Goal: Task Accomplishment & Management: Manage account settings

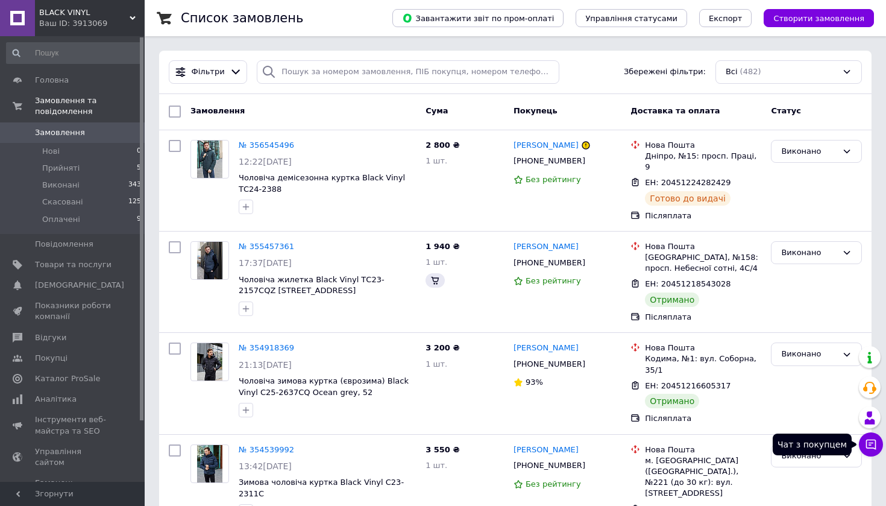
click at [871, 446] on icon at bounding box center [871, 444] width 12 height 12
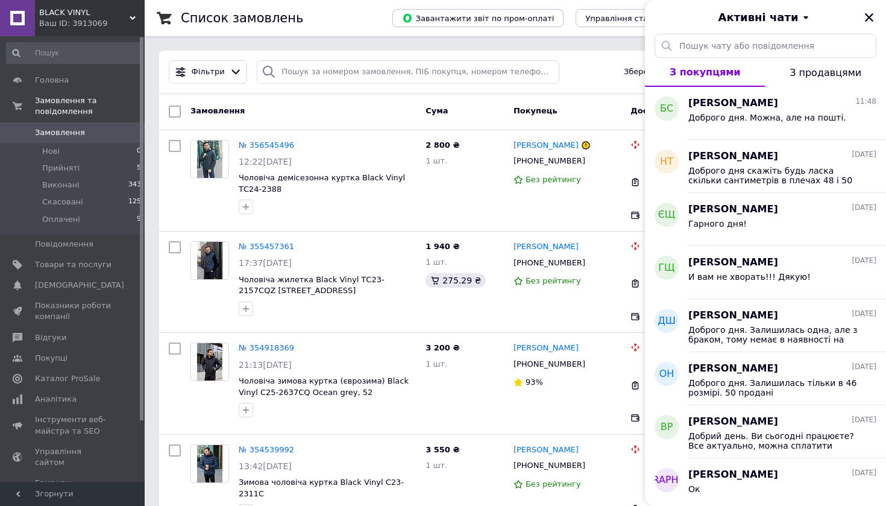
click at [868, 17] on icon "Закрити" at bounding box center [869, 17] width 8 height 8
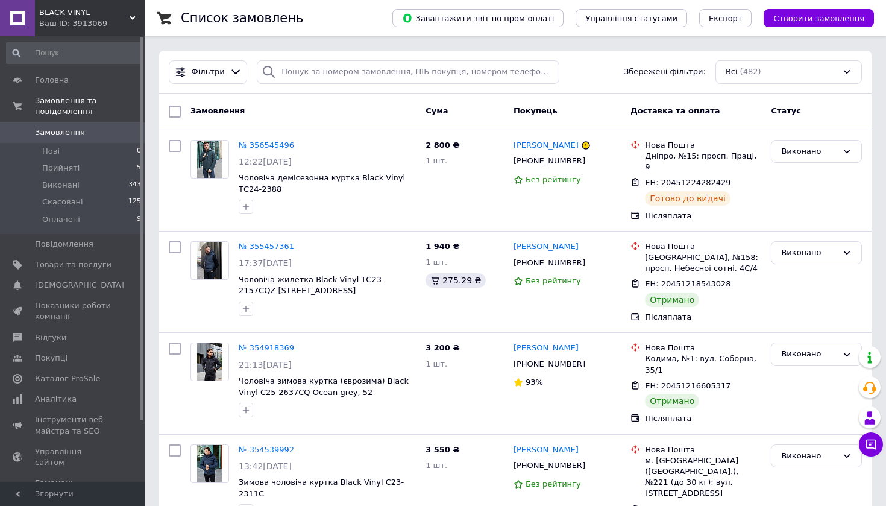
click at [91, 17] on span "BLACK VINYL" at bounding box center [84, 12] width 90 height 11
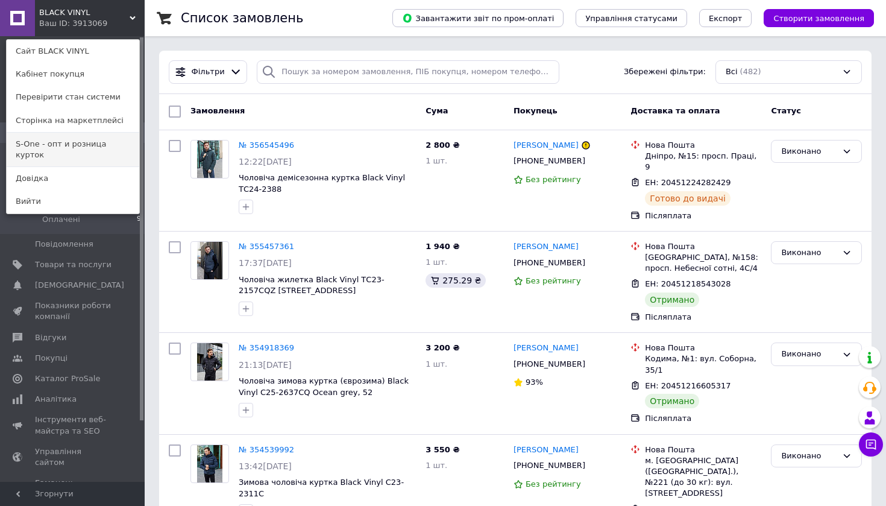
click at [84, 140] on link "S-One - опт и розница курток" at bounding box center [73, 150] width 133 height 34
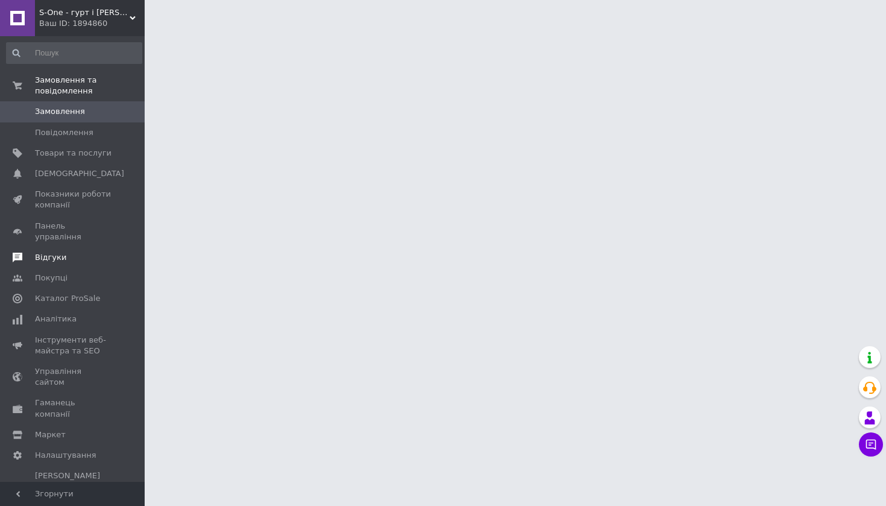
click at [62, 252] on span "Відгуки" at bounding box center [50, 257] width 31 height 11
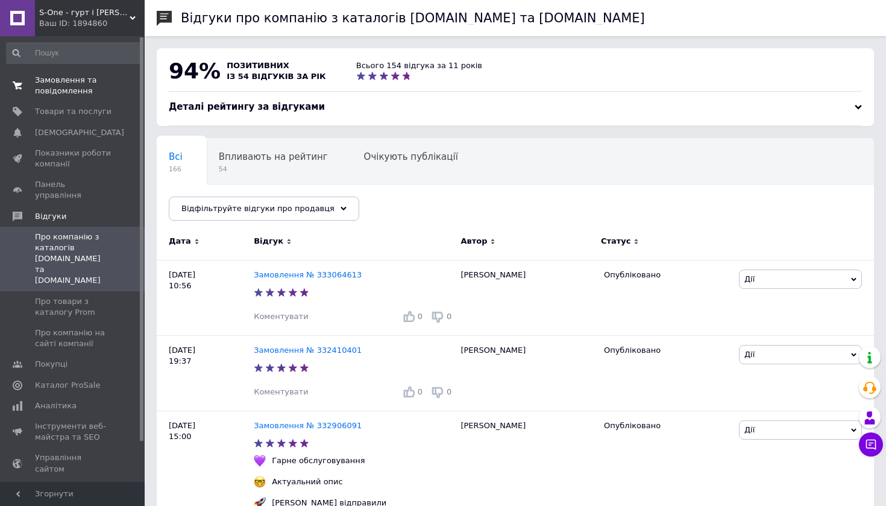
click at [65, 75] on span "Замовлення та повідомлення" at bounding box center [73, 86] width 77 height 22
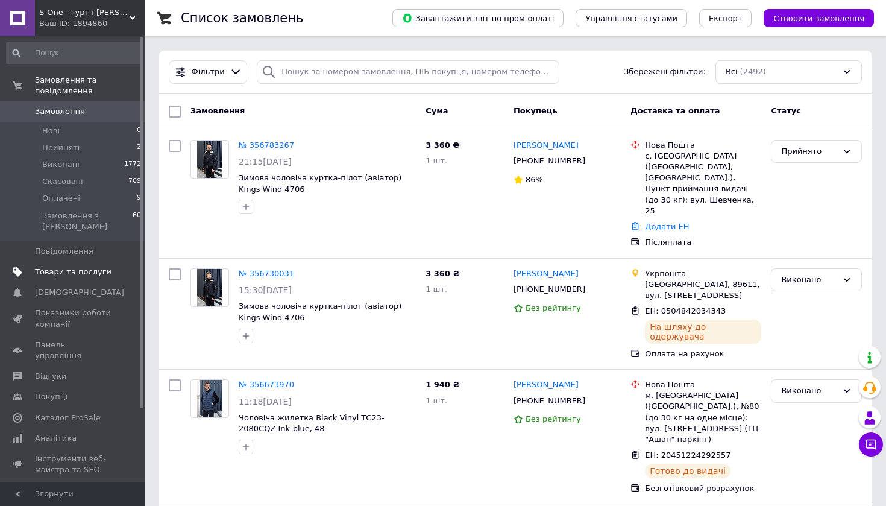
click at [69, 267] on span "Товари та послуги" at bounding box center [73, 272] width 77 height 11
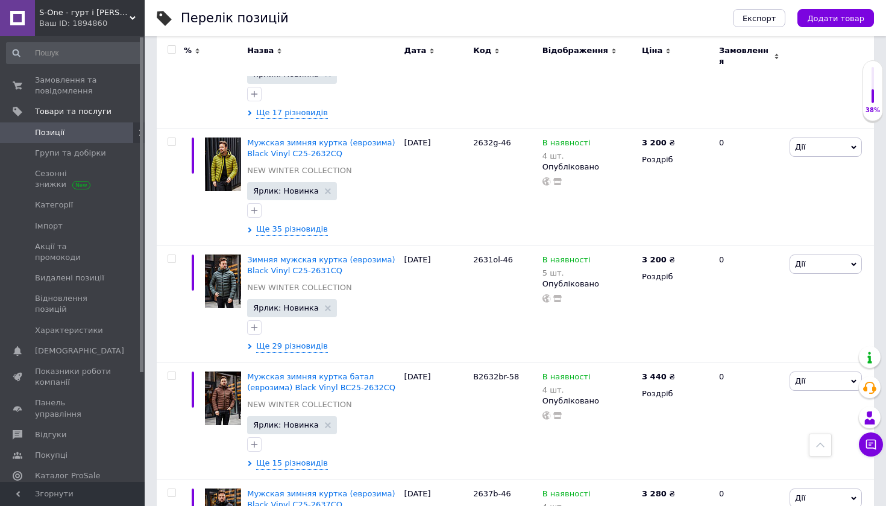
scroll to position [1415, 0]
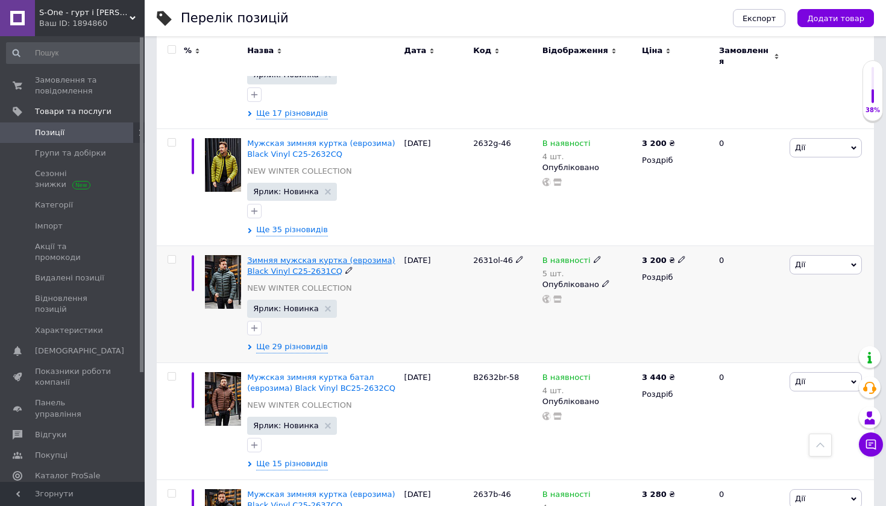
click at [311, 256] on span "Зимняя мужская куртка (еврозима) Black Vinyl C25-2631CQ" at bounding box center [321, 266] width 148 height 20
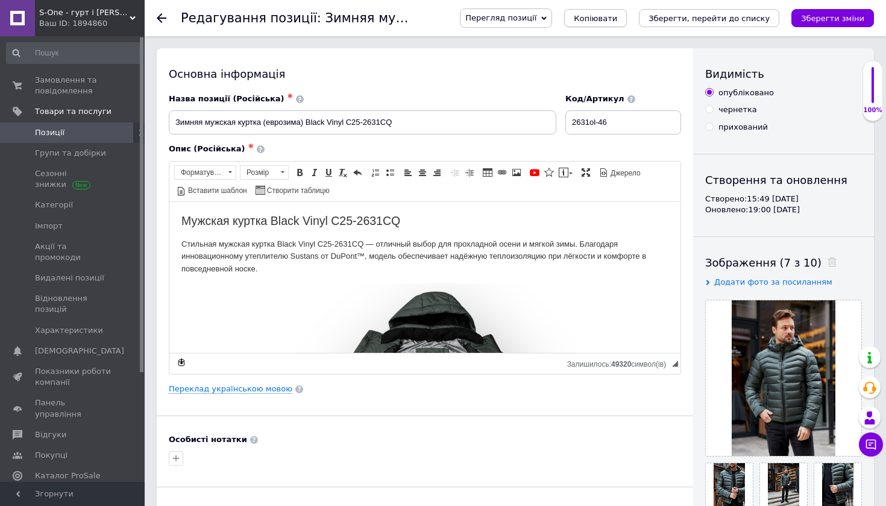
click at [616, 14] on span "Копіювати" at bounding box center [595, 18] width 43 height 9
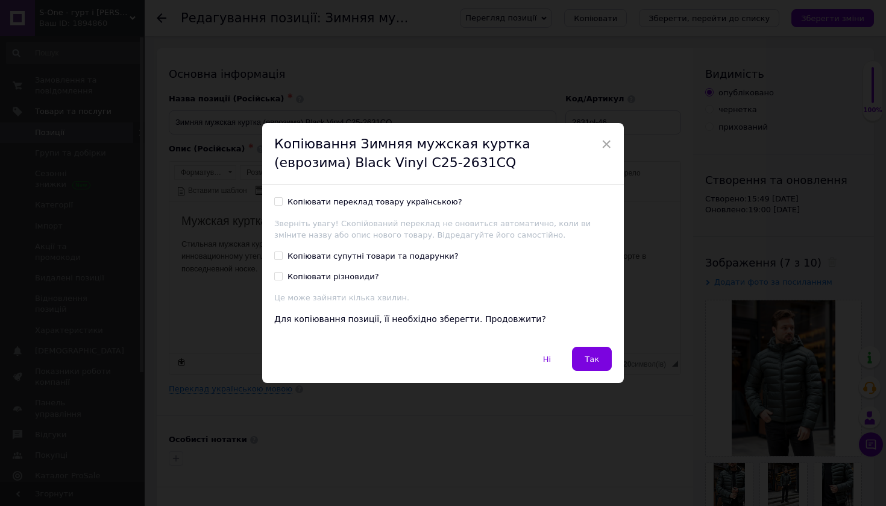
click at [276, 203] on input "Копіювати переклад товару українською?" at bounding box center [278, 201] width 8 height 8
checkbox input "true"
click at [277, 252] on input "Копіювати супутні товари та подарунки?" at bounding box center [278, 255] width 8 height 8
checkbox input "true"
click at [601, 370] on div "Ні   Так" at bounding box center [443, 365] width 362 height 36
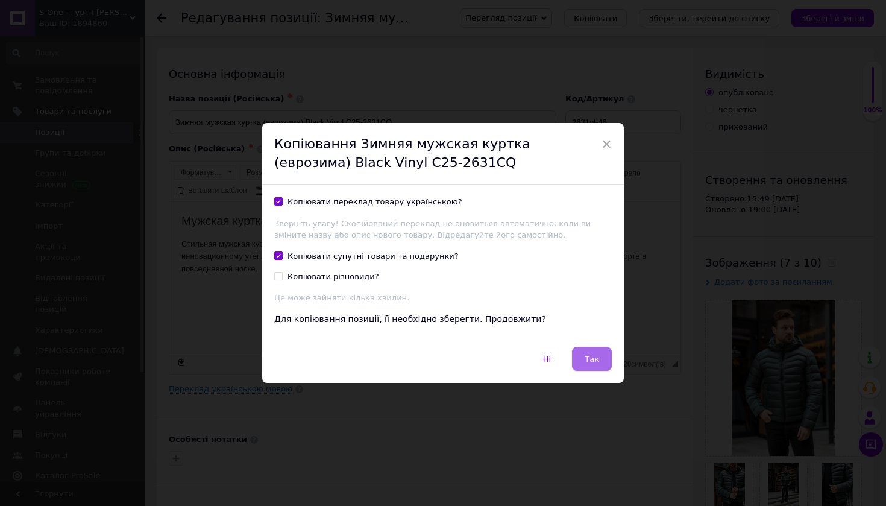
click at [599, 362] on button "Так" at bounding box center [592, 359] width 40 height 24
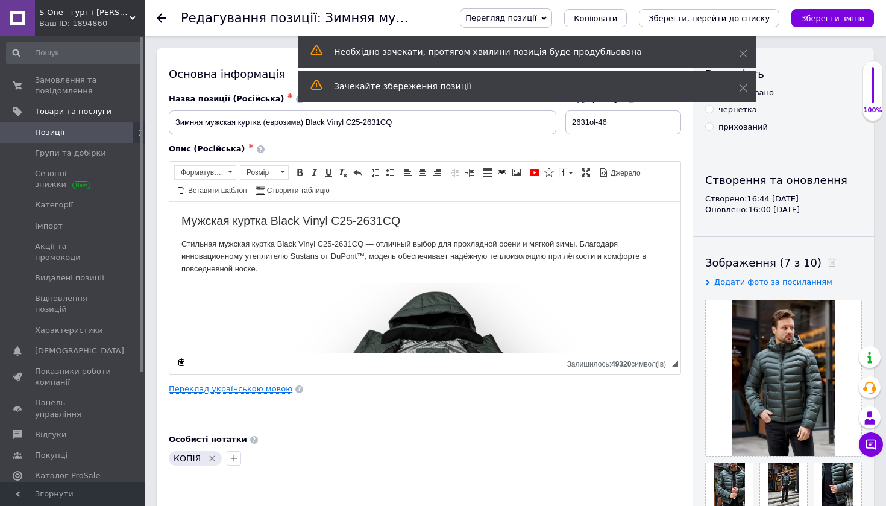
click at [262, 384] on link "Переклад українською мовою" at bounding box center [231, 389] width 124 height 10
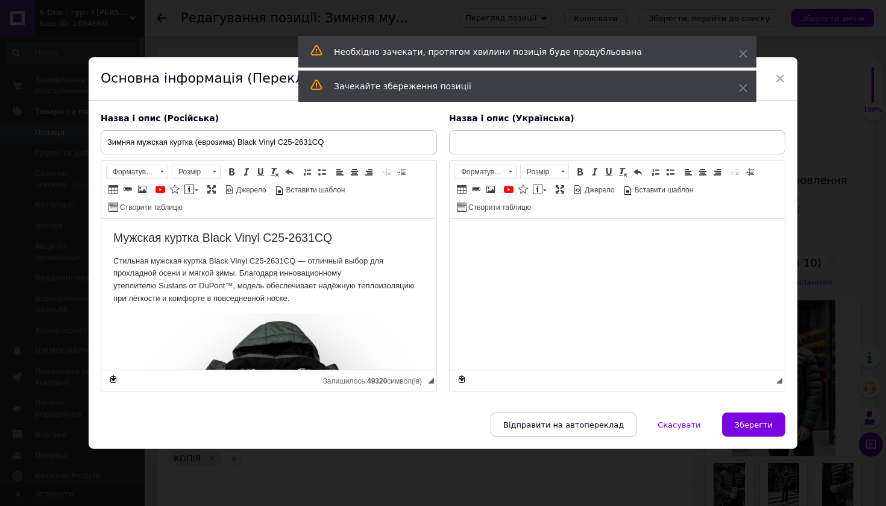
type input "Зимова чоловіча куртка (єврозима) Black Vinyl Black Vinyl C25-2631CQ"
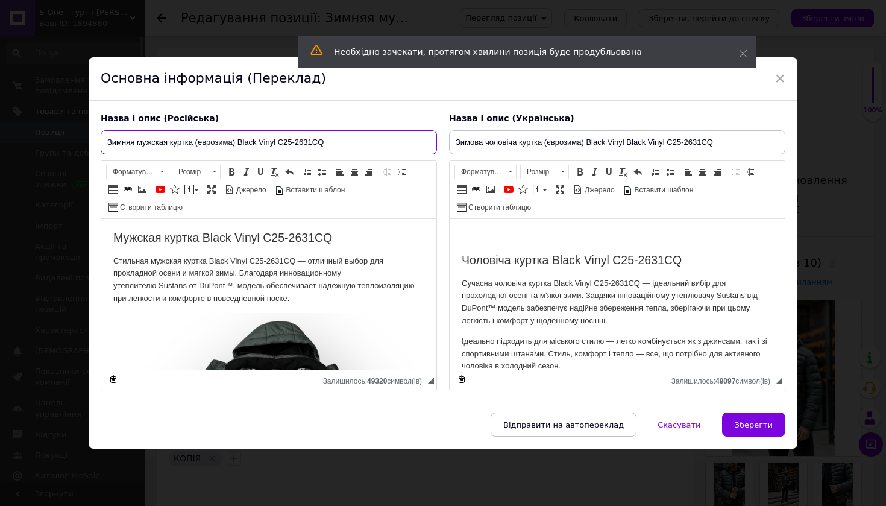
drag, startPoint x: 303, startPoint y: 141, endPoint x: 313, endPoint y: 143, distance: 10.4
click at [313, 143] on input "Зимняя мужская куртка (еврозима) Black Vinyl C25-2631CQ" at bounding box center [269, 142] width 336 height 24
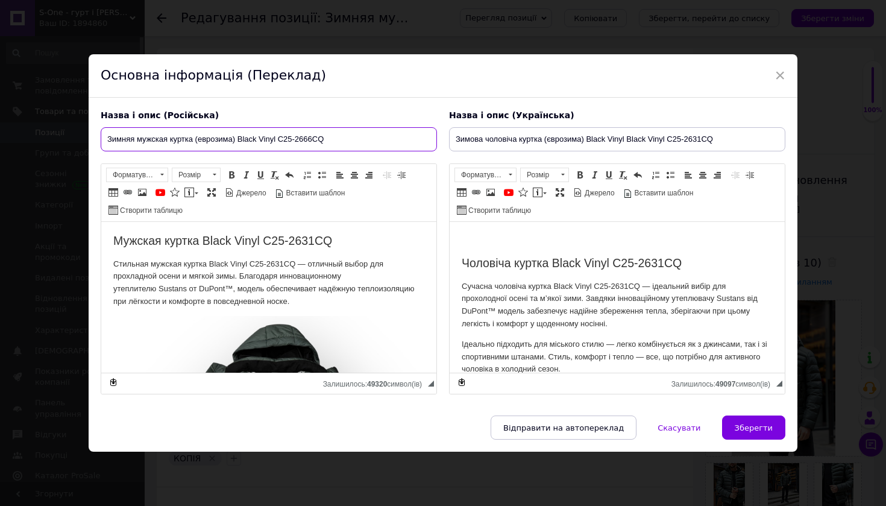
type input "Зимняя мужская куртка (еврозима) Black Vinyl C25-2666CQ"
drag, startPoint x: 693, startPoint y: 137, endPoint x: 700, endPoint y: 139, distance: 6.7
click at [700, 139] on input "Зимова чоловіча куртка (єврозима) Black Vinyl Black Vinyl C25-266CQ" at bounding box center [617, 139] width 336 height 24
type input "Зимова чоловіча куртка (єврозима) Black Vinyl Black Vinyl C25-2666CQ"
drag, startPoint x: 666, startPoint y: 241, endPoint x: 655, endPoint y: 244, distance: 10.5
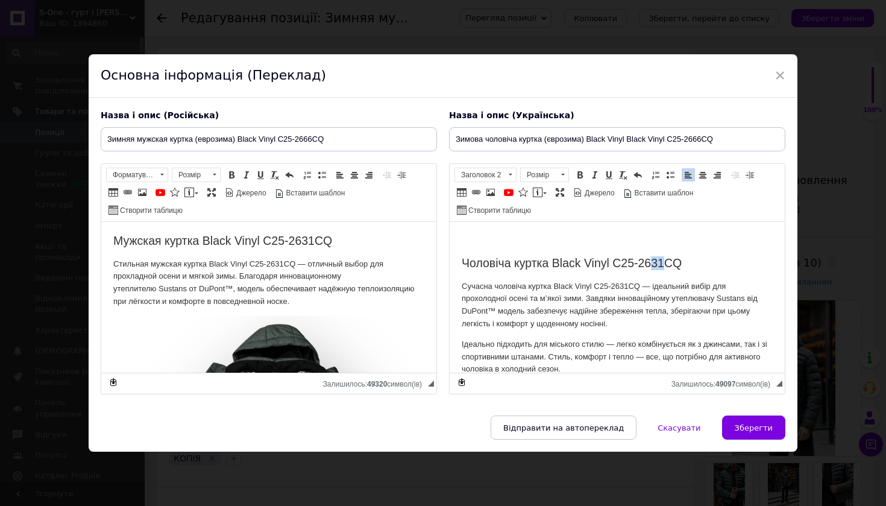
click at [655, 256] on h2 "Чоловіча куртка Black Vinyl C25-2631CQ" at bounding box center [617, 263] width 311 height 14
drag, startPoint x: 307, startPoint y: 241, endPoint x: 318, endPoint y: 241, distance: 11.5
click at [318, 241] on h2 "Мужская куртка Black Vinyl C25-2631CQ" at bounding box center [268, 241] width 311 height 14
drag, startPoint x: 278, startPoint y: 264, endPoint x: 288, endPoint y: 265, distance: 10.3
click at [288, 265] on p "Стильная мужская куртка Black Vinyl C25-2631CQ — отличный выбор для прохладной …" at bounding box center [268, 283] width 311 height 50
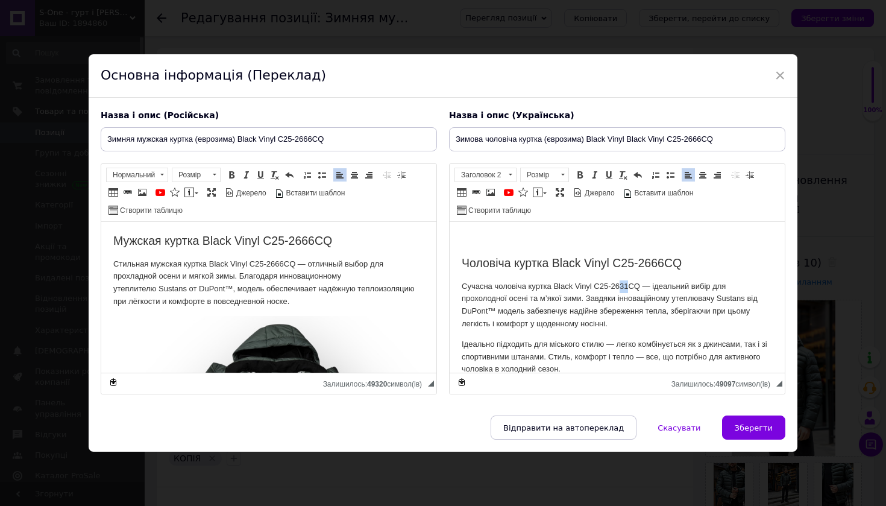
drag, startPoint x: 621, startPoint y: 263, endPoint x: 630, endPoint y: 265, distance: 9.2
click at [630, 280] on p "Сучасна чоловіча куртка Black Vinyl C25-2631CQ — ідеальний вибір для прохолодно…" at bounding box center [617, 305] width 311 height 50
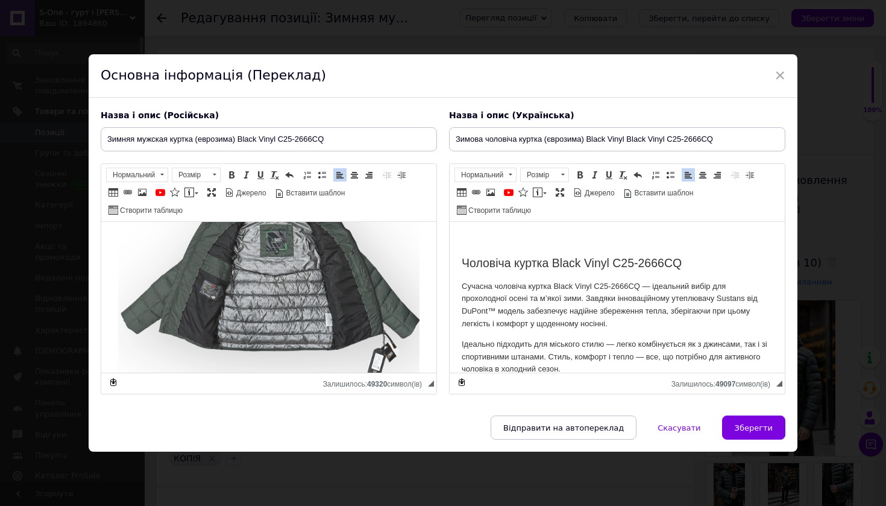
scroll to position [145, 0]
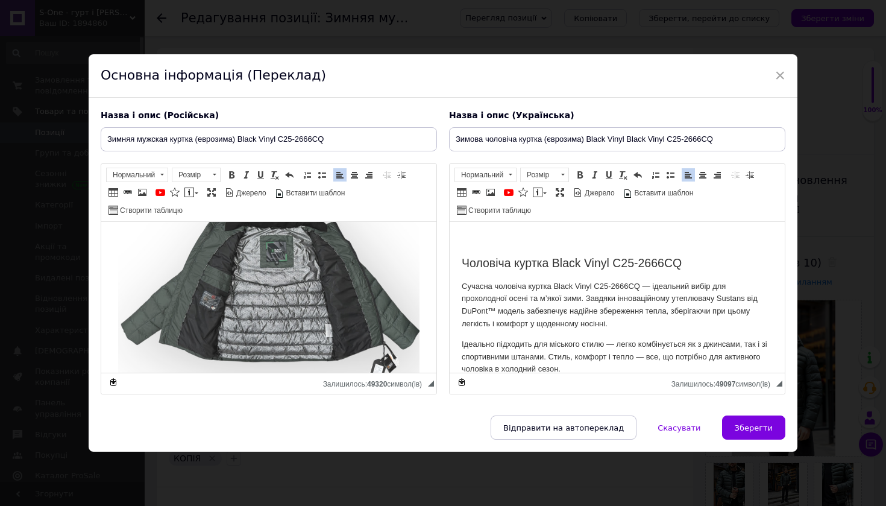
click at [262, 279] on img "Редактор, B6DA1EE8-03BE-4508-901B-E886F0B5D010" at bounding box center [269, 285] width 302 height 229
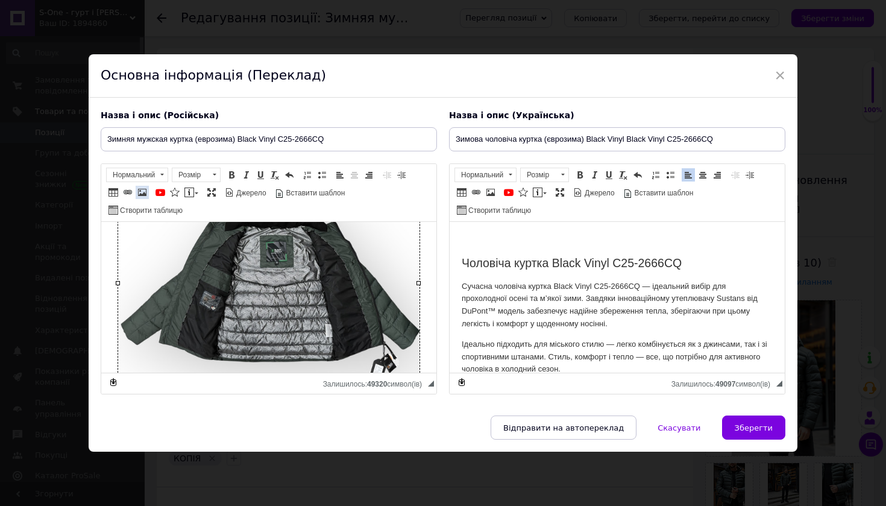
click at [139, 197] on link "Зображення" at bounding box center [142, 192] width 13 height 13
select select
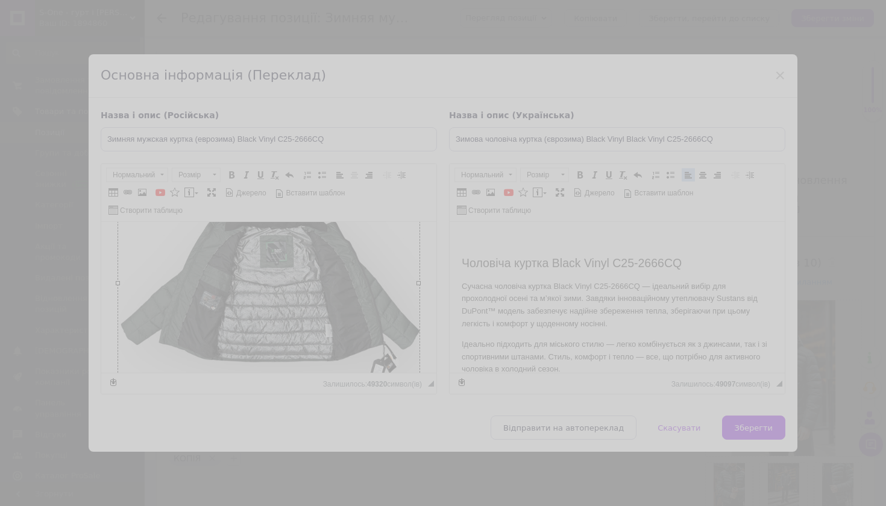
type input "https://images.prom.ua/6757092737_w640_h2048_goods_02_436158.jpg?fresh=1&PIMAGE…"
type input "500"
type input "379"
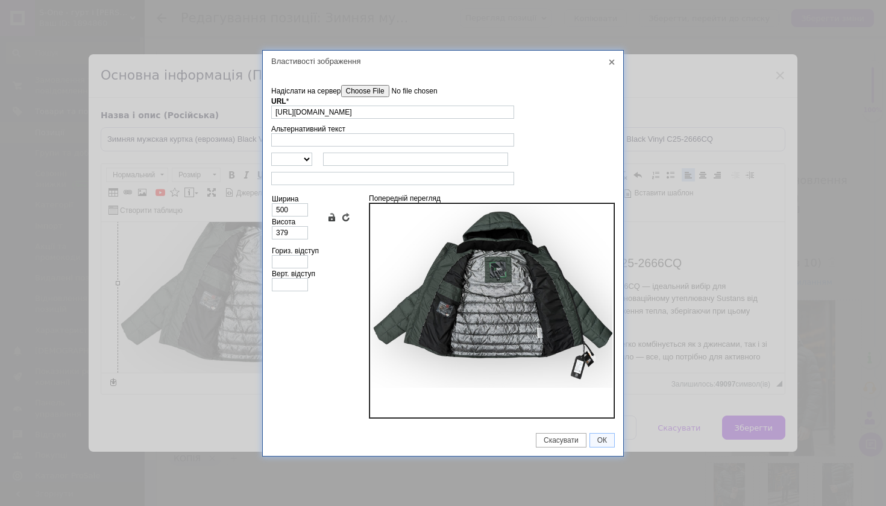
click at [371, 91] on input"] "Надіслати на сервер" at bounding box center [409, 91] width 137 height 12
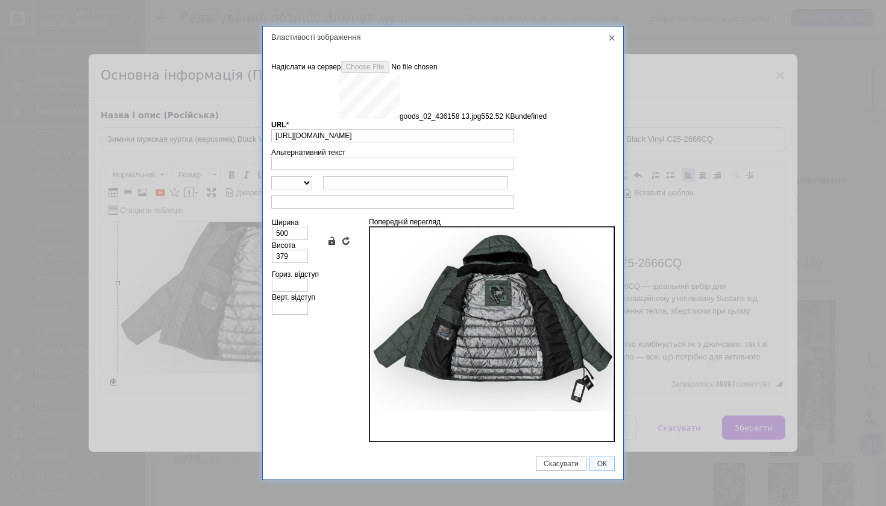
type input "https://images.prom.ua/6789621349_w640_h2048_goods_02_436158_13.jpg?fresh=1&PIM…"
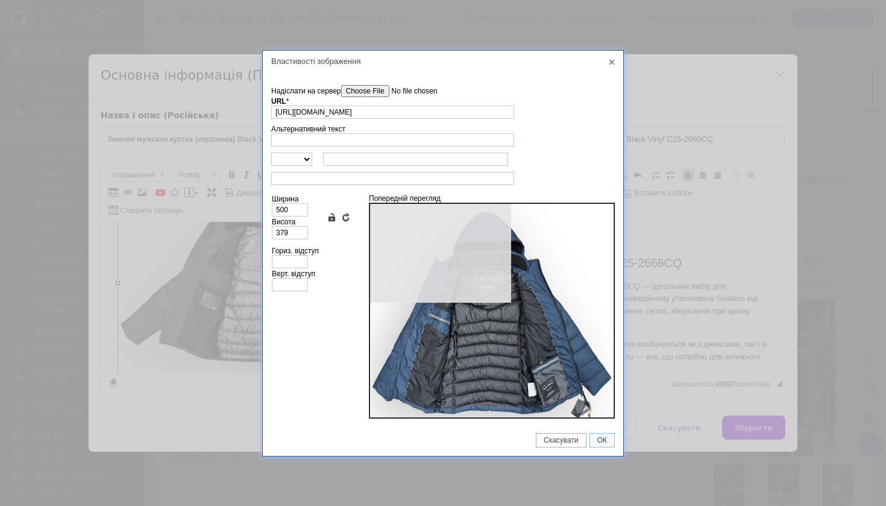
type input "640"
type input "490"
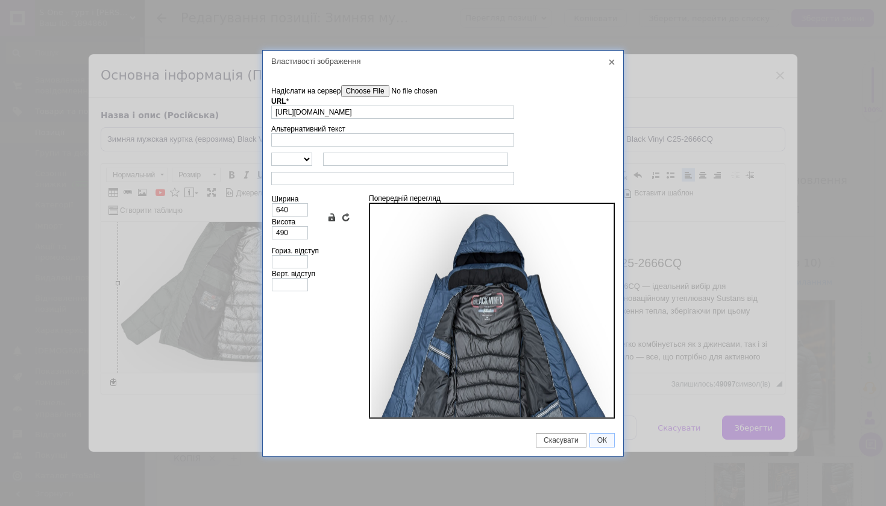
click at [605, 440] on span "ОК" at bounding box center [602, 440] width 24 height 8
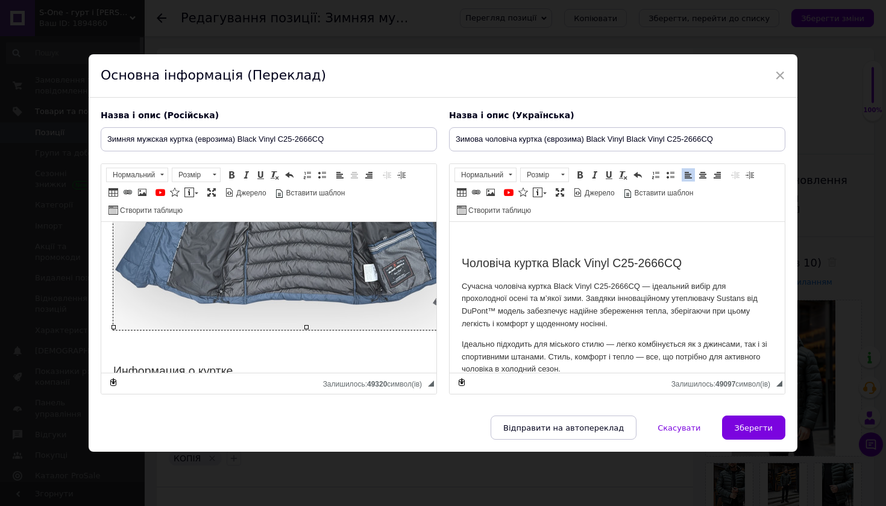
scroll to position [277, 0]
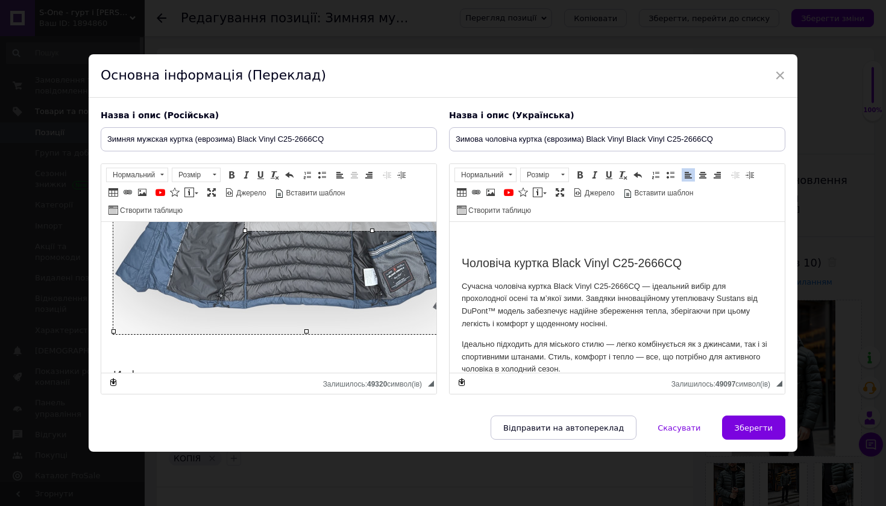
drag, startPoint x: 113, startPoint y: 332, endPoint x: 332, endPoint y: 232, distance: 241.0
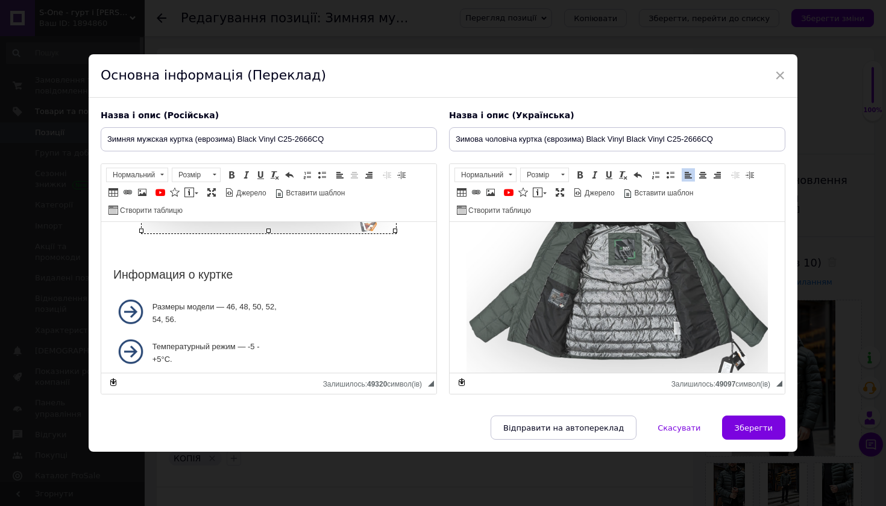
scroll to position [239, 0]
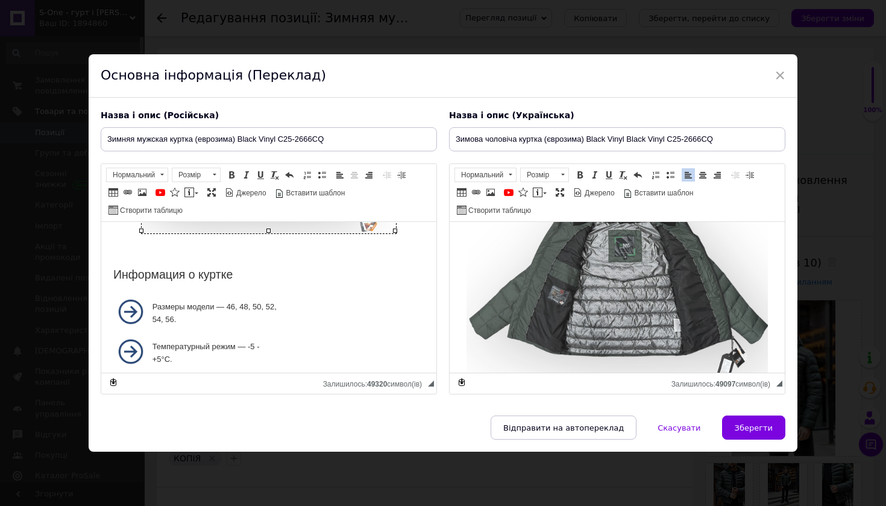
click at [662, 283] on img "Редактор, 005672D0-AA5D-405C-8DBF-EDB4633F77EF" at bounding box center [618, 279] width 302 height 229
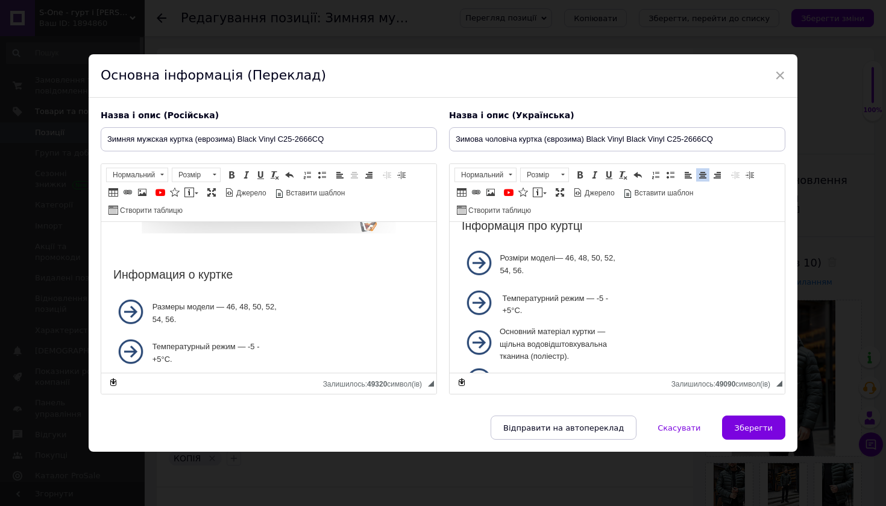
scroll to position [408, 0]
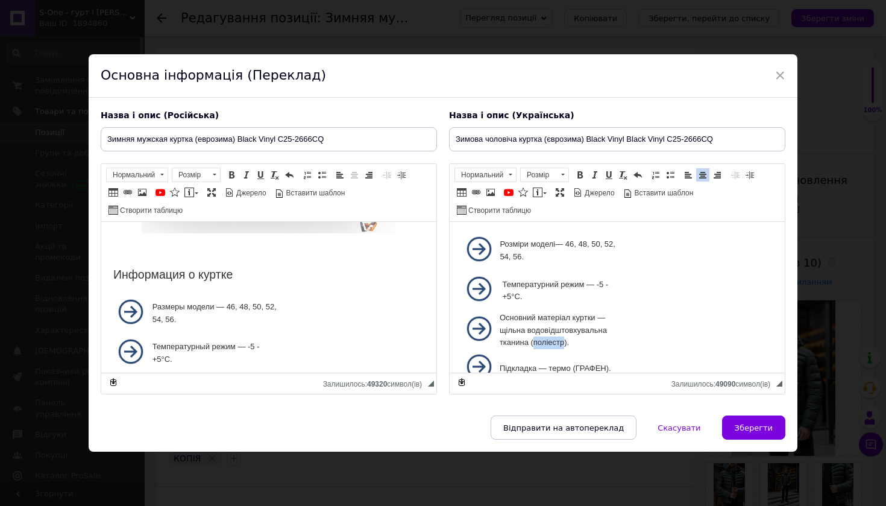
drag, startPoint x: 535, startPoint y: 314, endPoint x: 566, endPoint y: 314, distance: 30.2
click at [566, 314] on td "Основний матеріал куртки — щільна водовідштовхувальна тканина (поліестр)." at bounding box center [564, 330] width 130 height 39
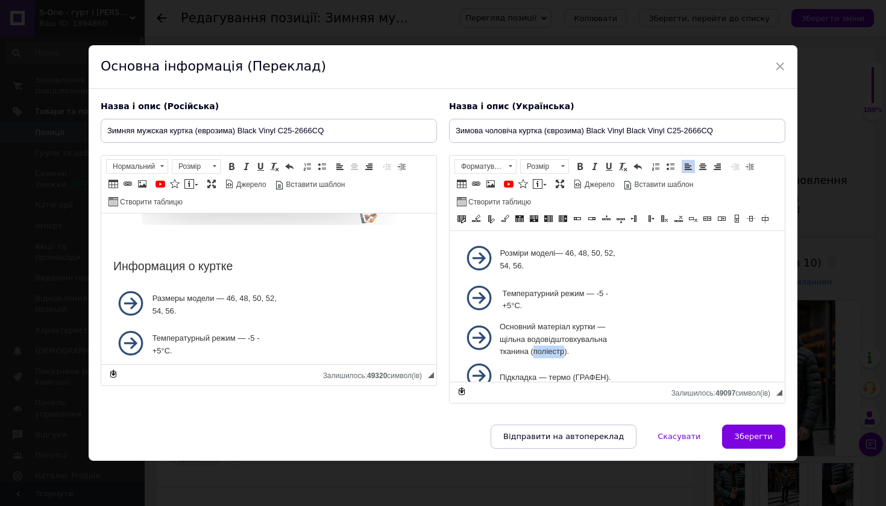
copy td "поліестр"
drag, startPoint x: 551, startPoint y: 347, endPoint x: 611, endPoint y: 347, distance: 60.9
click at [607, 359] on td "Підкладка — термо (ГРАФЕН)." at bounding box center [564, 377] width 130 height 36
click at [613, 359] on td "Підкладка — термо (ГРАФЕН)." at bounding box center [564, 377] width 130 height 36
drag, startPoint x: 552, startPoint y: 349, endPoint x: 611, endPoint y: 347, distance: 59.1
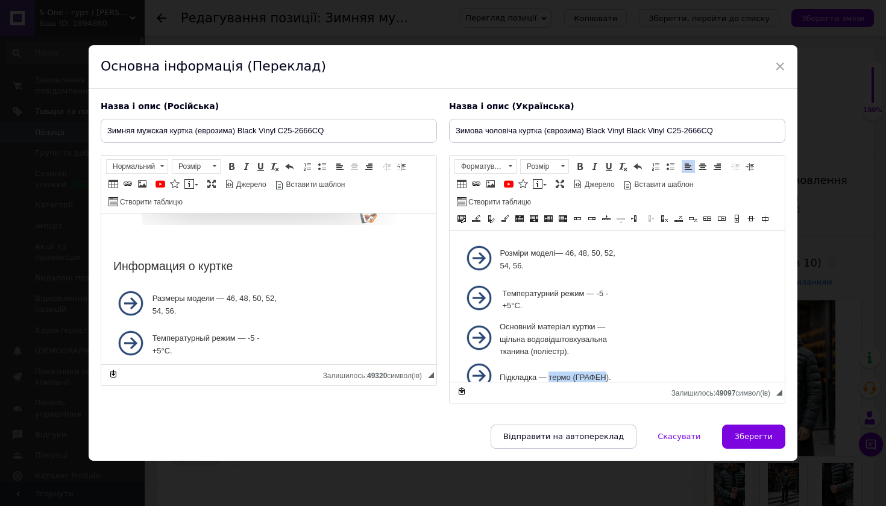
click at [611, 359] on td "Підкладка — термо (ГРАФЕН)." at bounding box center [564, 377] width 130 height 36
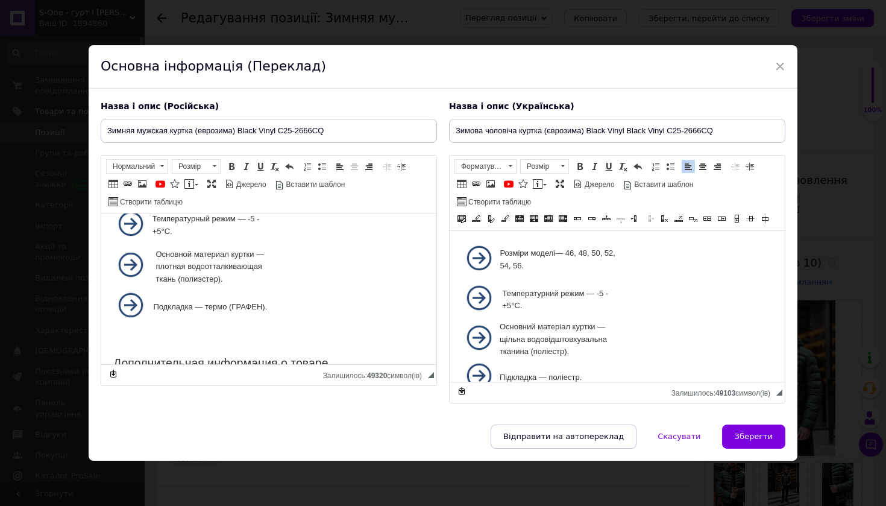
scroll to position [396, 0]
click at [180, 273] on td "Основной материал куртки — плотная водоотталкивающая ткань (полиэстер)." at bounding box center [216, 267] width 122 height 39
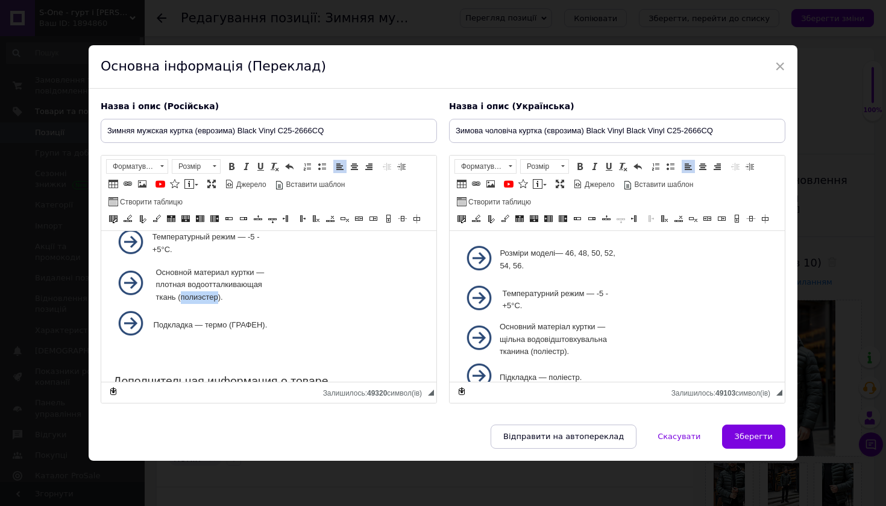
drag, startPoint x: 182, startPoint y: 292, endPoint x: 218, endPoint y: 294, distance: 36.2
click at [218, 294] on td "Основной материал куртки — плотная водоотталкивающая ткань (полиэстер)." at bounding box center [216, 284] width 122 height 39
copy td "полиэстер"
drag, startPoint x: 207, startPoint y: 317, endPoint x: 268, endPoint y: 322, distance: 60.5
click at [268, 322] on td "Подкладка — термо (ГРАФЕН)." at bounding box center [216, 325] width 127 height 36
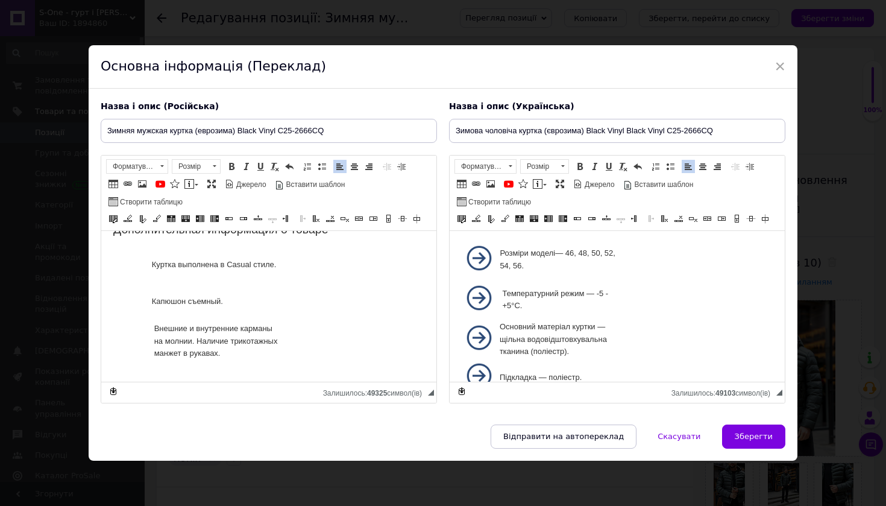
scroll to position [552, 0]
drag, startPoint x: 191, startPoint y: 317, endPoint x: 239, endPoint y: 317, distance: 47.6
click at [239, 318] on td "Внешние и внутренние карманы на молнии. Наличие трикотажных манжет в рукавах." at bounding box center [217, 337] width 127 height 39
click at [198, 329] on td "Внешние и внутренние карманы на молнии. Наличие трикотажных манжет в рукавах." at bounding box center [217, 337] width 127 height 39
click at [242, 318] on td "Внешние и внутренние карманы на молнии. Наличие трикотажных манжет в рукавах." at bounding box center [217, 337] width 127 height 39
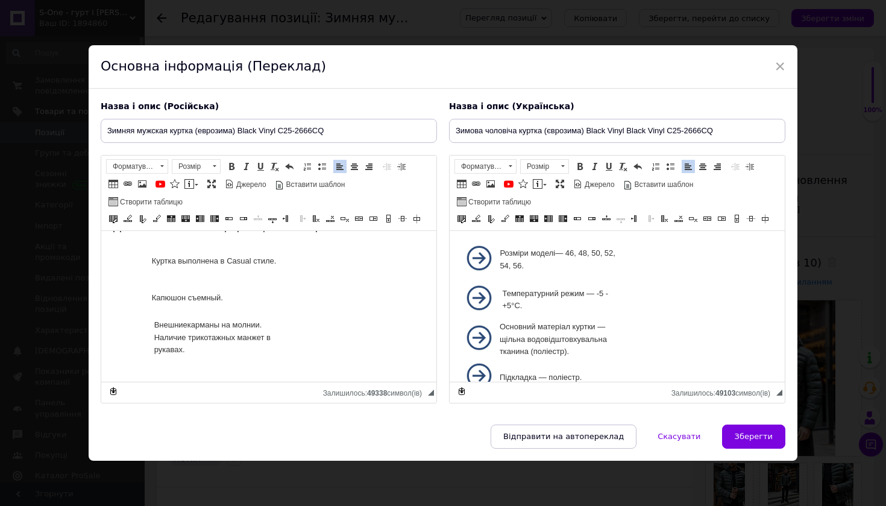
click at [261, 318] on td "Внешние карманы на молнии. Наличие трикотажных манжет в рукавах." at bounding box center [217, 337] width 127 height 39
click at [243, 327] on td "Внешние карманы на молнии (верхние на потайной). Наличие трикотажных манжет в р…" at bounding box center [217, 337] width 127 height 39
click at [196, 355] on td "Внешние карманы на молнии (верхние на потайной). Внутренние: одна на молнии, вт…" at bounding box center [217, 350] width 127 height 64
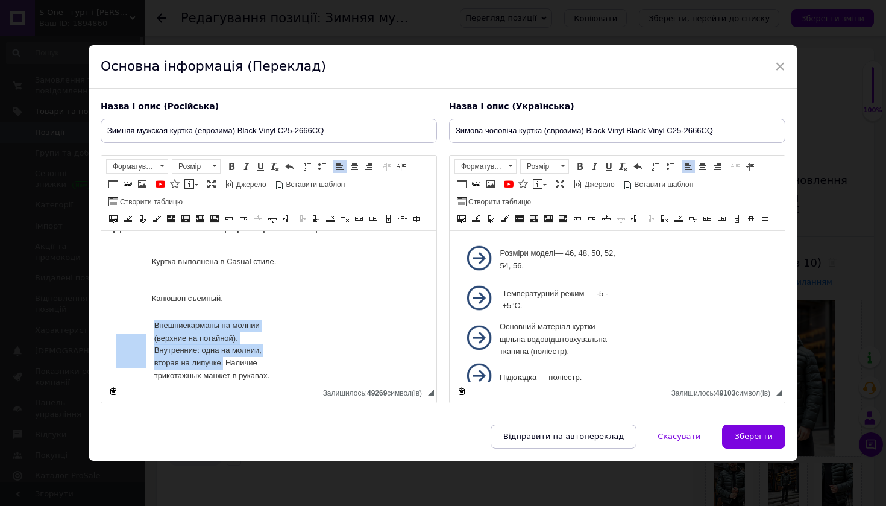
drag, startPoint x: 294, startPoint y: 364, endPoint x: 226, endPoint y: 350, distance: 69.5
click at [226, 350] on div "Куртка выполнена в Casual стиле. Капюшон съемный. Внешние карманы на молнии (ве…" at bounding box center [268, 320] width 311 height 156
drag, startPoint x: 248, startPoint y: 359, endPoint x: 235, endPoint y: 353, distance: 14.3
click at [248, 359] on td "Внешние карманы на молнии (верхние на потайной). Внутренние: одна на молнии, вт…" at bounding box center [217, 350] width 127 height 64
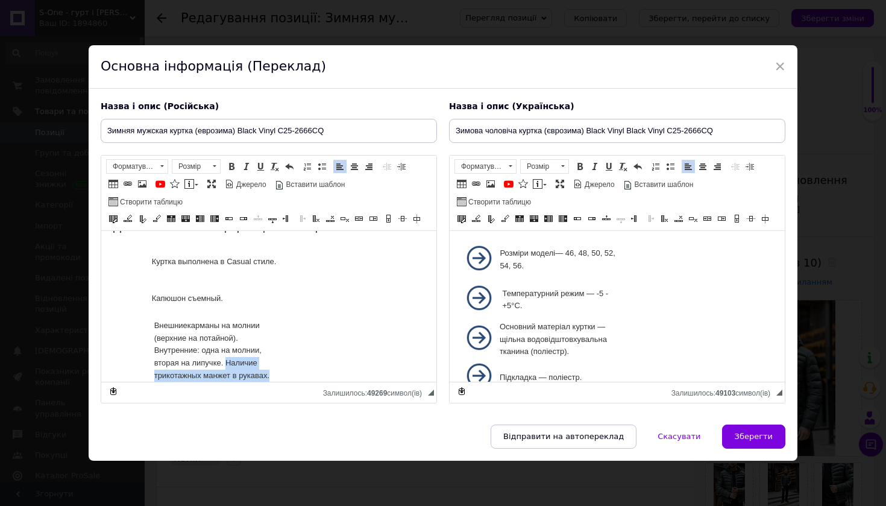
drag, startPoint x: 229, startPoint y: 352, endPoint x: 277, endPoint y: 365, distance: 50.0
click at [277, 365] on td "Внешние карманы на молнии (верхние на потайной). Внутренние: одна на молнии, вт…" at bounding box center [217, 350] width 127 height 64
copy td "Наличие трикотажных манжет в рукавах."
drag, startPoint x: 234, startPoint y: 288, endPoint x: 249, endPoint y: 288, distance: 15.1
click at [165, 291] on td "Капюшон съемный." at bounding box center [215, 298] width 129 height 36
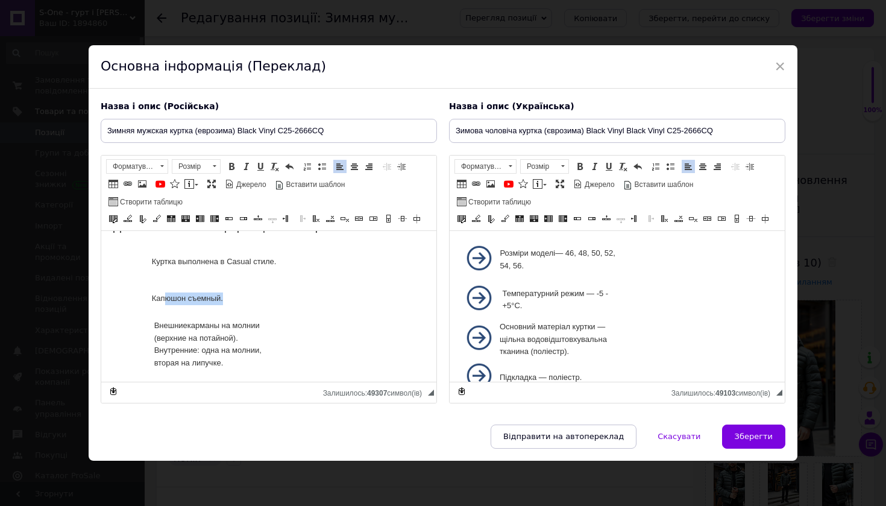
click at [254, 288] on td "Капюшон съемный." at bounding box center [215, 298] width 129 height 36
click at [227, 282] on td "Капюшон съемный. Наличие трикотажных манжет в рукавах." at bounding box center [215, 298] width 129 height 36
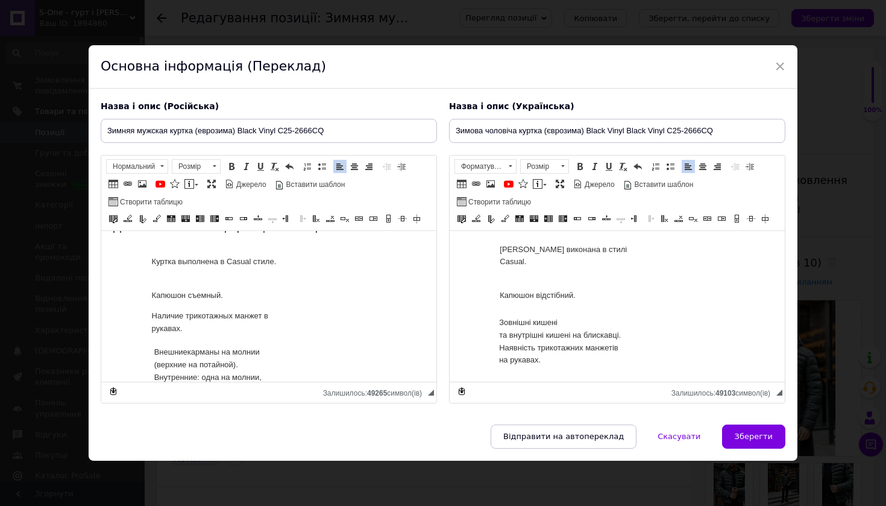
scroll to position [628, 0]
click at [527, 312] on td "Зовнішні кишені та внутрішні кишені на блискавці. Наявність трикотажних манжеті…" at bounding box center [564, 337] width 130 height 51
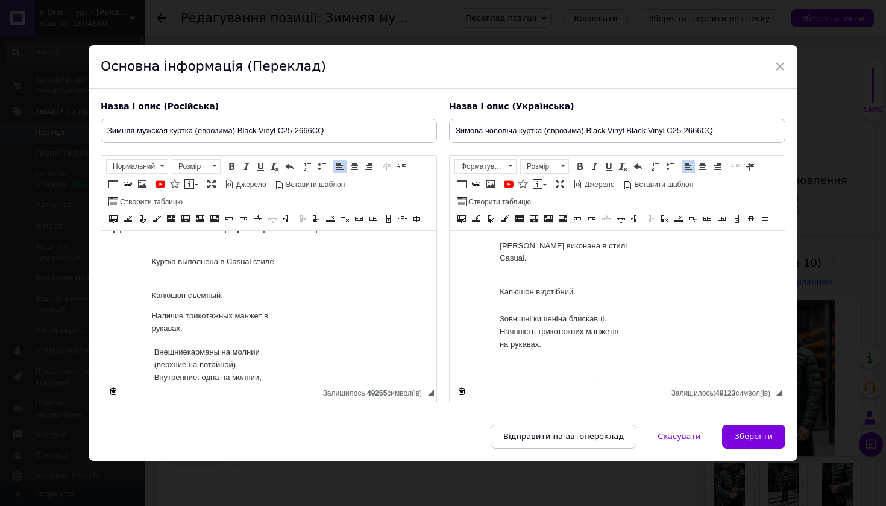
drag, startPoint x: 610, startPoint y: 279, endPoint x: 654, endPoint y: 285, distance: 44.4
click at [611, 312] on td "Зовнішні кишені на блискавці. Наявність трикотажних манжетів на рукавах." at bounding box center [564, 331] width 130 height 39
click at [634, 282] on div "Куртка виконана в стилі Casual. Капюшон відстібний. Зовнішні кишені на блискавц…" at bounding box center [617, 298] width 311 height 137
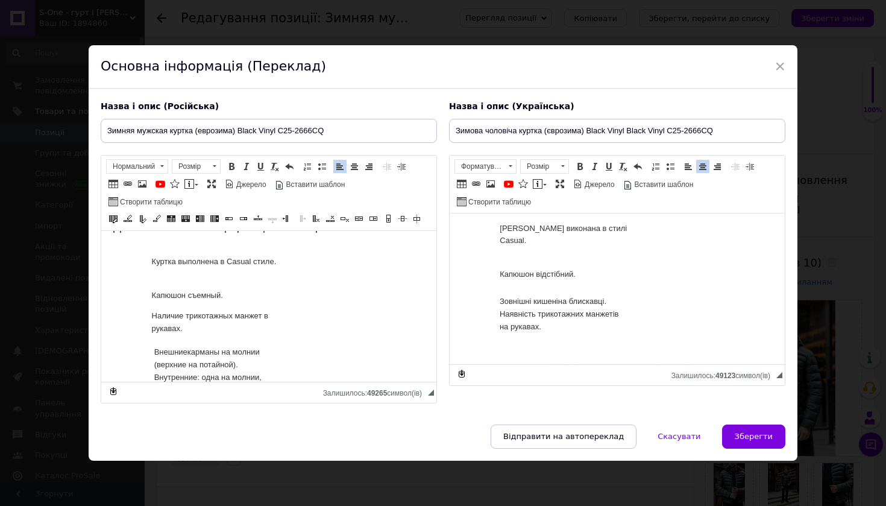
click at [610, 294] on td "Зовнішні кишені на блискавці. Наявність трикотажних манжетів на рукавах." at bounding box center [564, 313] width 130 height 39
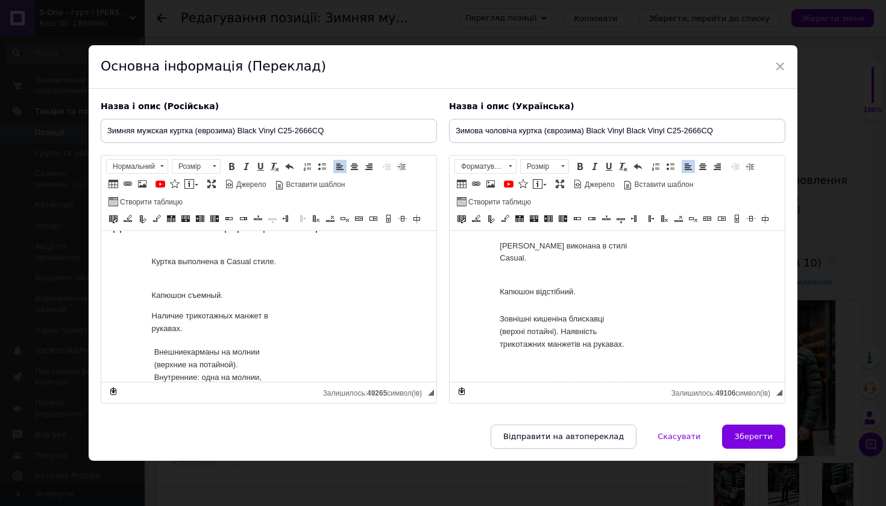
click at [587, 312] on td "Зовнішні кишені на блискавці (верхні потайні). Наявність трикотажних манжетів н…" at bounding box center [564, 331] width 130 height 39
click at [546, 312] on td "Зовнішні кишені на блискавці (верхні потайні). Наявність трикотажних манжетів н…" at bounding box center [564, 331] width 130 height 39
click at [567, 312] on td "Зовнішні кишені на блискавці (верхні потаємні). Наявність трикотажних манжетів …" at bounding box center [564, 331] width 130 height 39
drag, startPoint x: 570, startPoint y: 331, endPoint x: 501, endPoint y: 317, distance: 70.8
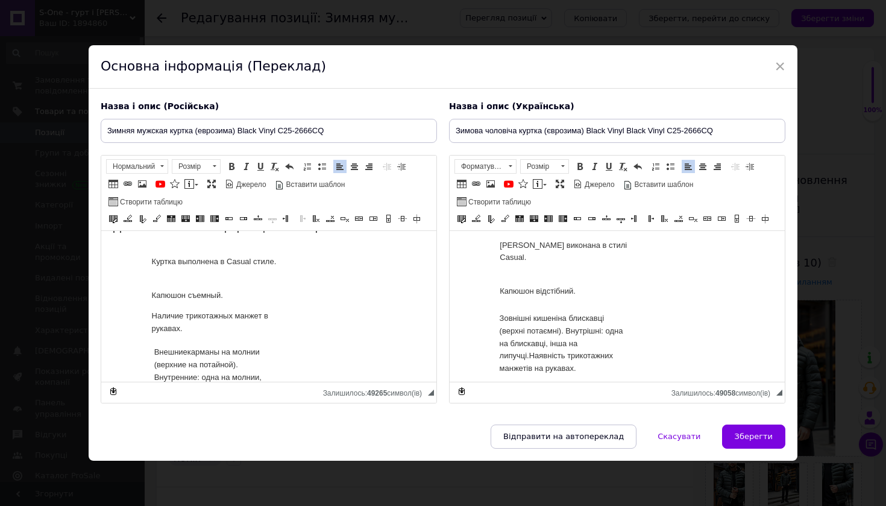
click at [501, 317] on td "Зовнішні кишені на блискавці (верхні потаємні). Внутрішні: одна на блискавці, і…" at bounding box center [564, 343] width 130 height 64
copy td "на блискавці (верхні потаємні). Внутрішні: одна на блискавці, інша на липучці."
click at [602, 271] on td "Капюшон відстібний." at bounding box center [563, 289] width 129 height 36
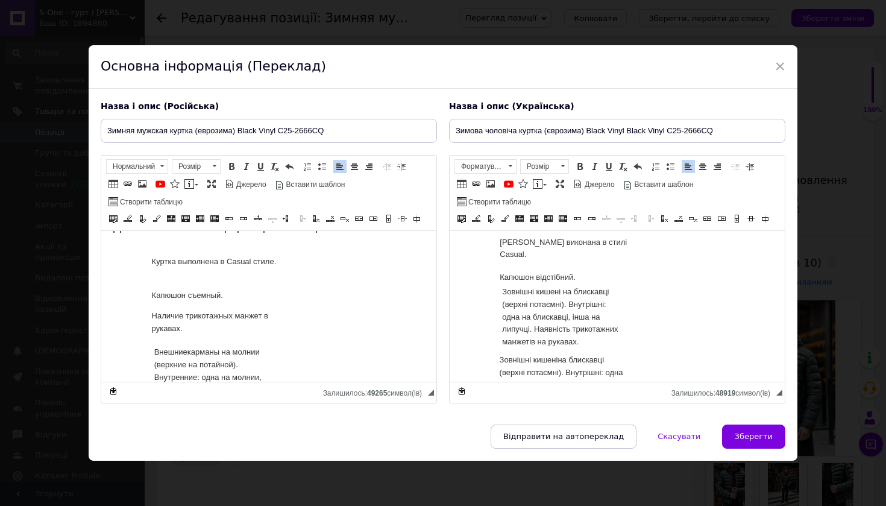
scroll to position [635, 0]
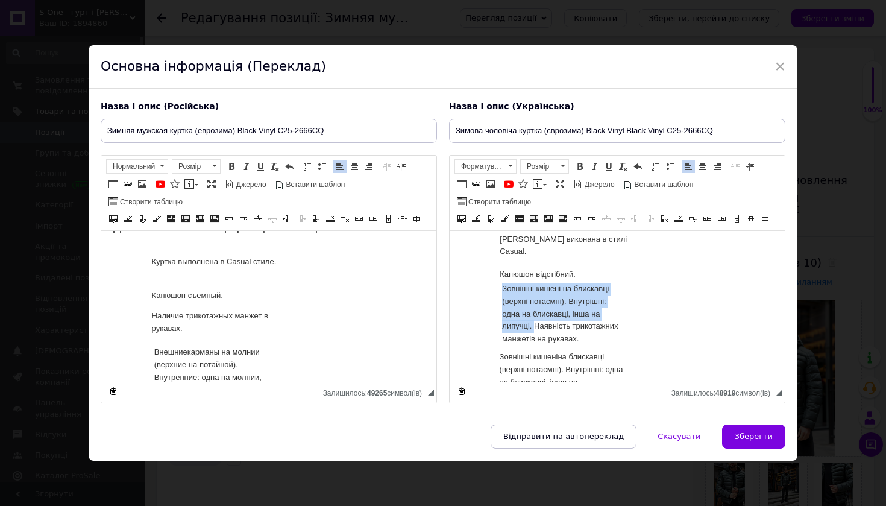
drag, startPoint x: 534, startPoint y: 290, endPoint x: 504, endPoint y: 246, distance: 53.4
click at [504, 282] on td "Зовнішні кишені на блискавці (верхні потаємні). Внутрішні: одна на блискавці, і…" at bounding box center [564, 314] width 124 height 64
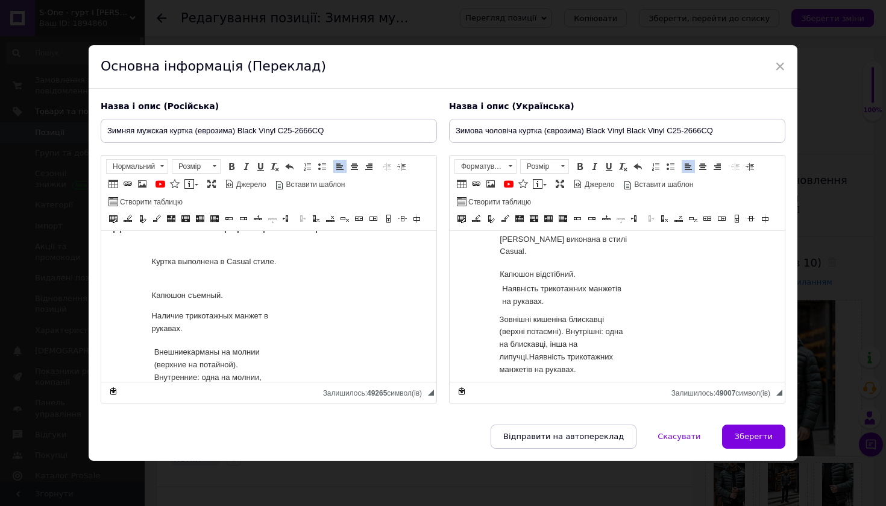
scroll to position [636, 0]
click at [559, 329] on td "Зовнішні кишені на блискавці (верхні потаємні). Внутрішні: одна на блискавці, і…" at bounding box center [564, 340] width 130 height 64
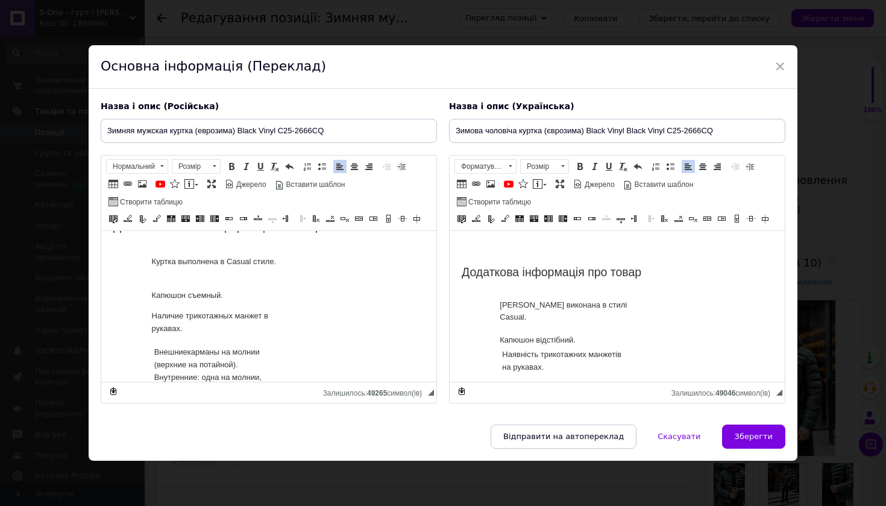
scroll to position [573, 0]
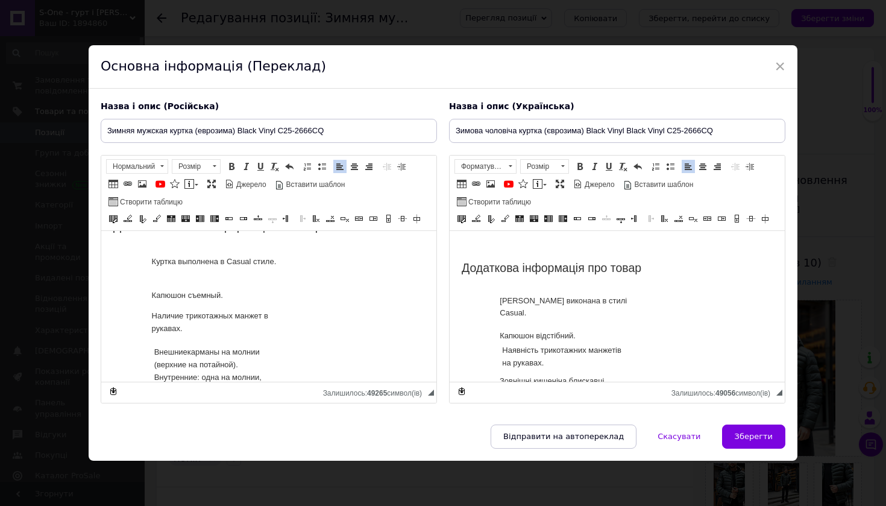
click table "Наявність трикотажних манжетів на рукавах."
click at [503, 329] on td "Капюшон відстібний. ​​​​​​​ Наявність трикотажних манжетів на рукавах." at bounding box center [563, 350] width 129 height 42
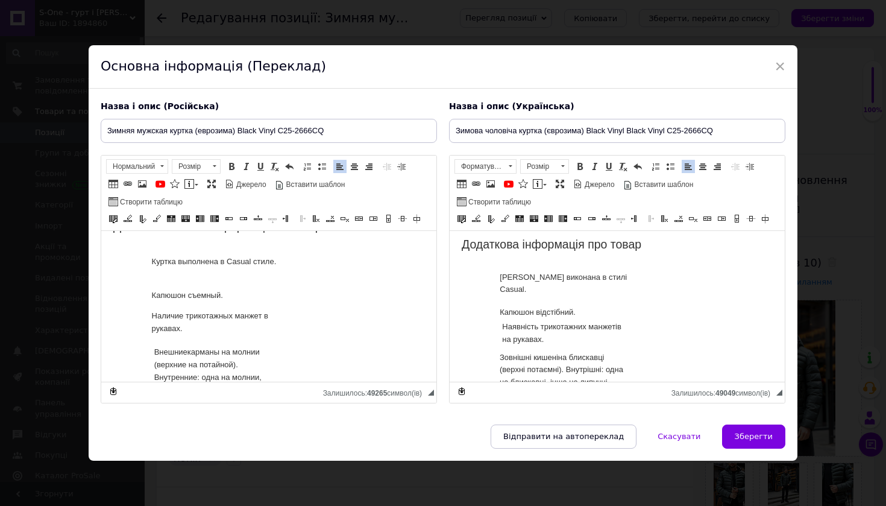
scroll to position [600, 0]
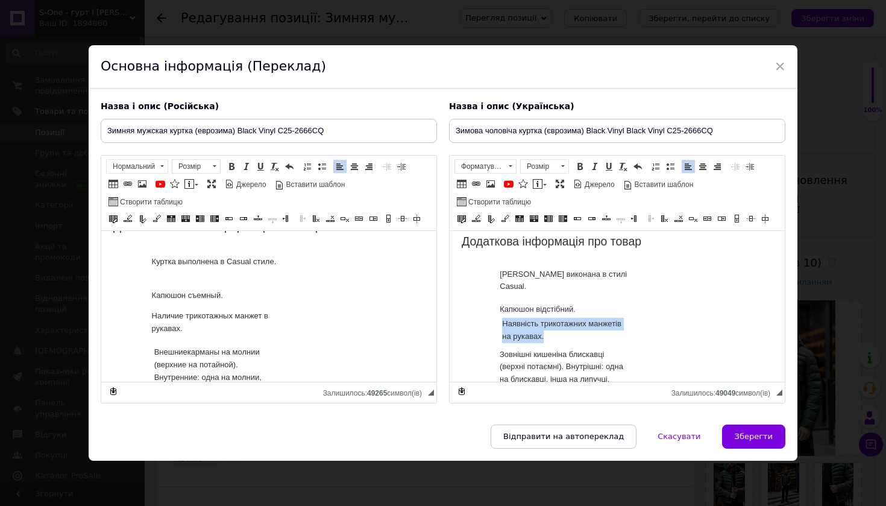
drag, startPoint x: 586, startPoint y: 295, endPoint x: 501, endPoint y: 284, distance: 85.7
click table "Наявність трикотажних манжетів на рукавах."
copy td "Наявність трикотажних манжетів на рукавах."
click at [587, 302] on td "Капюшон відстібний. Наявність трикотажних манжетів на рукавах." at bounding box center [563, 323] width 129 height 42
drag, startPoint x: 584, startPoint y: 318, endPoint x: 502, endPoint y: 308, distance: 83.2
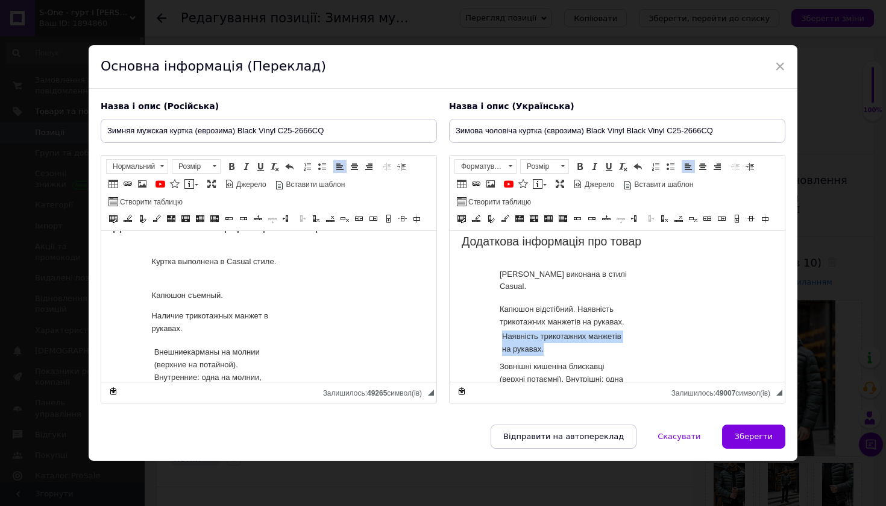
click at [502, 329] on td "Наявність трикотажних манжетів на рукавах." at bounding box center [564, 342] width 125 height 27
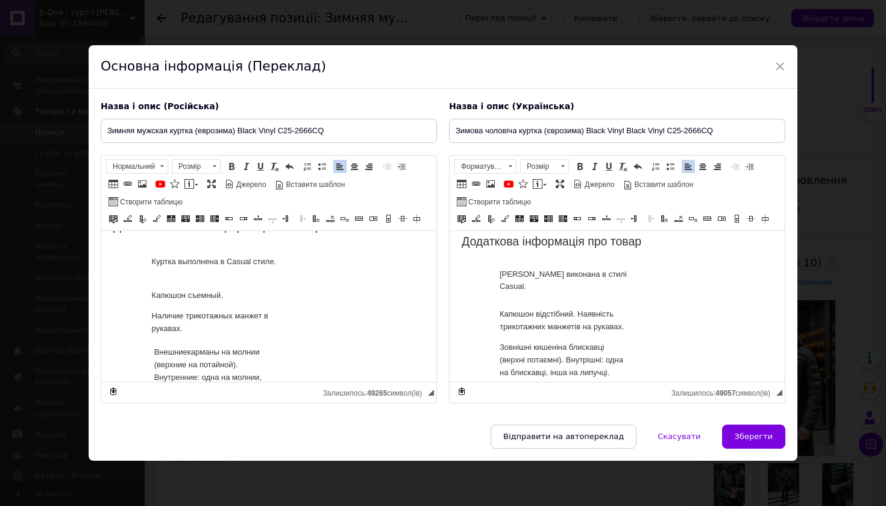
click at [581, 302] on td "Капюшон відстібний. Наявність трикотажних манжетів на рукавах." at bounding box center [564, 320] width 130 height 36
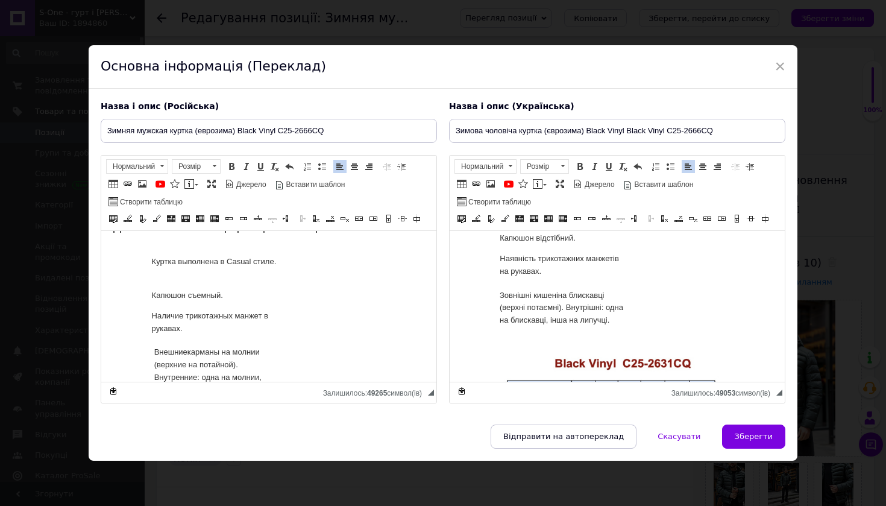
scroll to position [692, 0]
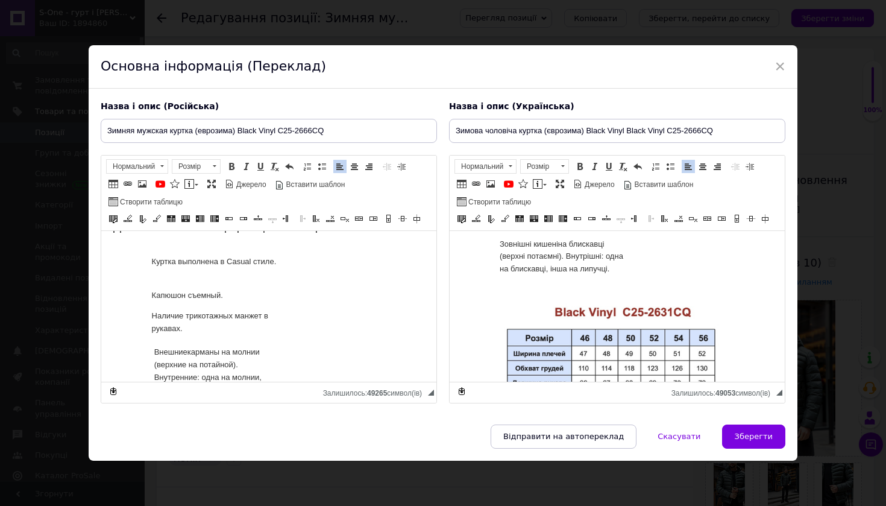
click at [660, 320] on img "Редактор, 005672D0-AA5D-405C-8DBF-EDB4633F77EF" at bounding box center [617, 485] width 245 height 371
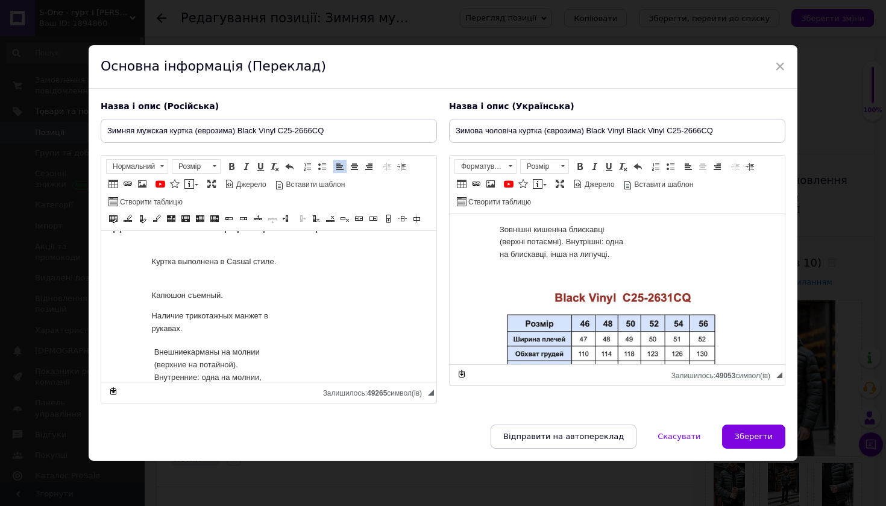
click at [603, 291] on img "Редактор, 005672D0-AA5D-405C-8DBF-EDB4633F77EF" at bounding box center [617, 470] width 245 height 371
click at [493, 183] on span at bounding box center [491, 184] width 10 height 10
select select
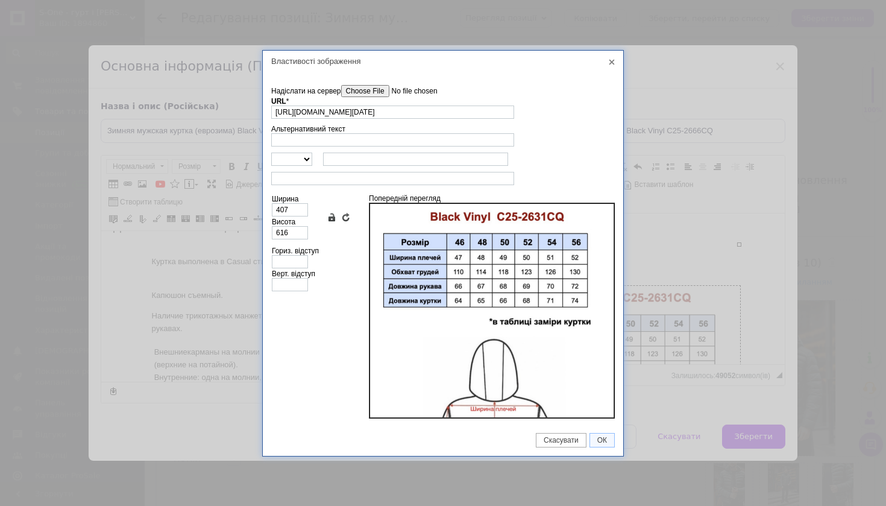
click at [376, 92] on input"] "Надіслати на сервер" at bounding box center [409, 91] width 137 height 12
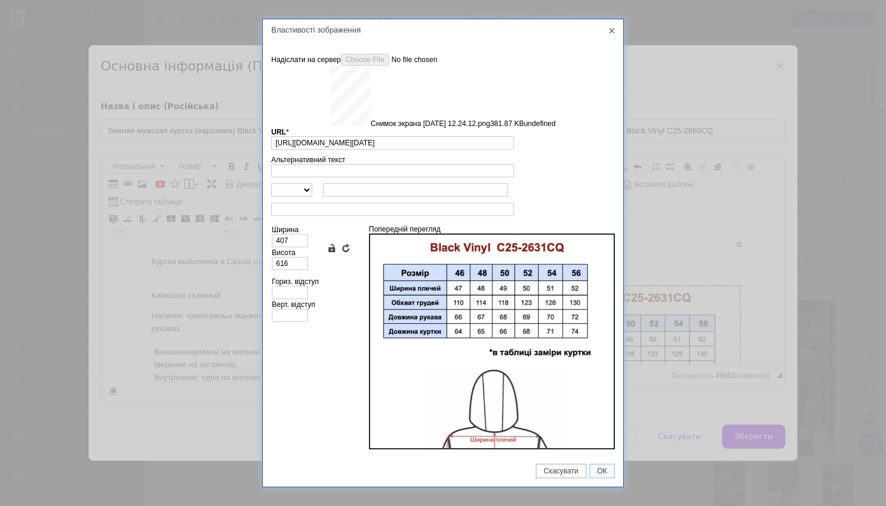
type input "https://images.prom.ua/6789107593_w640_h2048_snimok_ekrana_2025_08_12_v_12.24.1…"
type input "640"
type input "951"
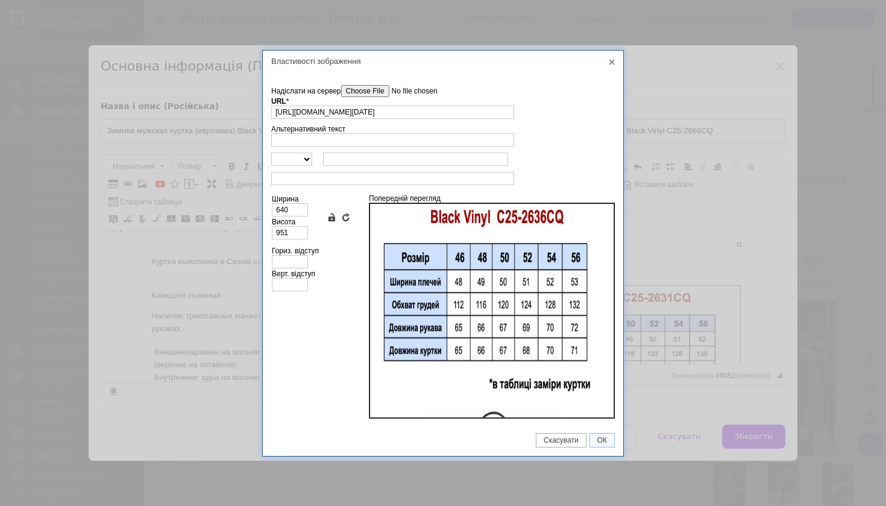
click at [379, 92] on input"] "Надіслати на сервер" at bounding box center [409, 91] width 137 height 12
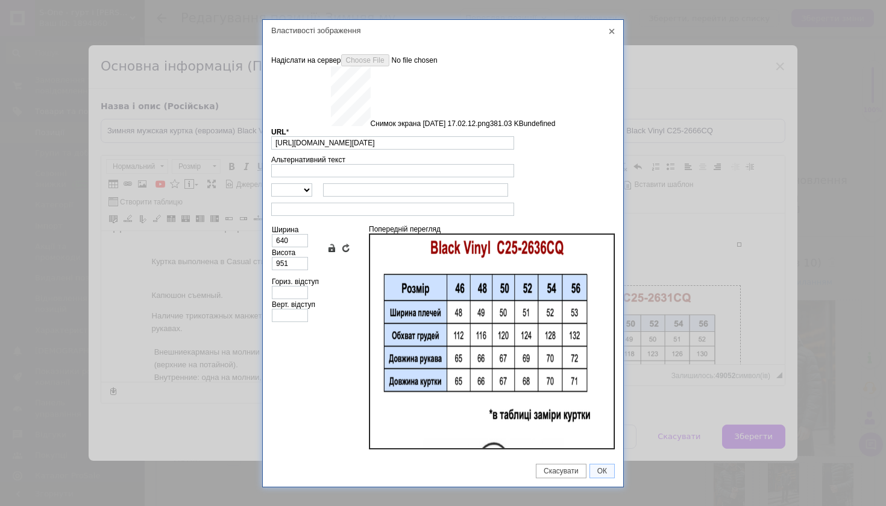
type input "https://images.prom.ua/6789627307_w640_h2048_snimok_ekrana_2025_08_12_v_17.02.1…"
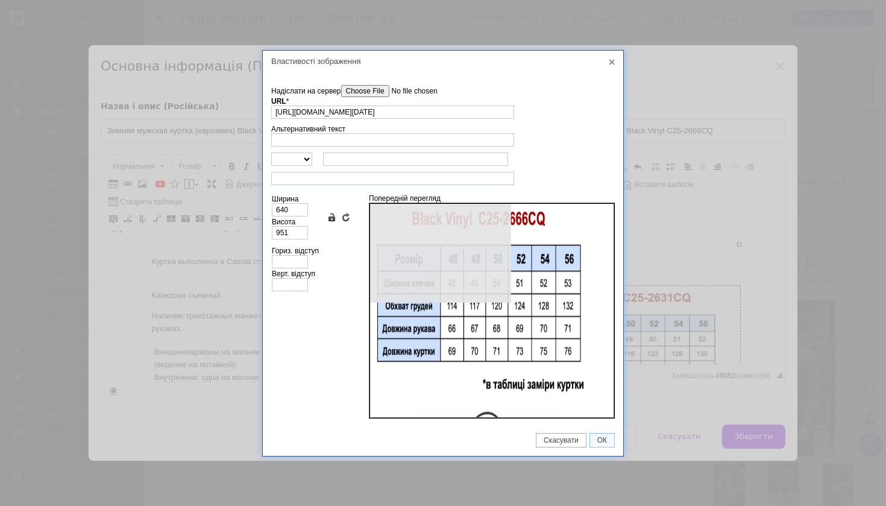
type input "959"
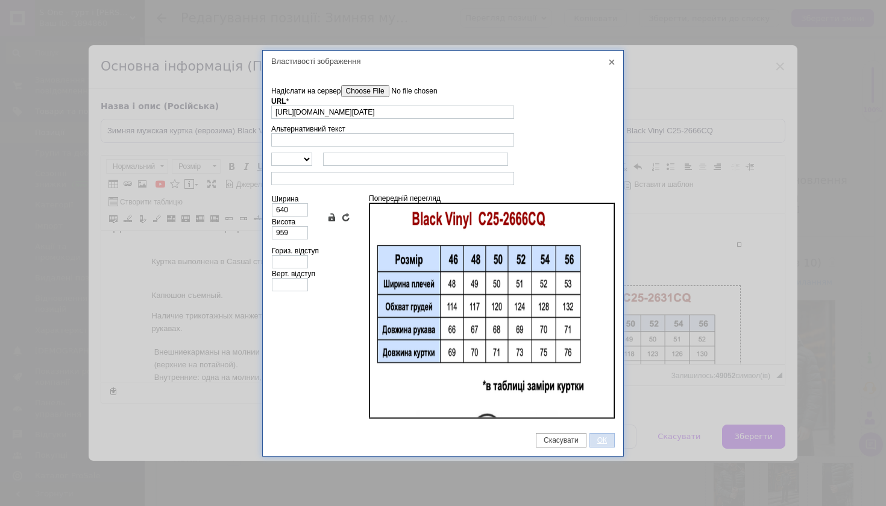
click at [599, 438] on span "ОК" at bounding box center [602, 440] width 24 height 8
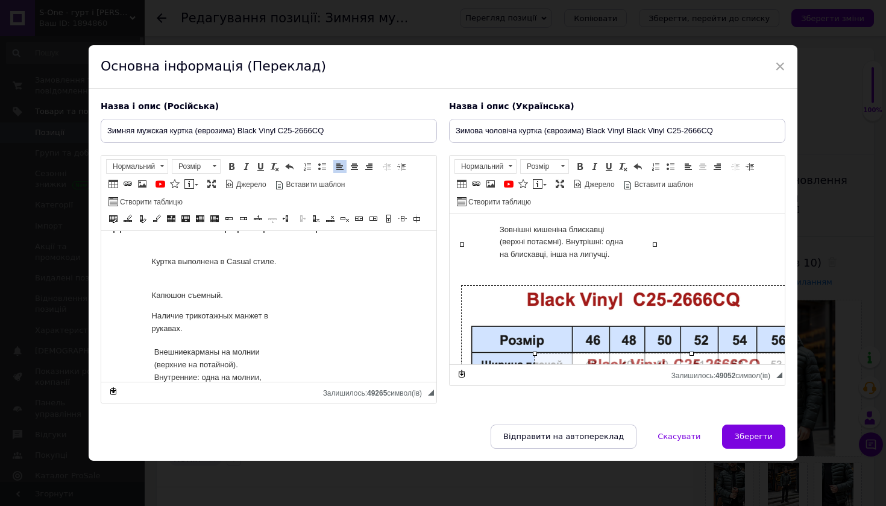
drag, startPoint x: 462, startPoint y: 242, endPoint x: 593, endPoint y: 328, distance: 156.9
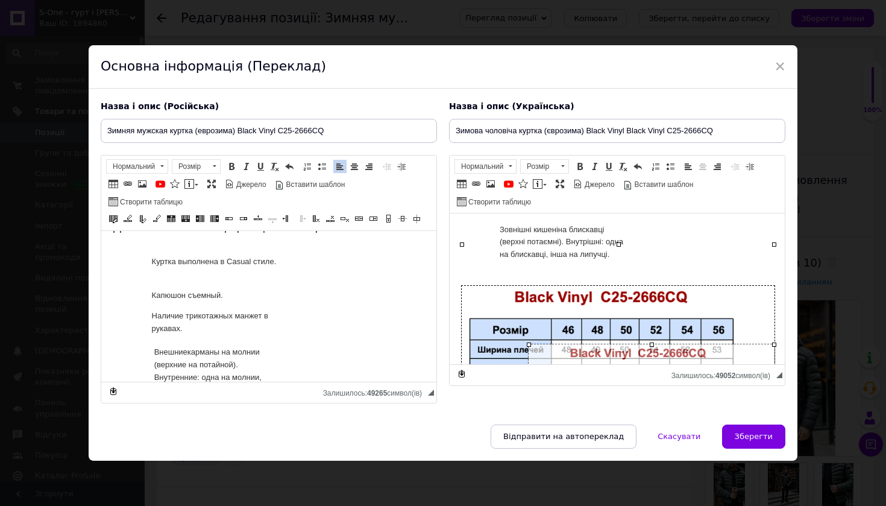
drag, startPoint x: 460, startPoint y: 245, endPoint x: 621, endPoint y: 345, distance: 189.1
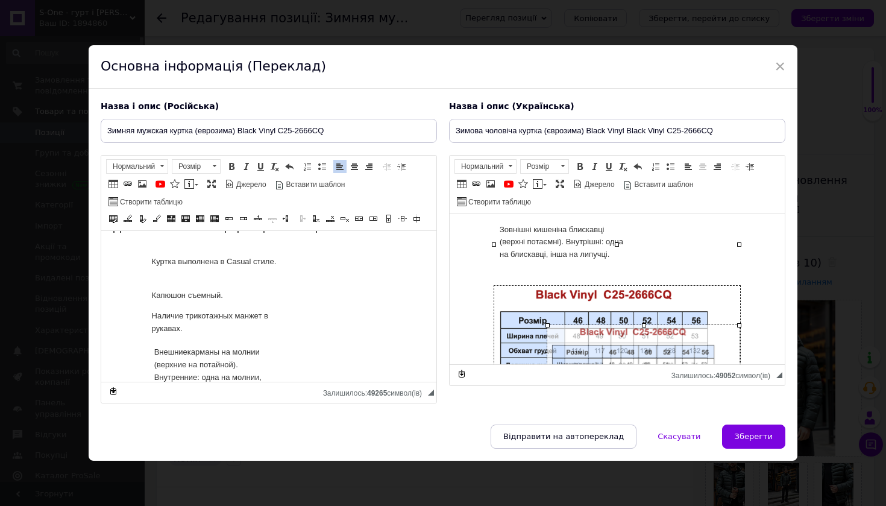
drag, startPoint x: 493, startPoint y: 242, endPoint x: 613, endPoint y: 323, distance: 144.2
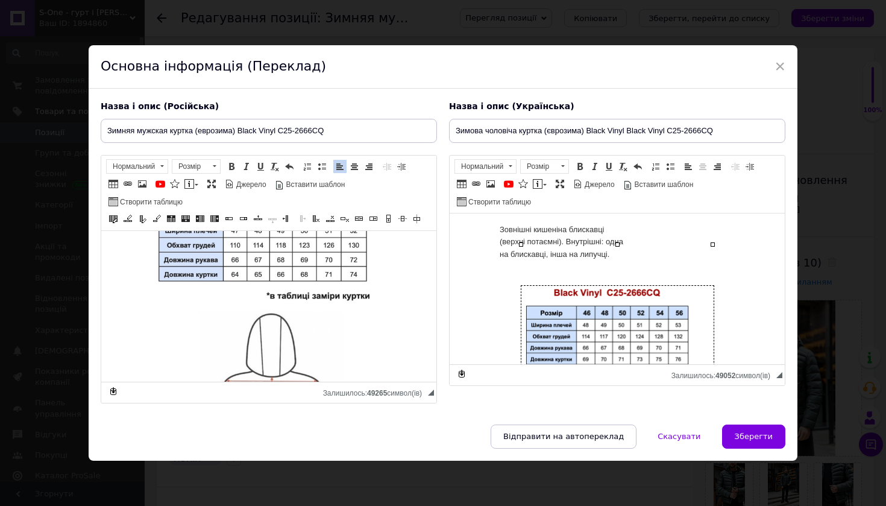
click at [343, 305] on img "Редактор, B6DA1EE8-03BE-4508-901B-E886F0B5D010" at bounding box center [269, 362] width 245 height 371
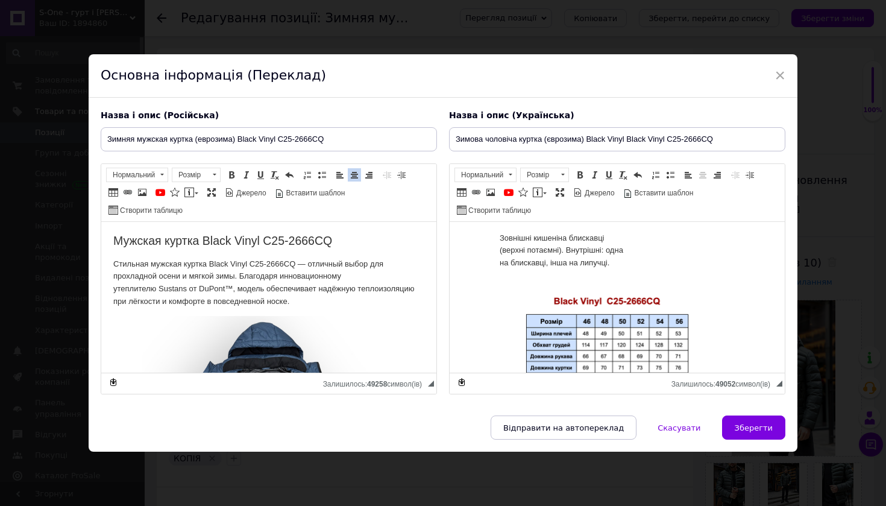
scroll to position [0, 0]
click at [748, 426] on span "Зберегти" at bounding box center [754, 427] width 38 height 9
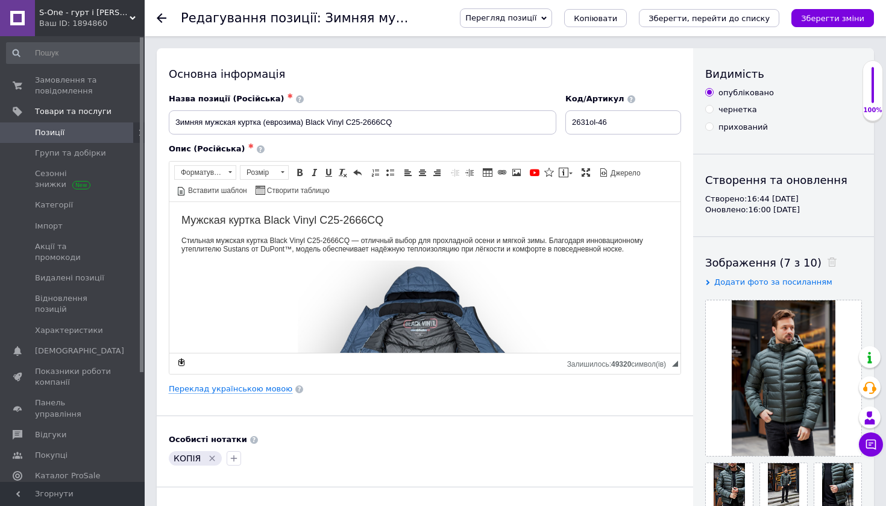
type input "Зимняя мужская куртка (еврозима) Black Vinyl C25-2666CQ"
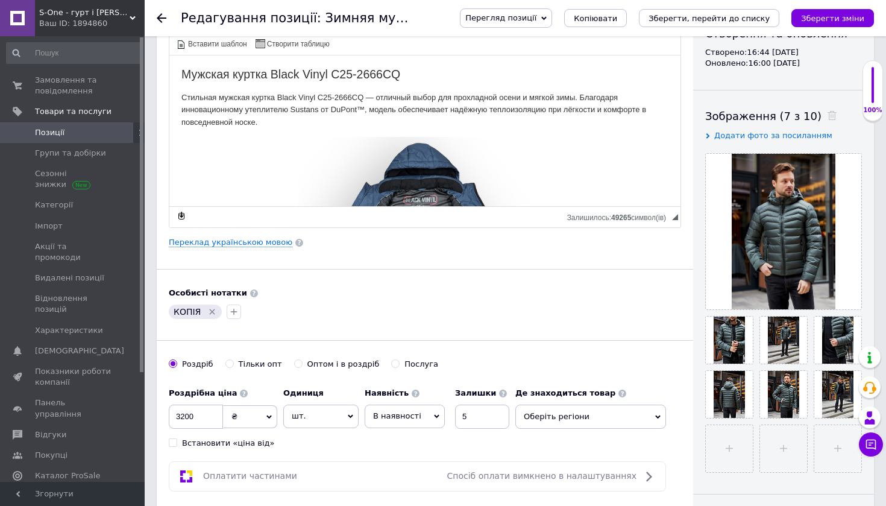
scroll to position [148, 0]
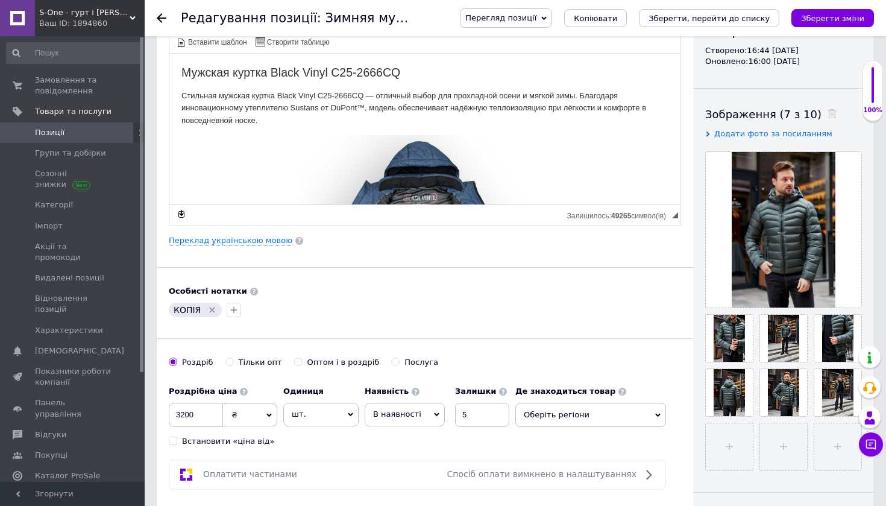
click at [209, 309] on icon "Видалити мітку" at bounding box center [212, 310] width 10 height 10
click at [178, 314] on button "button" at bounding box center [176, 310] width 14 height 14
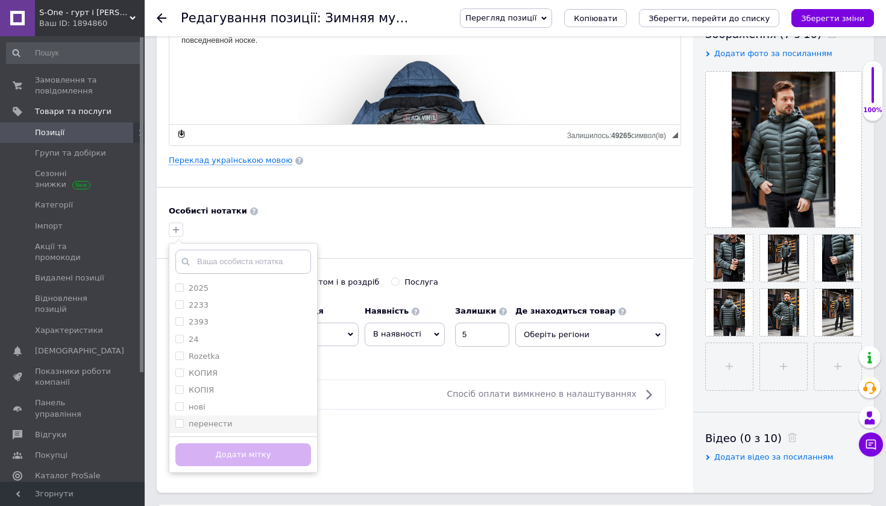
scroll to position [233, 0]
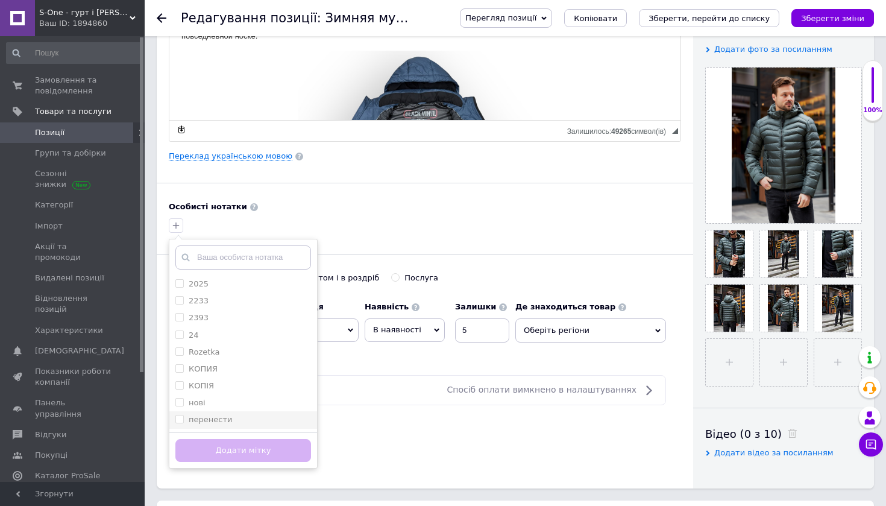
click at [217, 415] on label "перенести" at bounding box center [210, 419] width 43 height 9
checkbox input "true"
drag, startPoint x: 230, startPoint y: 454, endPoint x: 287, endPoint y: 446, distance: 57.3
click at [231, 454] on button "Додати мітку" at bounding box center [243, 451] width 136 height 24
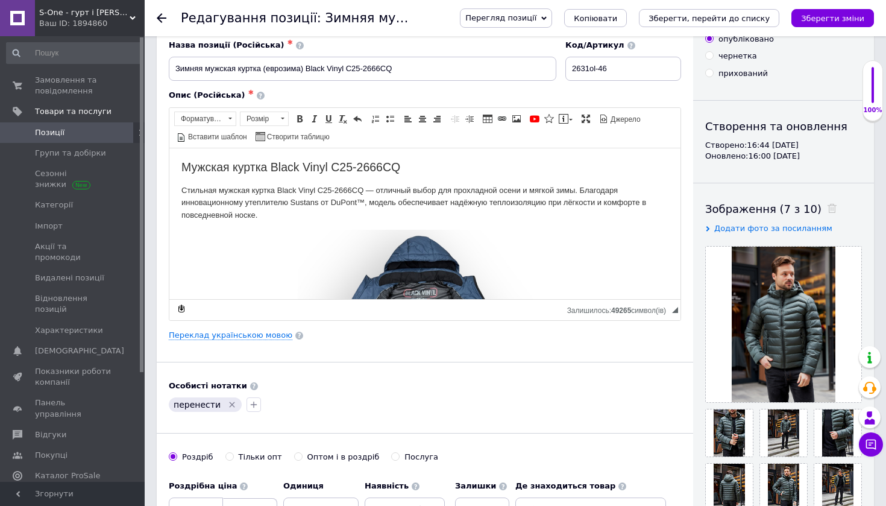
scroll to position [17, 0]
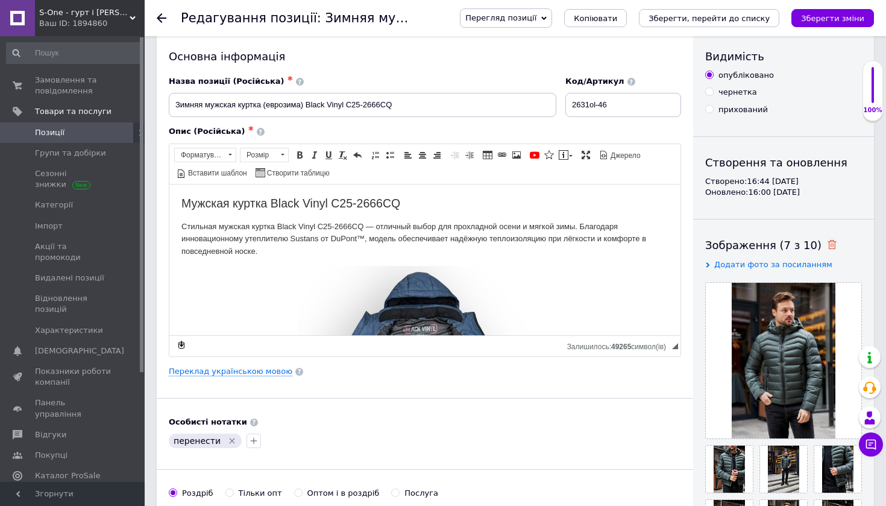
click at [828, 243] on icon at bounding box center [832, 244] width 9 height 9
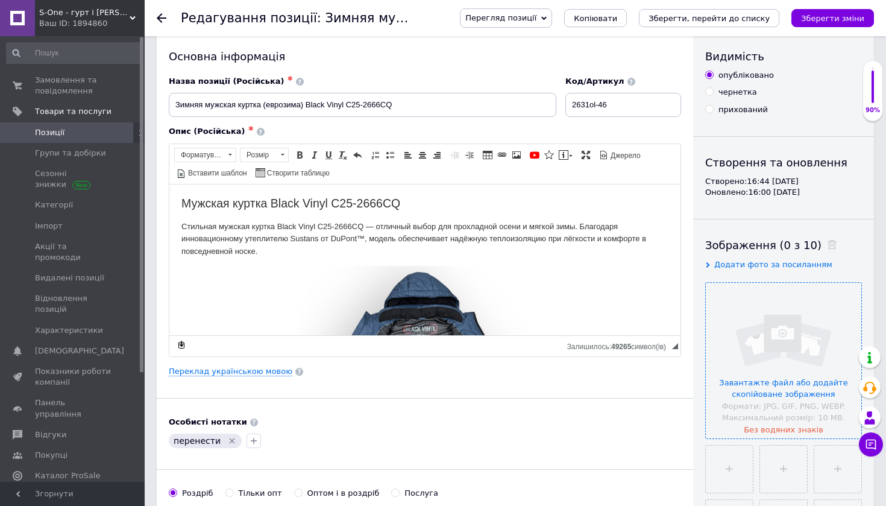
click at [786, 332] on input "file" at bounding box center [784, 361] width 156 height 156
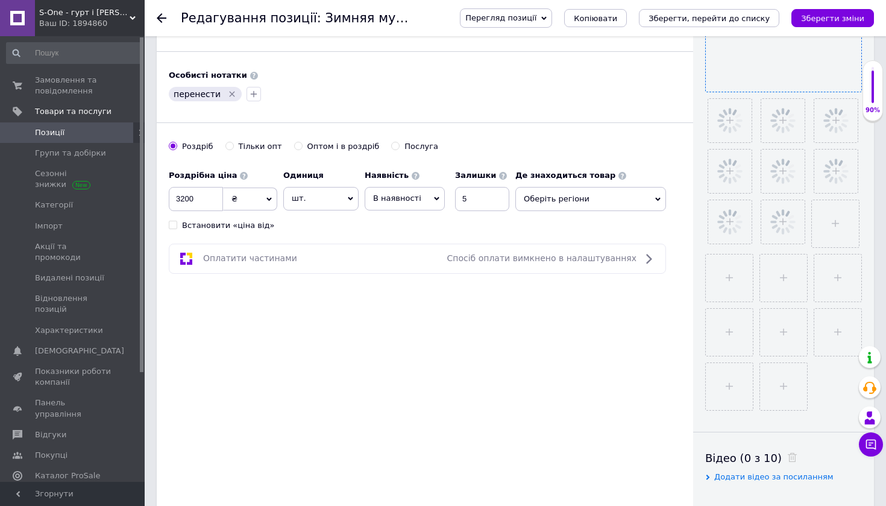
scroll to position [374, 0]
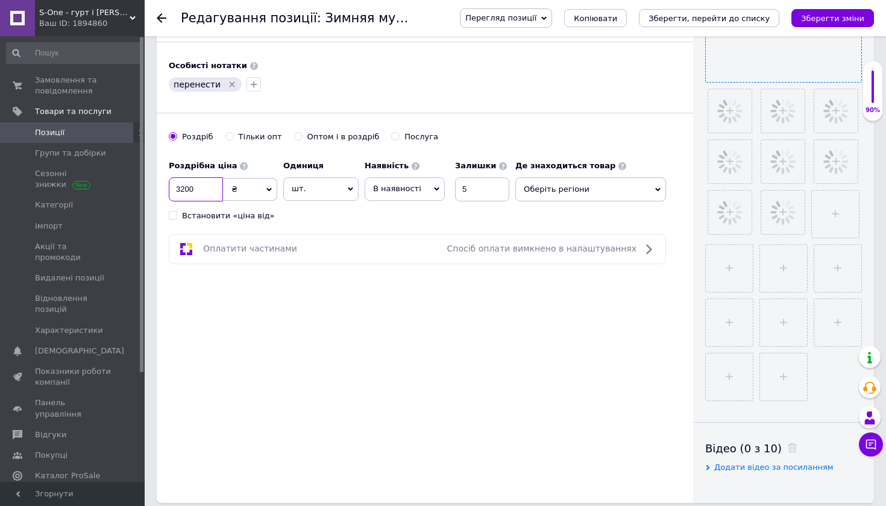
drag, startPoint x: 204, startPoint y: 189, endPoint x: 156, endPoint y: 185, distance: 48.4
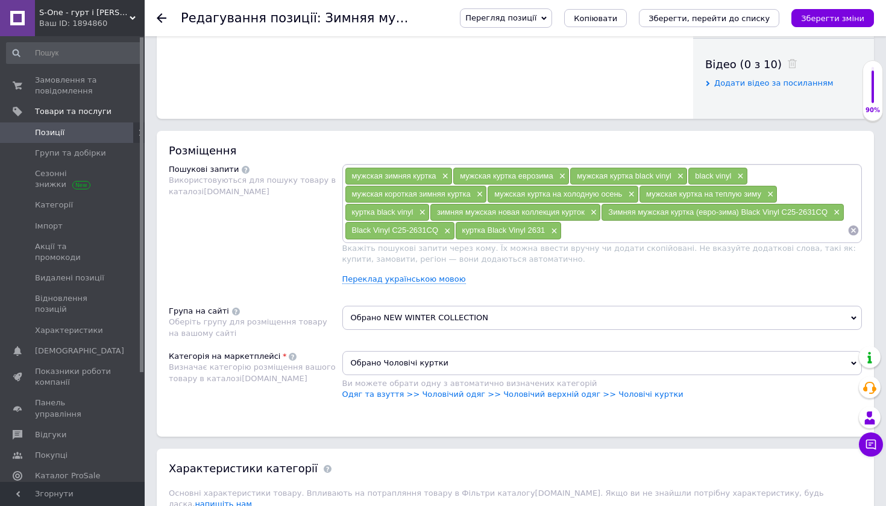
scroll to position [759, 0]
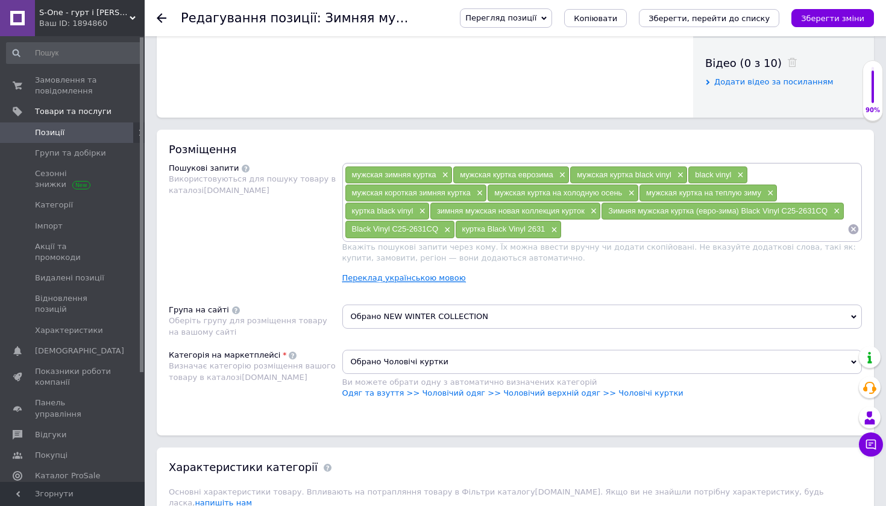
type input "2990"
click at [431, 276] on link "Переклад українською мовою" at bounding box center [405, 278] width 124 height 10
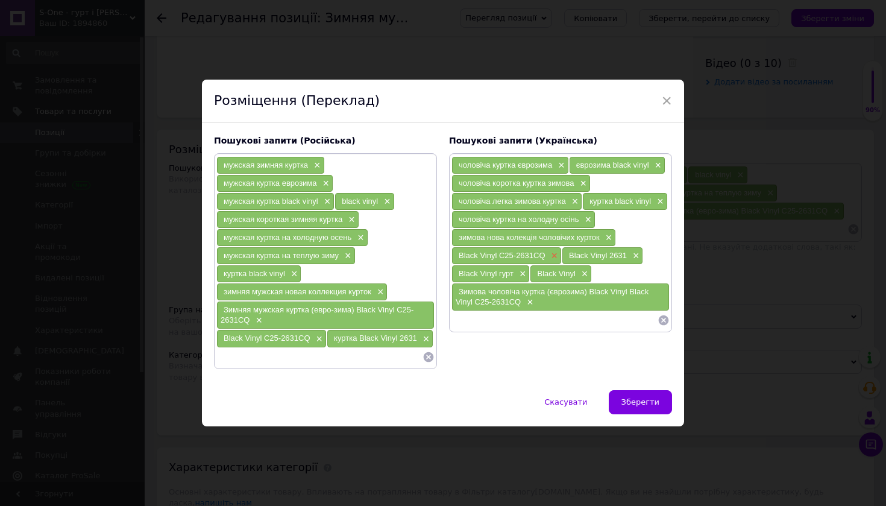
click at [551, 254] on span "×" at bounding box center [554, 256] width 10 height 10
click at [525, 253] on span "×" at bounding box center [525, 256] width 10 height 10
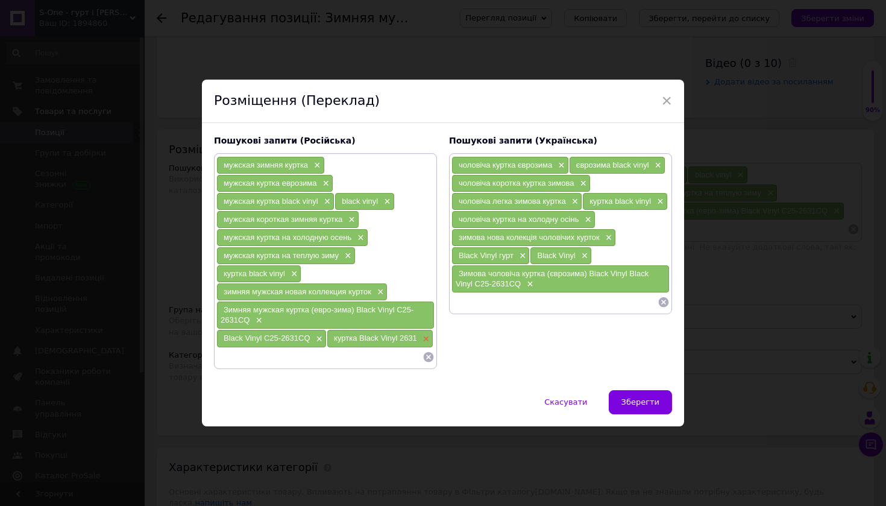
click at [423, 336] on span "×" at bounding box center [425, 339] width 10 height 10
click at [314, 337] on span "×" at bounding box center [319, 339] width 10 height 10
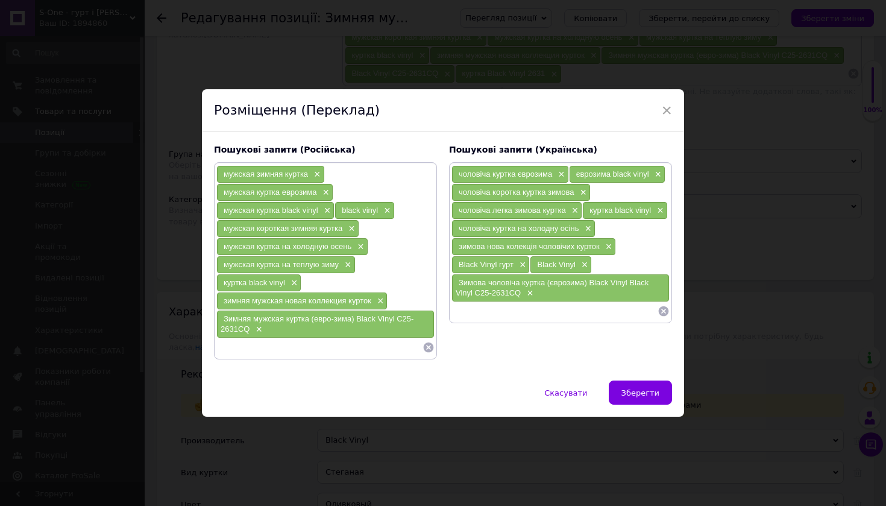
click at [241, 346] on input at bounding box center [319, 347] width 206 height 18
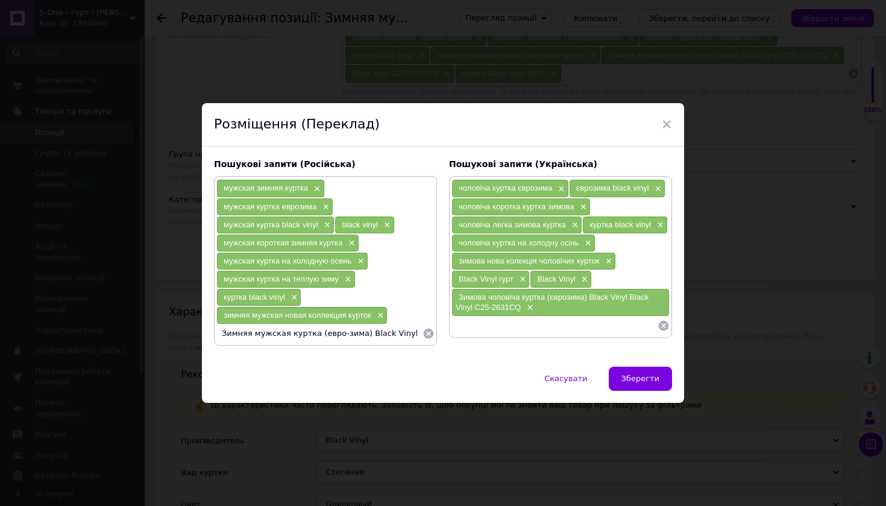
click at [418, 332] on input "Зимняя мужская куртка (евро-зима) Black Vinyl C25-2631CQ" at bounding box center [319, 333] width 206 height 18
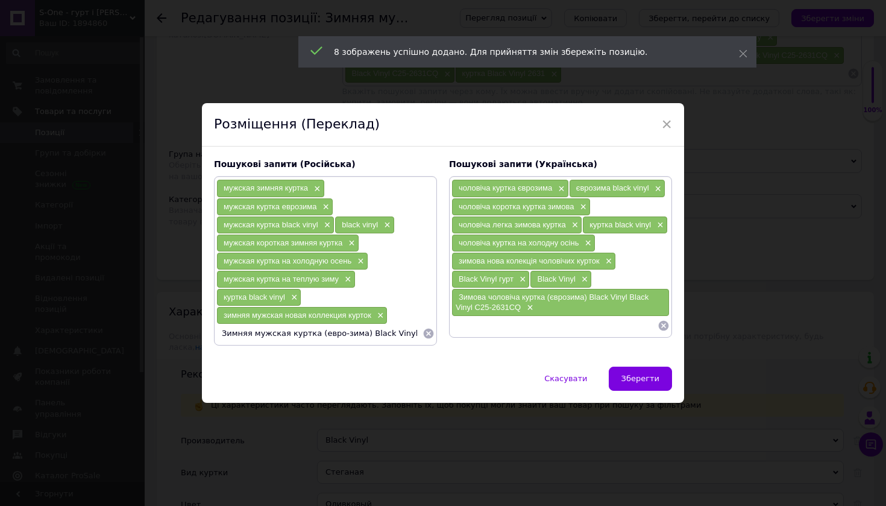
click at [411, 333] on input "Зимняя мужская куртка (евро-зима) Black Vinyl C25-2631CQ" at bounding box center [319, 333] width 206 height 18
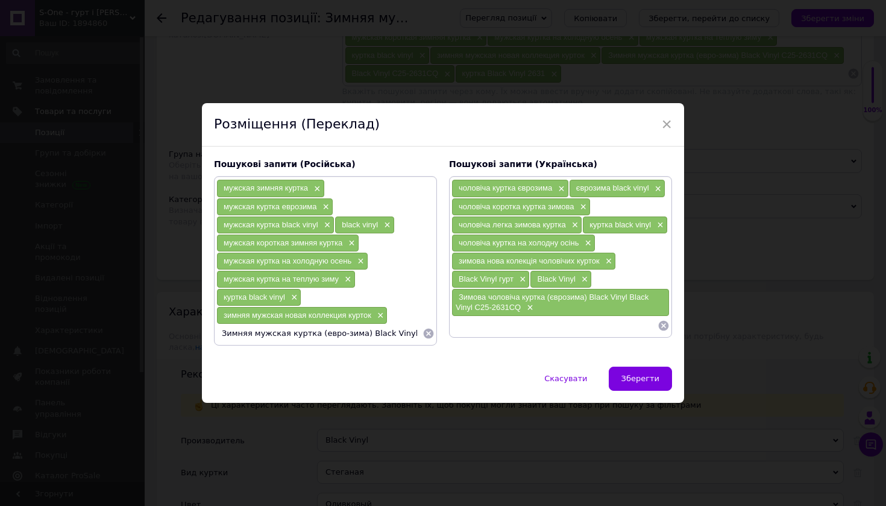
click at [399, 333] on input "Зимняя мужская куртка (евро-зима) Black Vinyl C25-2631CQ" at bounding box center [319, 333] width 206 height 18
click at [401, 333] on input "Зимняя мужская куртка (евро-зима) Black Vinyl C25-2631CQ" at bounding box center [319, 333] width 206 height 18
drag, startPoint x: 403, startPoint y: 333, endPoint x: 393, endPoint y: 333, distance: 10.3
click at [393, 333] on input "Зимняя мужская куртка (евро-зима) Black Vinyl C25-2631CQ" at bounding box center [319, 333] width 206 height 18
type input "Зимняя мужская куртка (евро-зима) Black Vinyl C25-2666CQ"
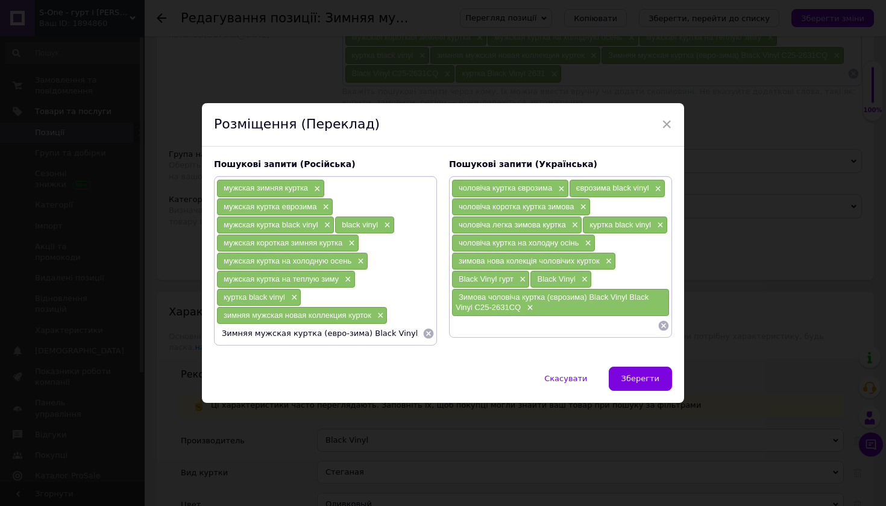
drag, startPoint x: 328, startPoint y: 333, endPoint x: 418, endPoint y: 335, distance: 90.5
click at [418, 335] on input "Зимняя мужская куртка (евро-зима) Black Vinyl C25-2666CQ" at bounding box center [319, 333] width 206 height 18
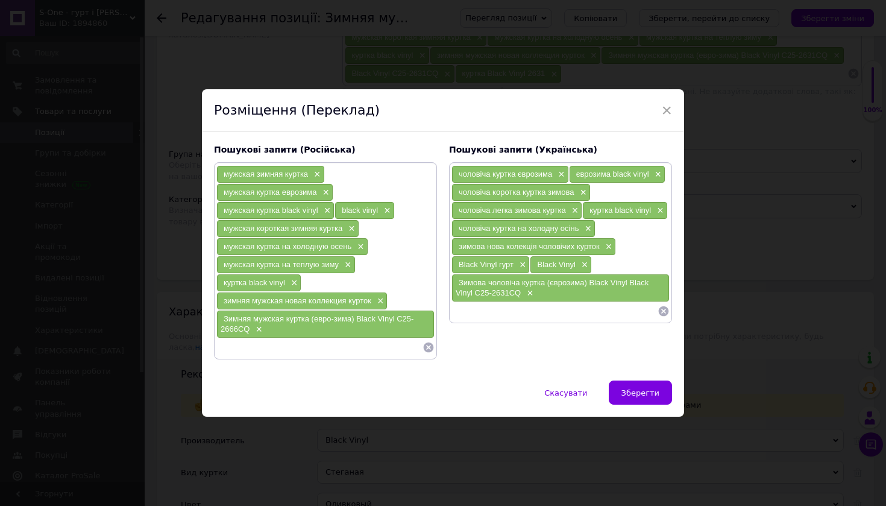
paste input "Black Vinyl C25-2666CQ"
type input "Black Vinyl C25-2666CQ"
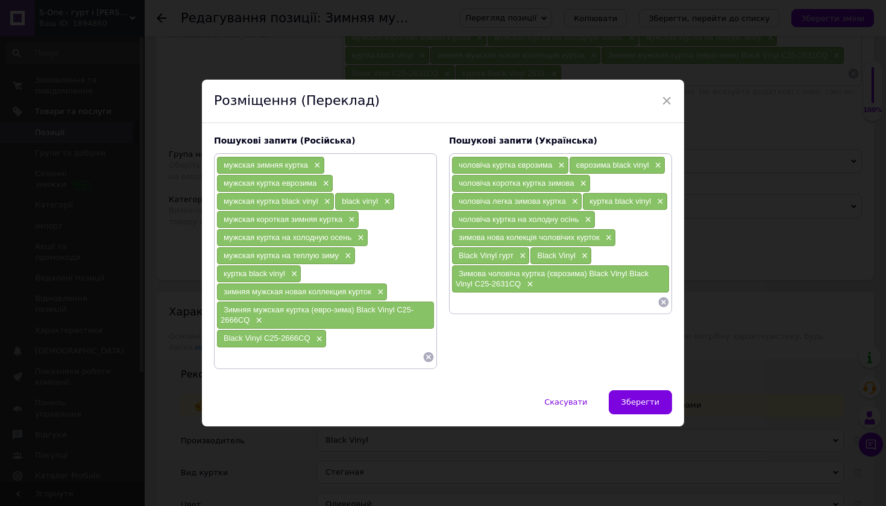
paste input "Black Vinyl C25-2666CQ"
drag, startPoint x: 282, startPoint y: 356, endPoint x: 265, endPoint y: 357, distance: 16.9
click at [265, 357] on input "Black Vinyl C25-2666" at bounding box center [319, 357] width 206 height 18
type input "Black Vinyl 2666"
click at [488, 297] on input at bounding box center [555, 302] width 206 height 18
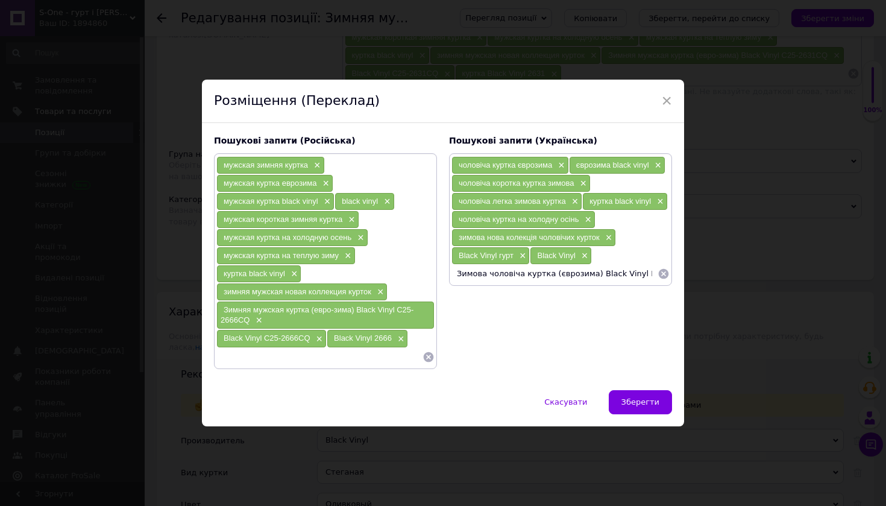
click at [643, 274] on input "Зимова чоловіча куртка (єврозима) Black Vinyl Black Vinyl C25-2631CQ" at bounding box center [555, 274] width 206 height 18
drag, startPoint x: 637, startPoint y: 274, endPoint x: 595, endPoint y: 277, distance: 41.8
click at [595, 277] on input "Зимова чоловіча куртка (єврозима) Black Vinyl Black Vinyl C25-2631CQ" at bounding box center [555, 274] width 206 height 18
click at [644, 274] on input "Зимова чоловіча куртка (єврозима) Black Vinyl C25-2631CQ" at bounding box center [555, 274] width 206 height 18
type input "Зимова чоловіча куртка (єврозима) Black Vinyl C25-2666CQ"
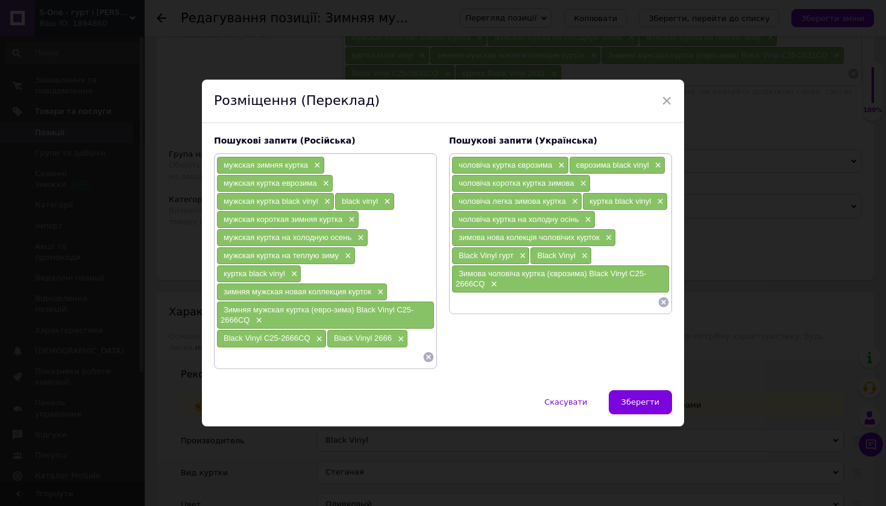
paste input "Black Vinyl C25-2666CQ"
type input "Black Vinyl C25-2666CQ"
paste input "Black Vinyl C25-2666CQ"
click at [516, 320] on input "Black Vinyl C25-2666" at bounding box center [555, 320] width 206 height 18
type input "Black Vinyl 2666"
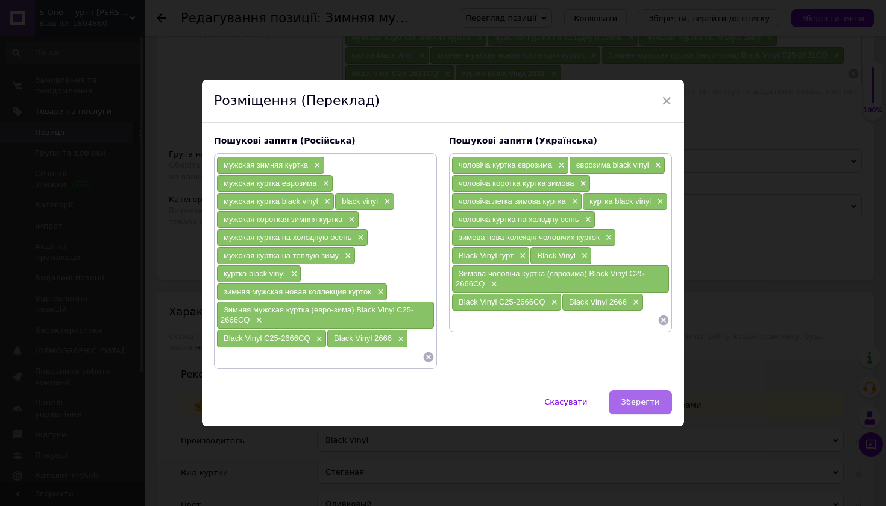
click at [639, 397] on span "Зберегти" at bounding box center [641, 401] width 38 height 9
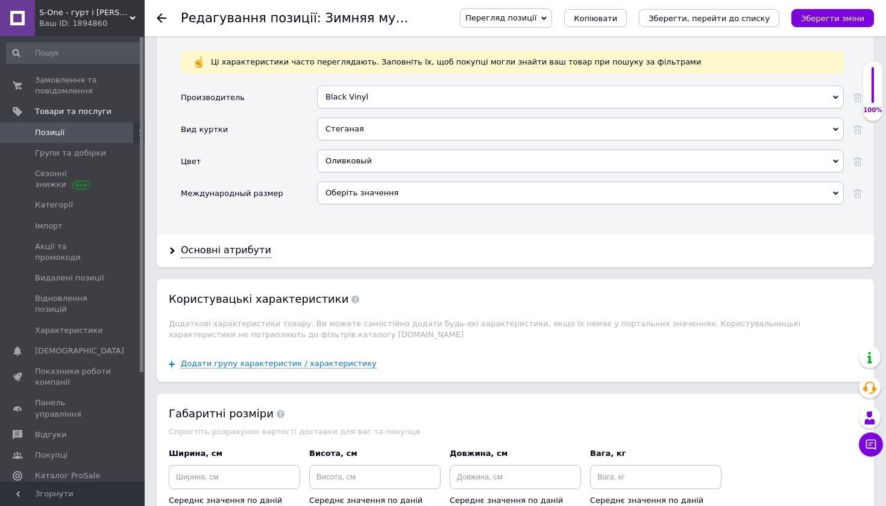
scroll to position [1091, 0]
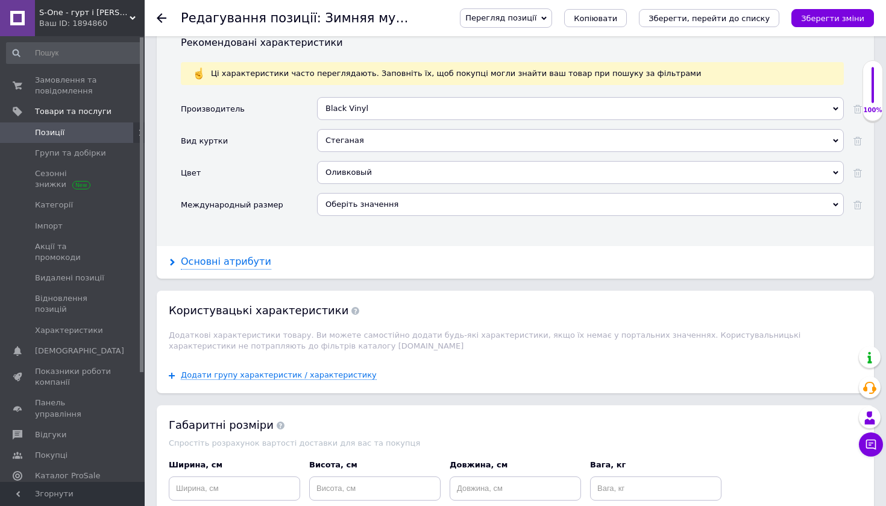
click at [227, 255] on div "Основні атрибути" at bounding box center [226, 262] width 90 height 14
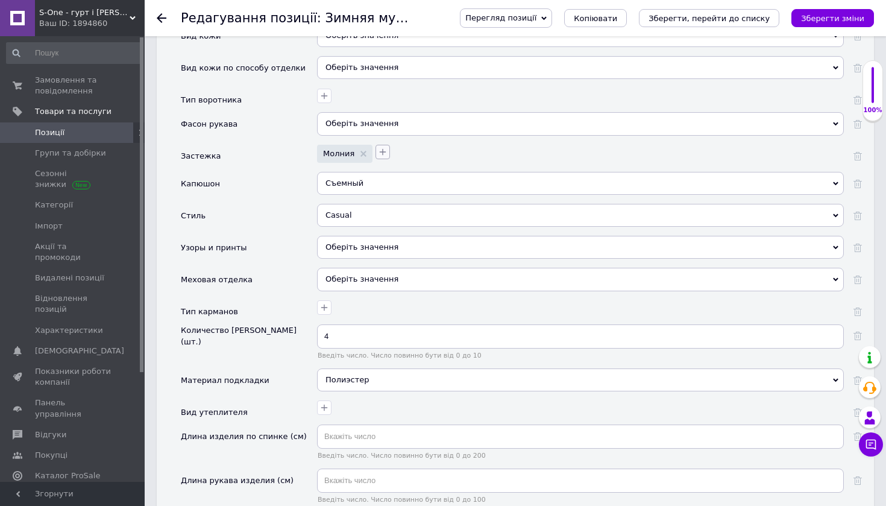
scroll to position [1569, 0]
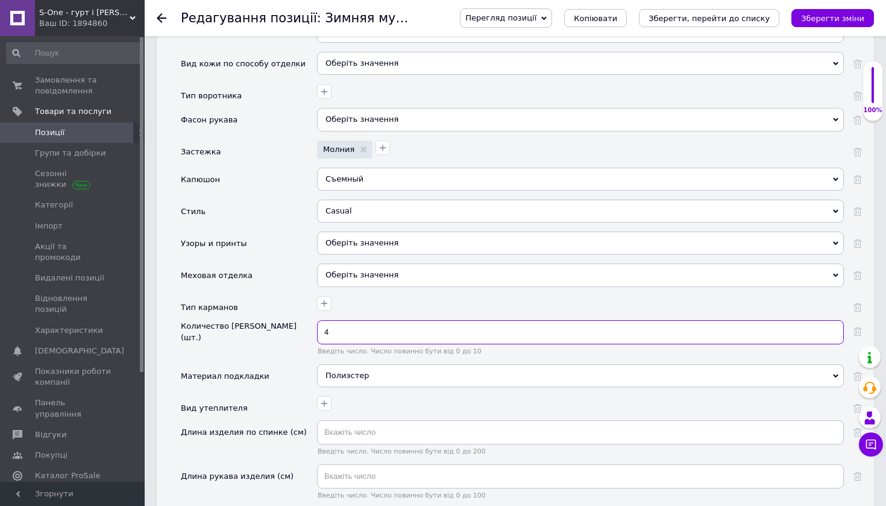
drag, startPoint x: 332, startPoint y: 312, endPoint x: 320, endPoint y: 314, distance: 11.5
click at [320, 320] on input "4" at bounding box center [580, 332] width 527 height 24
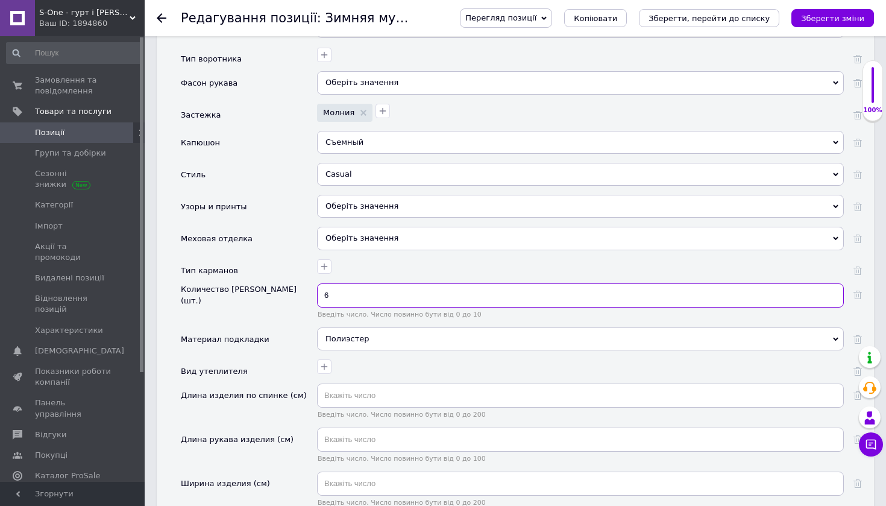
scroll to position [1605, 0]
type input "6"
click at [330, 361] on button "button" at bounding box center [324, 368] width 14 height 14
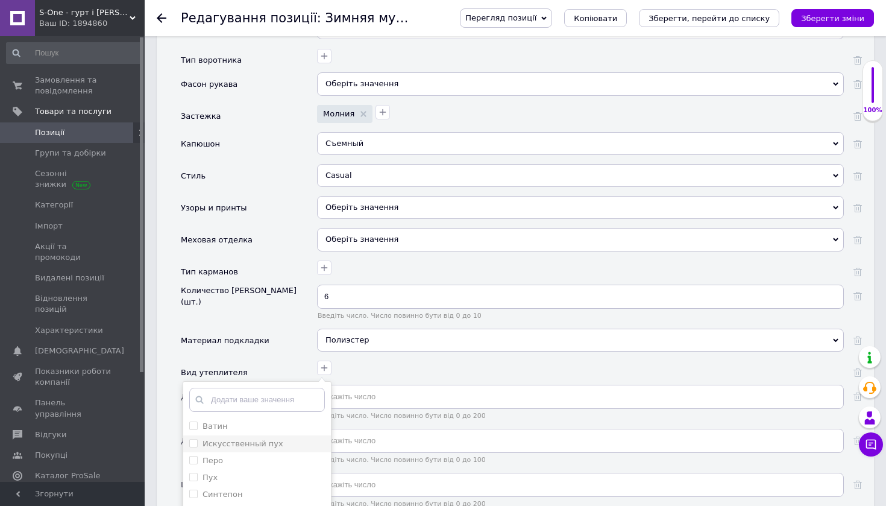
click at [249, 438] on div "Искусственный пух" at bounding box center [243, 443] width 81 height 11
click at [197, 439] on пух "Искусственный пух" at bounding box center [193, 443] width 8 height 8
click at [274, 439] on label "Искусственный пух" at bounding box center [243, 443] width 81 height 9
checkbox пух "true"
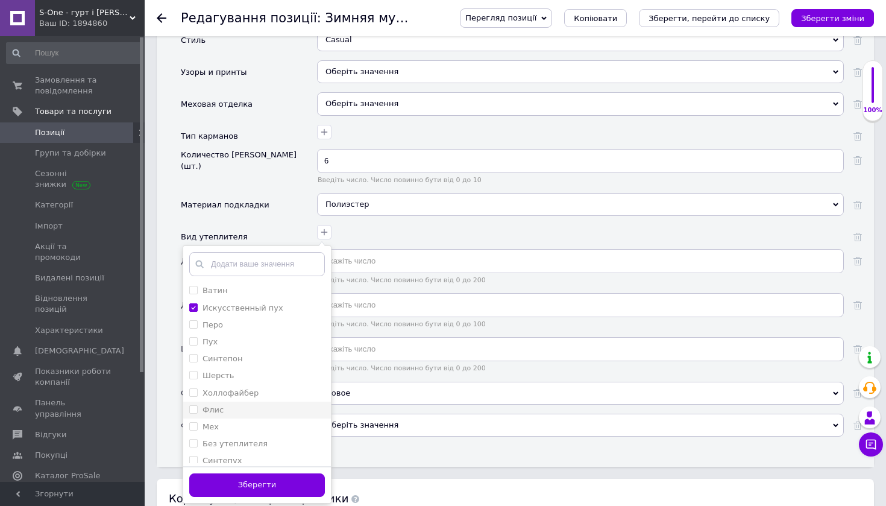
scroll to position [1744, 0]
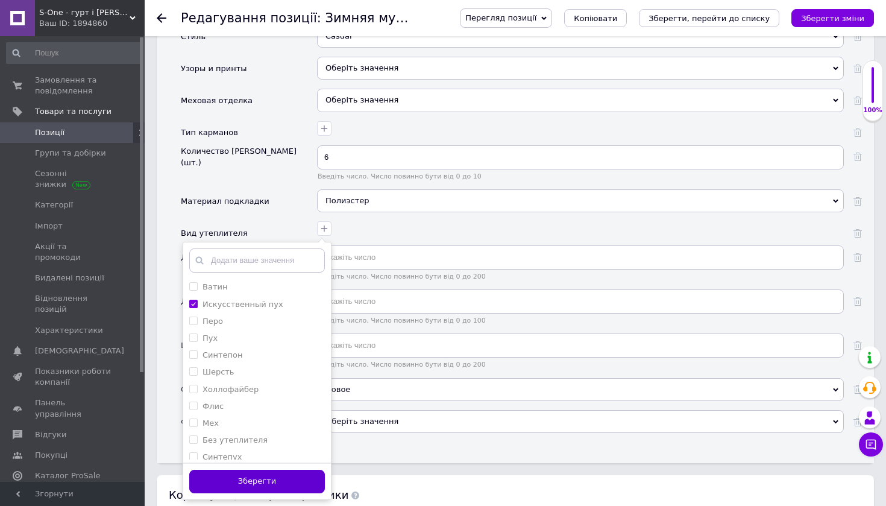
click at [264, 470] on button "Зберегти" at bounding box center [257, 482] width 136 height 24
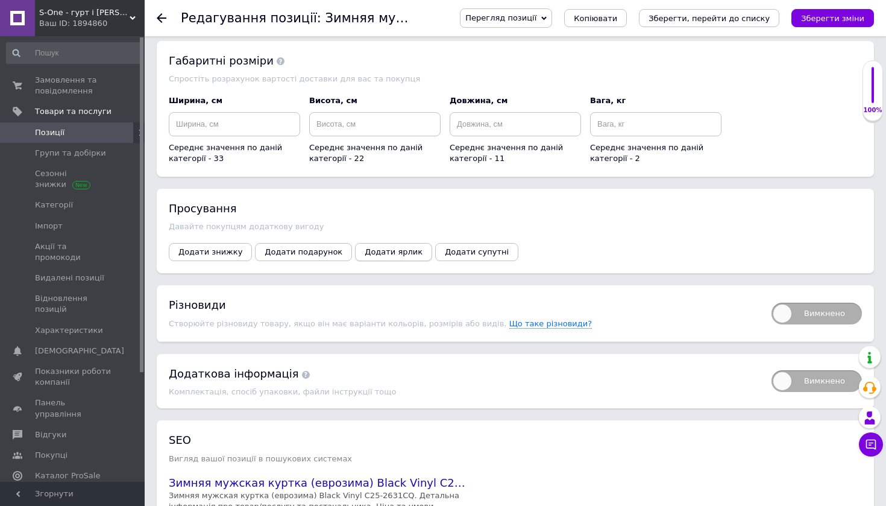
scroll to position [2297, 0]
click at [373, 246] on span "Додати ярлик" at bounding box center [394, 250] width 58 height 9
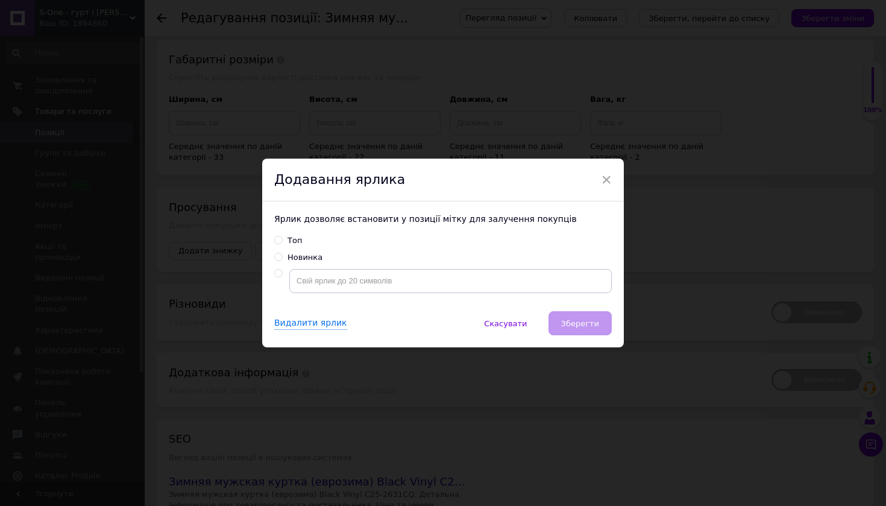
click at [293, 258] on div "Новинка" at bounding box center [305, 257] width 35 height 11
click at [282, 258] on input "Новинка" at bounding box center [278, 257] width 8 height 8
radio input "true"
click at [576, 323] on span "Зберегти" at bounding box center [580, 323] width 38 height 9
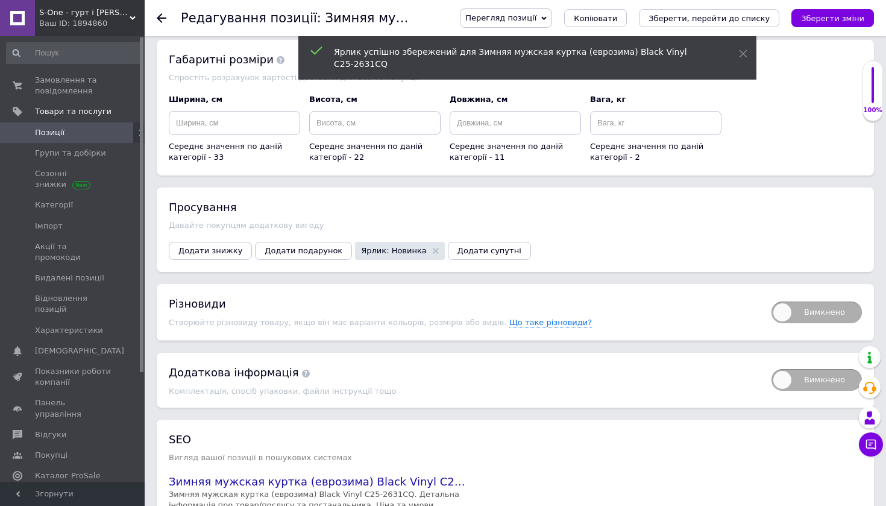
click at [853, 17] on icon "Зберегти зміни" at bounding box center [832, 18] width 63 height 9
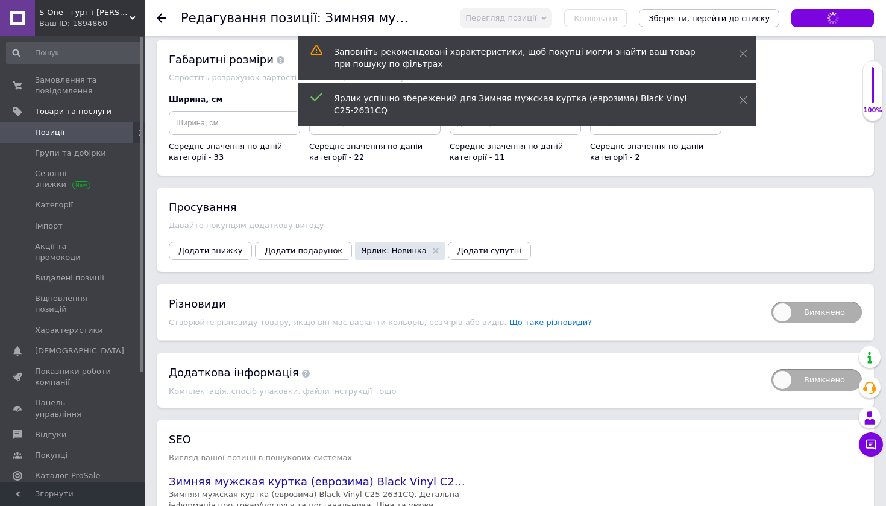
click at [790, 302] on span "Вимкнено" at bounding box center [817, 313] width 90 height 22
click at [772, 297] on input "Вимкнено" at bounding box center [768, 298] width 8 height 8
checkbox input "true"
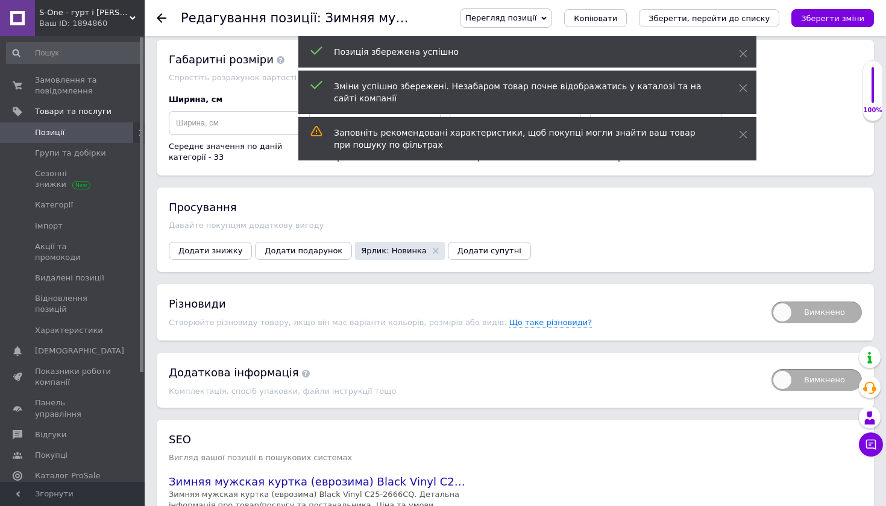
click at [778, 302] on span "Вимкнено" at bounding box center [817, 313] width 90 height 22
click at [772, 294] on input "Вимкнено" at bounding box center [768, 298] width 8 height 8
checkbox input "true"
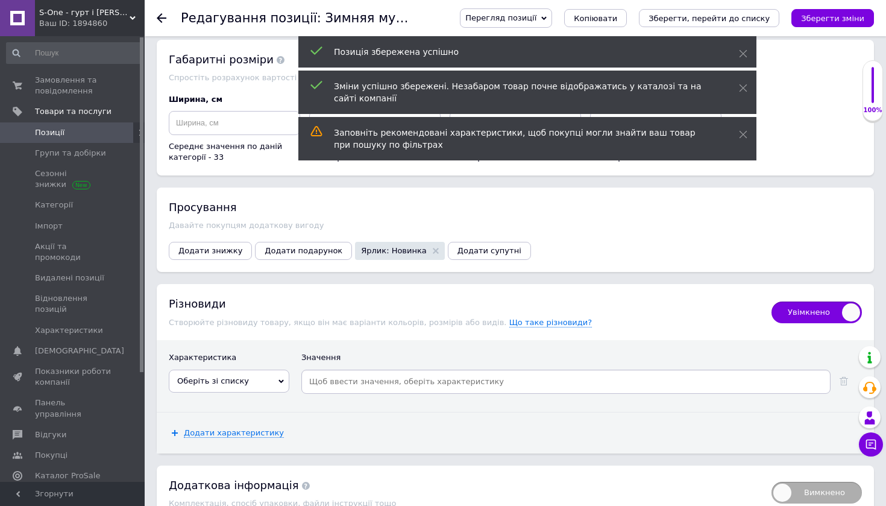
click at [231, 376] on span "Оберіть зі списку" at bounding box center [213, 380] width 72 height 9
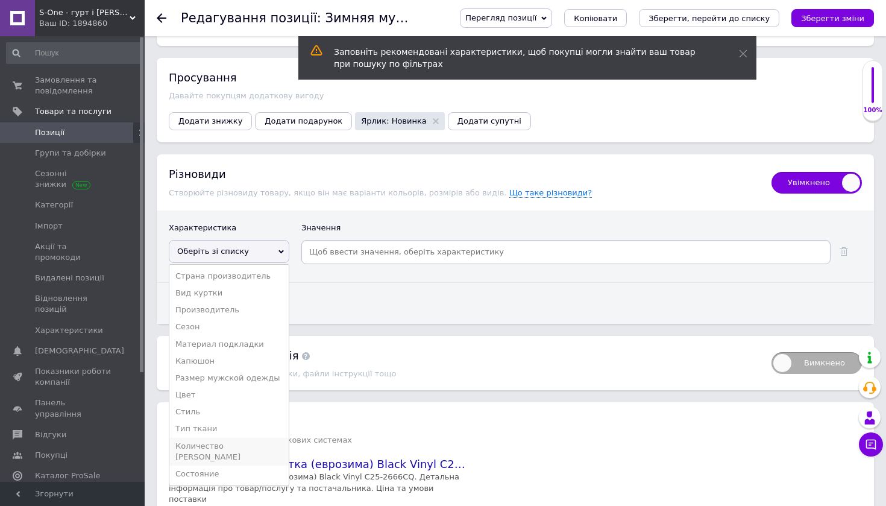
scroll to position [2432, 0]
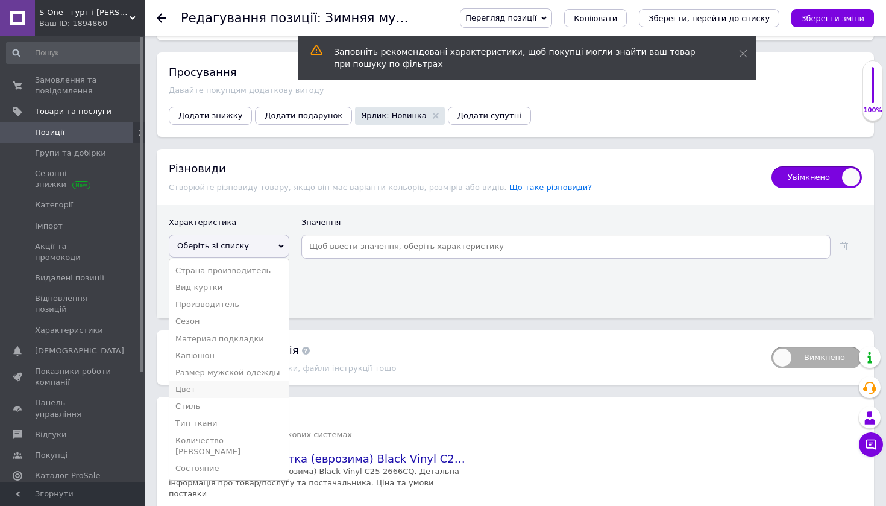
click at [188, 381] on li "Цвет" at bounding box center [228, 389] width 119 height 17
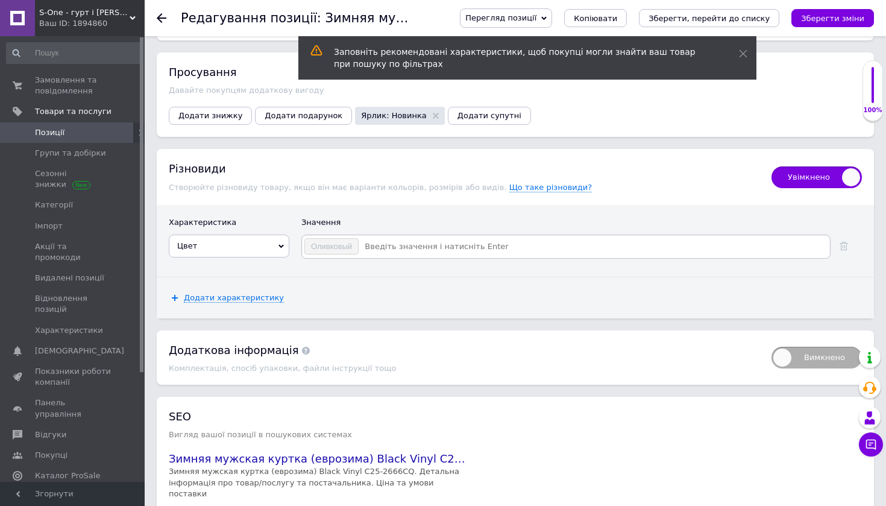
click at [229, 293] on span "Додати характеристику" at bounding box center [234, 298] width 100 height 10
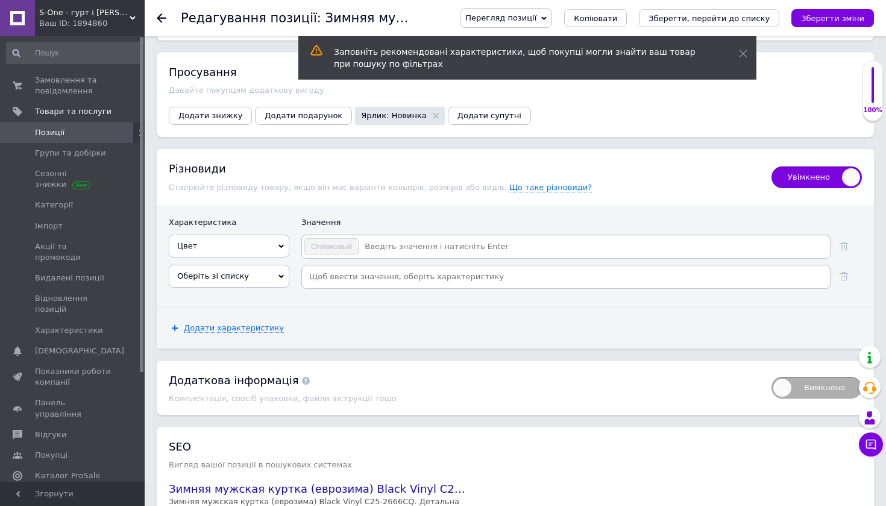
drag, startPoint x: 274, startPoint y: 259, endPoint x: 270, endPoint y: 277, distance: 18.1
click at [274, 265] on span "Оберіть зі списку" at bounding box center [229, 276] width 121 height 23
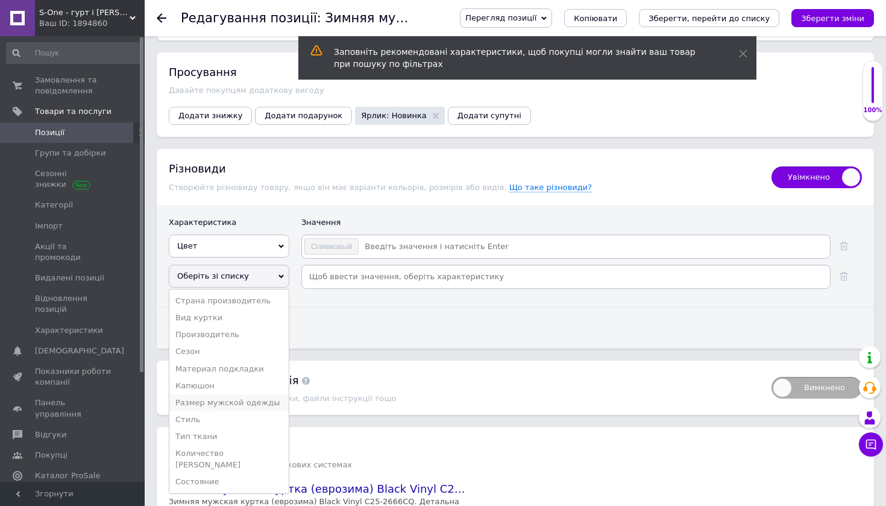
click at [253, 394] on li "Размер мужской одежды" at bounding box center [228, 402] width 119 height 17
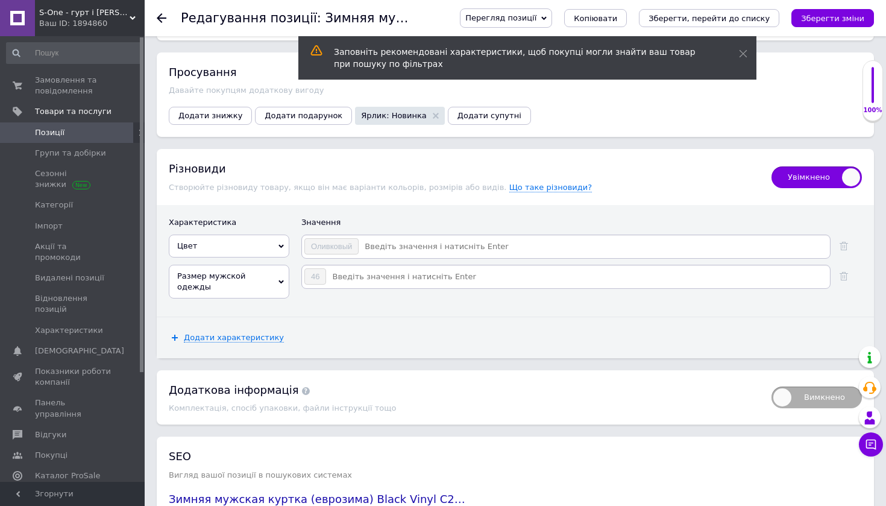
click at [377, 238] on input at bounding box center [593, 247] width 469 height 18
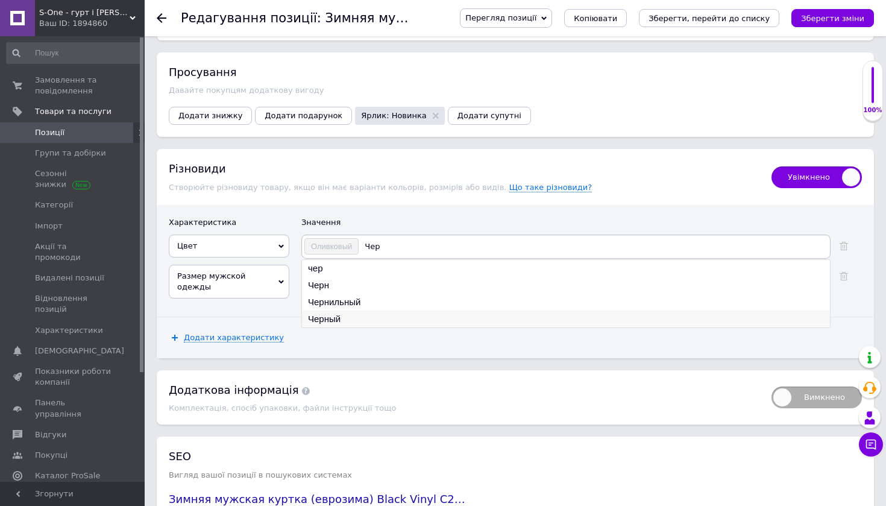
type input "Чер"
click at [338, 311] on li "Черный" at bounding box center [566, 319] width 528 height 17
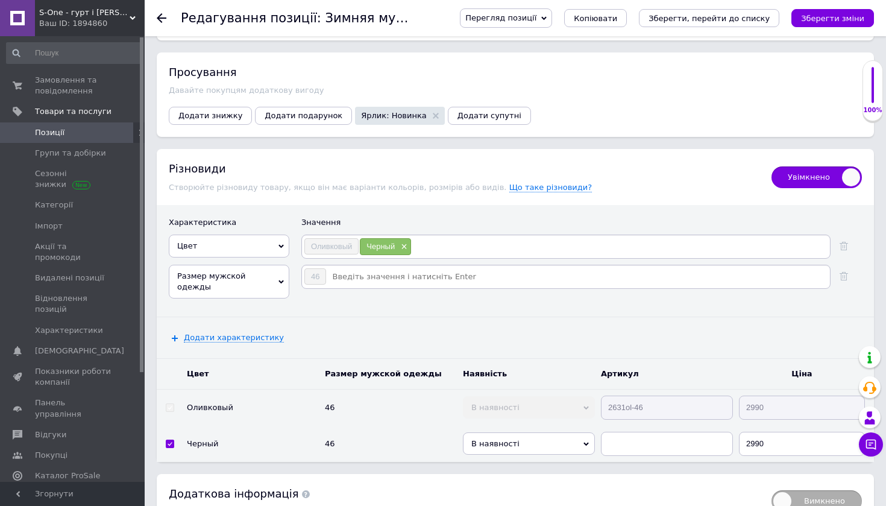
click at [435, 238] on input at bounding box center [620, 247] width 417 height 18
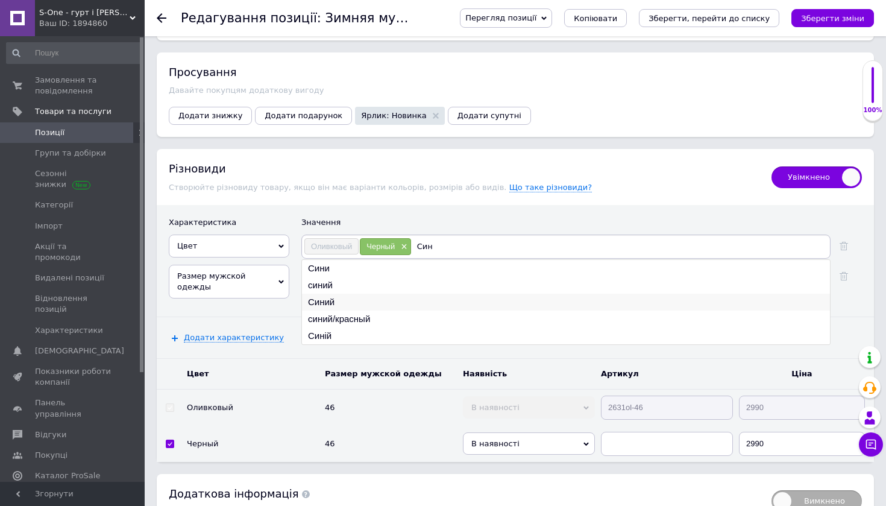
type input "Син"
click at [353, 294] on li "Синий" at bounding box center [566, 302] width 528 height 17
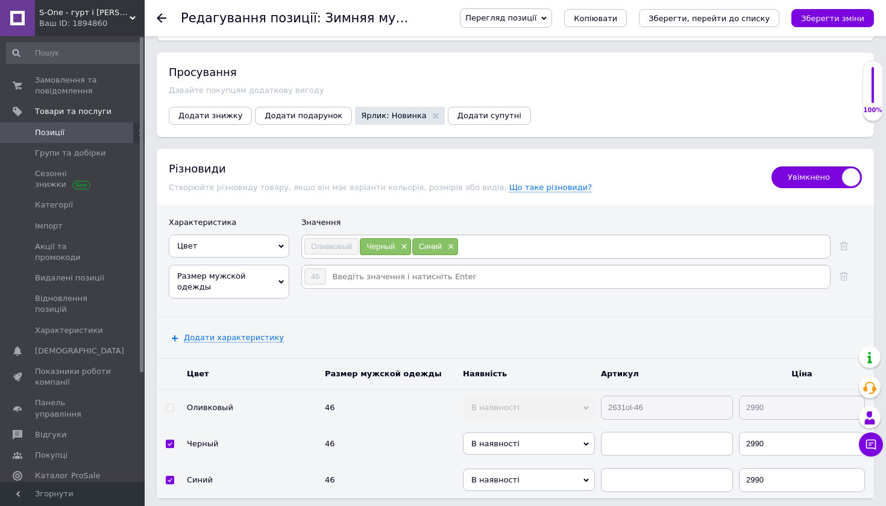
click at [477, 238] on input at bounding box center [644, 247] width 370 height 18
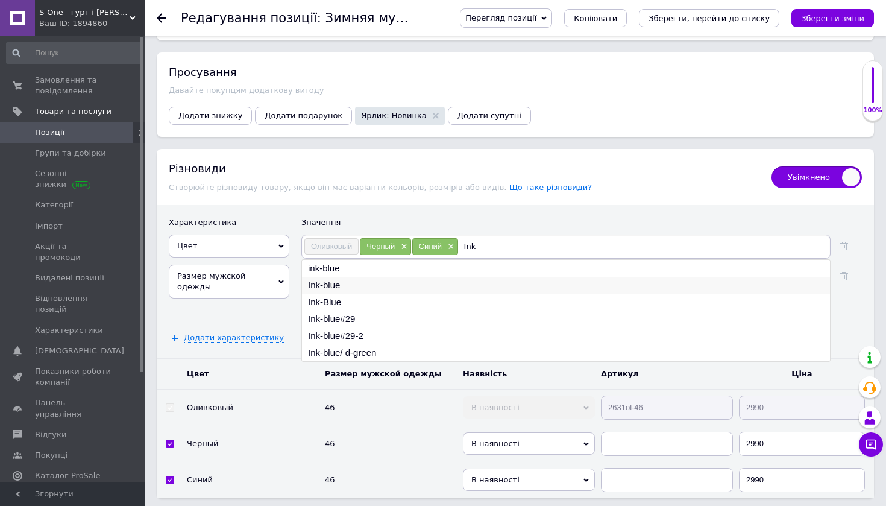
type input "Ink-"
click at [359, 277] on li "Ink-blue" at bounding box center [566, 285] width 528 height 17
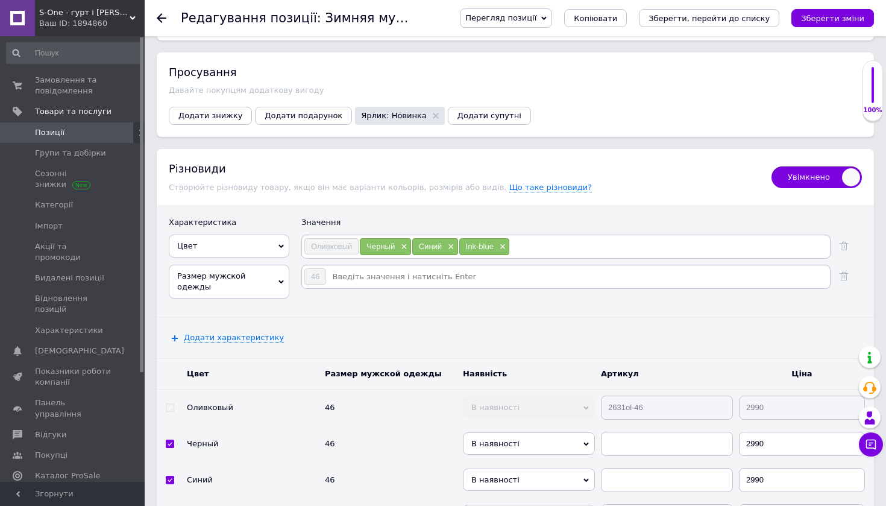
click at [526, 238] on input at bounding box center [669, 247] width 318 height 18
type input "Хаки"
click at [377, 277] on li "Хаки" at bounding box center [566, 285] width 528 height 17
click at [584, 235] on div "Оливковый Черный × Синий × Ink-blue × Хаки ×" at bounding box center [566, 247] width 529 height 24
click at [566, 238] on input at bounding box center [690, 247] width 277 height 18
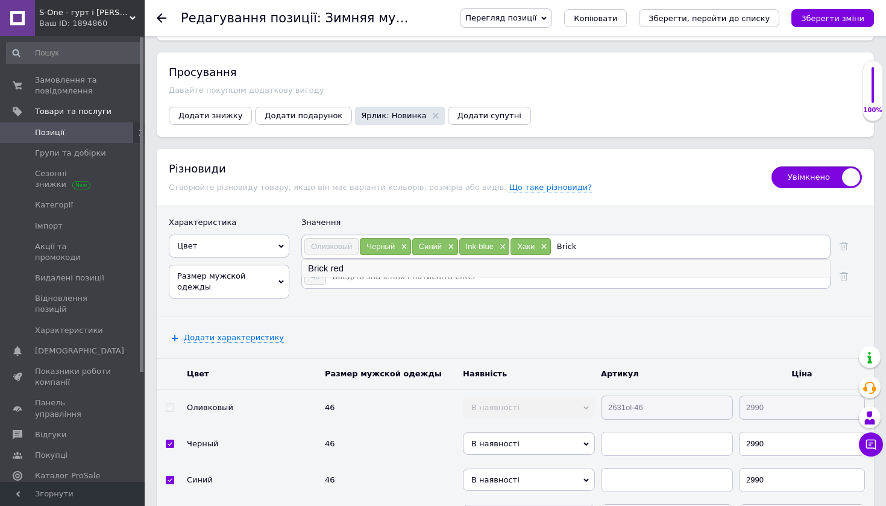
type input "Brick"
click at [417, 260] on li "Brick red" at bounding box center [566, 268] width 528 height 17
click at [627, 238] on input at bounding box center [718, 247] width 222 height 18
click at [360, 268] on input at bounding box center [578, 277] width 502 height 18
type input "48"
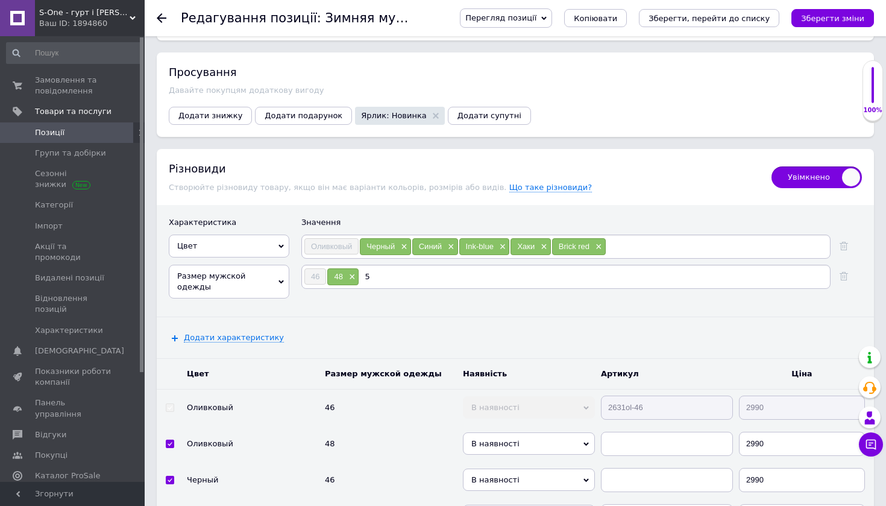
type input "50"
type input "52"
type input "54"
type input "56"
click at [649, 238] on input at bounding box center [718, 247] width 222 height 18
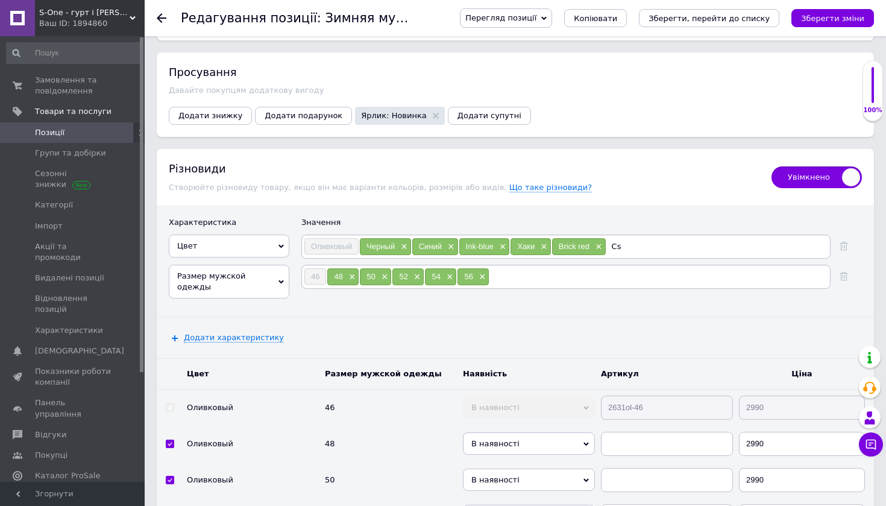
type input "C"
type input "Сірий"
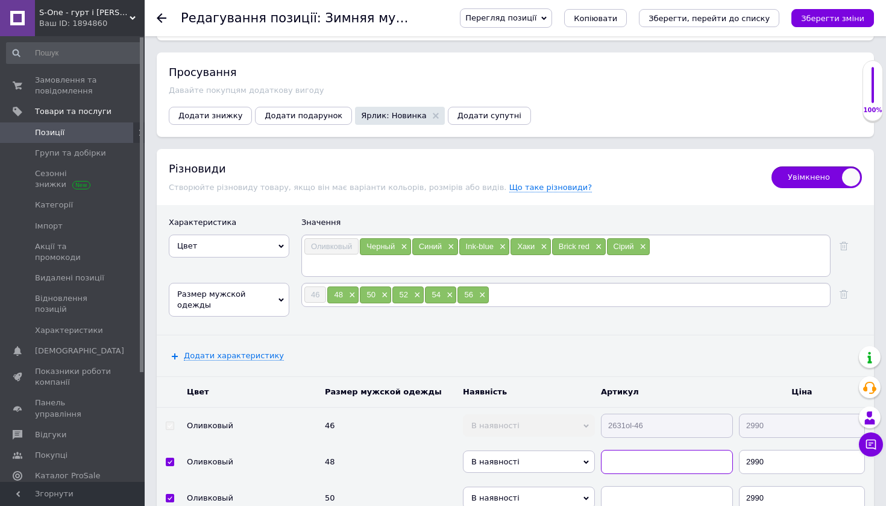
click at [649, 450] on input "text" at bounding box center [667, 462] width 132 height 24
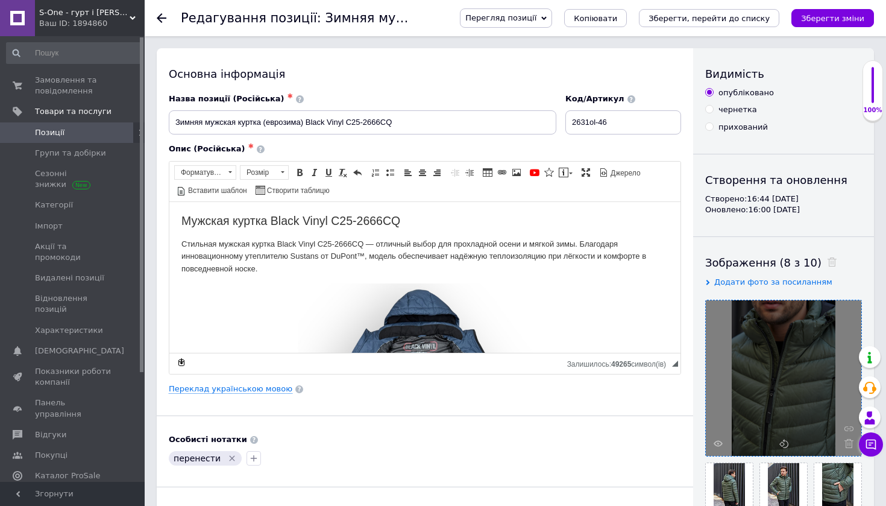
scroll to position [0, 0]
drag, startPoint x: 599, startPoint y: 122, endPoint x: 592, endPoint y: 123, distance: 7.9
click at [592, 123] on input "2631ol-46" at bounding box center [624, 122] width 116 height 24
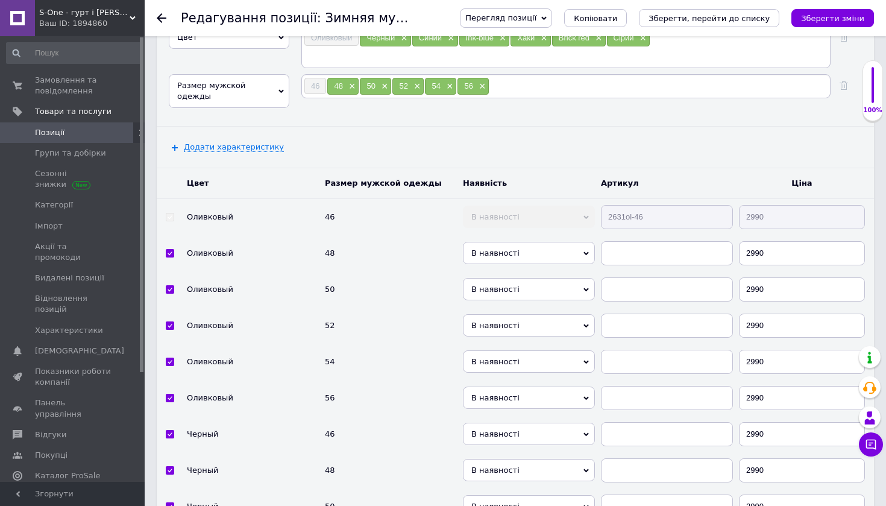
scroll to position [2643, 0]
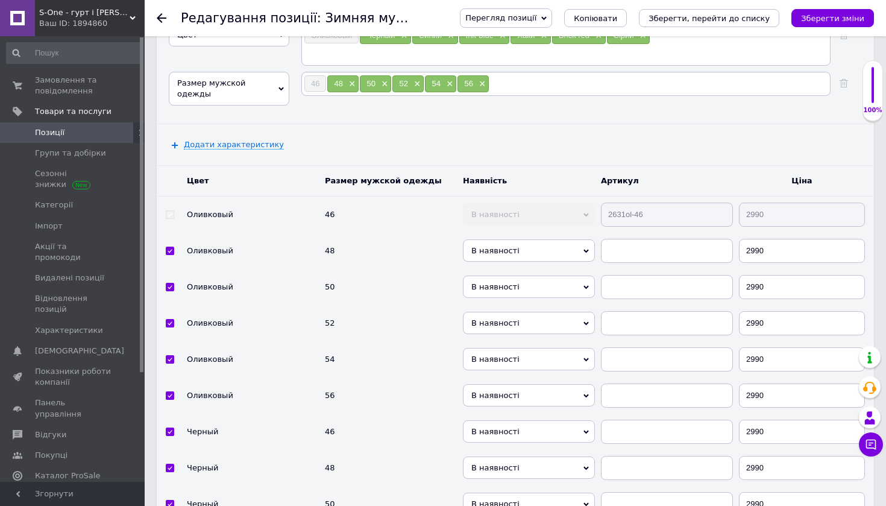
type input "2666ol-46"
click at [611, 239] on input "text" at bounding box center [667, 251] width 132 height 24
drag, startPoint x: 636, startPoint y: 233, endPoint x: 610, endPoint y: 235, distance: 26.0
click at [610, 239] on input "2666ol-48" at bounding box center [667, 251] width 132 height 24
type input "2666ol-48"
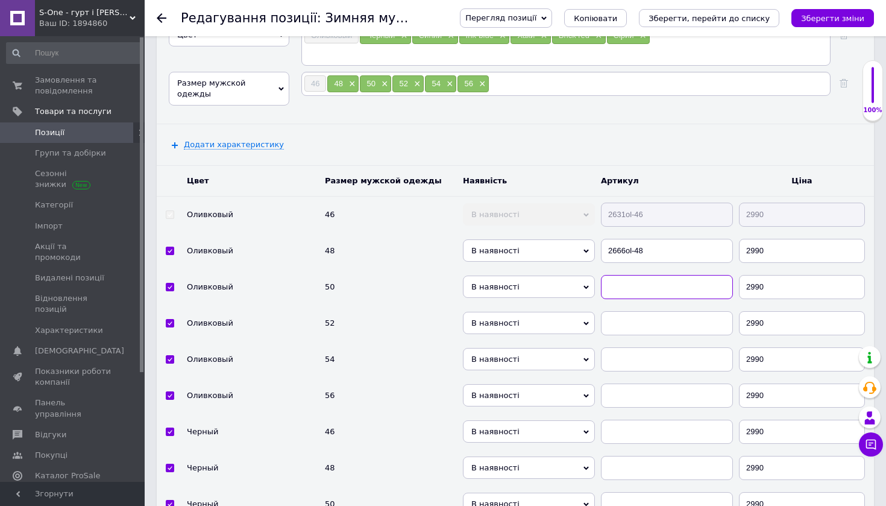
click at [614, 275] on input "text" at bounding box center [667, 287] width 132 height 24
paste input "2666ol-"
type input "2666ol-50"
click at [642, 311] on input "text" at bounding box center [667, 323] width 132 height 24
paste input "2666ol-"
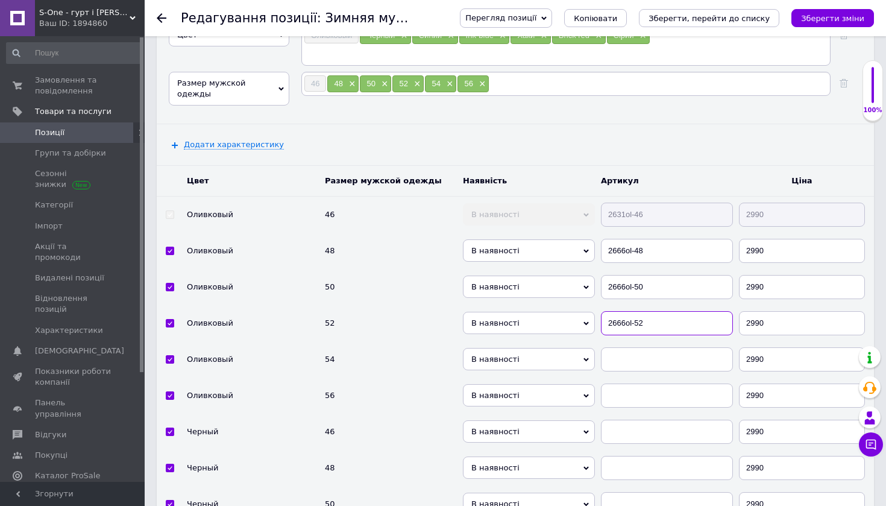
type input "2666ol-52"
click at [618, 347] on input "text" at bounding box center [667, 359] width 132 height 24
paste input "2666ol-"
type input "2666ol-54"
click at [608, 384] on input "text" at bounding box center [667, 396] width 132 height 24
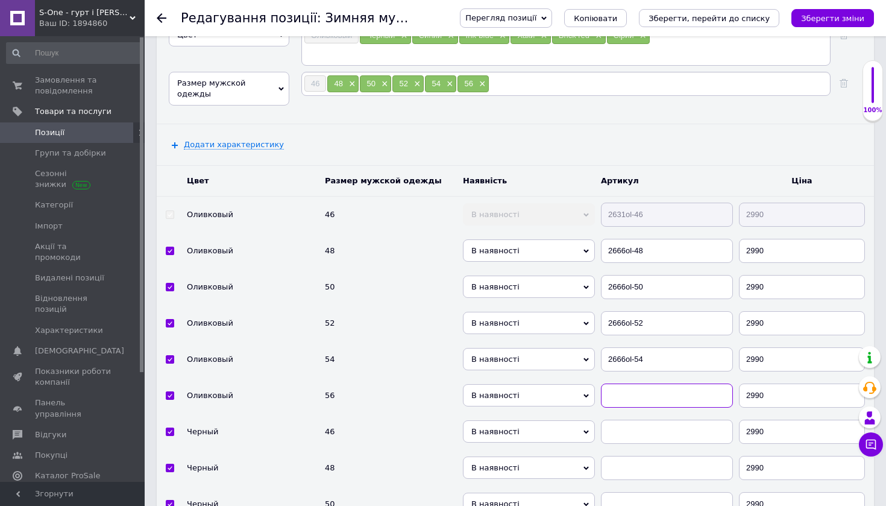
paste input "2666ol-"
type input "2666ol-56"
click at [630, 420] on input "text" at bounding box center [667, 432] width 132 height 24
paste input "2666ol-"
click at [628, 420] on input "2666ol-" at bounding box center [667, 432] width 132 height 24
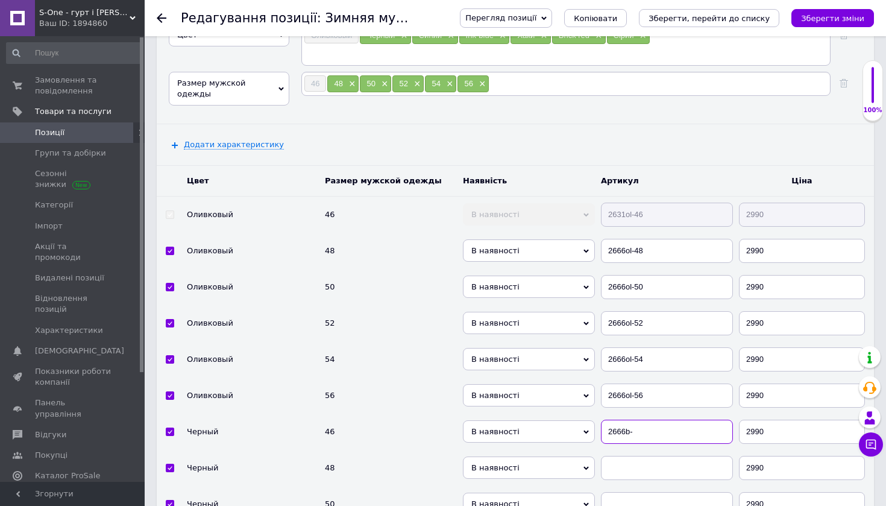
drag, startPoint x: 634, startPoint y: 414, endPoint x: 604, endPoint y: 413, distance: 30.2
click at [604, 420] on input "2666b-" at bounding box center [667, 432] width 132 height 24
click at [686, 420] on input "2666b-" at bounding box center [667, 432] width 132 height 24
type input "2666b-46"
click at [616, 456] on input "text" at bounding box center [667, 468] width 132 height 24
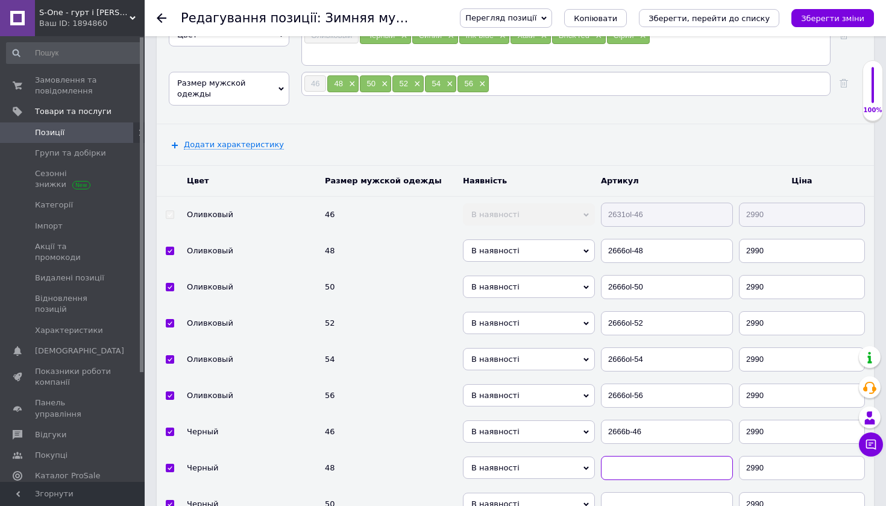
paste input "2666b-"
type input "2666b-48"
click at [624, 492] on input "text" at bounding box center [667, 504] width 132 height 24
paste input "2666b-"
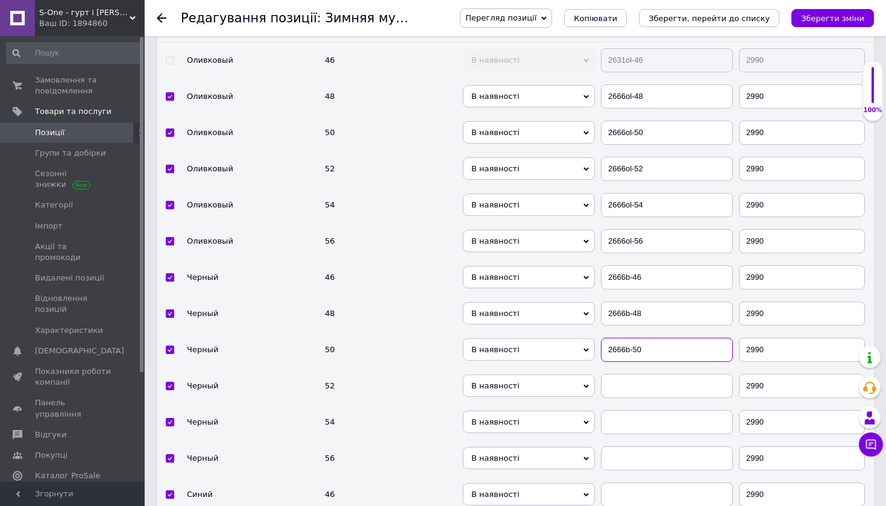
scroll to position [2798, 0]
type input "2666b-50"
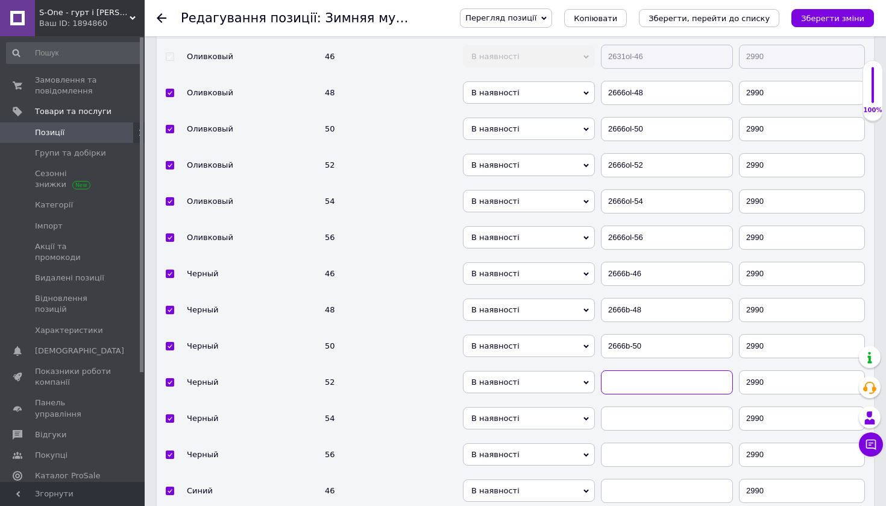
click at [624, 373] on input "text" at bounding box center [667, 382] width 132 height 24
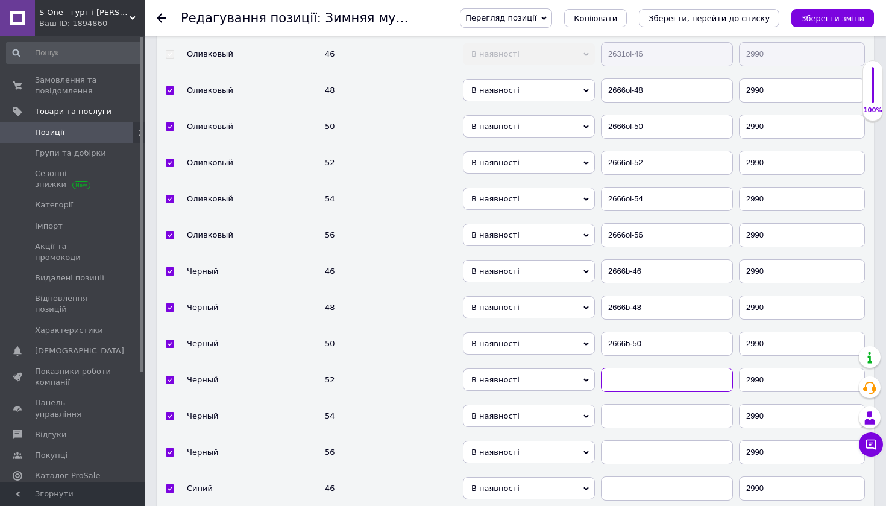
paste input "2666b-"
type input "2666b-52"
click at [610, 404] on input "text" at bounding box center [667, 416] width 132 height 24
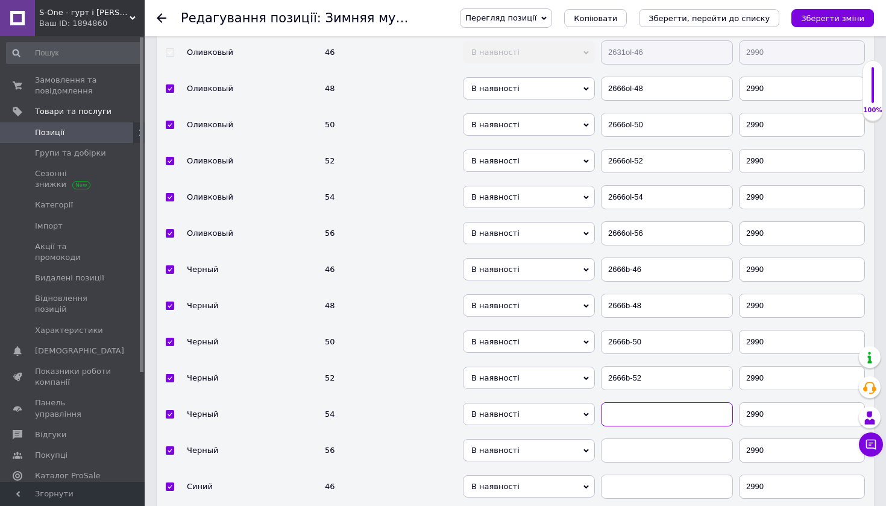
paste input "2666b-"
type input "2666b-54"
click at [616, 438] on input "text" at bounding box center [667, 450] width 132 height 24
paste input "2666b-"
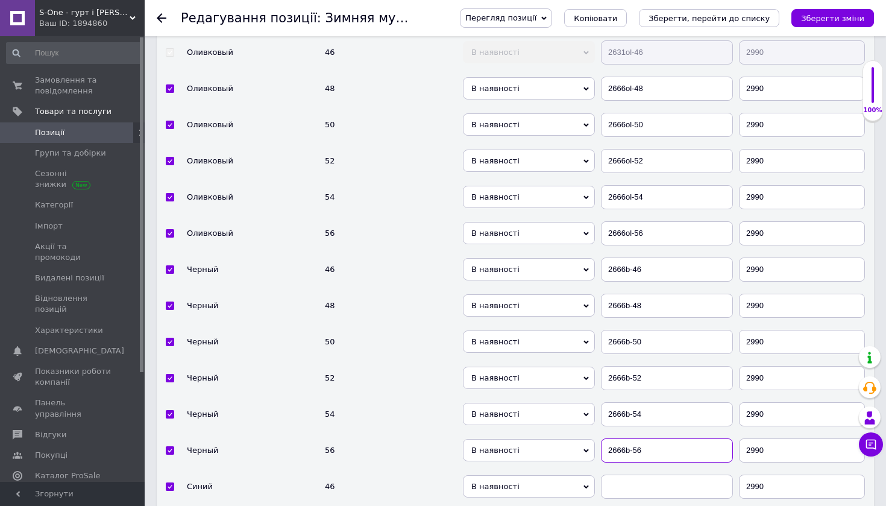
scroll to position [2855, 0]
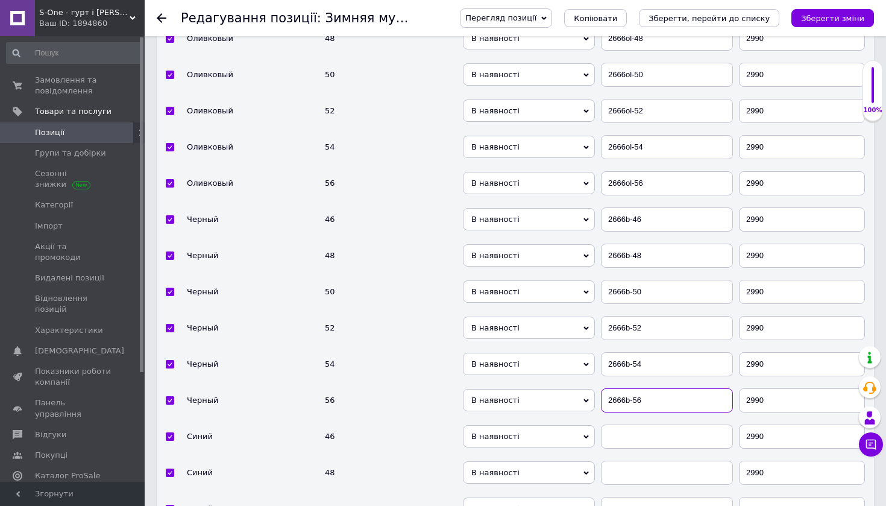
type input "2666b-56"
click at [621, 425] on input "text" at bounding box center [667, 437] width 132 height 24
paste input "2666b-"
click at [624, 425] on input "2666b-" at bounding box center [667, 437] width 132 height 24
click at [641, 425] on input "2666n-" at bounding box center [667, 437] width 132 height 24
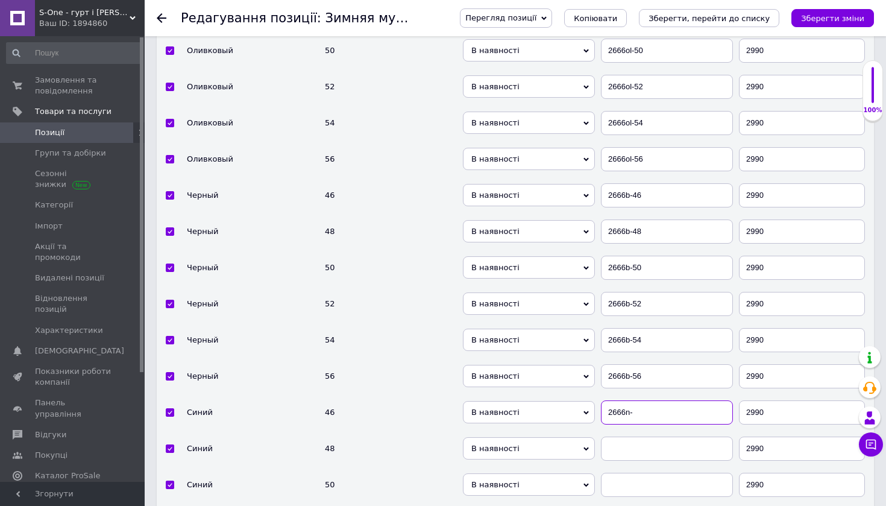
scroll to position [2880, 0]
type input "2666n-46"
click at [651, 436] on input "text" at bounding box center [667, 448] width 132 height 24
paste input "2666b-"
drag, startPoint x: 633, startPoint y: 394, endPoint x: 607, endPoint y: 395, distance: 25.9
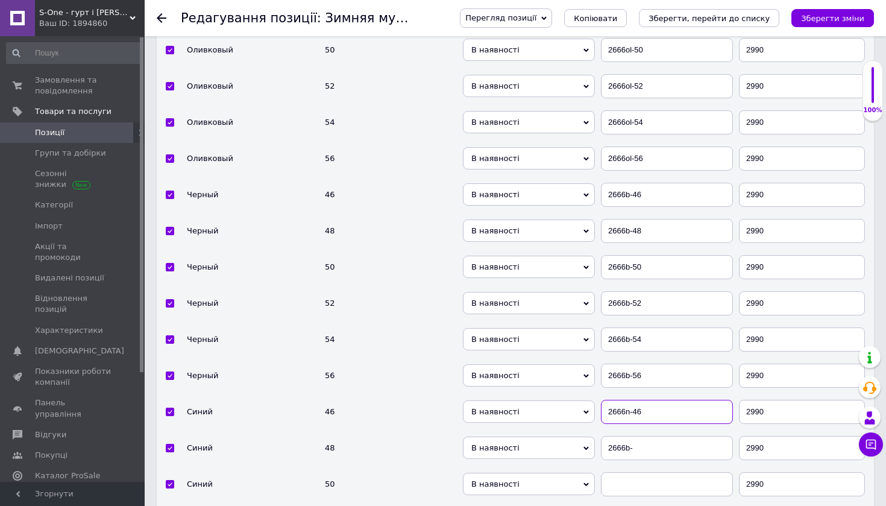
click at [607, 400] on input "2666n-46" at bounding box center [667, 412] width 132 height 24
drag, startPoint x: 652, startPoint y: 436, endPoint x: 606, endPoint y: 430, distance: 46.8
click at [606, 436] on input "2666b-" at bounding box center [667, 448] width 132 height 24
paste input "n"
type input "2666n-48"
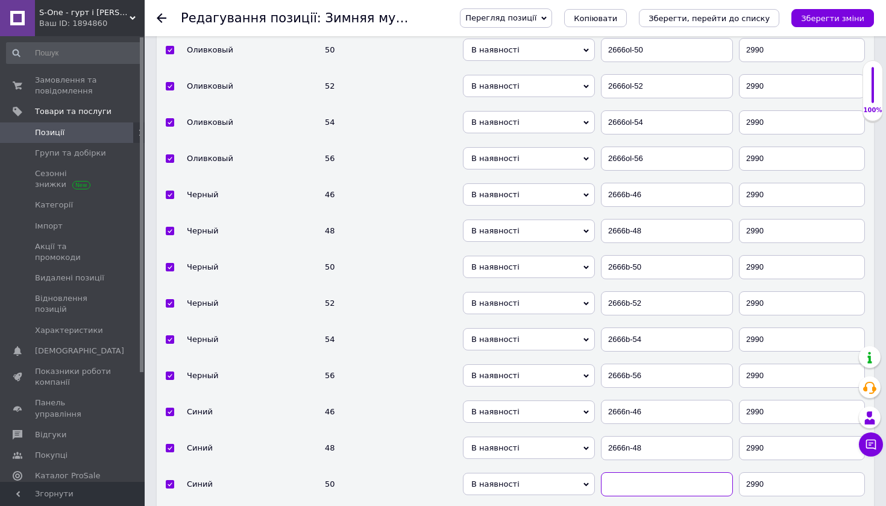
click at [609, 472] on input "text" at bounding box center [667, 484] width 132 height 24
paste input "2666n-"
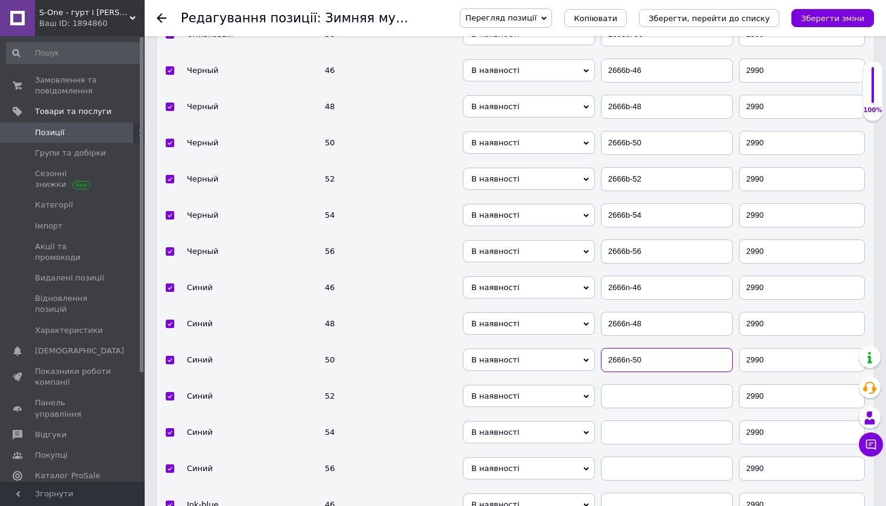
scroll to position [3007, 0]
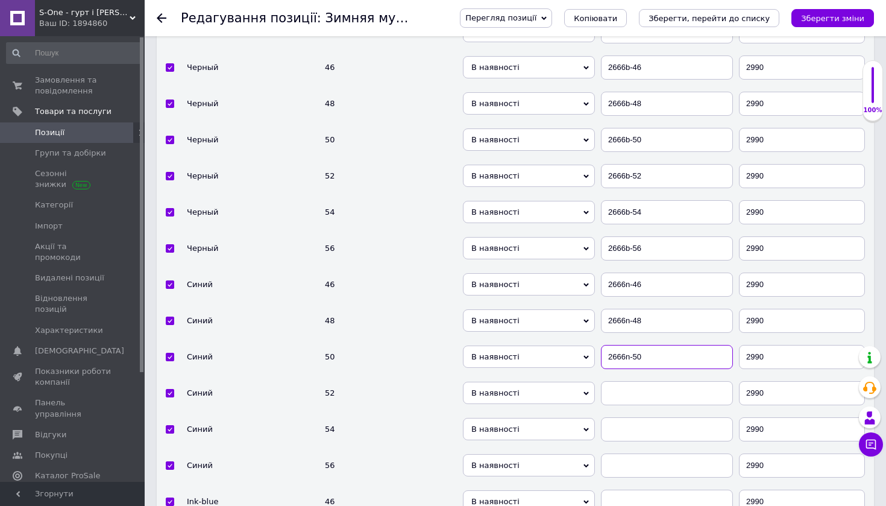
type input "2666n-50"
click at [628, 384] on input "text" at bounding box center [667, 393] width 132 height 24
paste input "2666n-"
type input "2666n-52"
click at [627, 417] on input "text" at bounding box center [667, 429] width 132 height 24
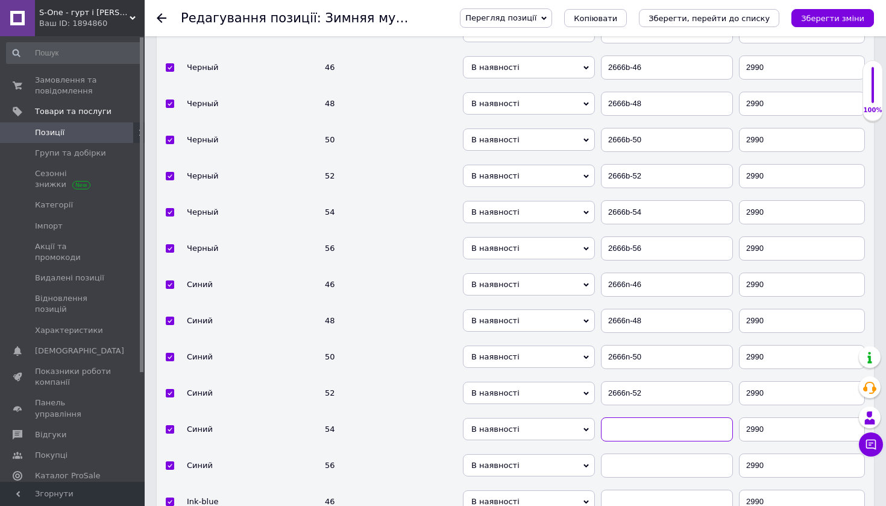
paste input "2666n-"
type input "2666n-54"
click at [634, 453] on input "text" at bounding box center [667, 465] width 132 height 24
paste input "2666n-"
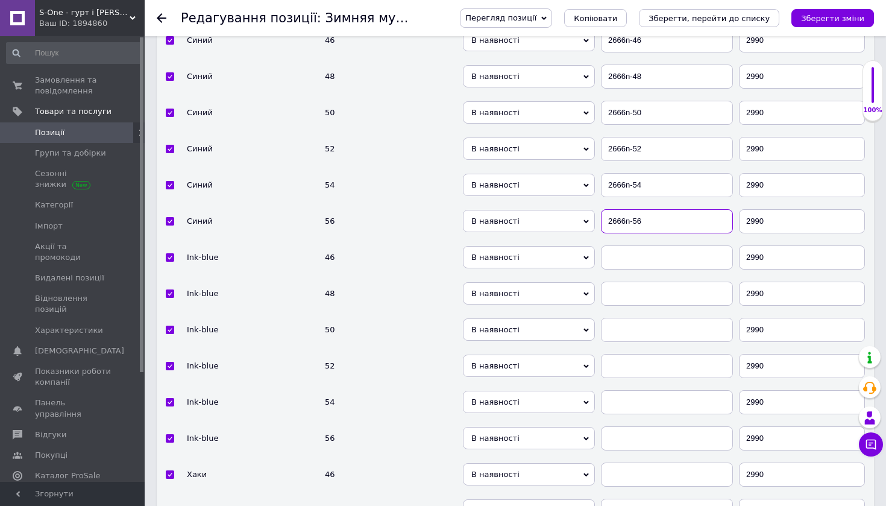
scroll to position [3262, 0]
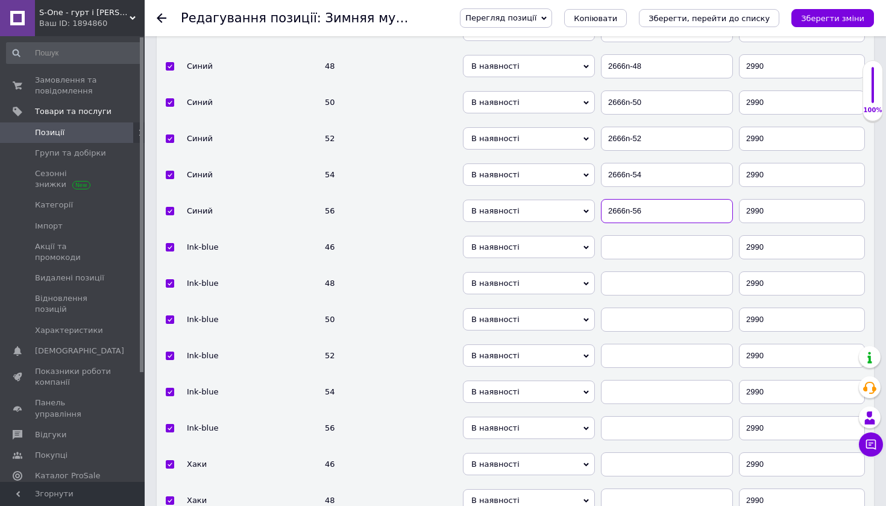
type input "2666n-56"
click at [627, 237] on input "text" at bounding box center [667, 247] width 132 height 24
paste input "2666n-"
click at [626, 235] on input "2666n-" at bounding box center [667, 247] width 132 height 24
drag, startPoint x: 654, startPoint y: 233, endPoint x: 597, endPoint y: 230, distance: 56.8
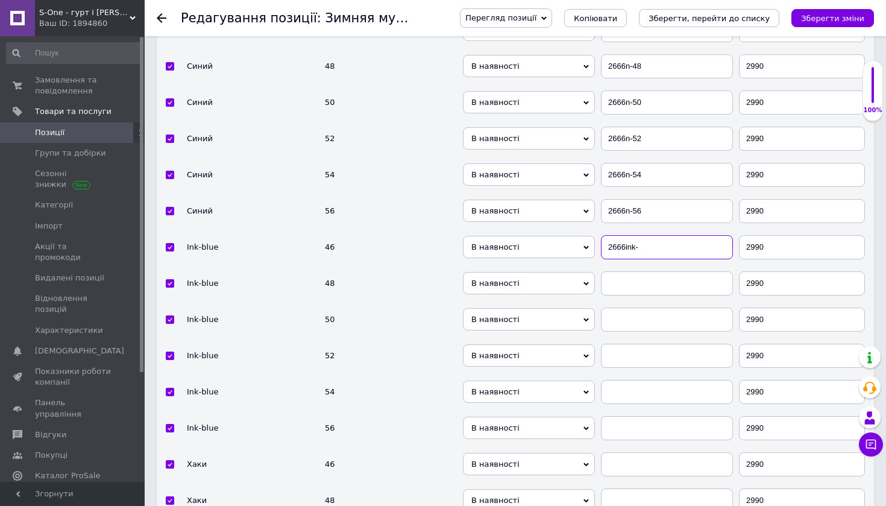
click at [597, 230] on tr "Ink-blue 46 В наявності Немає в наявності Під замовлення 2666ink- 2990" at bounding box center [516, 247] width 718 height 36
click at [644, 235] on input "2666ink-" at bounding box center [667, 247] width 132 height 24
type input "2666ink-46"
click at [639, 271] on input "text" at bounding box center [667, 283] width 132 height 24
paste input "2666ink-"
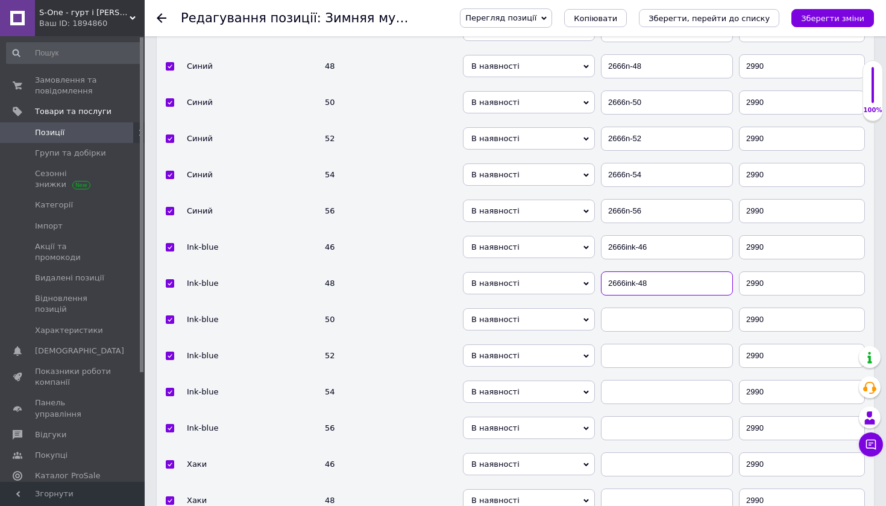
type input "2666ink-48"
click at [639, 308] on input "text" at bounding box center [667, 320] width 132 height 24
paste input "2666ink-"
type input "2666ink-50"
click at [636, 344] on input "text" at bounding box center [667, 356] width 132 height 24
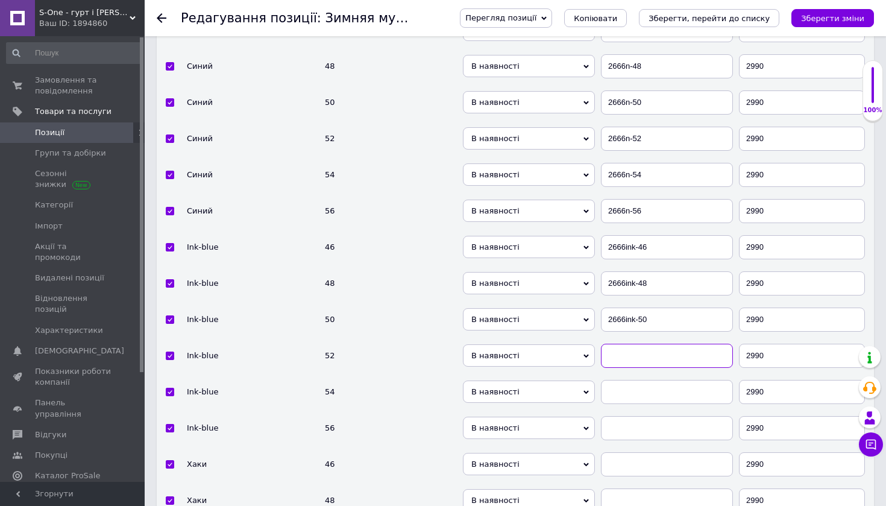
paste input "2666ink-"
type input "2666ink-52"
click at [633, 380] on input "text" at bounding box center [667, 392] width 132 height 24
paste input "2666ink-"
type input "2666ink-54"
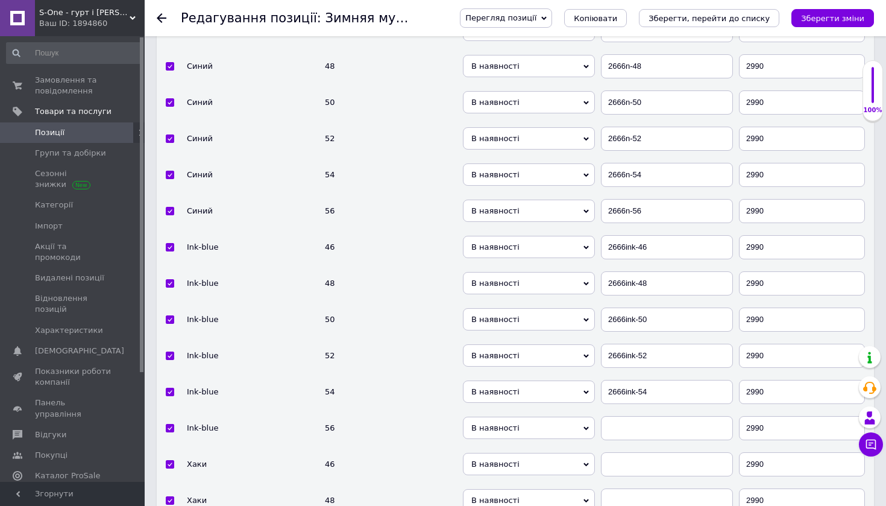
drag, startPoint x: 634, startPoint y: 395, endPoint x: 632, endPoint y: 404, distance: 9.4
click at [634, 410] on td at bounding box center [667, 428] width 138 height 36
click at [631, 416] on input "text" at bounding box center [667, 428] width 132 height 24
paste input "2666ink-"
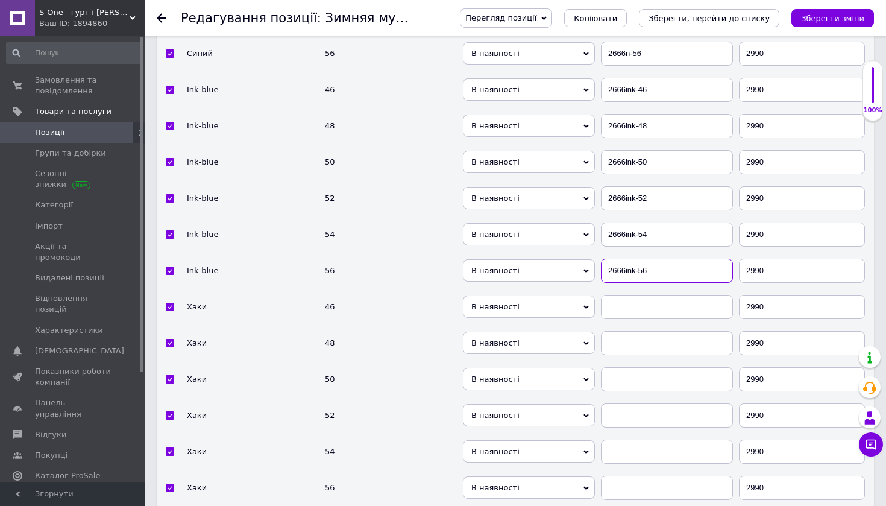
scroll to position [3431, 0]
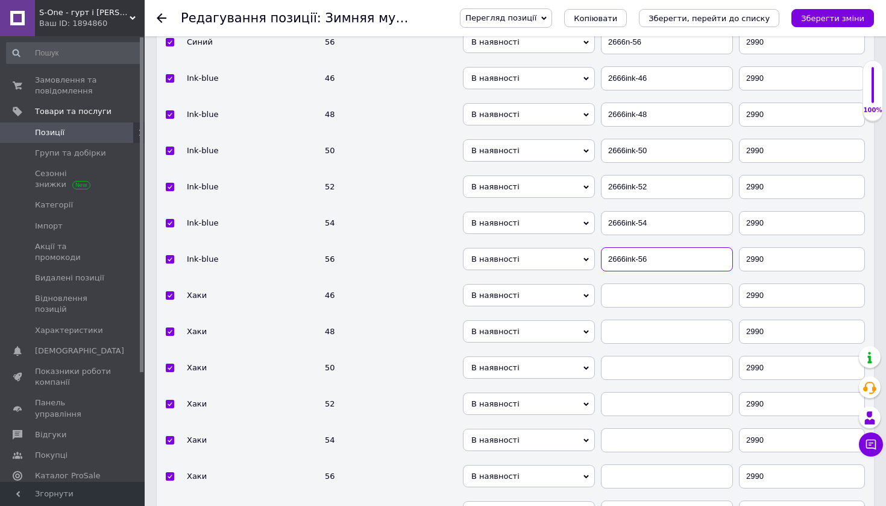
type input "2666ink-56"
drag, startPoint x: 637, startPoint y: 258, endPoint x: 637, endPoint y: 264, distance: 6.1
click at [637, 258] on td "2666ink-56" at bounding box center [667, 259] width 138 height 36
click at [636, 283] on input "text" at bounding box center [667, 295] width 132 height 24
paste input "2666ink-"
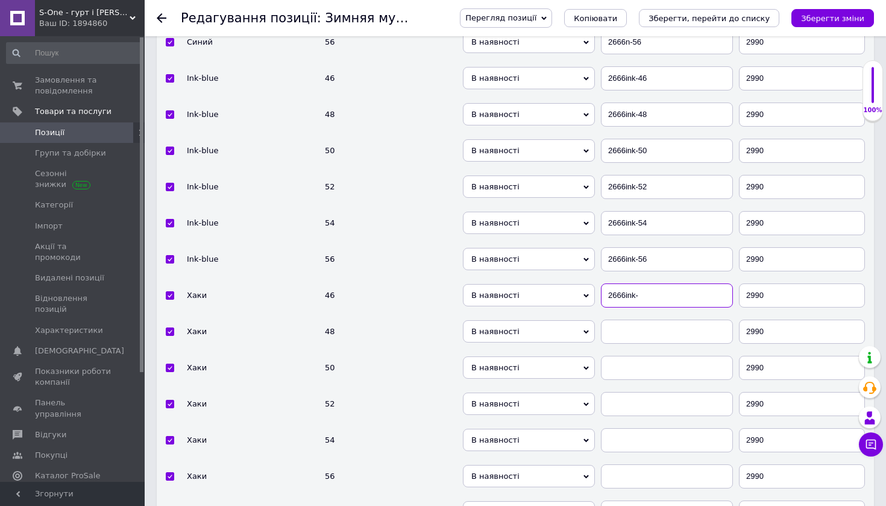
drag, startPoint x: 636, startPoint y: 279, endPoint x: 625, endPoint y: 281, distance: 10.4
click at [625, 283] on input "2666ink-" at bounding box center [667, 295] width 132 height 24
drag, startPoint x: 668, startPoint y: 274, endPoint x: 604, endPoint y: 276, distance: 63.4
click at [604, 283] on input "2666kh-" at bounding box center [667, 295] width 132 height 24
click at [660, 283] on input "2666kh-" at bounding box center [667, 295] width 132 height 24
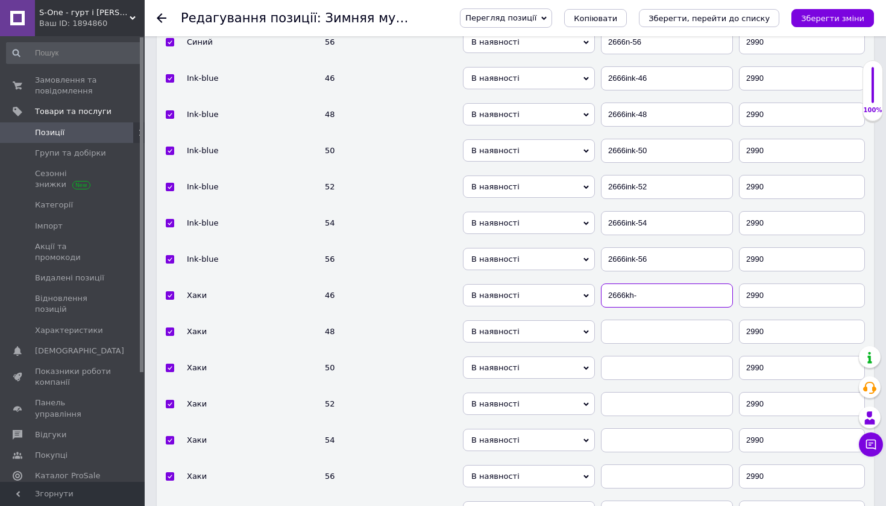
click at [655, 283] on input "2666kh-" at bounding box center [667, 295] width 132 height 24
type input "2666kh-46"
click at [648, 320] on input "text" at bounding box center [667, 332] width 132 height 24
paste input "2666kh-"
type input "2666kh-48"
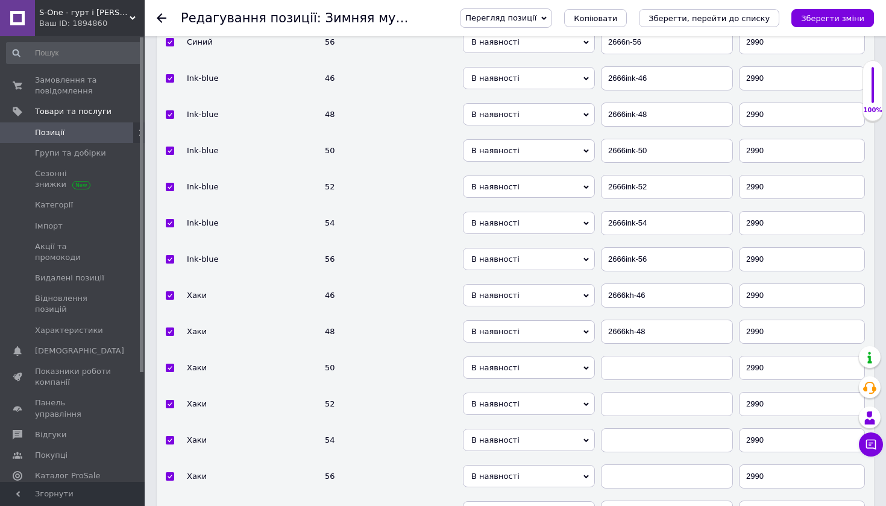
drag, startPoint x: 646, startPoint y: 371, endPoint x: 646, endPoint y: 357, distance: 13.9
click at [646, 364] on tbody "Цвет Размер мужской одежды Наявність Артикул Ціна Оливковый 46 В наявності Нема…" at bounding box center [516, 153] width 718 height 1550
click at [646, 356] on input "text" at bounding box center [667, 368] width 132 height 24
paste input "2666kh-"
type input "2666kh-50"
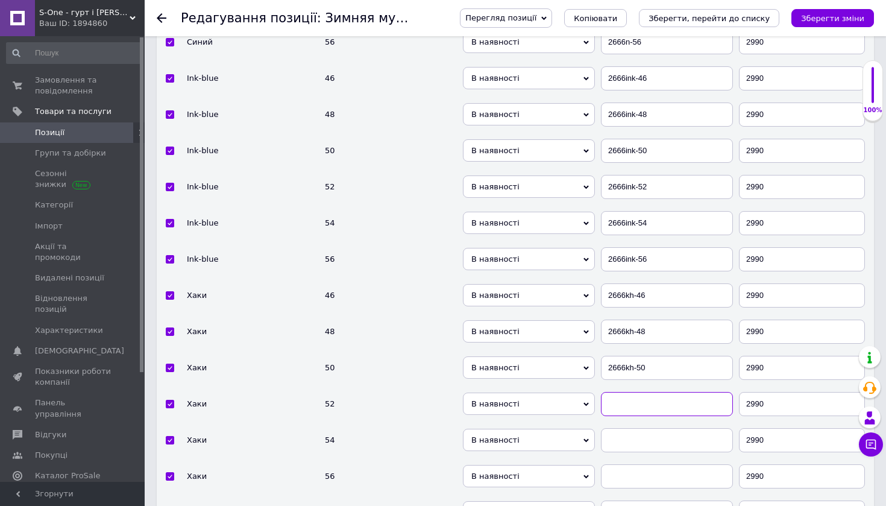
click at [637, 392] on input "text" at bounding box center [667, 404] width 132 height 24
paste input "2666kh-"
type input "2666kh-52"
click at [632, 428] on input "text" at bounding box center [667, 440] width 132 height 24
paste input "2666kh-"
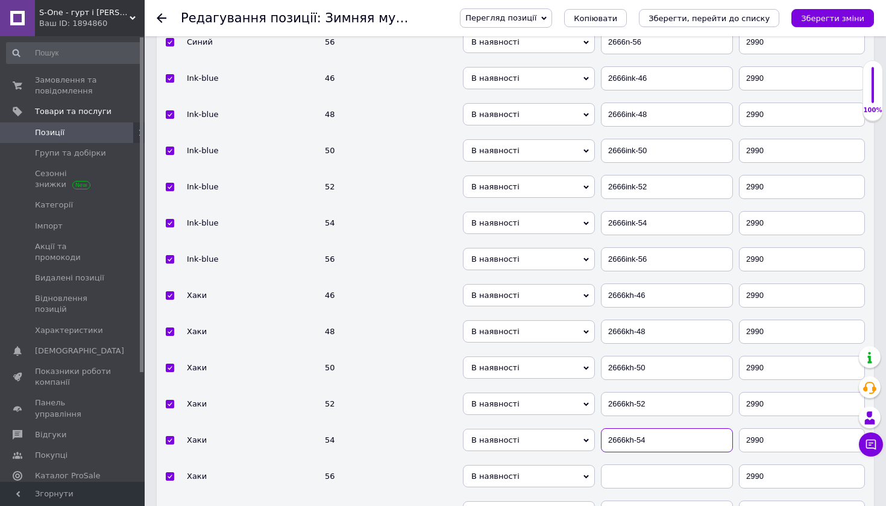
type input "2666kh-54"
click at [637, 464] on input "text" at bounding box center [667, 476] width 132 height 24
paste input "2666kh-"
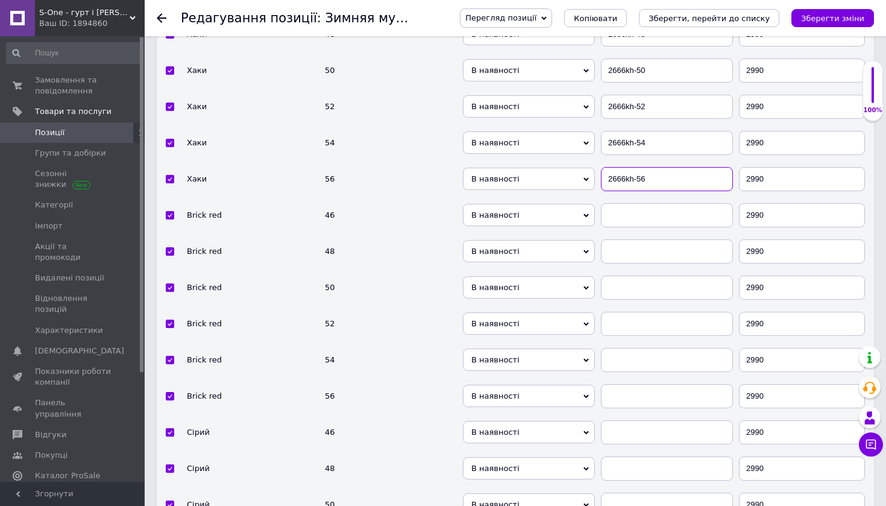
scroll to position [3720, 0]
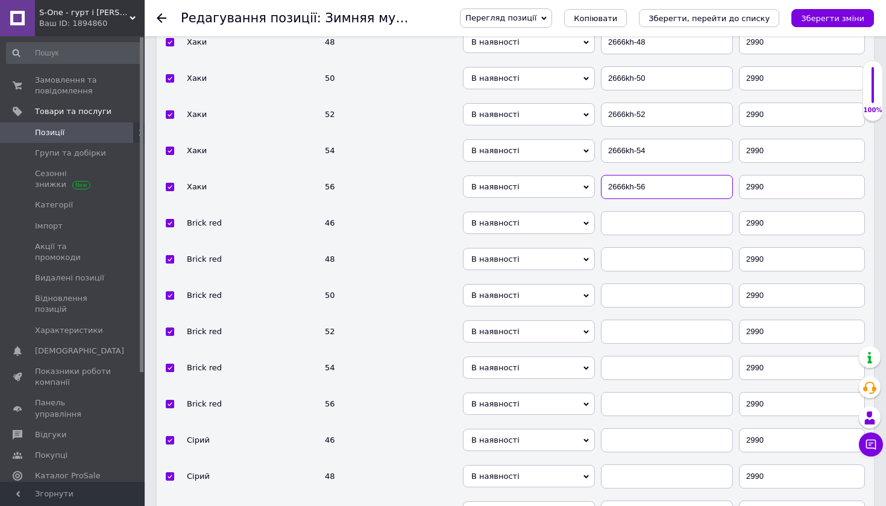
type input "2666kh-56"
click at [621, 211] on input "text" at bounding box center [667, 223] width 132 height 24
paste input "2666kh-"
click at [630, 211] on input "2666kh-" at bounding box center [667, 223] width 132 height 24
click at [627, 211] on input "2666kh-" at bounding box center [667, 223] width 132 height 24
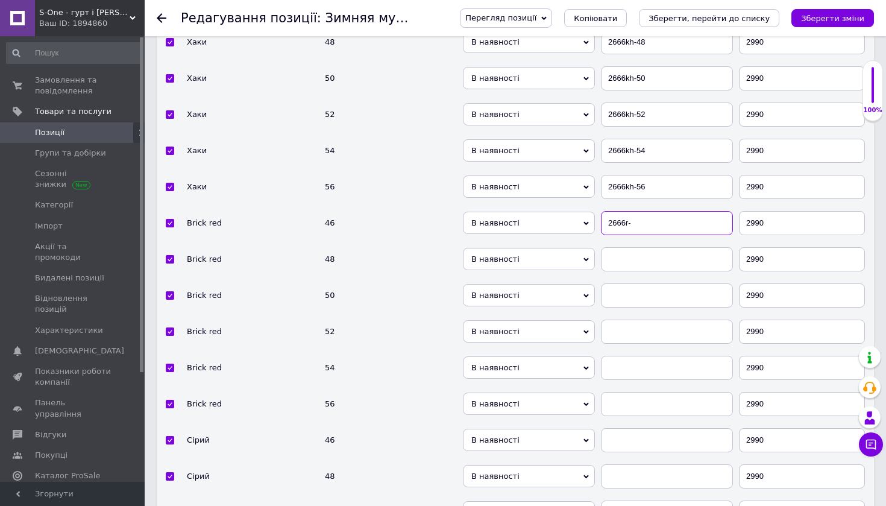
drag, startPoint x: 681, startPoint y: 210, endPoint x: 606, endPoint y: 210, distance: 74.8
click at [606, 211] on input "2666r-" at bounding box center [667, 223] width 132 height 24
drag, startPoint x: 651, startPoint y: 201, endPoint x: 610, endPoint y: 202, distance: 41.0
click at [610, 211] on input "2666r-" at bounding box center [667, 223] width 132 height 24
drag, startPoint x: 646, startPoint y: 207, endPoint x: 635, endPoint y: 207, distance: 11.5
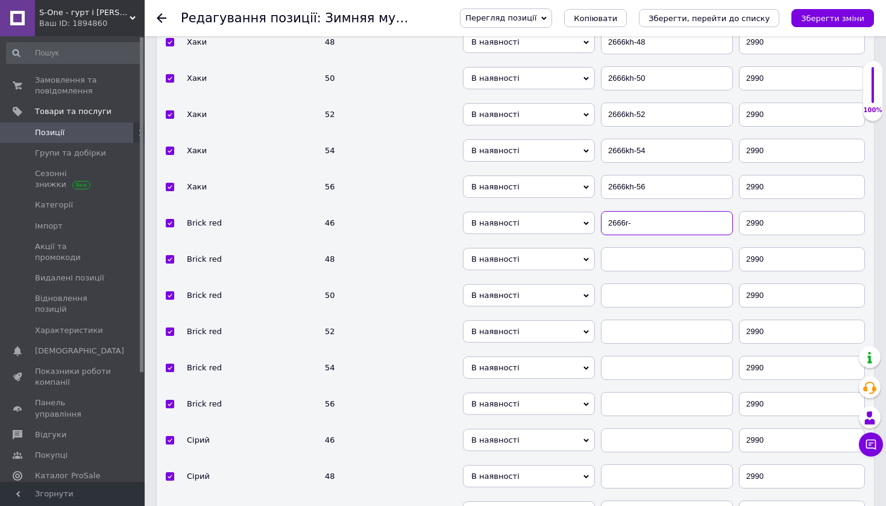
click at [646, 211] on input "2666r-" at bounding box center [667, 223] width 132 height 24
click at [625, 211] on input "2666r-" at bounding box center [667, 223] width 132 height 24
click at [662, 211] on input "2666brr-" at bounding box center [667, 223] width 132 height 24
click at [666, 211] on input "2666brr-" at bounding box center [667, 223] width 132 height 24
type input "2666brr-46"
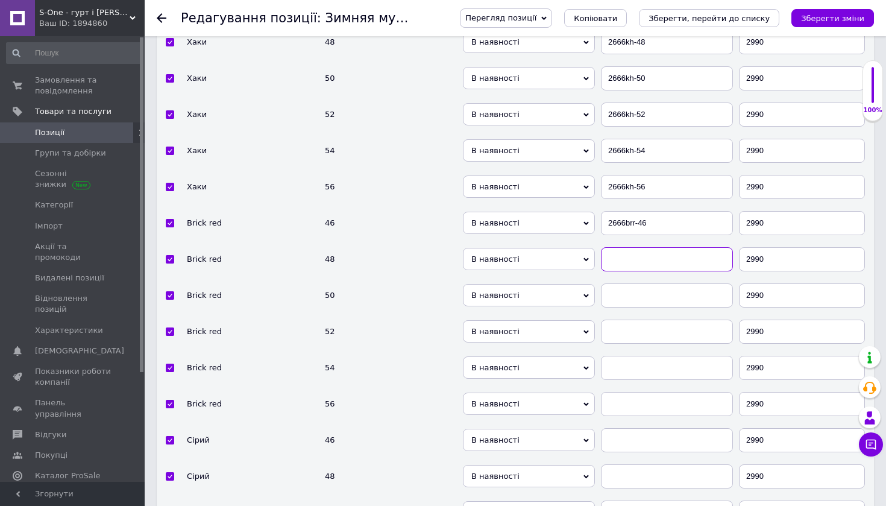
click at [647, 247] on input "text" at bounding box center [667, 259] width 132 height 24
paste input "2666brr-"
type input "2666brr-48"
click at [638, 283] on input "text" at bounding box center [667, 295] width 132 height 24
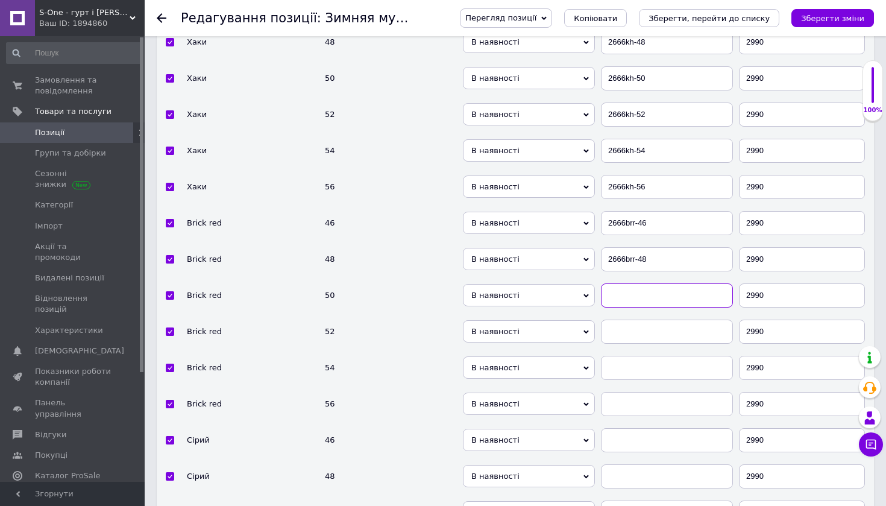
scroll to position [3720, 0]
paste input "2666brr-"
type input "2666brr-50"
drag, startPoint x: 627, startPoint y: 337, endPoint x: 633, endPoint y: 326, distance: 12.7
click at [627, 350] on td at bounding box center [667, 368] width 138 height 36
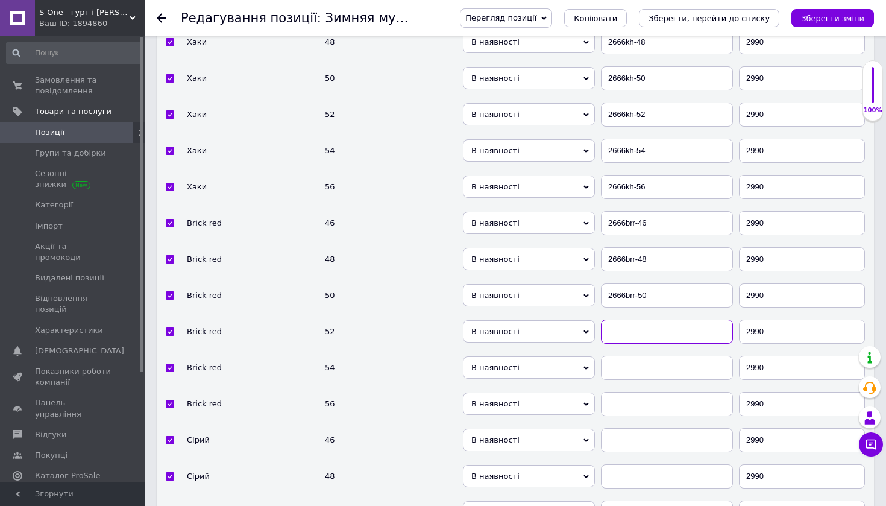
click at [640, 320] on input "text" at bounding box center [667, 332] width 132 height 24
paste input "2666brr-"
type input "2666brr-52"
click at [638, 357] on input "text" at bounding box center [667, 368] width 132 height 24
paste input "2666brr-"
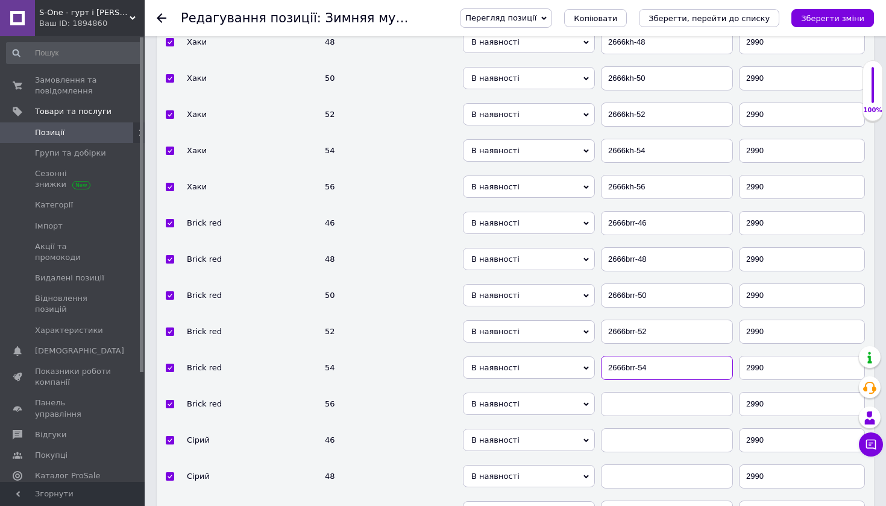
type input "2666brr-54"
click at [636, 392] on input "text" at bounding box center [667, 404] width 132 height 24
paste input "2666brr-"
type input "2666brr-56"
click at [630, 428] on input "text" at bounding box center [667, 440] width 132 height 24
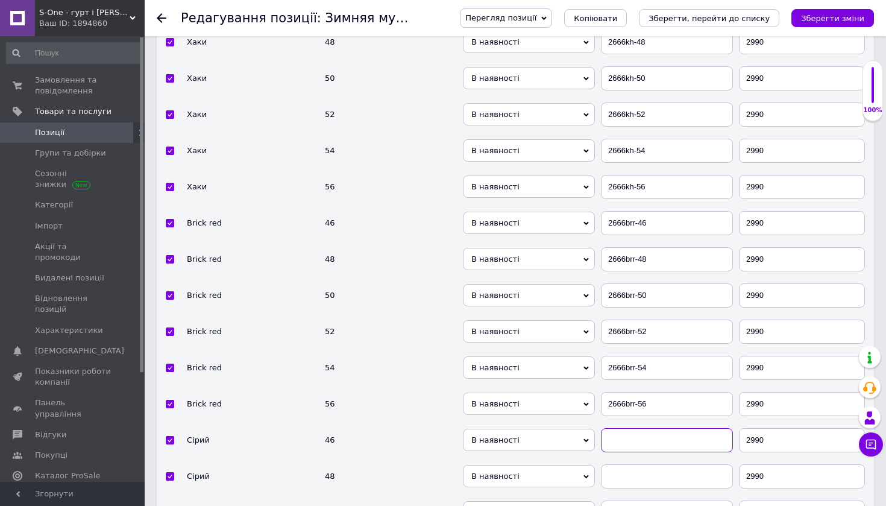
paste input "2666brr-"
click at [627, 428] on input "2666brr-" at bounding box center [667, 440] width 132 height 24
drag, startPoint x: 638, startPoint y: 423, endPoint x: 607, endPoint y: 423, distance: 31.4
click at [607, 428] on input "2666gr-" at bounding box center [667, 440] width 132 height 24
click at [666, 428] on input "2666gr-" at bounding box center [667, 440] width 132 height 24
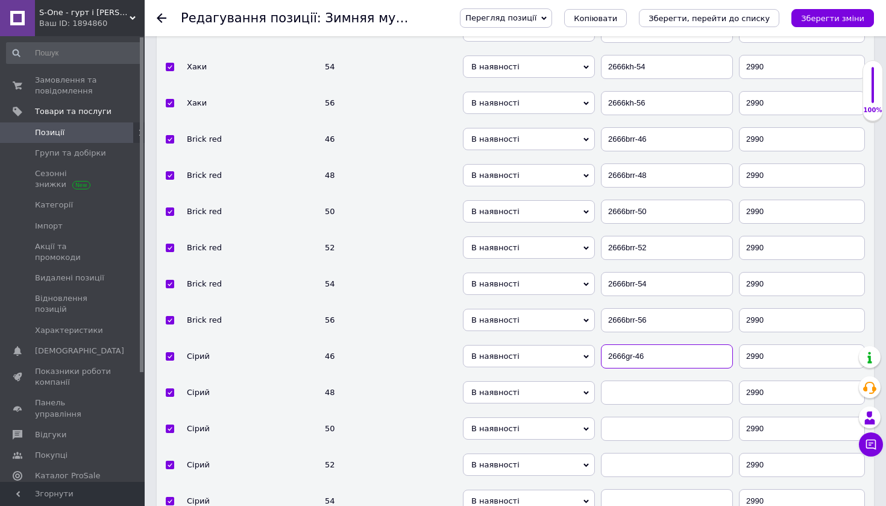
scroll to position [3910, 0]
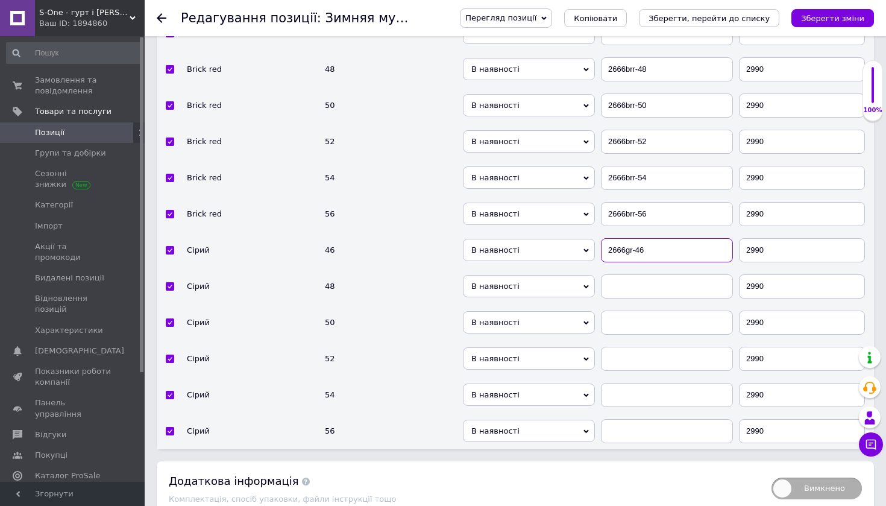
type input "2666gr-46"
drag, startPoint x: 629, startPoint y: 284, endPoint x: 630, endPoint y: 277, distance: 7.3
click at [629, 284] on td at bounding box center [667, 286] width 138 height 36
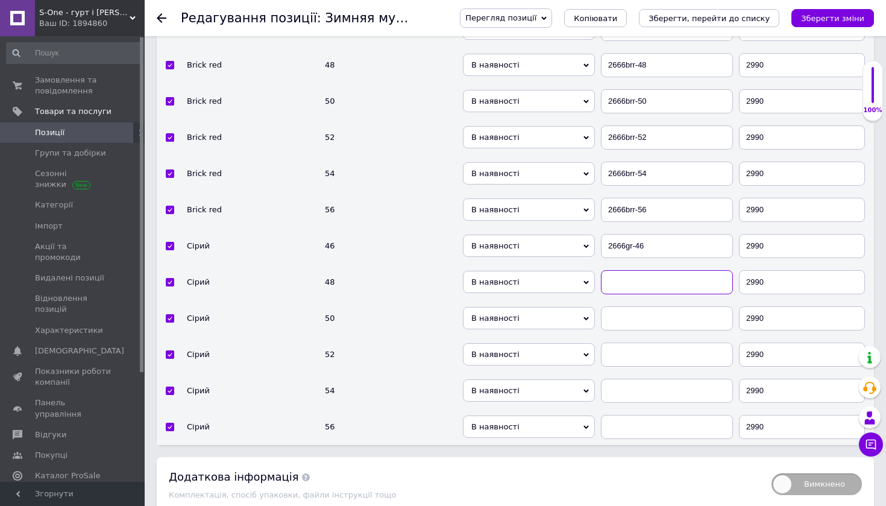
click at [631, 270] on input "text" at bounding box center [667, 282] width 132 height 24
paste input "2666gr-"
type input "2666gr-"
click at [634, 234] on input "2666gr-46" at bounding box center [667, 246] width 132 height 24
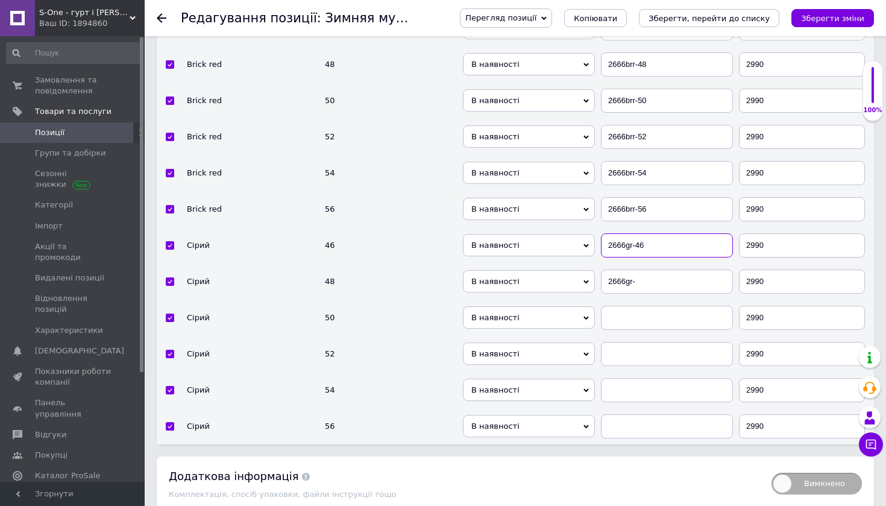
click at [633, 233] on input "2666gr-46" at bounding box center [667, 245] width 132 height 24
type input "2666g-46"
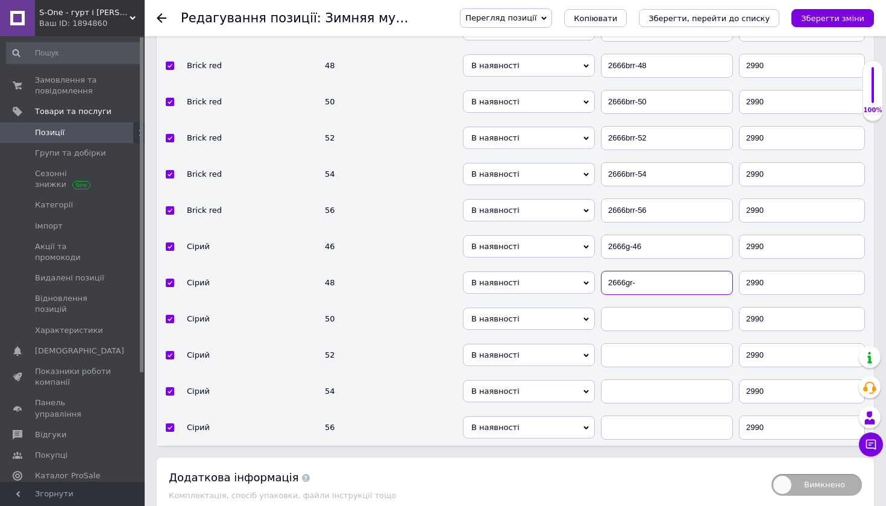
click at [633, 271] on input "2666gr-" at bounding box center [667, 283] width 132 height 24
drag, startPoint x: 620, startPoint y: 267, endPoint x: 596, endPoint y: 266, distance: 23.5
click at [596, 266] on tr "Сірий 48 В наявності Немає в наявності Під замовлення 2666g- 2990" at bounding box center [516, 282] width 718 height 36
drag, startPoint x: 670, startPoint y: 259, endPoint x: 652, endPoint y: 266, distance: 18.9
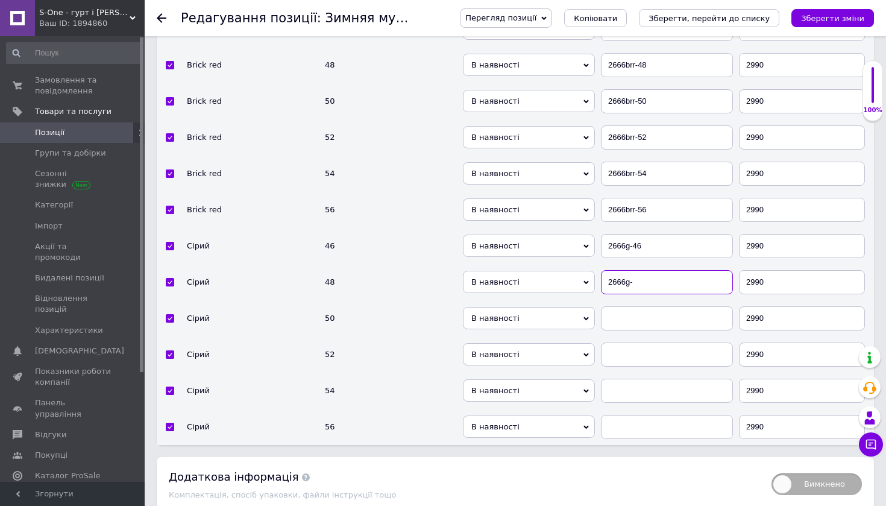
click at [666, 270] on input "2666g-" at bounding box center [667, 282] width 132 height 24
click at [649, 270] on input "2666g-" at bounding box center [667, 282] width 132 height 24
type input "2666g-48"
click at [643, 306] on input "text" at bounding box center [667, 318] width 132 height 24
paste input "2666g-"
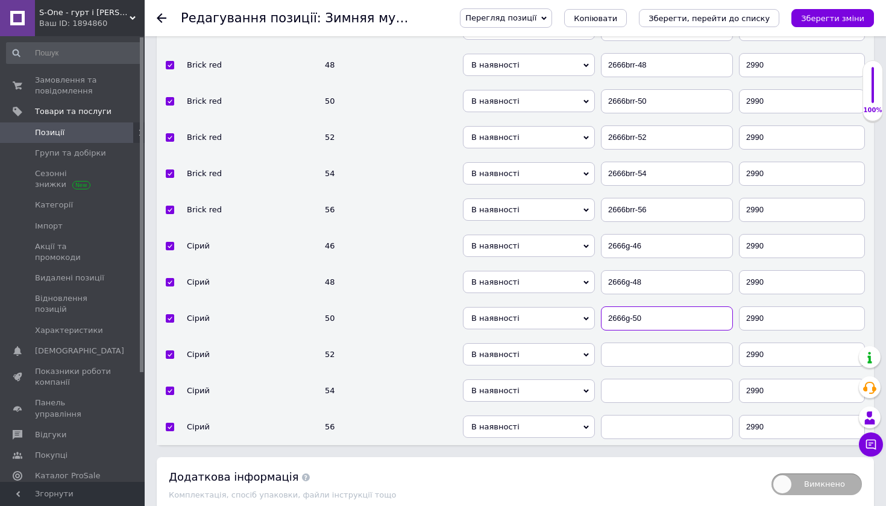
type input "2666g-50"
click at [643, 343] on input "text" at bounding box center [667, 355] width 132 height 24
paste input "2666g-"
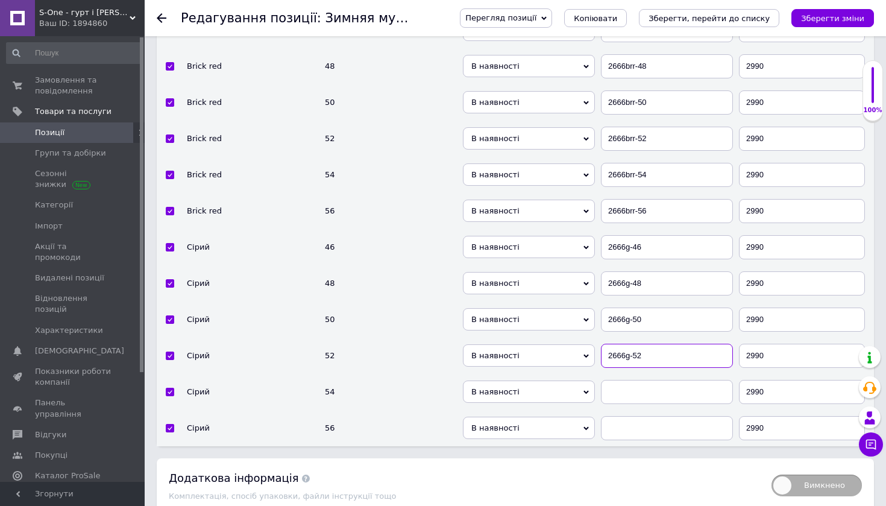
type input "2666g-52"
click at [642, 380] on input "text" at bounding box center [667, 392] width 132 height 24
paste input "2666g-"
type input "2666g-54"
click at [642, 416] on input "text" at bounding box center [667, 428] width 132 height 24
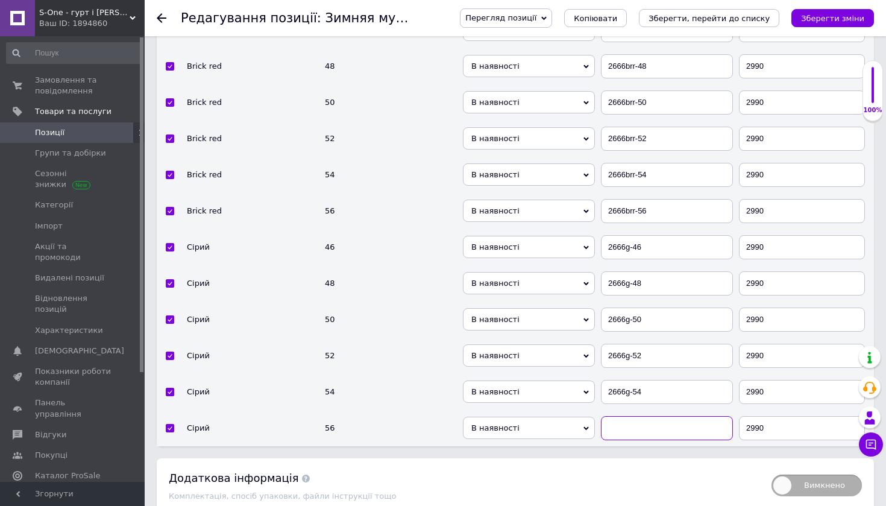
paste input "2666g-"
type input "2666g-56"
click at [835, 16] on icon "Зберегти зміни" at bounding box center [832, 18] width 63 height 9
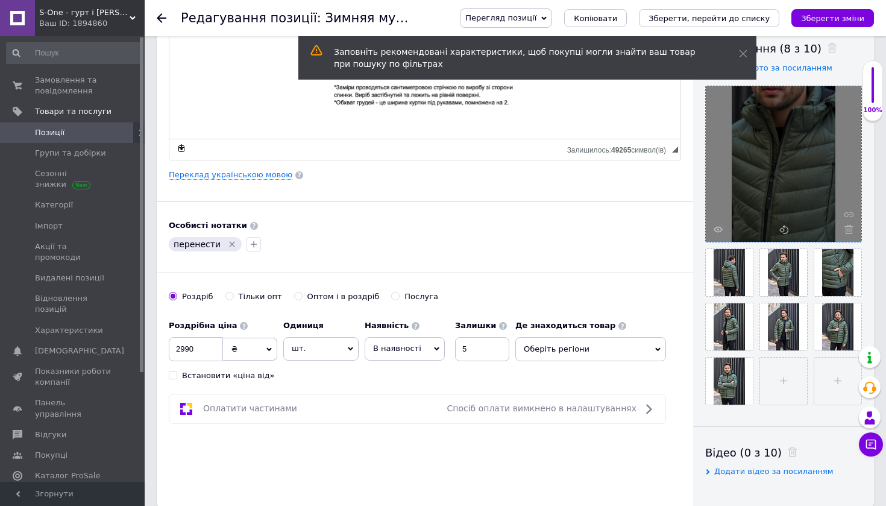
scroll to position [213, 0]
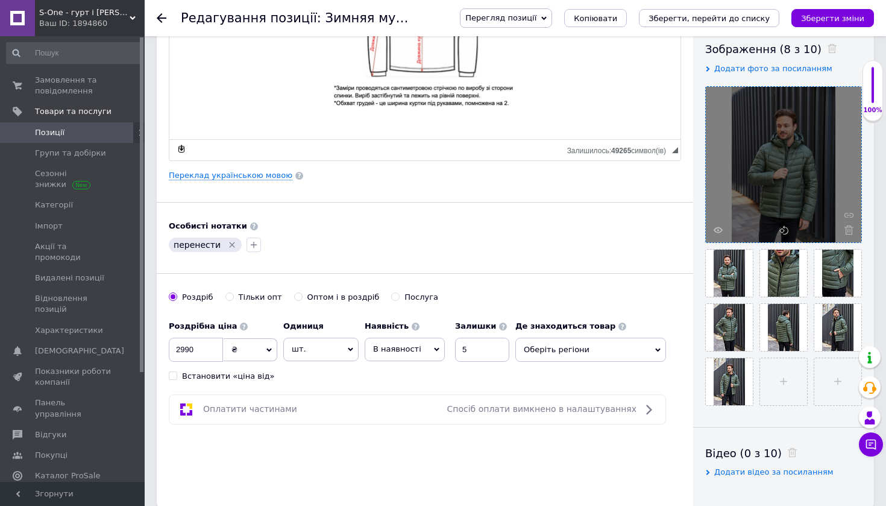
drag, startPoint x: 832, startPoint y: 15, endPoint x: 765, endPoint y: 77, distance: 90.9
click at [832, 15] on icon "Зберегти зміни" at bounding box center [832, 18] width 63 height 9
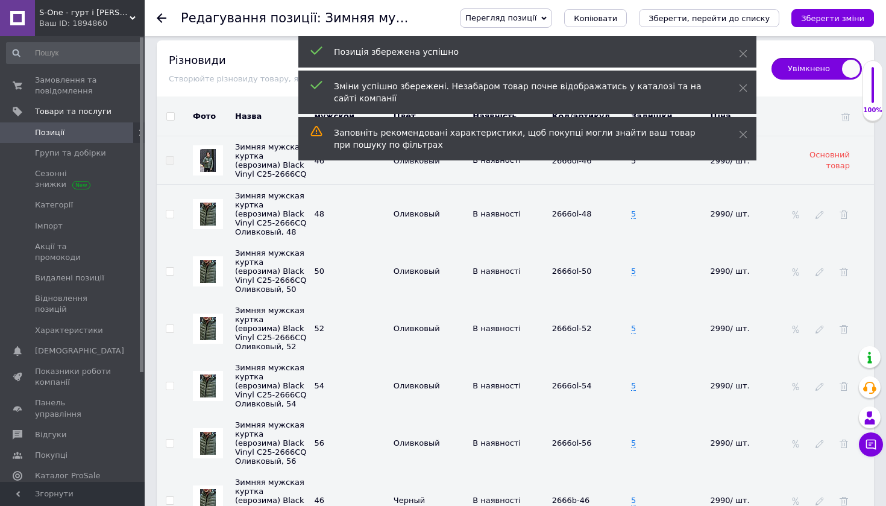
scroll to position [2548, 0]
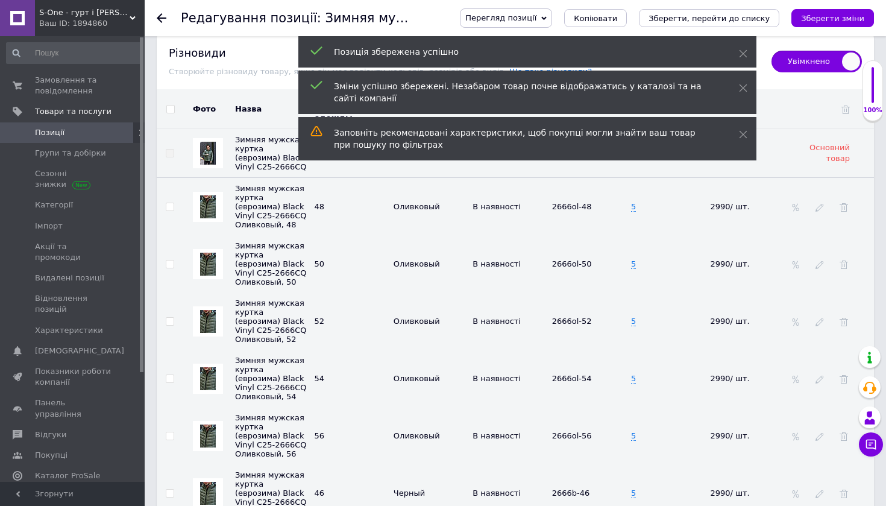
drag, startPoint x: 166, startPoint y: 185, endPoint x: 166, endPoint y: 206, distance: 21.1
click at [166, 203] on input "checkbox" at bounding box center [170, 207] width 8 height 8
checkbox input "true"
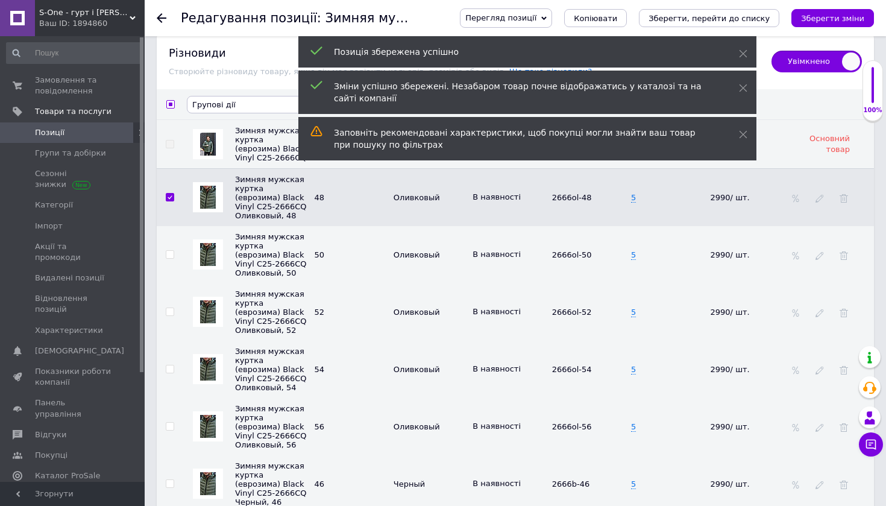
click at [168, 251] on input "checkbox" at bounding box center [170, 255] width 8 height 8
checkbox input "true"
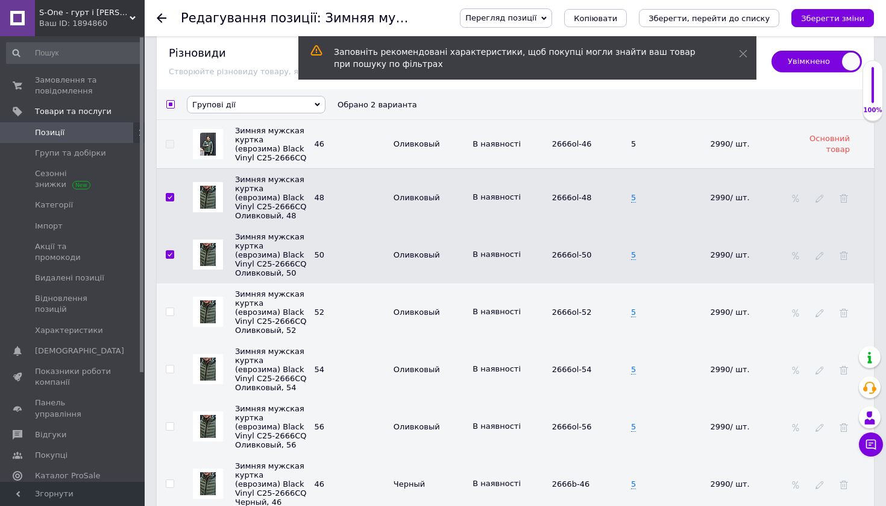
drag, startPoint x: 169, startPoint y: 308, endPoint x: 170, endPoint y: 329, distance: 21.7
click at [169, 310] on td at bounding box center [170, 311] width 27 height 57
click at [172, 365] on input "checkbox" at bounding box center [170, 369] width 8 height 8
checkbox input "true"
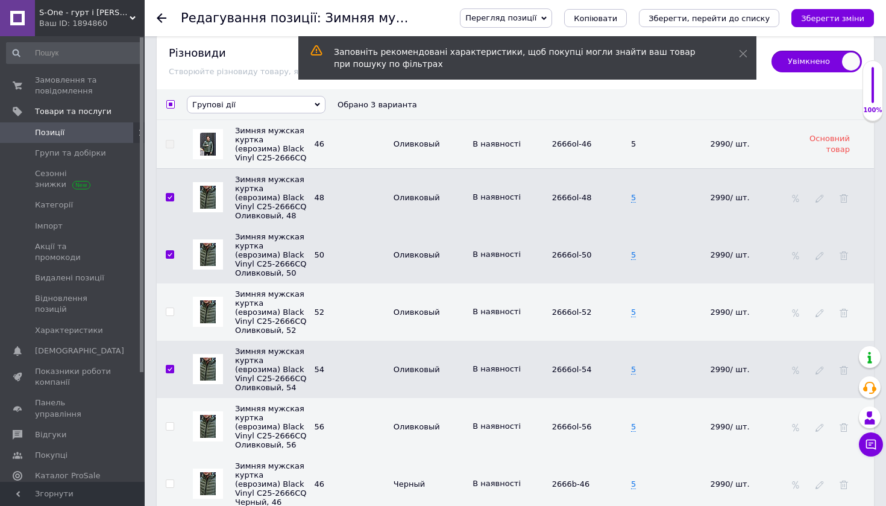
click at [172, 426] on input "checkbox" at bounding box center [170, 427] width 8 height 8
checkbox input "true"
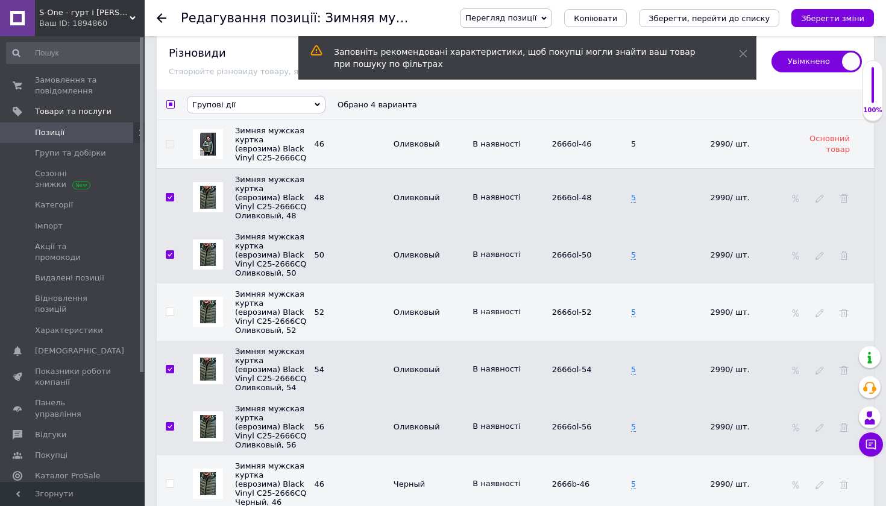
click at [166, 308] on input "checkbox" at bounding box center [170, 312] width 8 height 8
checkbox input "true"
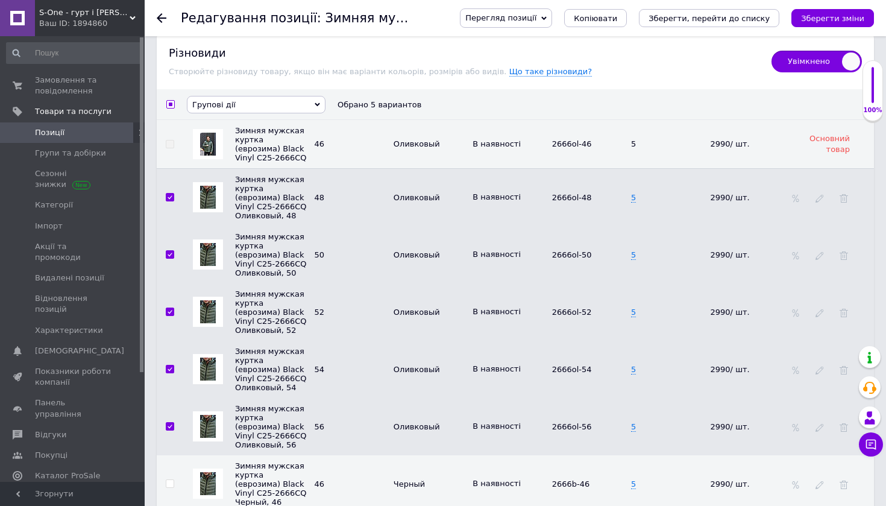
drag, startPoint x: 237, startPoint y: 86, endPoint x: 238, endPoint y: 107, distance: 21.1
click at [237, 96] on span "Групові дії" at bounding box center [256, 104] width 139 height 17
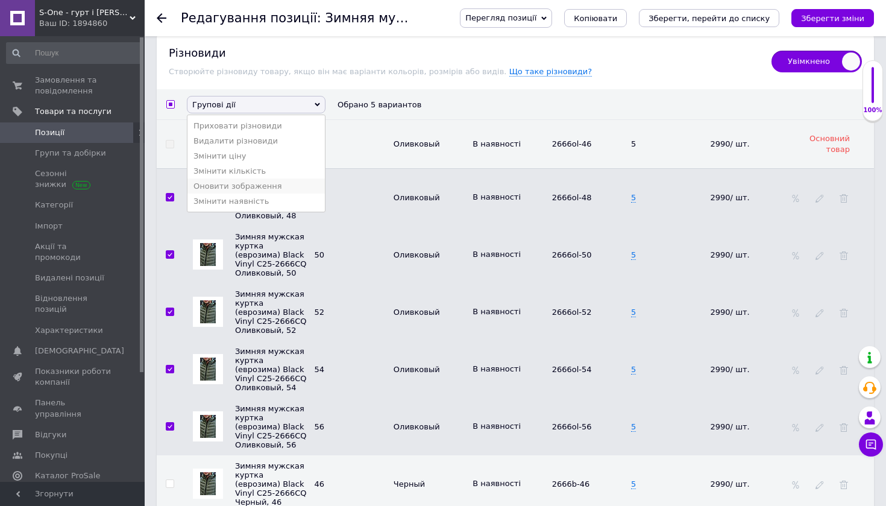
click at [240, 178] on li "Оновити зображення" at bounding box center [256, 185] width 137 height 15
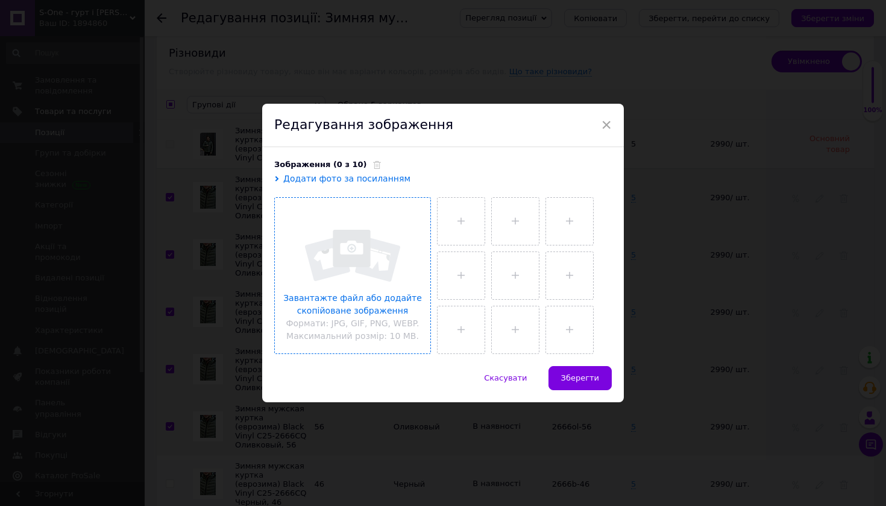
click at [338, 248] on input "file" at bounding box center [353, 276] width 156 height 156
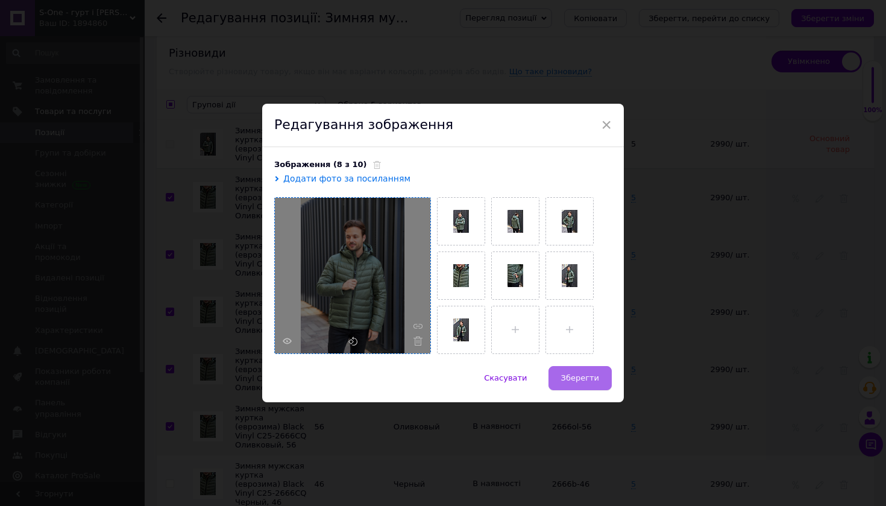
click at [582, 372] on button "Зберегти" at bounding box center [580, 378] width 63 height 24
checkbox input "false"
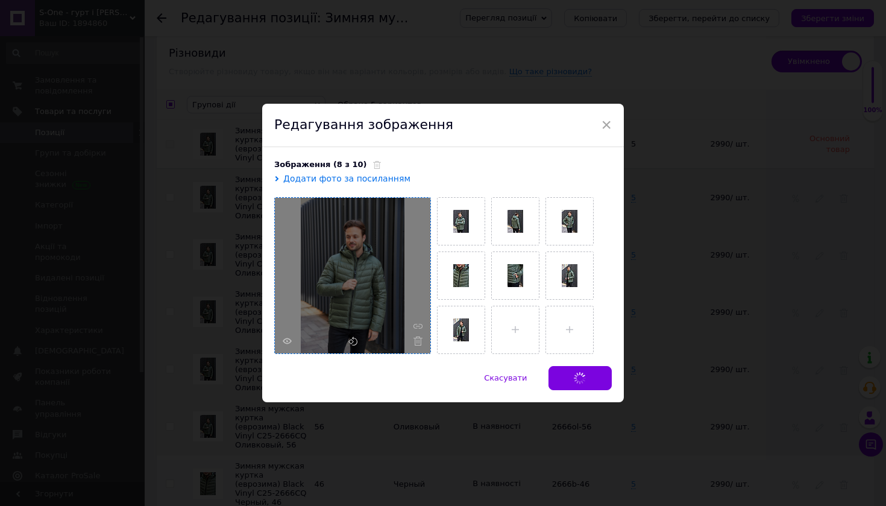
checkbox input "false"
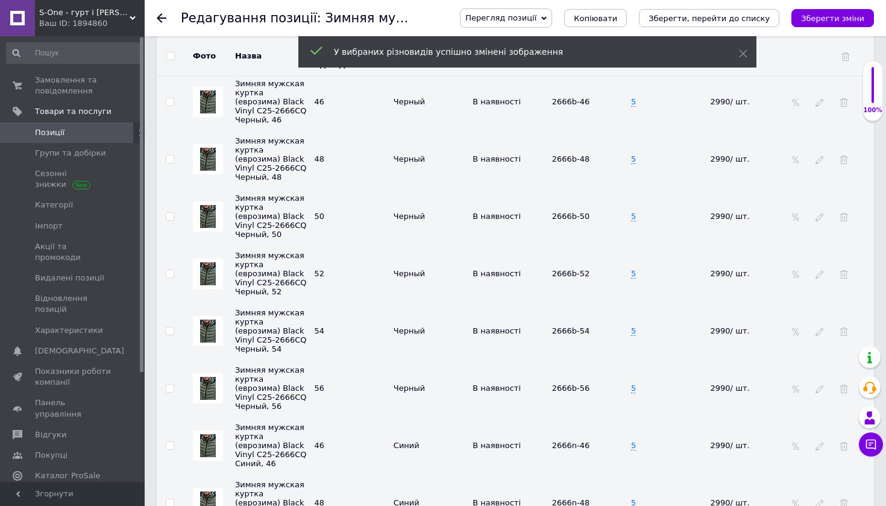
scroll to position [2939, 0]
click at [168, 99] on input "checkbox" at bounding box center [170, 103] width 8 height 8
checkbox input "true"
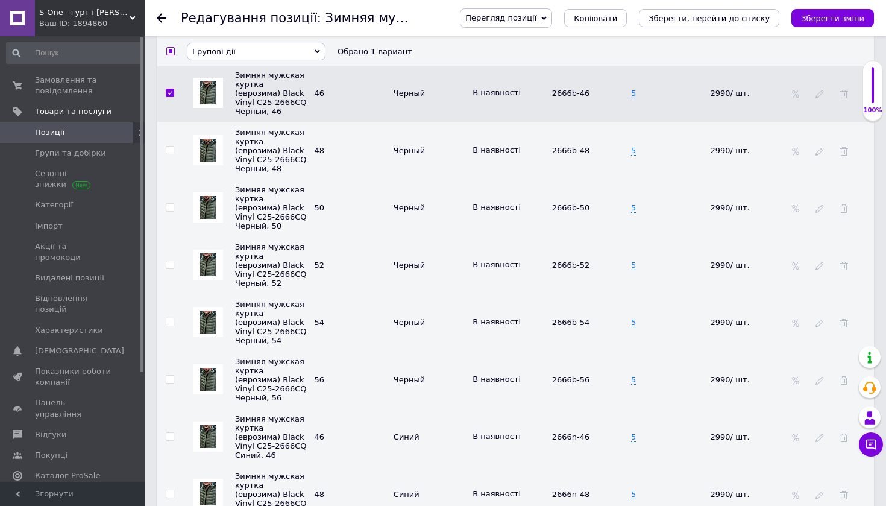
click at [174, 155] on td at bounding box center [170, 150] width 27 height 57
click at [174, 154] on span at bounding box center [170, 150] width 8 height 8
click at [174, 154] on input "checkbox" at bounding box center [170, 151] width 8 height 8
checkbox input "true"
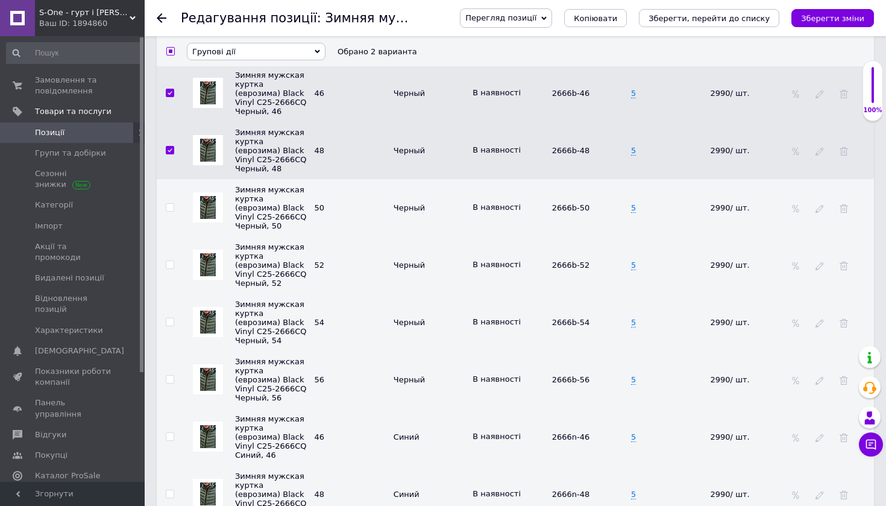
click at [173, 212] on span at bounding box center [170, 207] width 8 height 8
click at [173, 212] on input "checkbox" at bounding box center [170, 208] width 8 height 8
checkbox input "true"
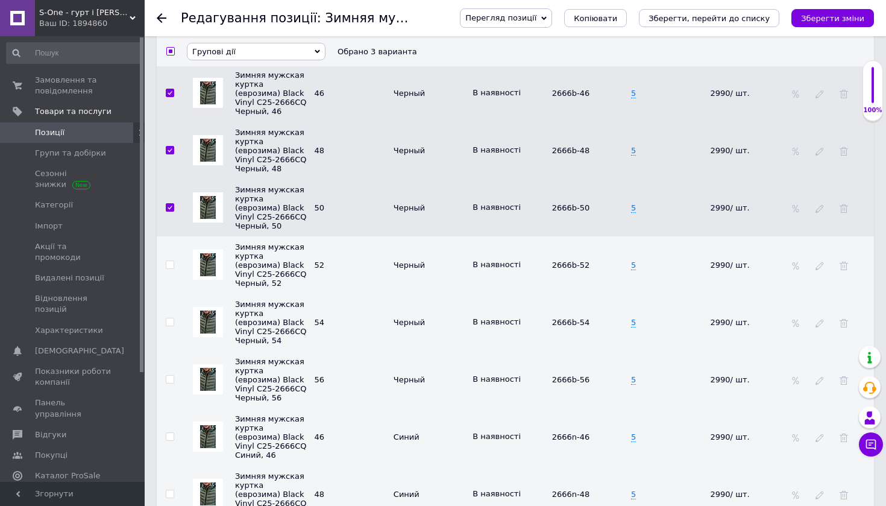
drag, startPoint x: 172, startPoint y: 280, endPoint x: 170, endPoint y: 298, distance: 18.2
click at [172, 269] on input "checkbox" at bounding box center [170, 265] width 8 height 8
checkbox input "true"
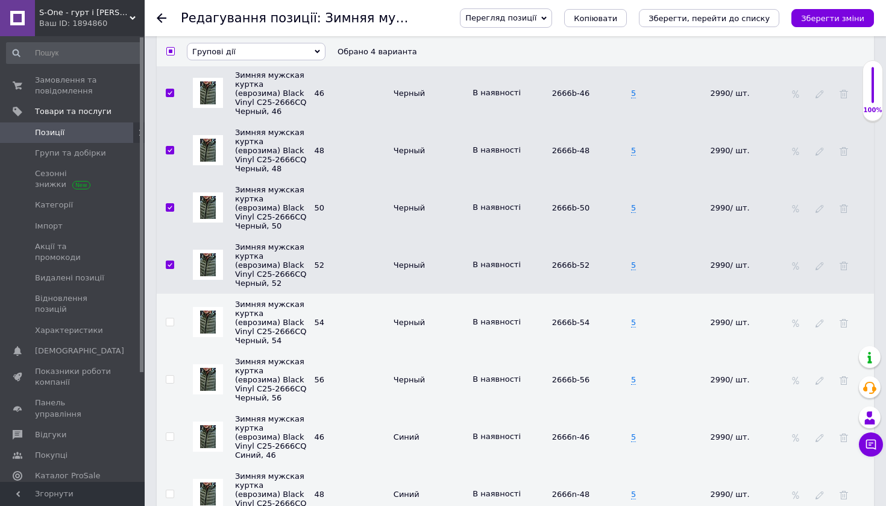
click at [169, 326] on input "checkbox" at bounding box center [170, 322] width 8 height 8
checkbox input "true"
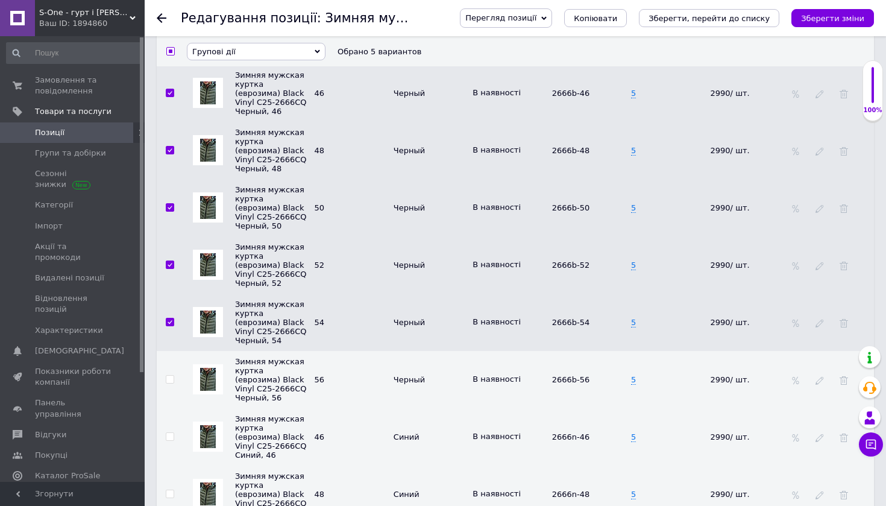
click at [172, 384] on label at bounding box center [170, 379] width 8 height 8
click at [172, 384] on input "checkbox" at bounding box center [170, 380] width 8 height 8
checkbox input "true"
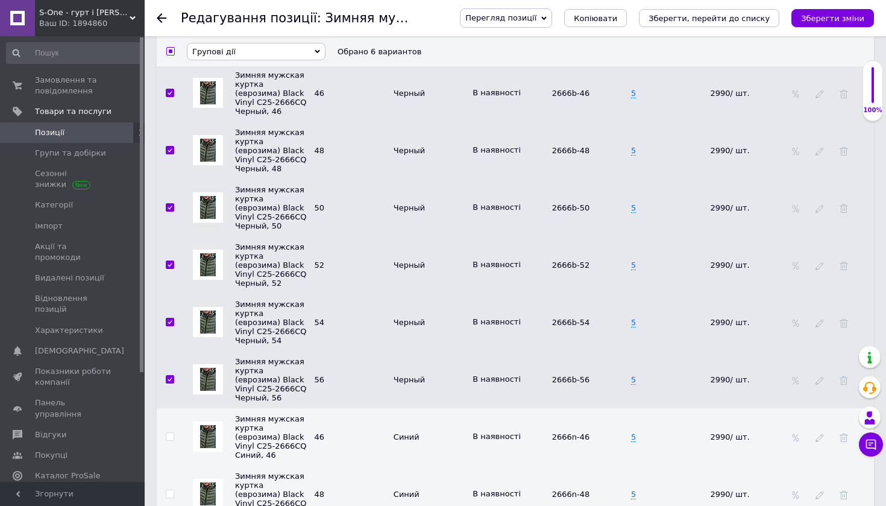
drag, startPoint x: 248, startPoint y: 40, endPoint x: 250, endPoint y: 47, distance: 7.3
click at [248, 41] on th "Групові дії Приховати різновиди Видалити різновиди Змінити ціну Змінити кількіс…" at bounding box center [529, 51] width 690 height 30
click at [250, 48] on span "Групові дії" at bounding box center [256, 50] width 139 height 17
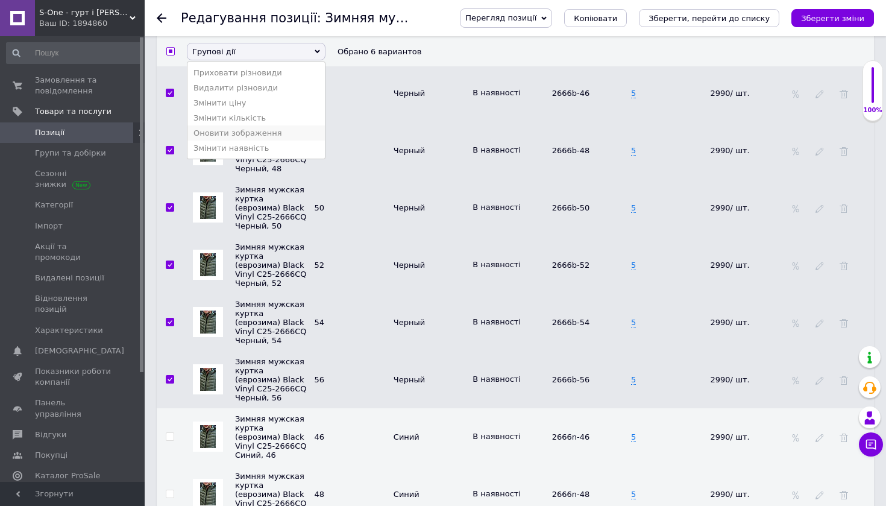
click at [256, 132] on li "Оновити зображення" at bounding box center [256, 132] width 137 height 15
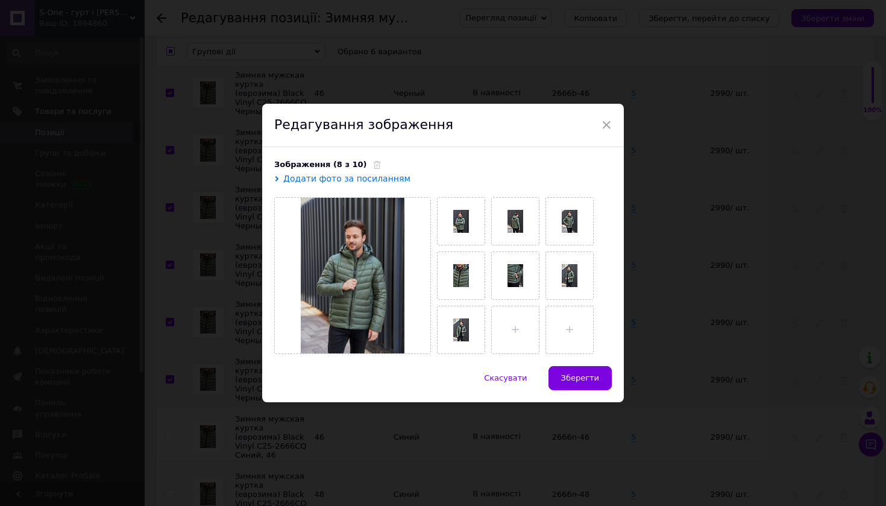
drag, startPoint x: 367, startPoint y: 167, endPoint x: 358, endPoint y: 194, distance: 28.4
click at [373, 168] on icon at bounding box center [377, 165] width 8 height 8
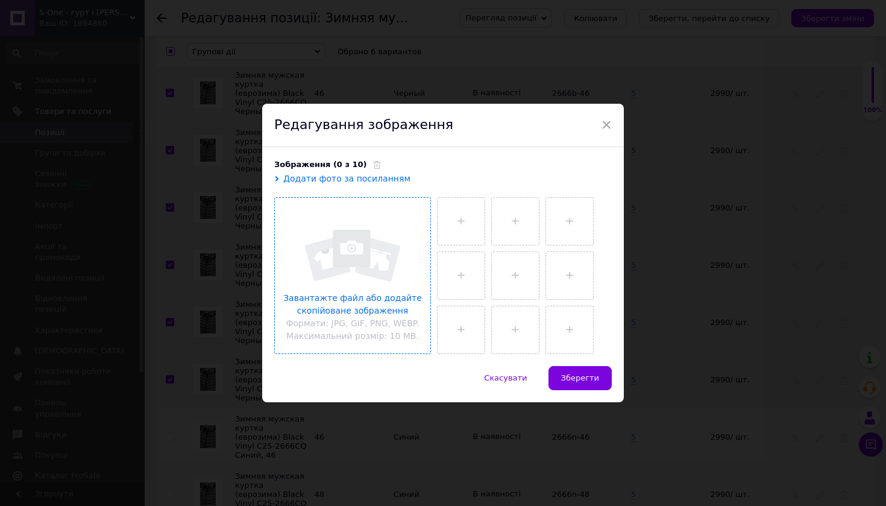
click at [347, 297] on input "file" at bounding box center [353, 276] width 156 height 156
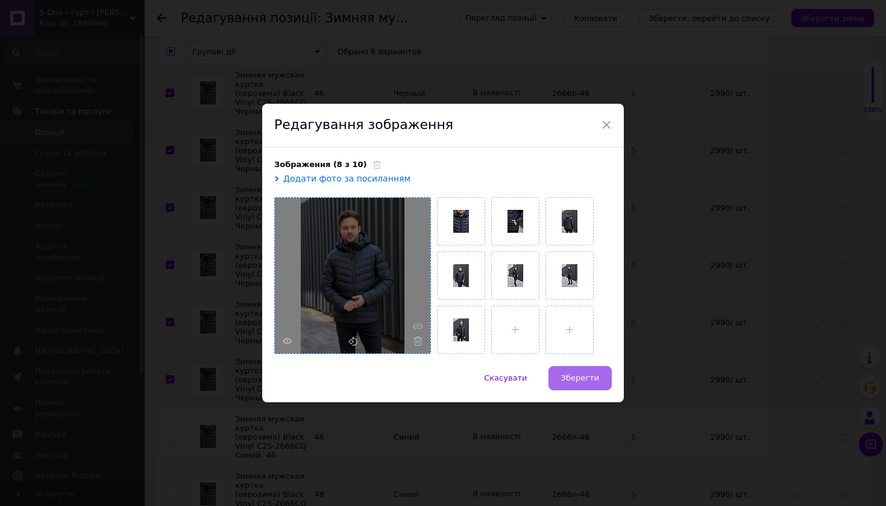
click at [595, 374] on span "Зберегти" at bounding box center [580, 377] width 38 height 9
checkbox input "false"
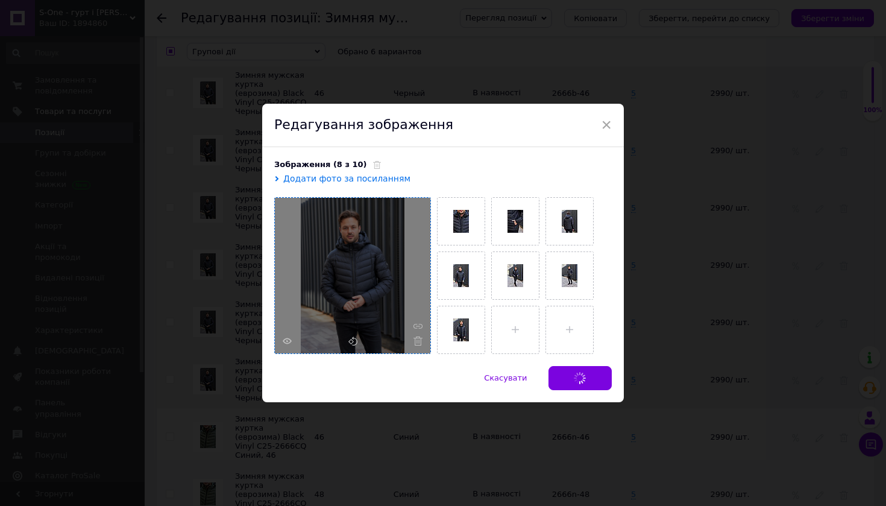
checkbox input "false"
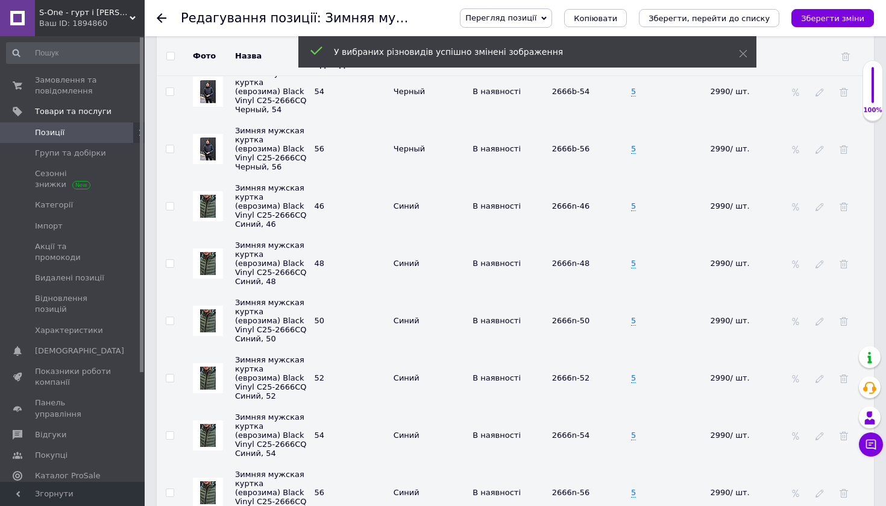
scroll to position [3179, 0]
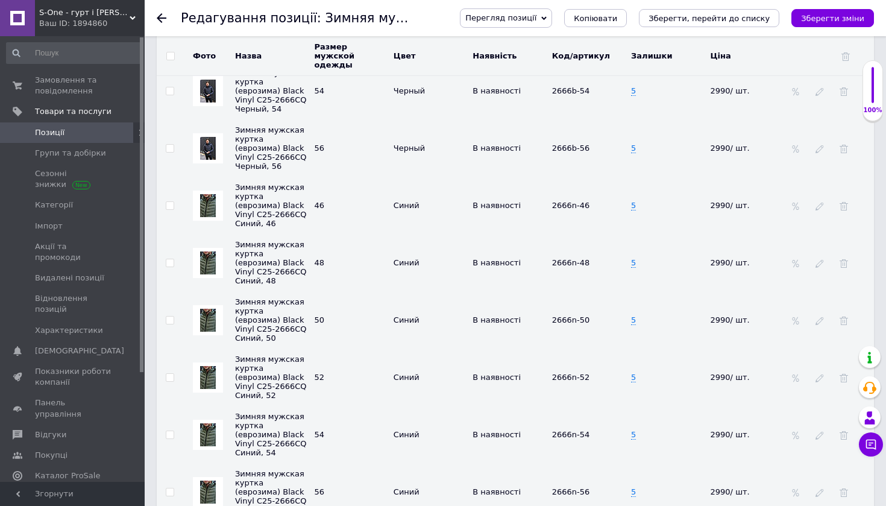
drag, startPoint x: 167, startPoint y: 213, endPoint x: 165, endPoint y: 241, distance: 27.8
click at [167, 210] on input "checkbox" at bounding box center [170, 206] width 8 height 8
checkbox input "true"
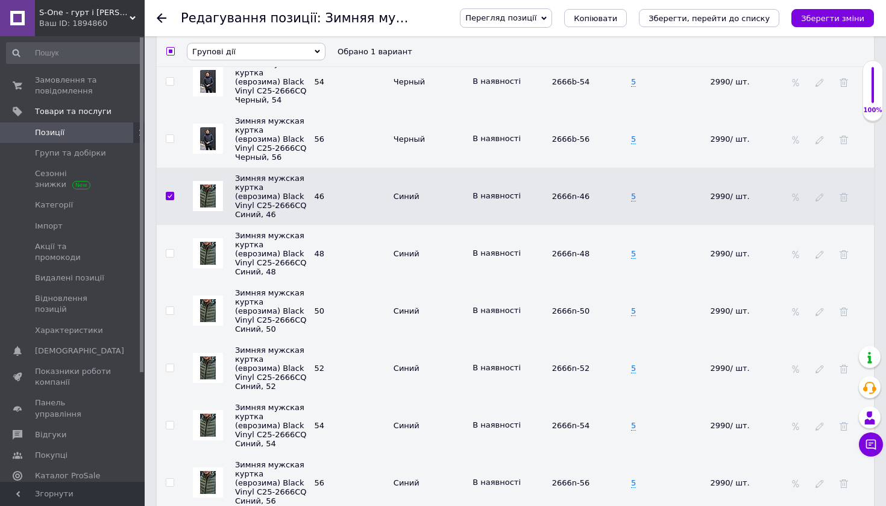
click at [168, 257] on input "checkbox" at bounding box center [170, 254] width 8 height 8
checkbox input "true"
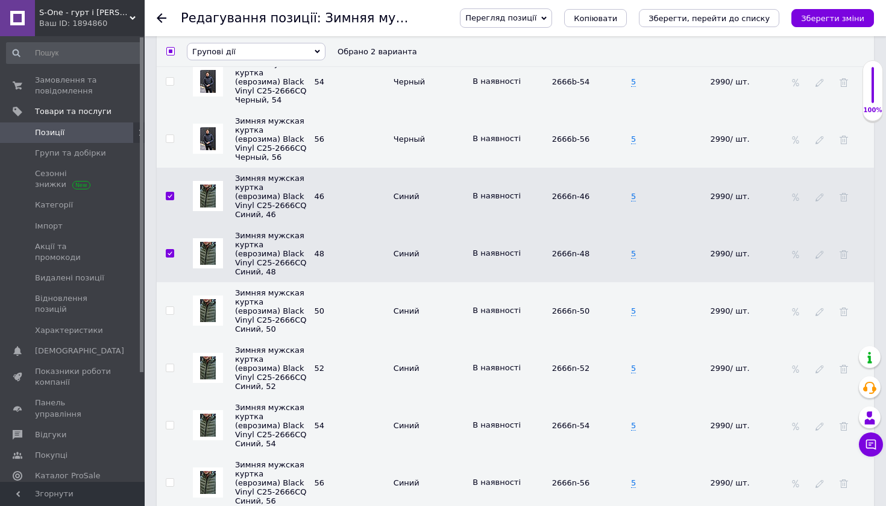
click at [169, 314] on input "checkbox" at bounding box center [170, 311] width 8 height 8
checkbox input "true"
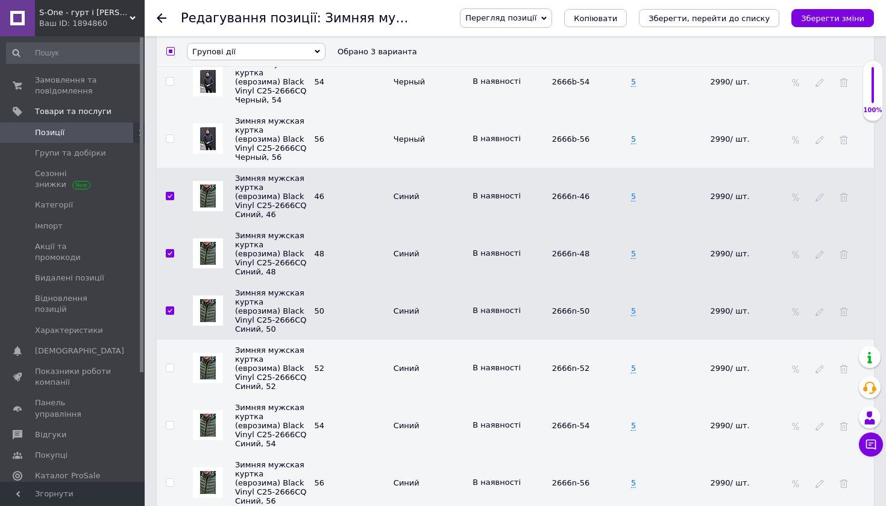
click at [166, 364] on input "checkbox" at bounding box center [170, 368] width 8 height 8
checkbox input "true"
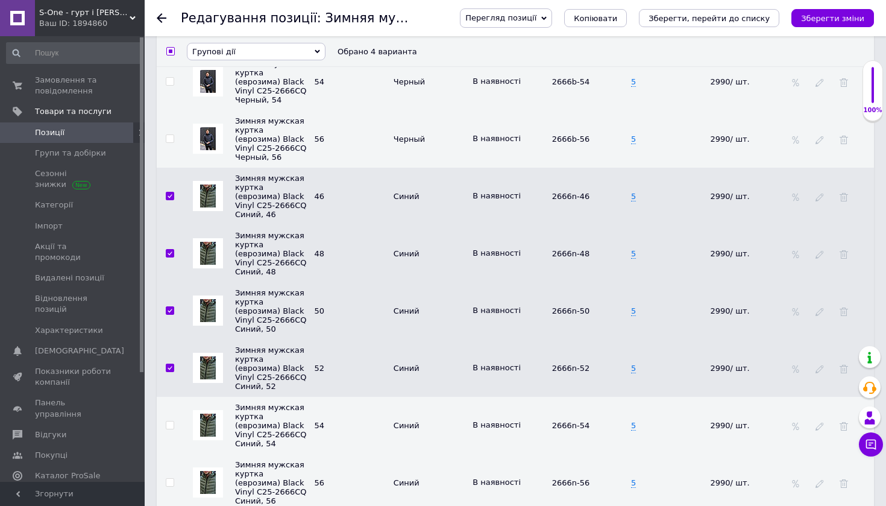
drag, startPoint x: 169, startPoint y: 412, endPoint x: 218, endPoint y: 388, distance: 54.7
click at [169, 422] on input "checkbox" at bounding box center [170, 426] width 8 height 8
checkbox input "true"
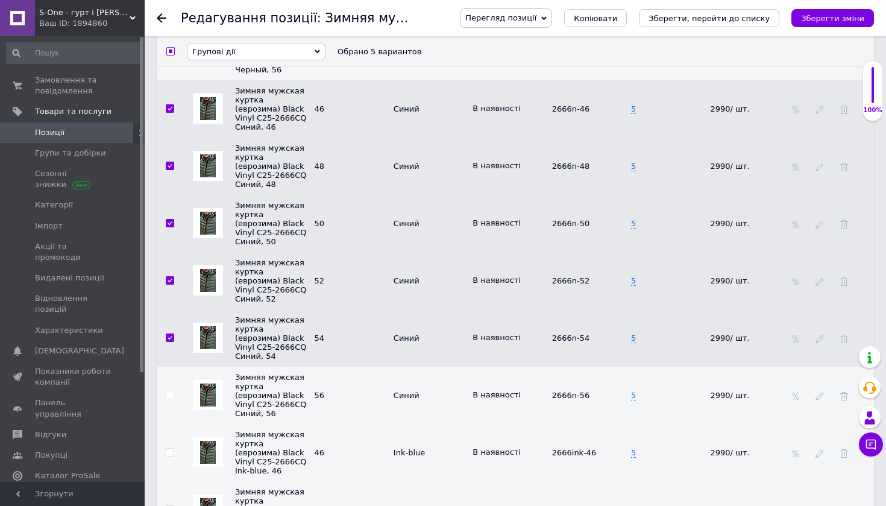
scroll to position [3270, 0]
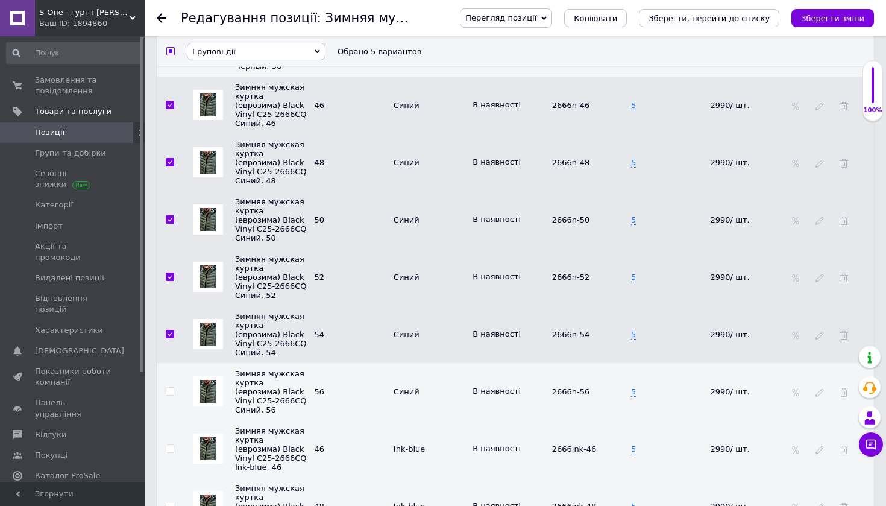
click at [169, 388] on input "checkbox" at bounding box center [170, 392] width 8 height 8
checkbox input "true"
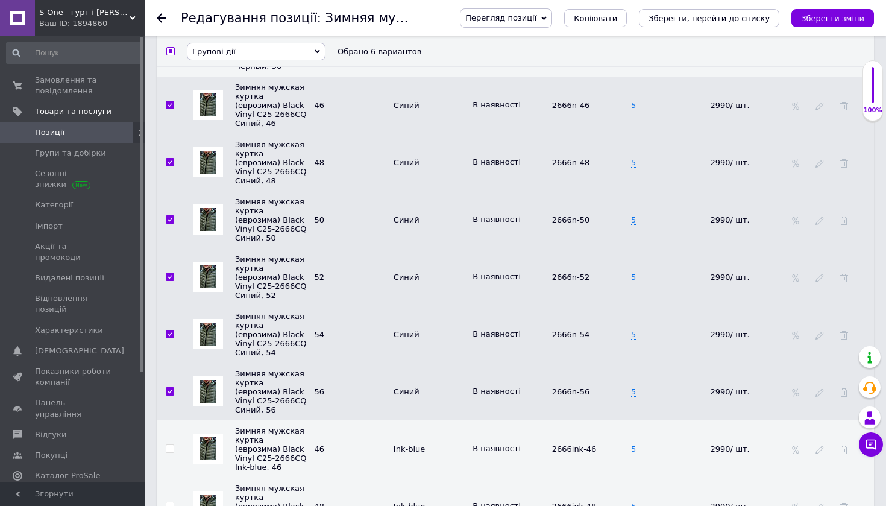
drag, startPoint x: 253, startPoint y: 52, endPoint x: 254, endPoint y: 61, distance: 9.1
click at [253, 52] on span "Групові дії" at bounding box center [256, 50] width 139 height 17
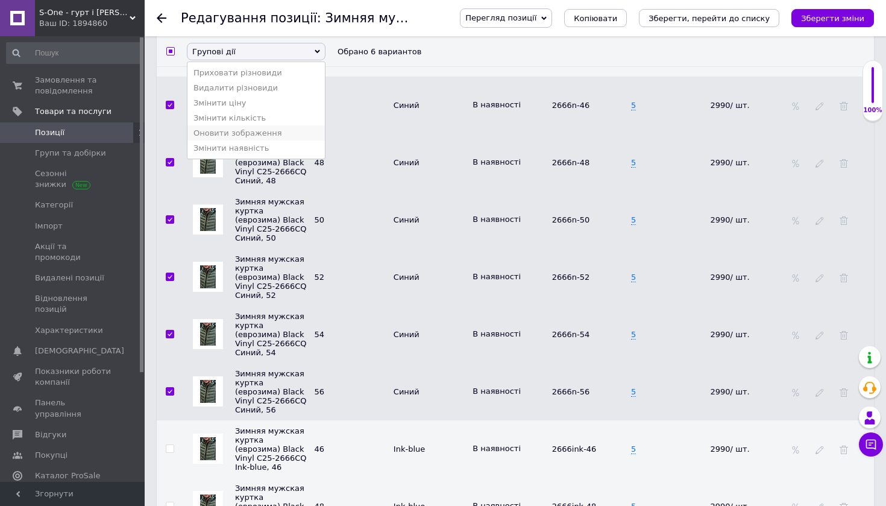
click at [251, 133] on li "Оновити зображення" at bounding box center [256, 132] width 137 height 15
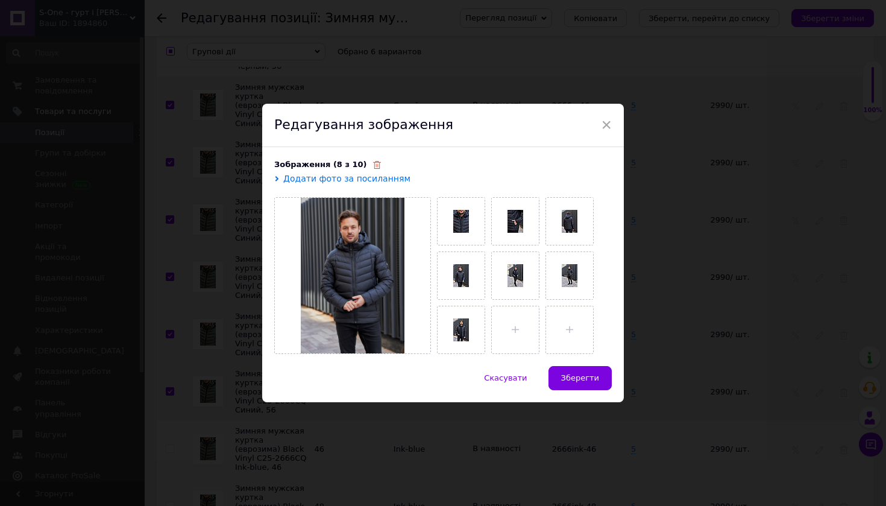
click at [373, 163] on use at bounding box center [377, 165] width 8 height 8
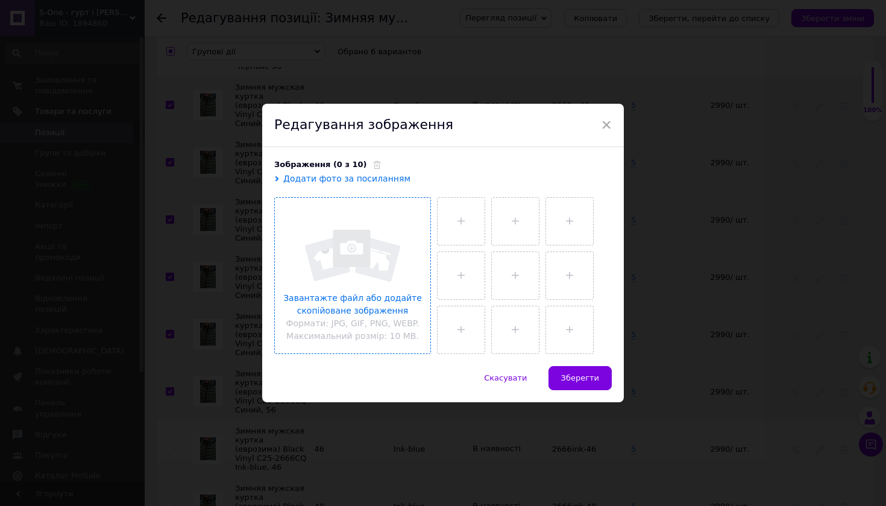
click at [365, 235] on input "file" at bounding box center [353, 276] width 156 height 156
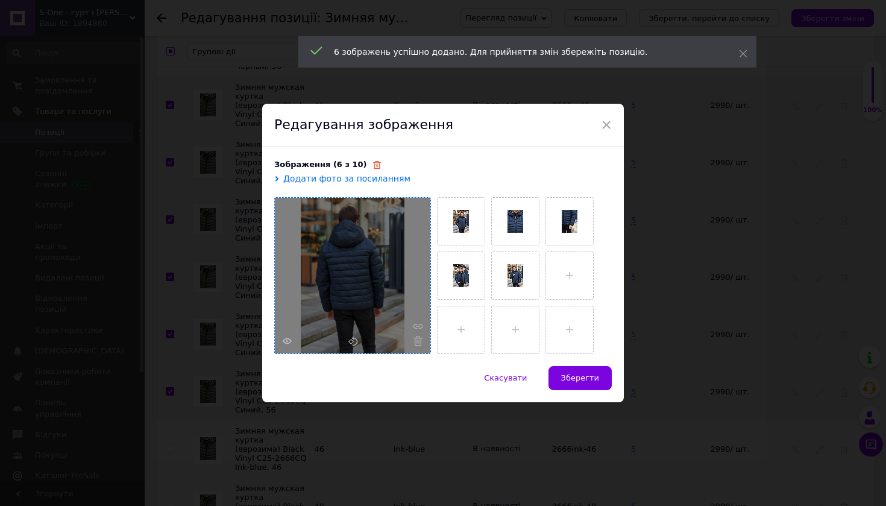
click at [373, 168] on use at bounding box center [377, 165] width 8 height 8
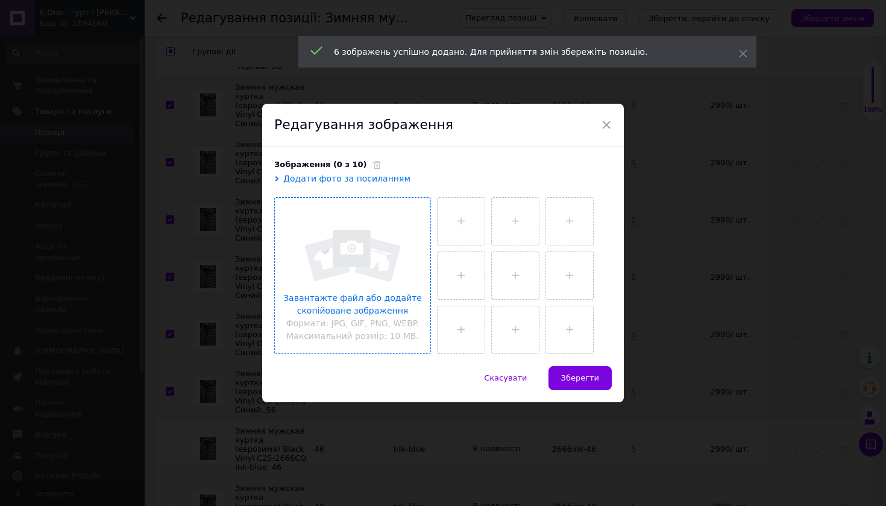
click at [394, 259] on input "file" at bounding box center [353, 276] width 156 height 156
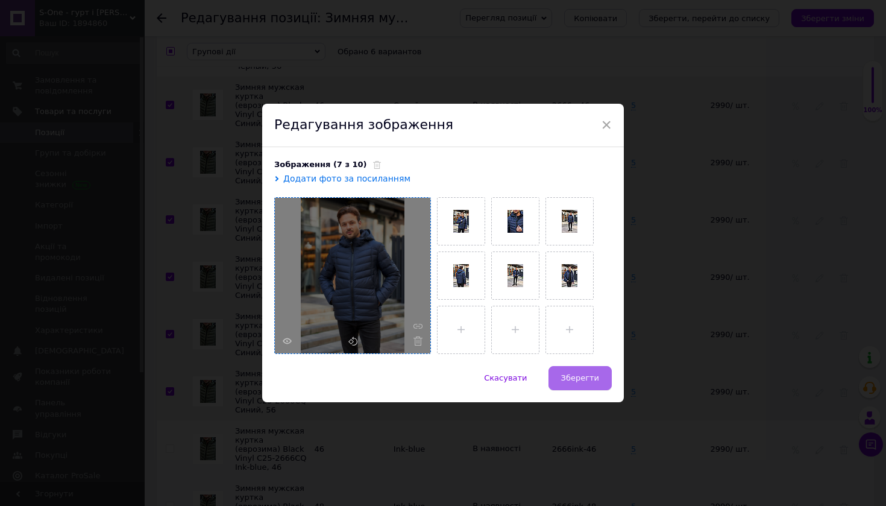
click at [592, 380] on span "Зберегти" at bounding box center [580, 377] width 38 height 9
checkbox input "false"
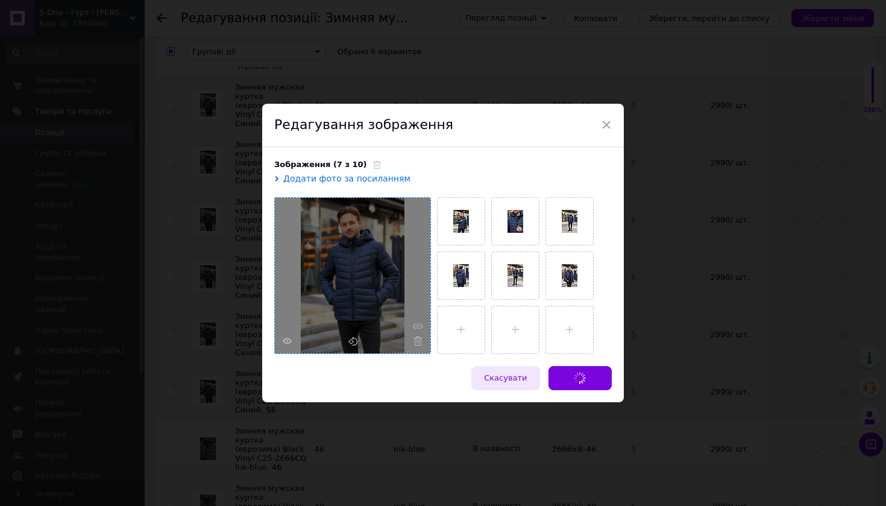
checkbox input "false"
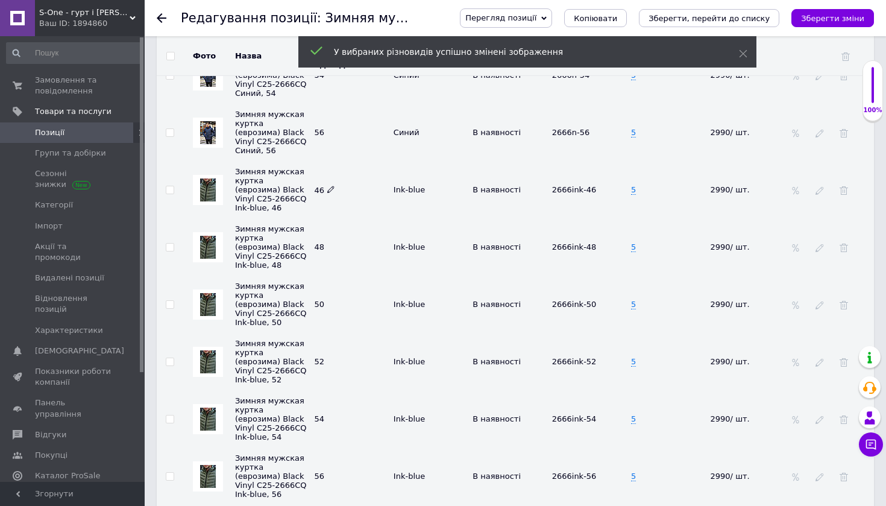
scroll to position [3539, 0]
click at [169, 186] on input "checkbox" at bounding box center [170, 190] width 8 height 8
checkbox input "true"
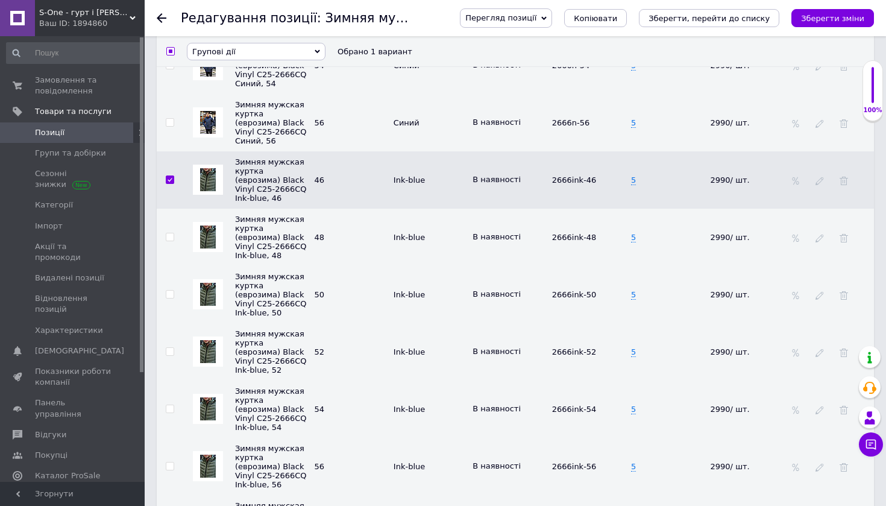
click at [169, 233] on input "checkbox" at bounding box center [170, 237] width 8 height 8
checkbox input "true"
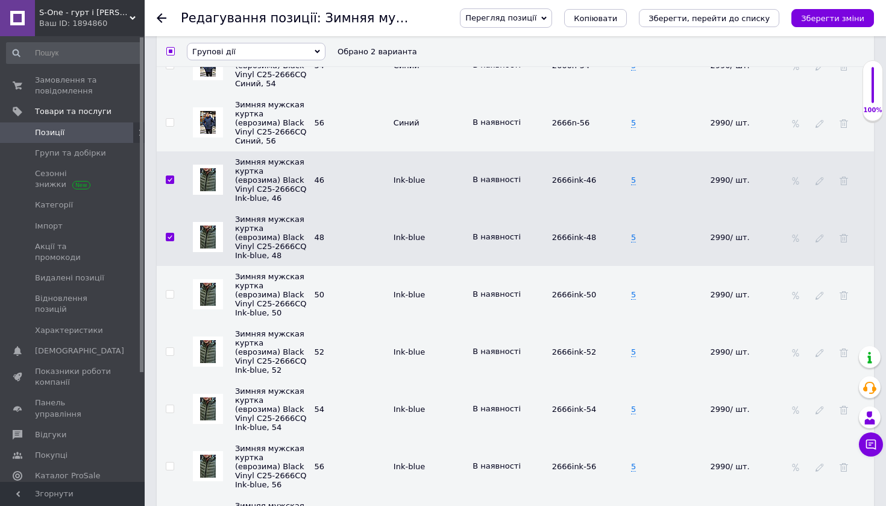
drag, startPoint x: 169, startPoint y: 283, endPoint x: 169, endPoint y: 318, distance: 34.4
click at [169, 291] on input "checkbox" at bounding box center [170, 295] width 8 height 8
checkbox input "true"
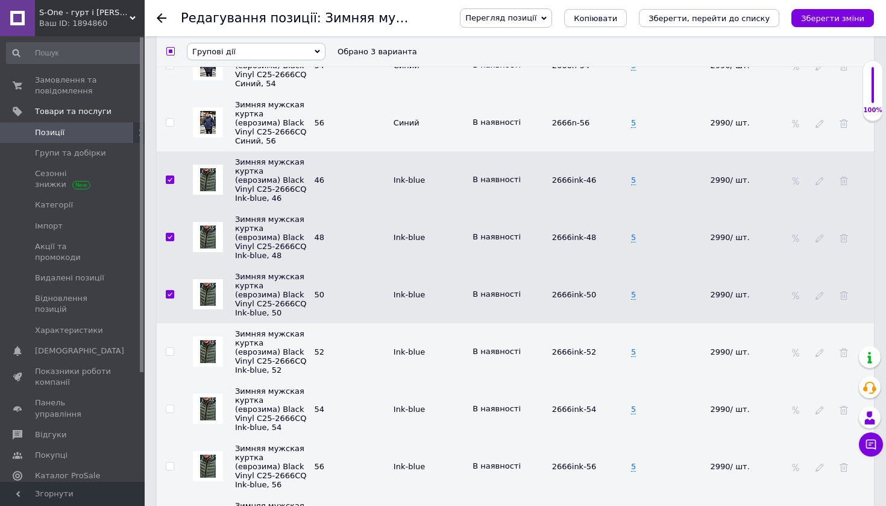
drag, startPoint x: 169, startPoint y: 336, endPoint x: 169, endPoint y: 356, distance: 19.9
click at [169, 336] on td at bounding box center [170, 351] width 27 height 57
drag, startPoint x: 169, startPoint y: 340, endPoint x: 165, endPoint y: 370, distance: 29.8
click at [169, 348] on input "checkbox" at bounding box center [170, 352] width 8 height 8
checkbox input "true"
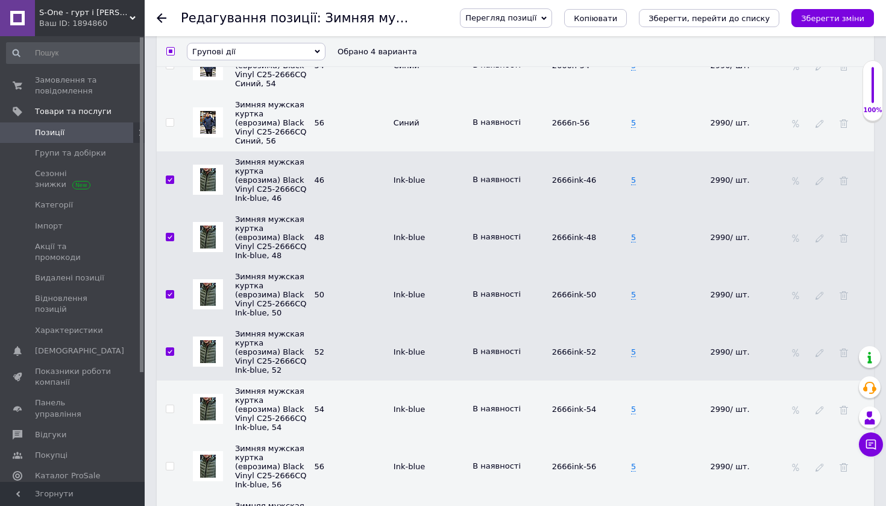
drag, startPoint x: 171, startPoint y: 402, endPoint x: 168, endPoint y: 414, distance: 11.7
click at [171, 405] on input "checkbox" at bounding box center [170, 409] width 8 height 8
checkbox input "true"
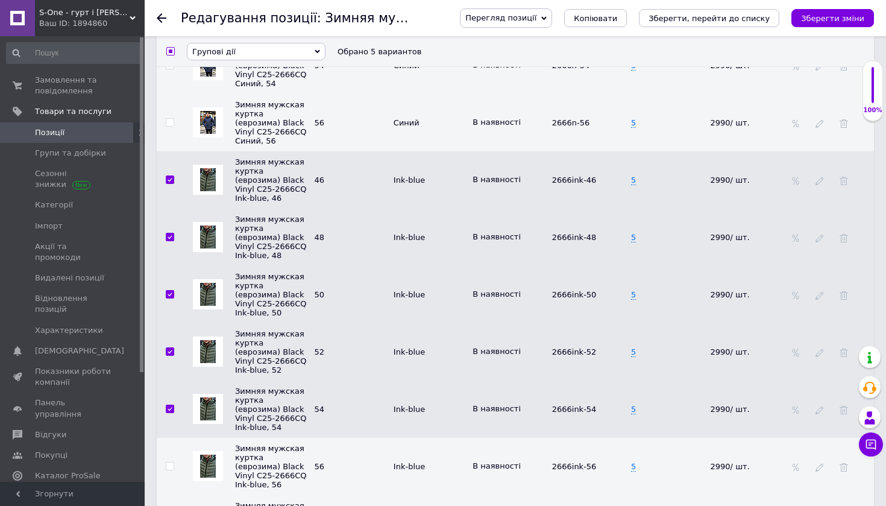
drag, startPoint x: 166, startPoint y: 461, endPoint x: 179, endPoint y: 456, distance: 13.8
click at [166, 463] on input "checkbox" at bounding box center [170, 467] width 8 height 8
checkbox input "true"
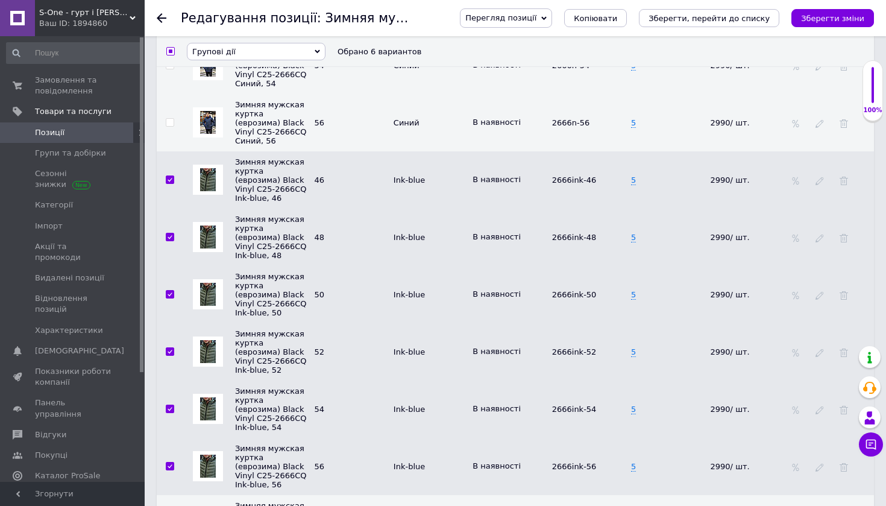
click at [237, 51] on span "Групові дії" at bounding box center [256, 50] width 139 height 17
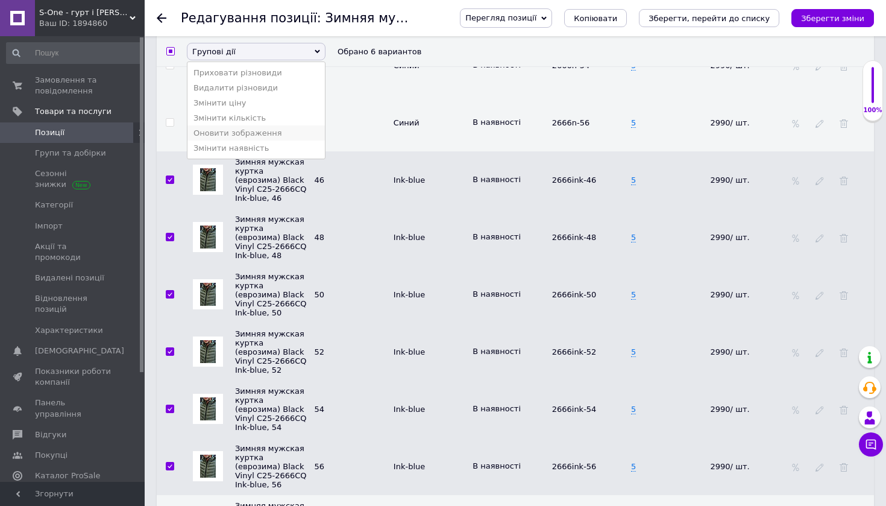
click at [247, 135] on li "Оновити зображення" at bounding box center [256, 132] width 137 height 15
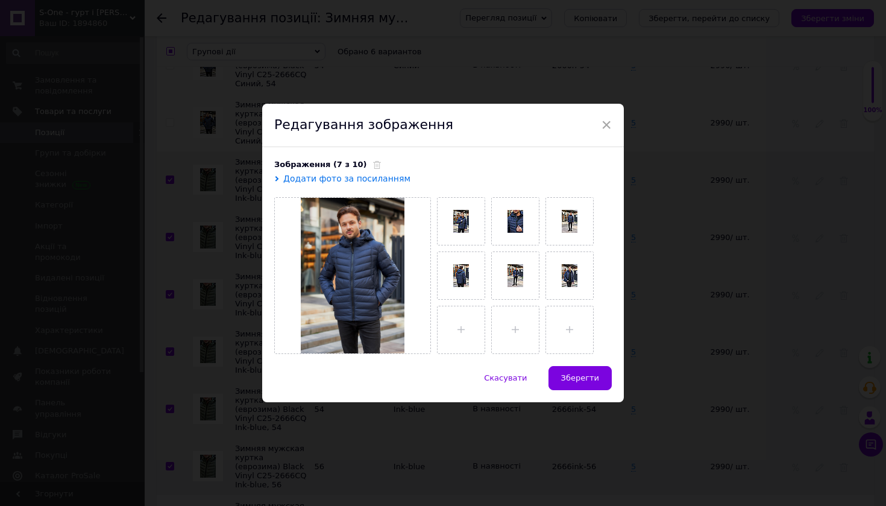
click at [369, 165] on div "Зображення (7 з 10)" at bounding box center [443, 164] width 338 height 11
click at [373, 167] on icon at bounding box center [377, 165] width 8 height 8
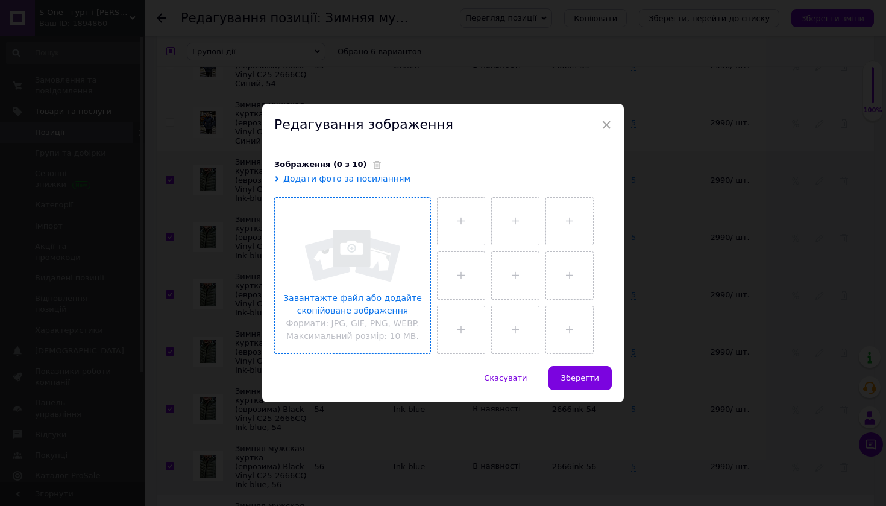
click at [365, 225] on input "file" at bounding box center [353, 276] width 156 height 156
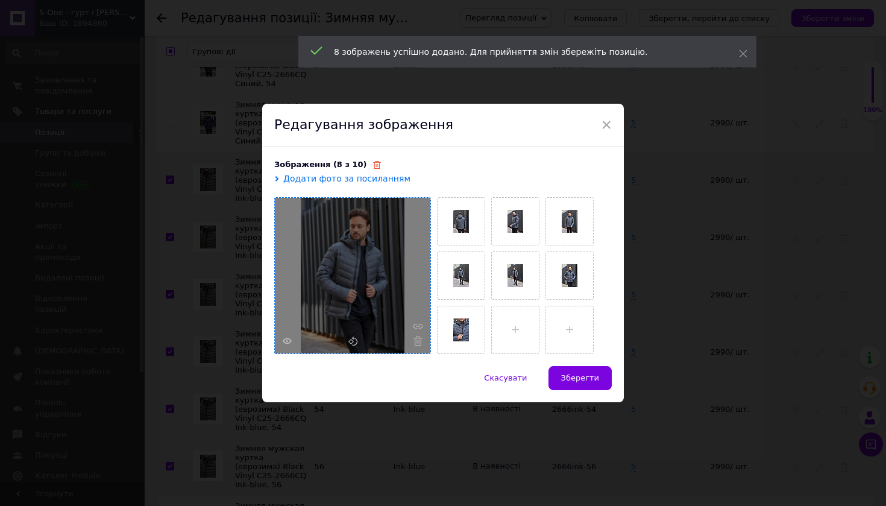
click at [373, 165] on icon at bounding box center [377, 165] width 8 height 8
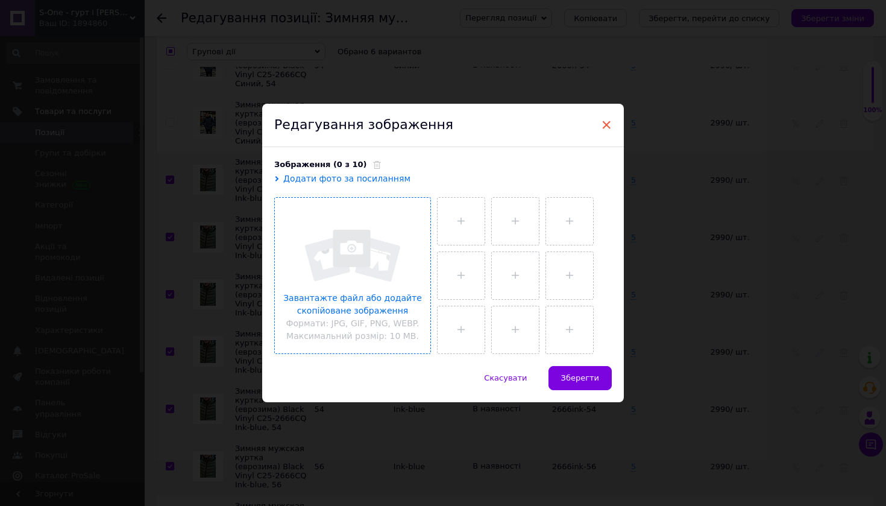
click at [604, 127] on span "×" at bounding box center [606, 125] width 11 height 21
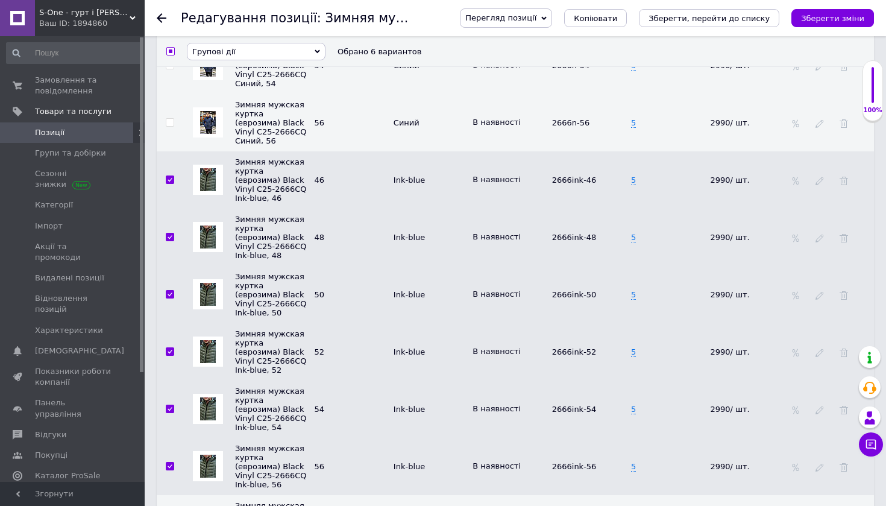
click at [242, 53] on span "Групові дії" at bounding box center [256, 50] width 139 height 17
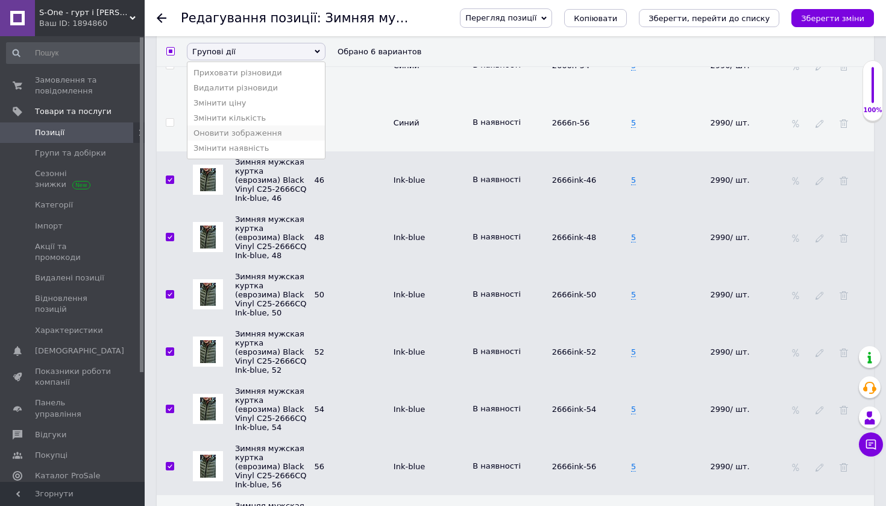
click at [251, 131] on li "Оновити зображення" at bounding box center [256, 132] width 137 height 15
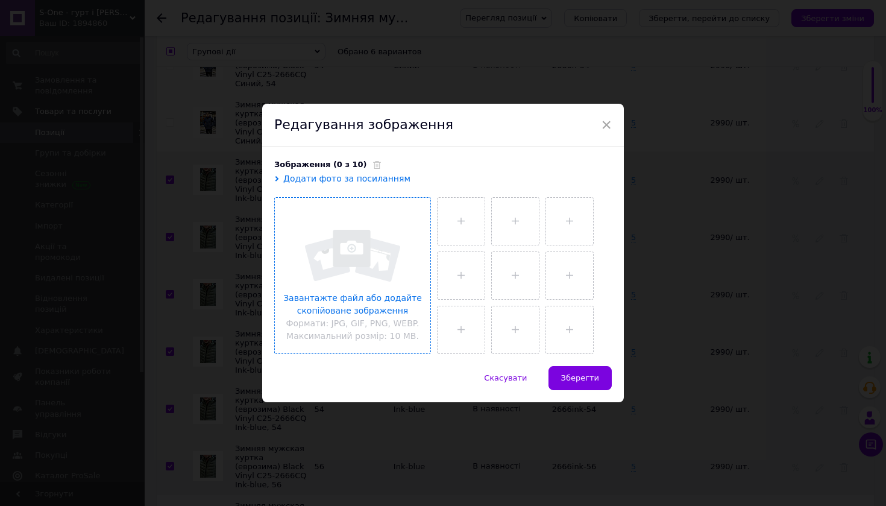
click at [377, 271] on input "file" at bounding box center [353, 276] width 156 height 156
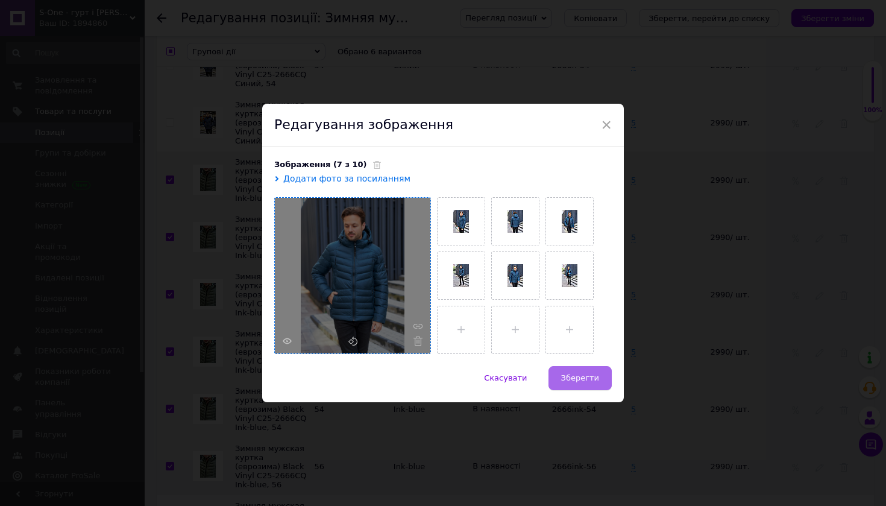
click at [583, 377] on span "Зберегти" at bounding box center [580, 377] width 38 height 9
checkbox input "false"
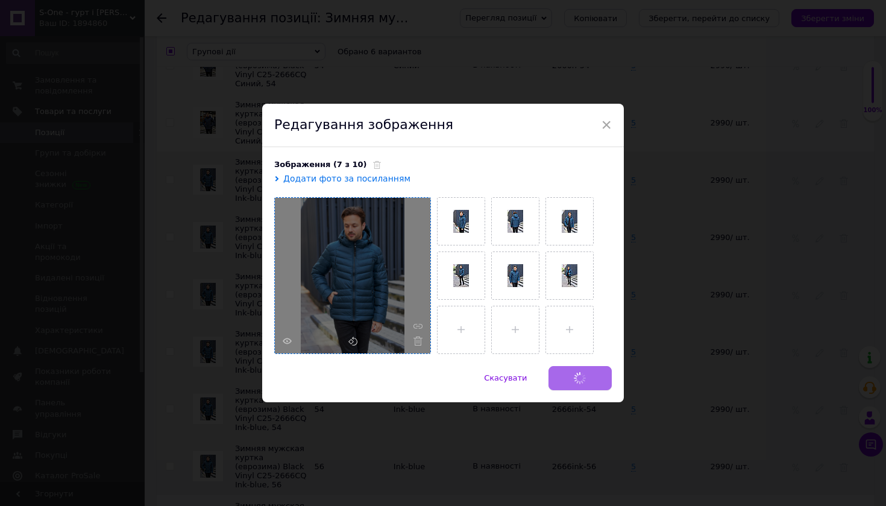
checkbox input "false"
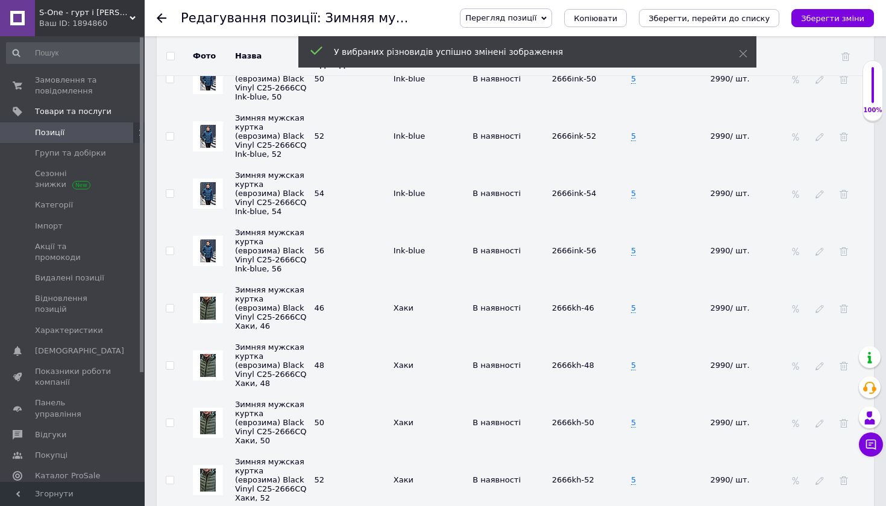
scroll to position [3776, 0]
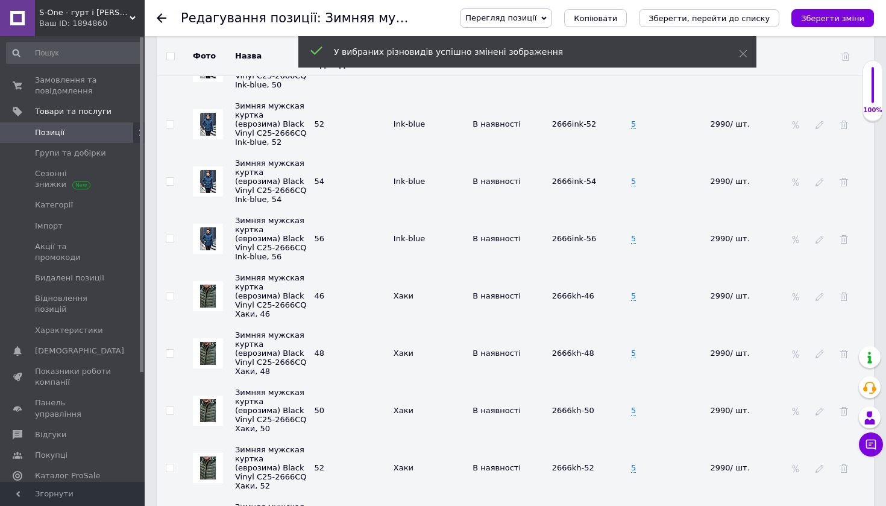
drag, startPoint x: 166, startPoint y: 278, endPoint x: 171, endPoint y: 309, distance: 31.0
click at [166, 292] on input "checkbox" at bounding box center [170, 296] width 8 height 8
checkbox input "true"
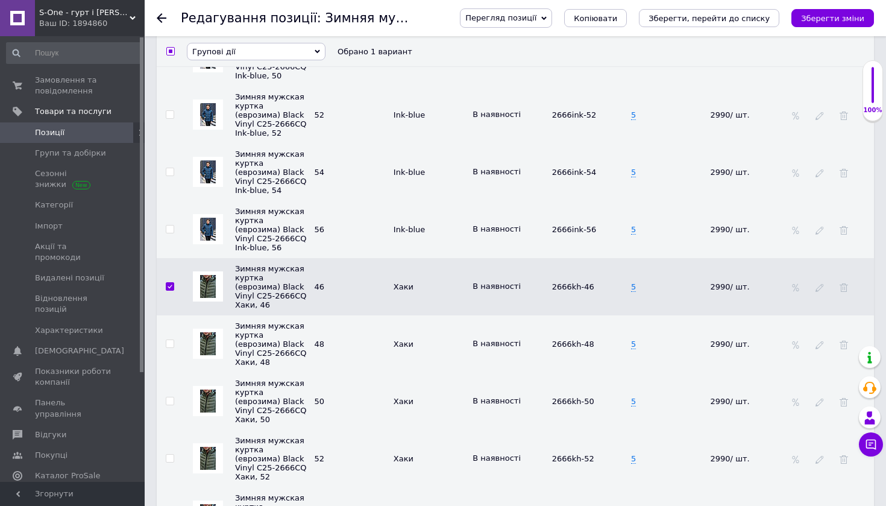
click at [172, 340] on input "checkbox" at bounding box center [170, 344] width 8 height 8
checkbox input "true"
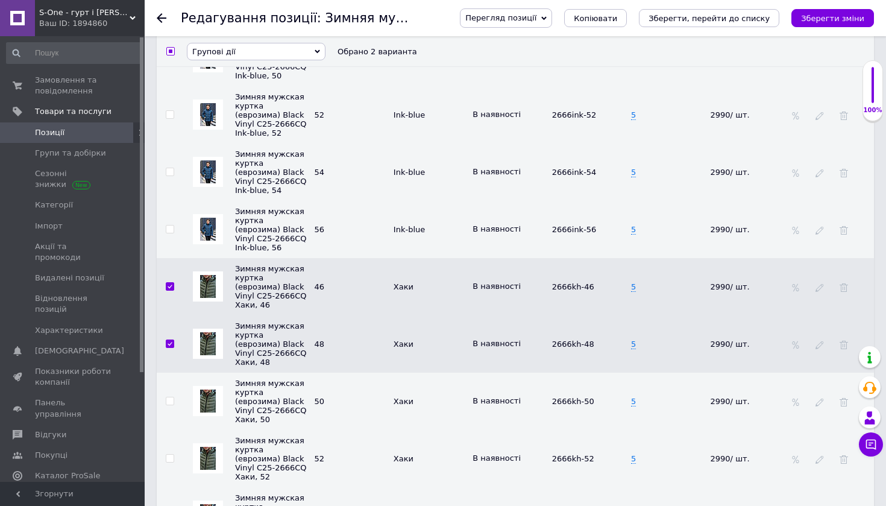
click at [170, 397] on input "checkbox" at bounding box center [170, 401] width 8 height 8
checkbox input "true"
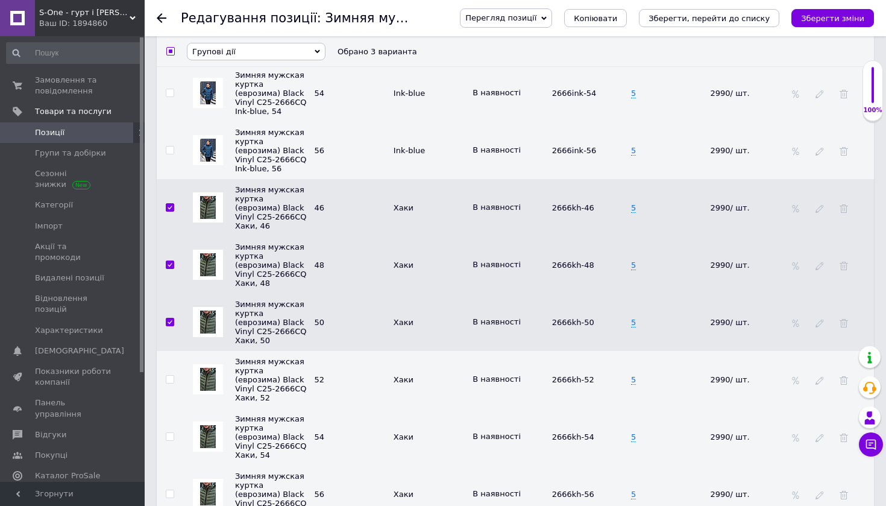
scroll to position [3909, 0]
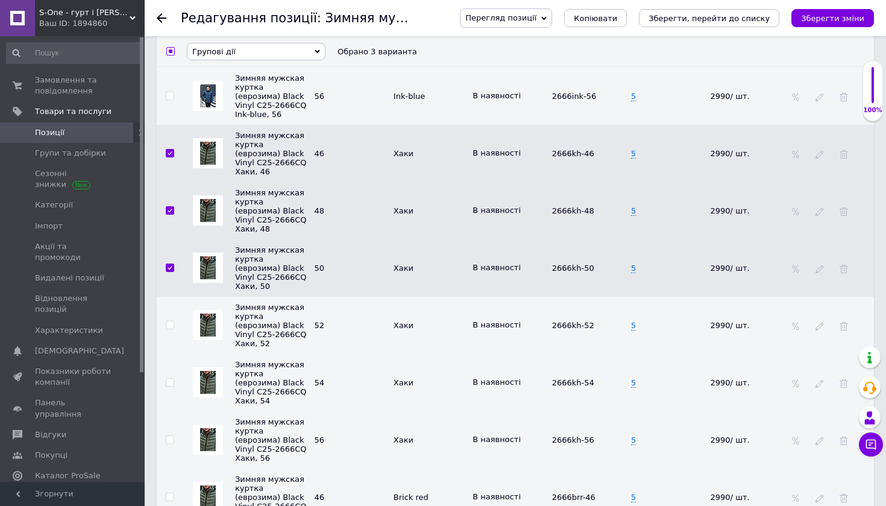
click at [171, 321] on input "checkbox" at bounding box center [170, 325] width 8 height 8
checkbox input "true"
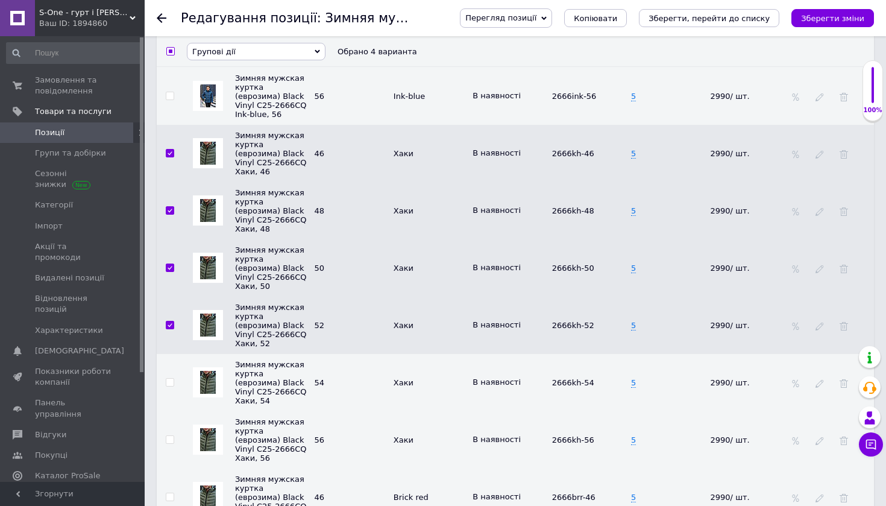
click at [171, 379] on input "checkbox" at bounding box center [170, 383] width 8 height 8
checkbox input "true"
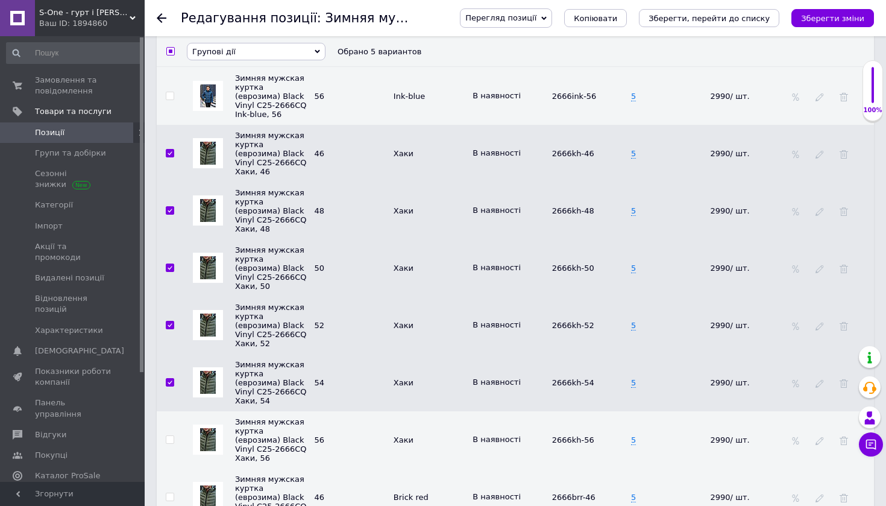
drag, startPoint x: 172, startPoint y: 400, endPoint x: 207, endPoint y: 355, distance: 57.7
click at [172, 436] on input "checkbox" at bounding box center [170, 440] width 8 height 8
checkbox input "true"
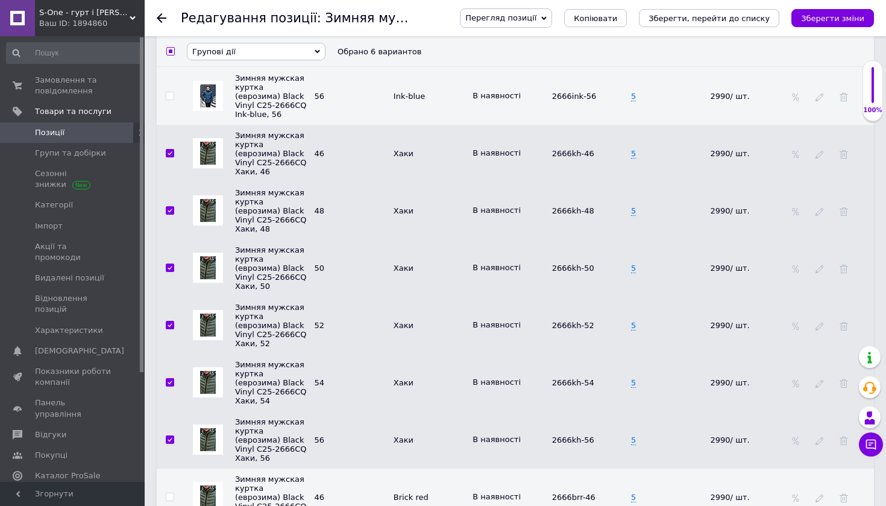
click at [259, 51] on span "Групові дії" at bounding box center [256, 50] width 139 height 17
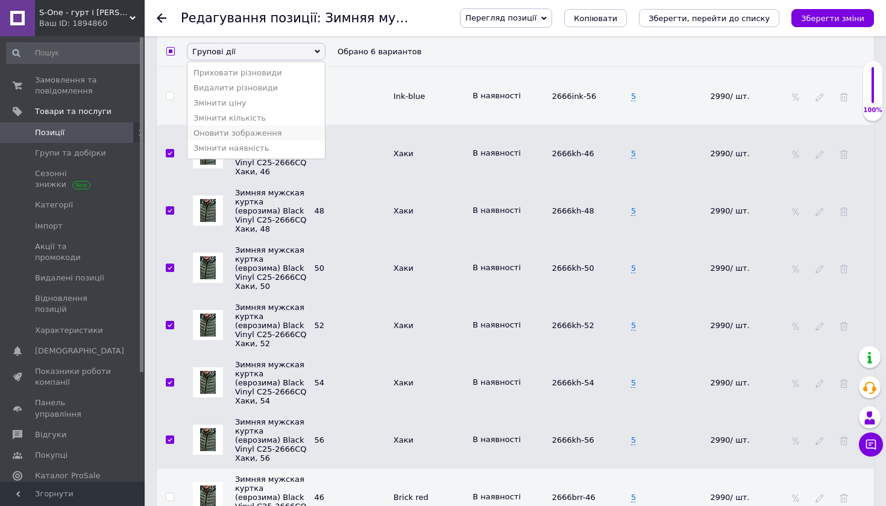
click at [260, 140] on li "Оновити зображення" at bounding box center [256, 132] width 137 height 15
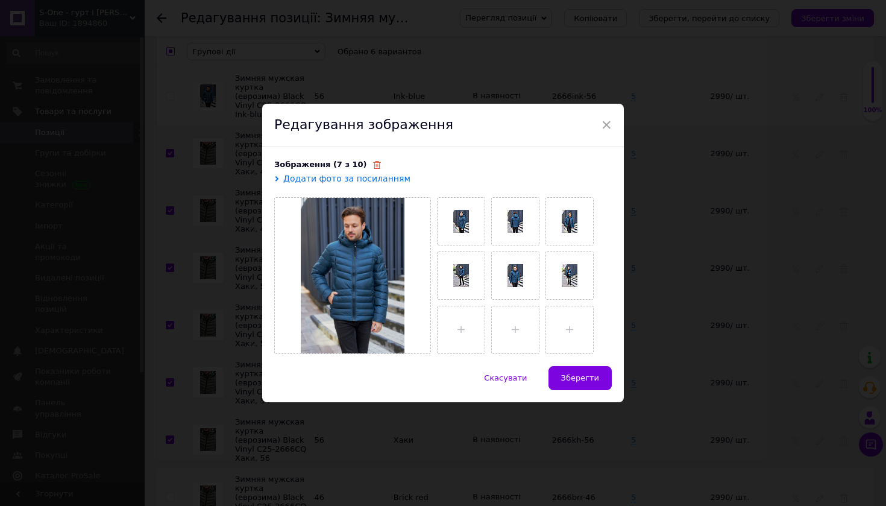
click at [373, 166] on icon at bounding box center [377, 165] width 8 height 8
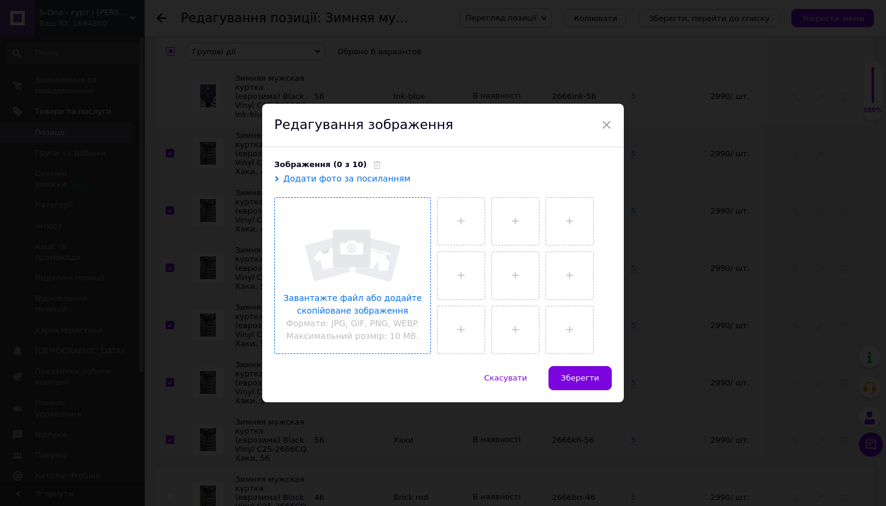
click at [392, 278] on input "file" at bounding box center [353, 276] width 156 height 156
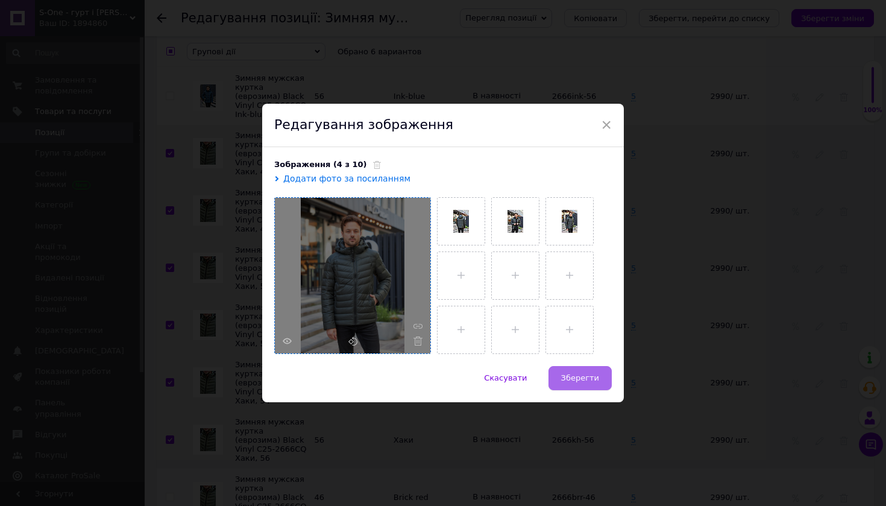
click at [592, 376] on span "Зберегти" at bounding box center [580, 377] width 38 height 9
checkbox input "false"
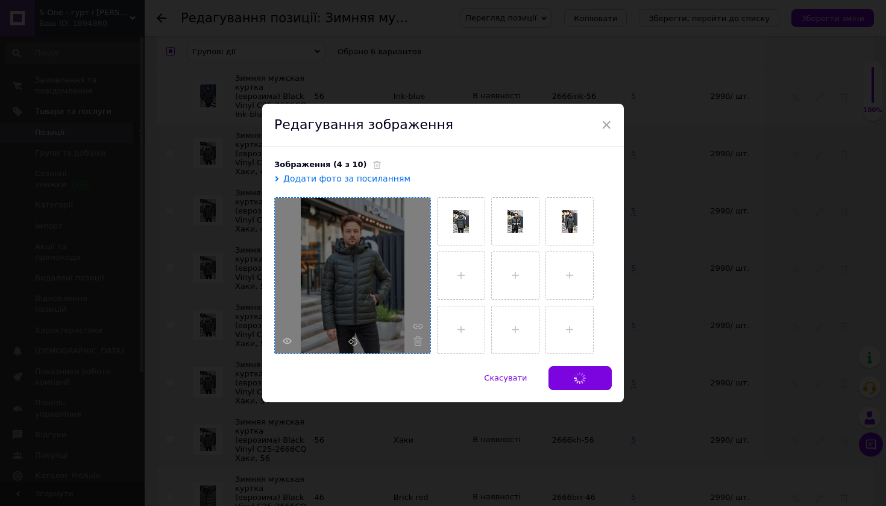
checkbox input "false"
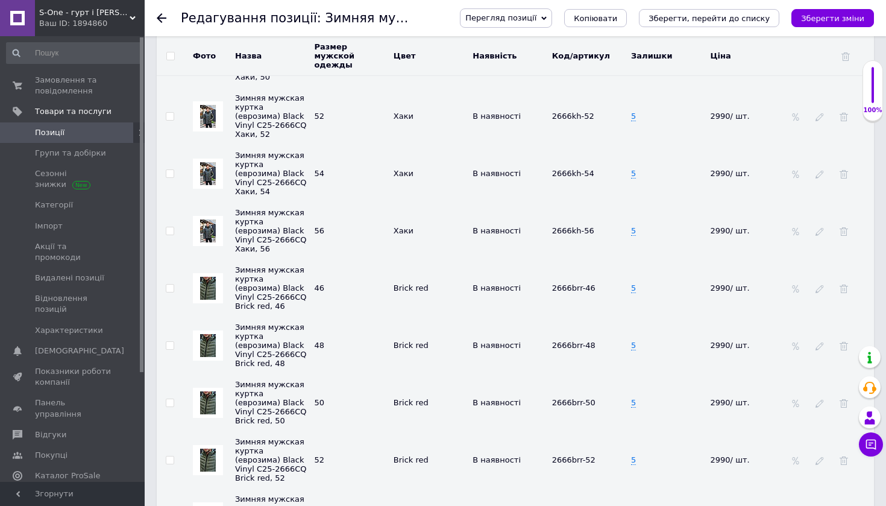
scroll to position [4158, 0]
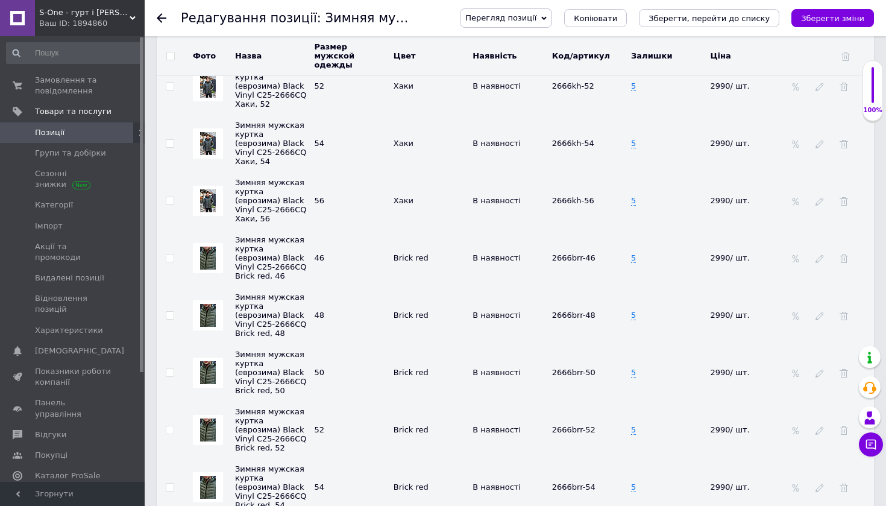
drag, startPoint x: 169, startPoint y: 208, endPoint x: 168, endPoint y: 224, distance: 16.3
click at [169, 254] on input "checkbox" at bounding box center [170, 258] width 8 height 8
checkbox input "true"
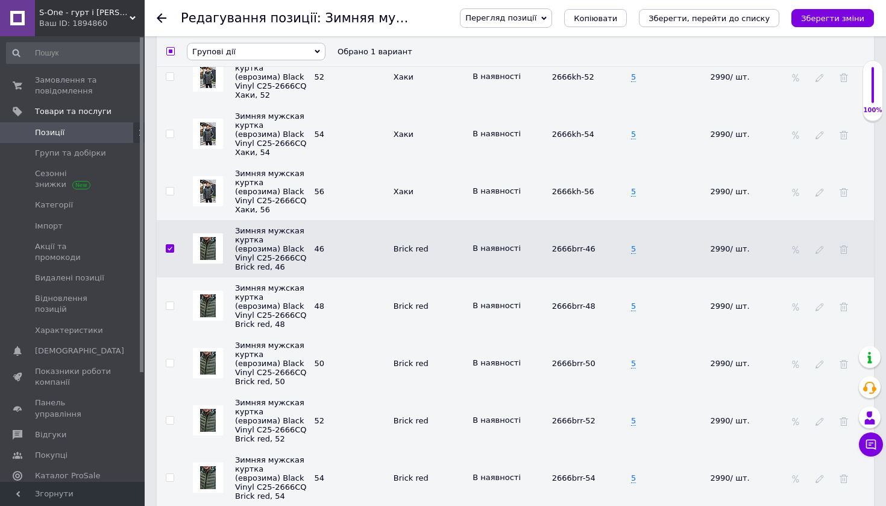
click at [169, 302] on input "checkbox" at bounding box center [170, 306] width 8 height 8
checkbox input "true"
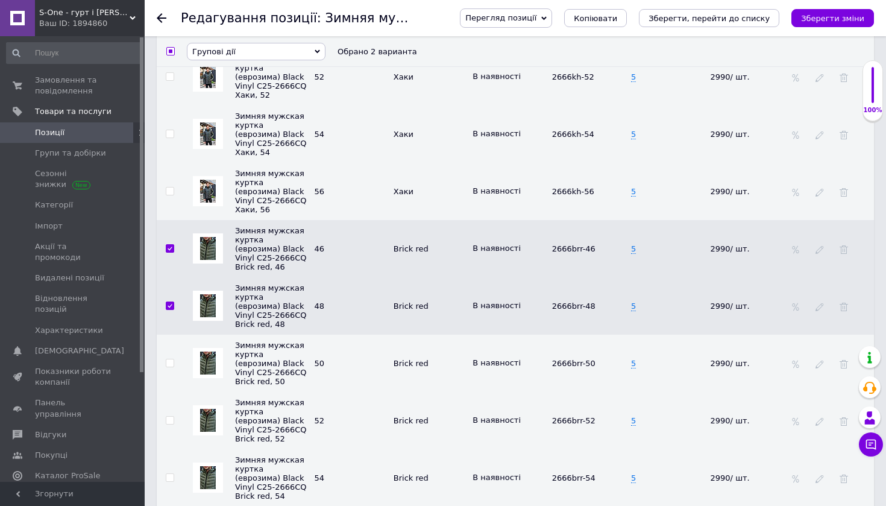
click at [172, 335] on td at bounding box center [170, 363] width 27 height 57
click at [171, 359] on input "checkbox" at bounding box center [170, 363] width 8 height 8
checkbox input "true"
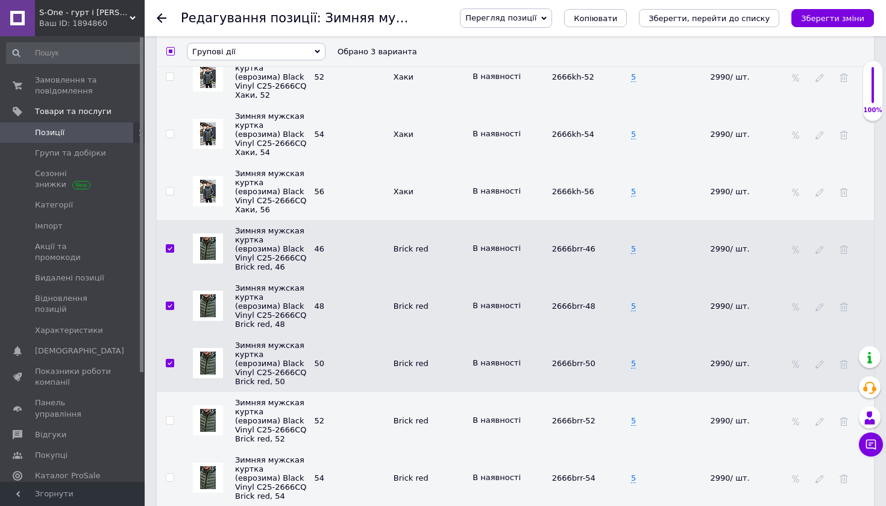
click at [169, 417] on input "checkbox" at bounding box center [170, 421] width 8 height 8
checkbox input "true"
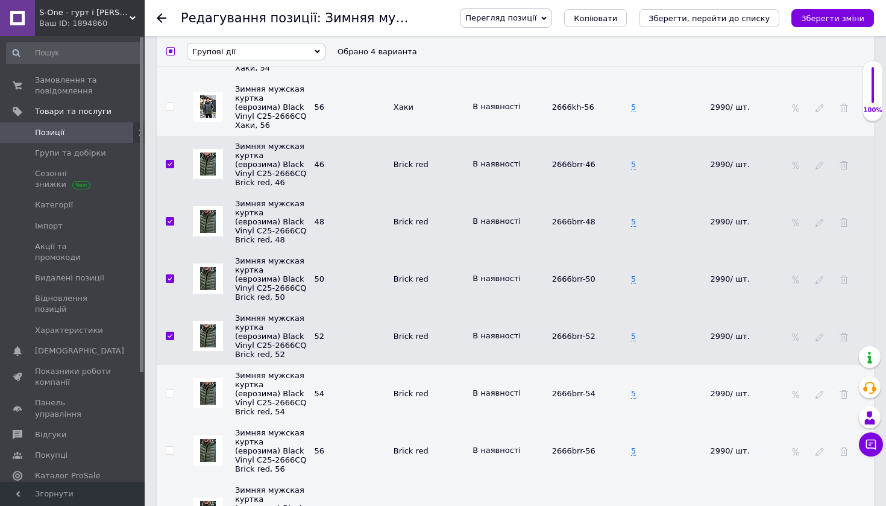
scroll to position [4254, 0]
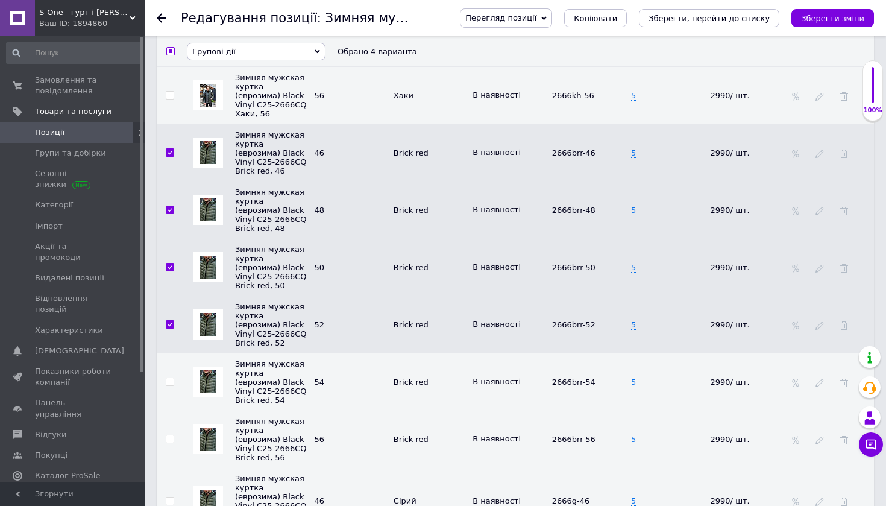
drag, startPoint x: 166, startPoint y: 354, endPoint x: 169, endPoint y: 370, distance: 16.7
click at [166, 378] on input "checkbox" at bounding box center [170, 382] width 8 height 8
checkbox input "true"
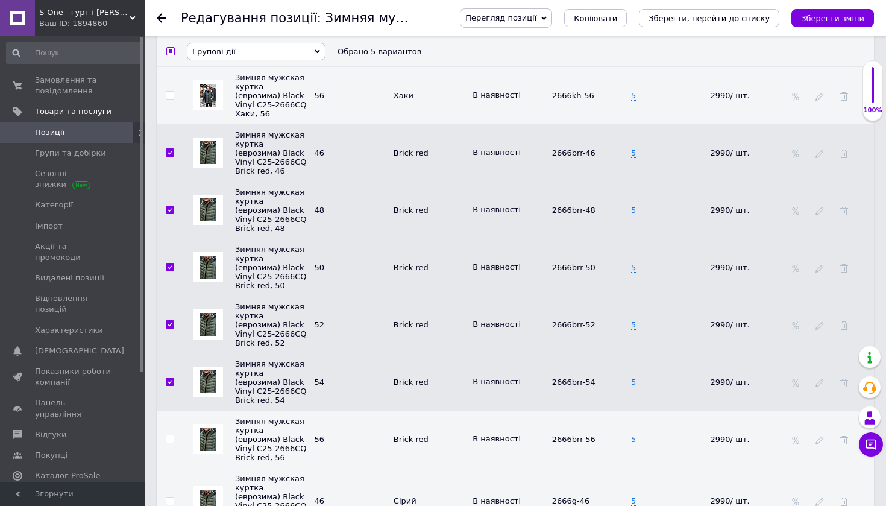
click at [167, 435] on input "checkbox" at bounding box center [170, 439] width 8 height 8
checkbox input "true"
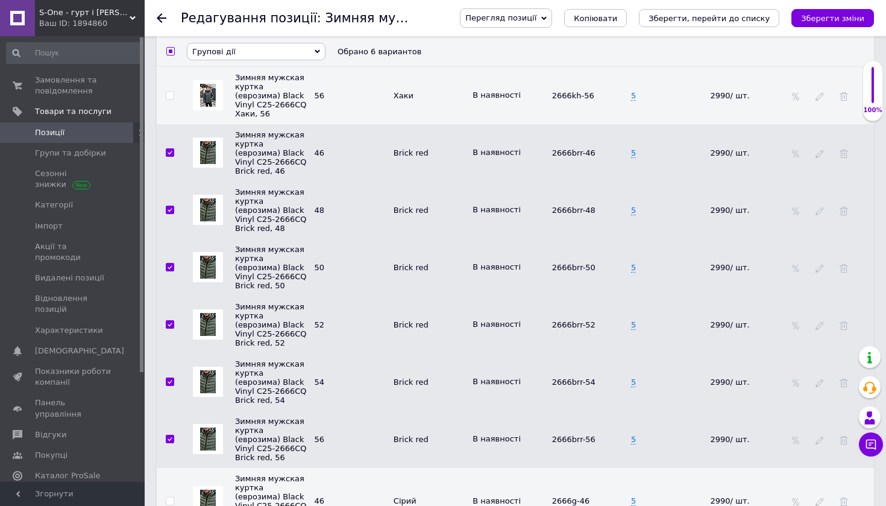
click at [239, 48] on span "Групові дії" at bounding box center [256, 50] width 139 height 17
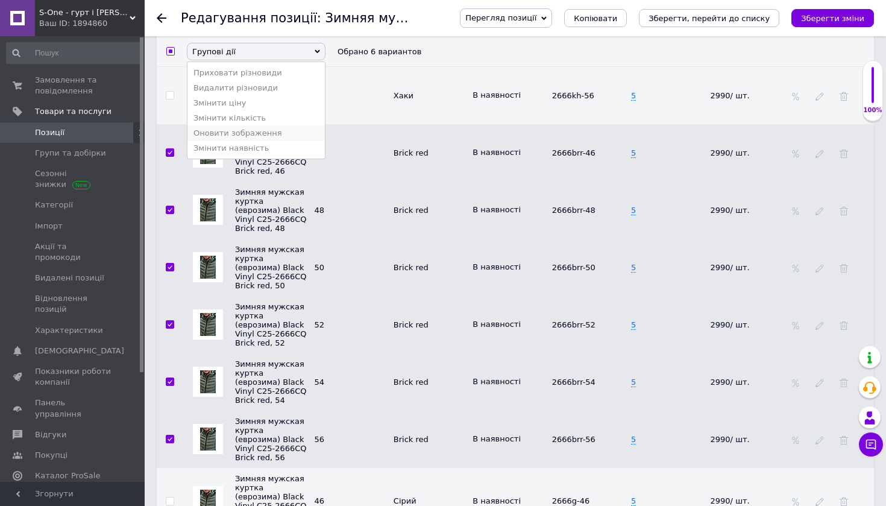
click at [258, 139] on li "Оновити зображення" at bounding box center [256, 132] width 137 height 15
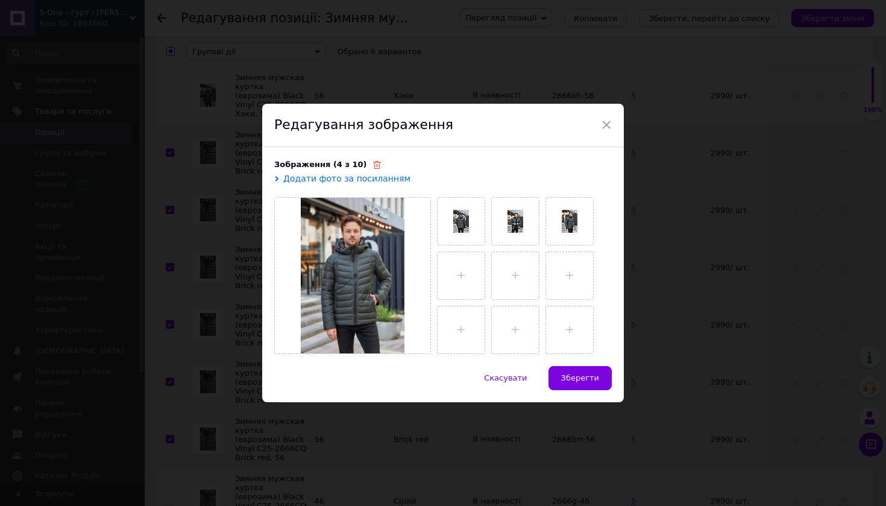
click at [373, 166] on icon at bounding box center [377, 165] width 8 height 8
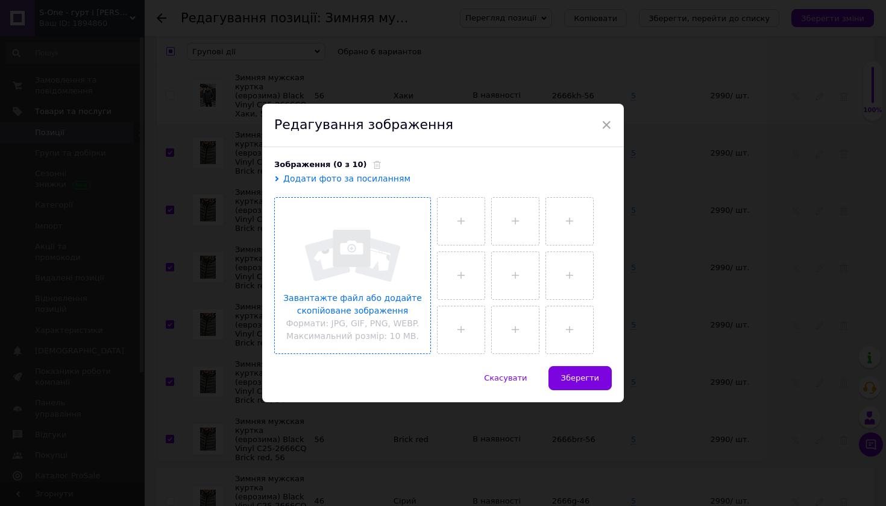
click at [394, 279] on input "file" at bounding box center [353, 276] width 156 height 156
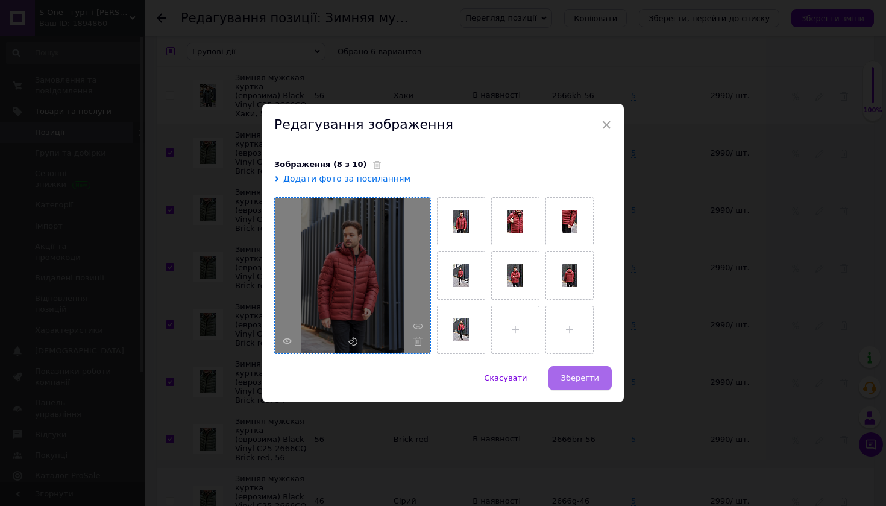
click at [581, 377] on span "Зберегти" at bounding box center [580, 377] width 38 height 9
checkbox input "false"
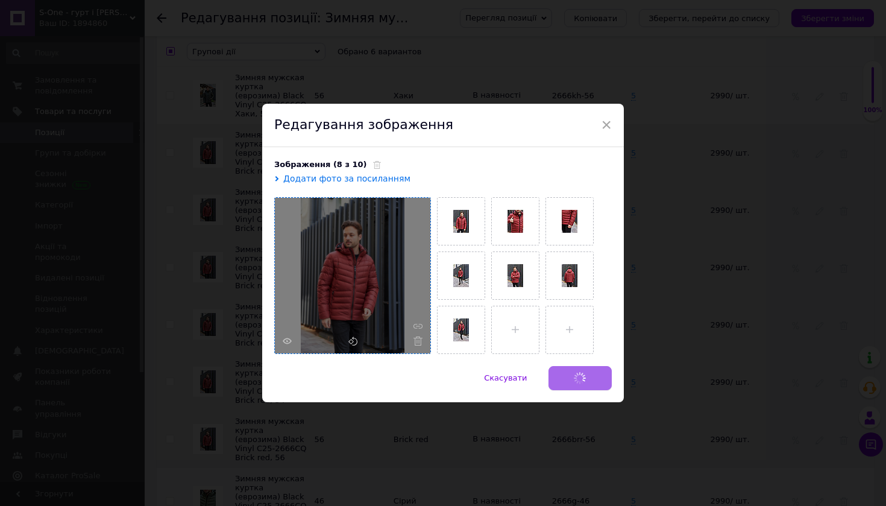
checkbox input "false"
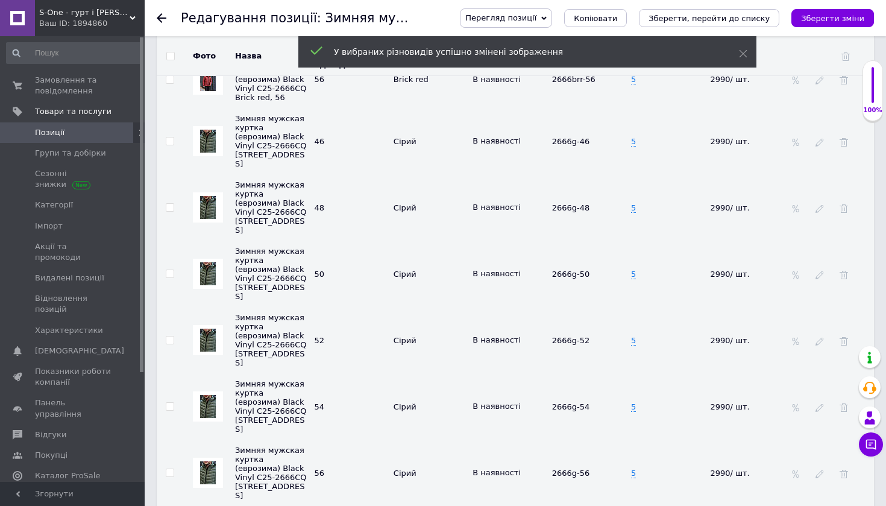
scroll to position [4622, 0]
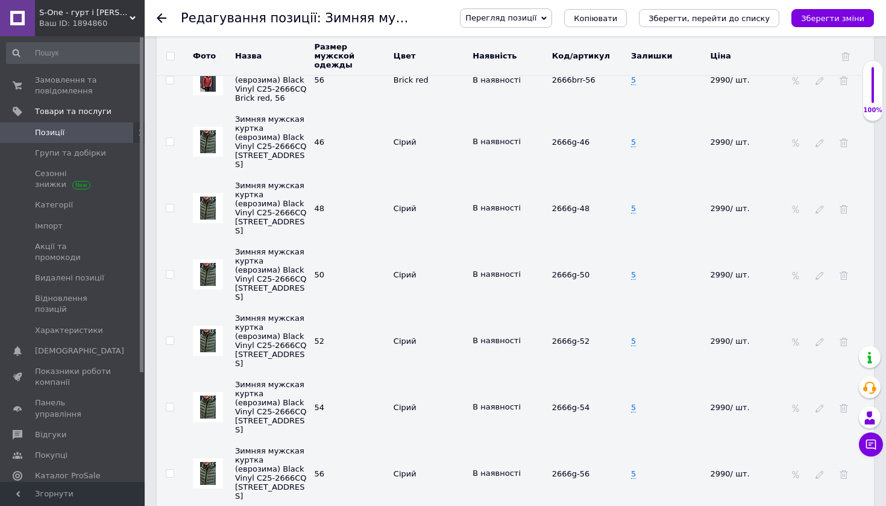
click at [168, 138] on input "checkbox" at bounding box center [170, 142] width 8 height 8
checkbox input "true"
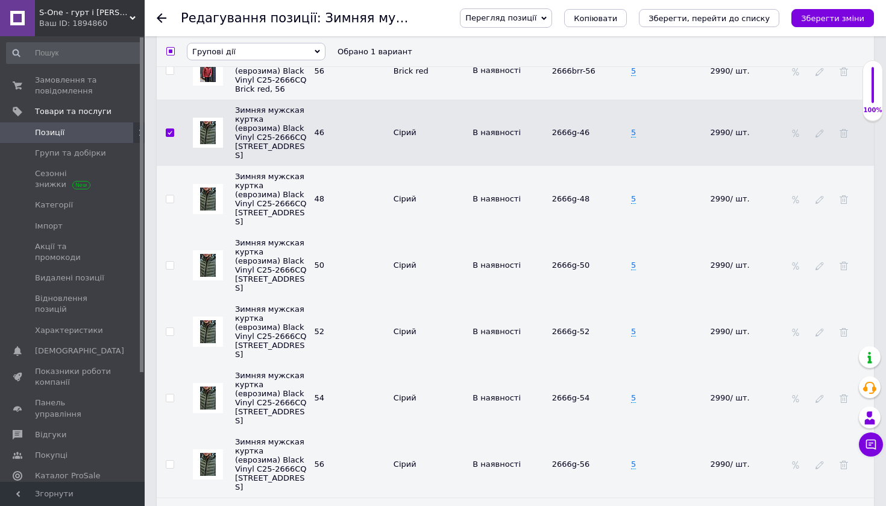
drag, startPoint x: 170, startPoint y: 147, endPoint x: 176, endPoint y: 167, distance: 20.8
click at [170, 195] on input "checkbox" at bounding box center [170, 199] width 8 height 8
checkbox input "true"
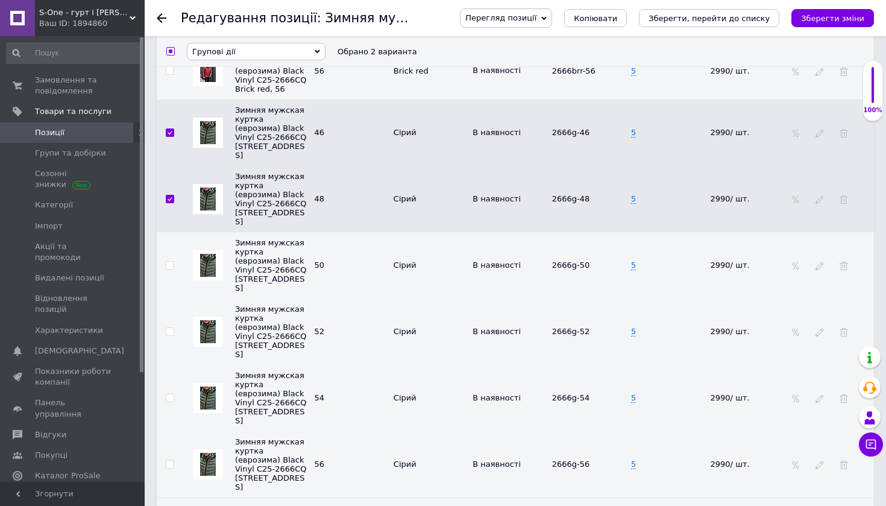
click at [169, 262] on input "checkbox" at bounding box center [170, 266] width 8 height 8
checkbox input "true"
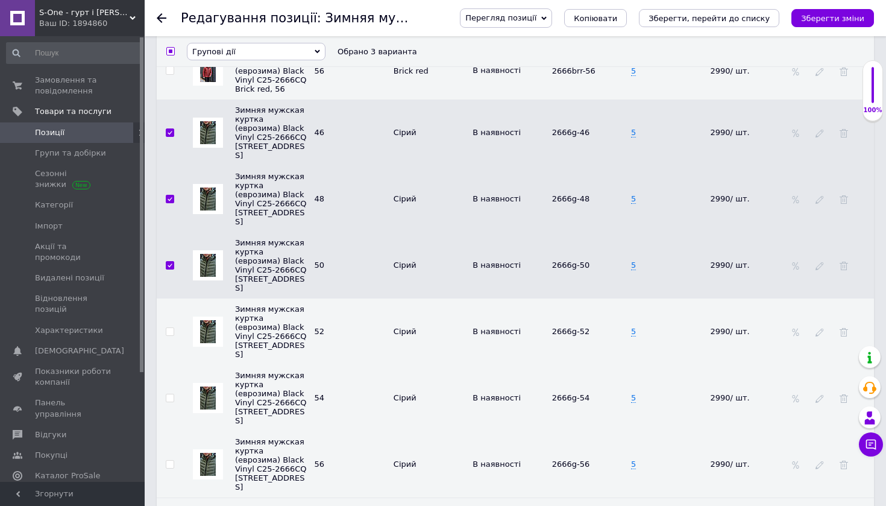
click at [168, 328] on input "checkbox" at bounding box center [170, 332] width 8 height 8
checkbox input "true"
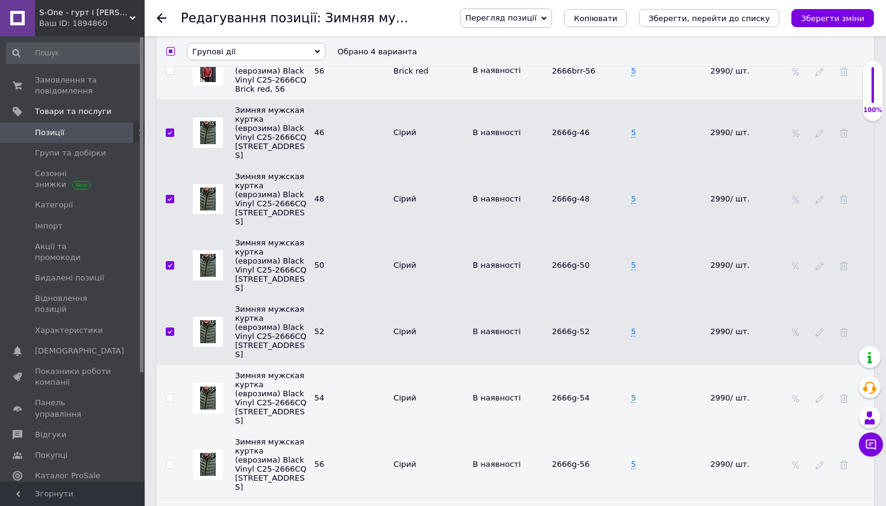
drag, startPoint x: 169, startPoint y: 306, endPoint x: 175, endPoint y: 343, distance: 37.2
click at [169, 394] on input "checkbox" at bounding box center [170, 398] width 8 height 8
checkbox input "true"
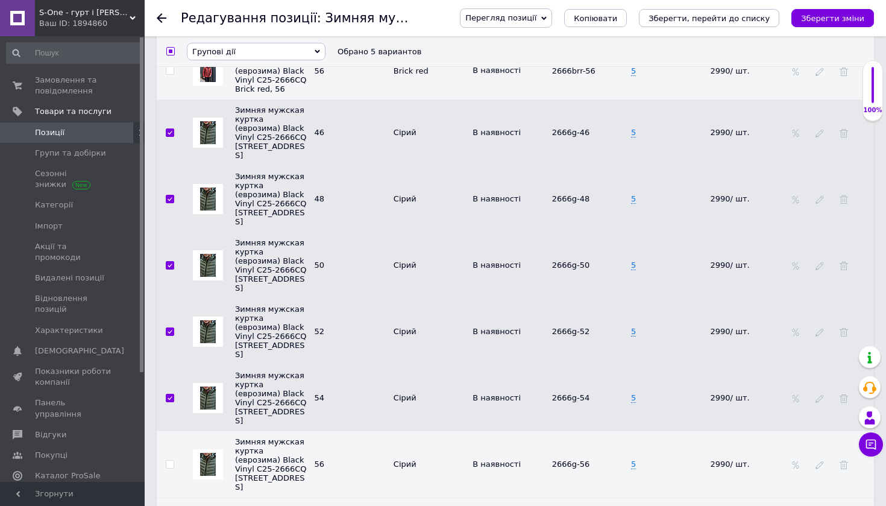
click at [172, 461] on input "checkbox" at bounding box center [170, 465] width 8 height 8
checkbox input "true"
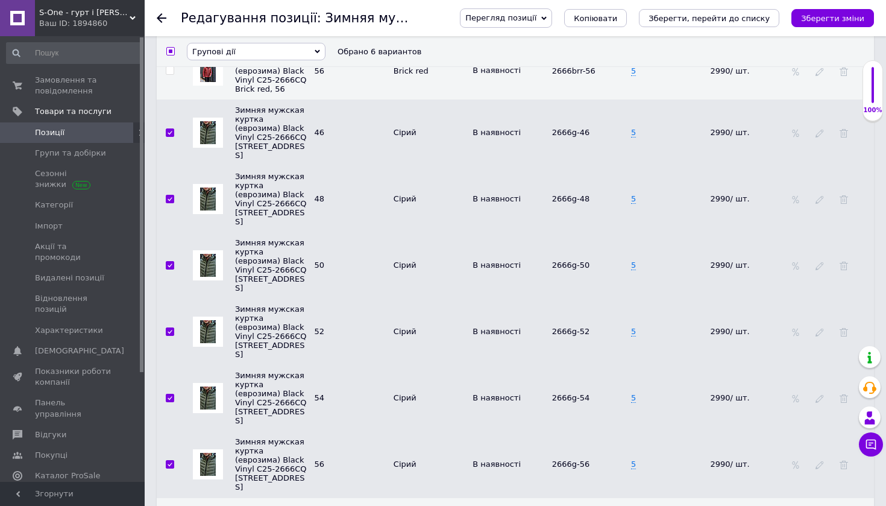
click at [251, 45] on span "Групові дії" at bounding box center [256, 50] width 139 height 17
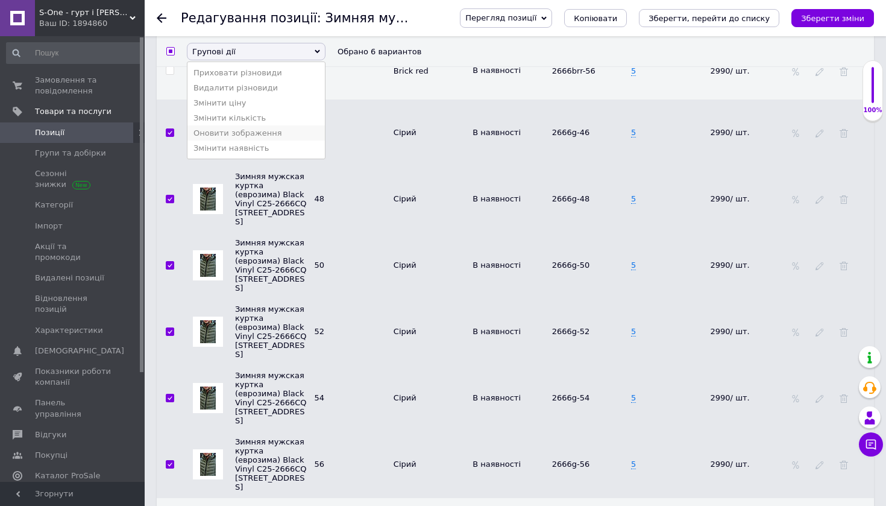
click at [256, 134] on li "Оновити зображення" at bounding box center [256, 132] width 137 height 15
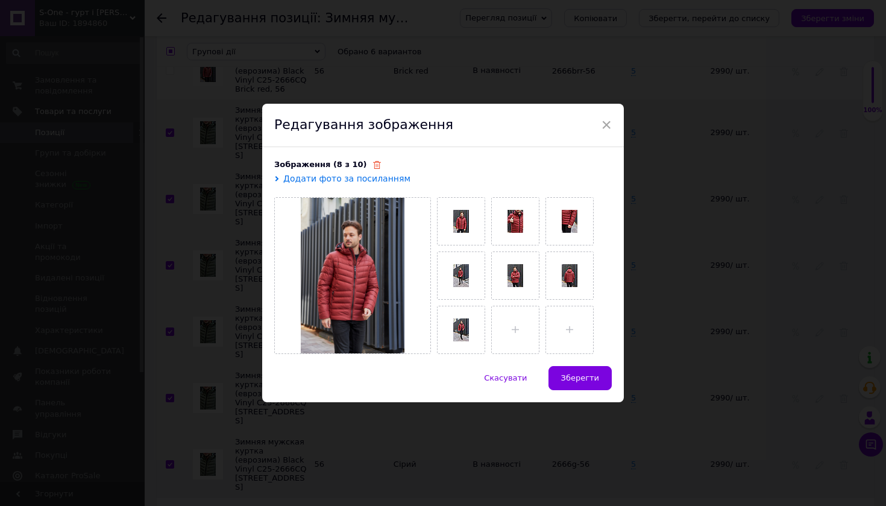
click at [373, 166] on use at bounding box center [377, 165] width 8 height 8
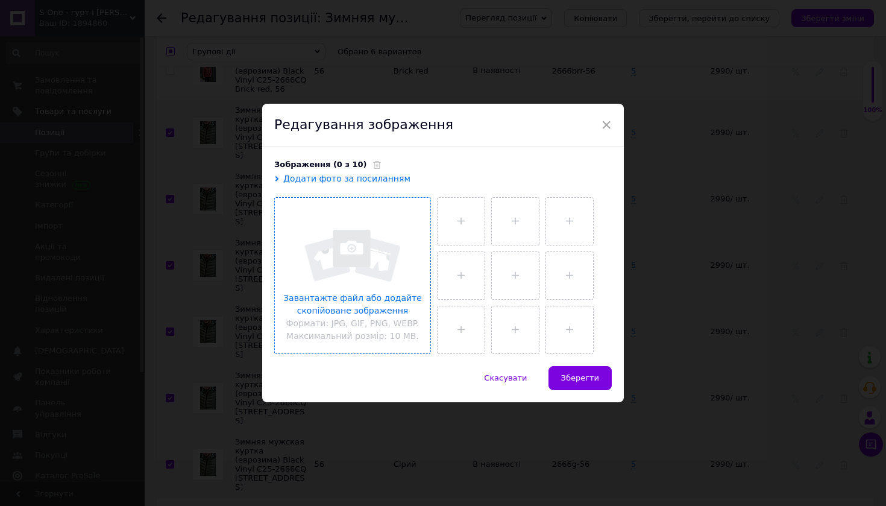
click at [367, 236] on input "file" at bounding box center [353, 276] width 156 height 156
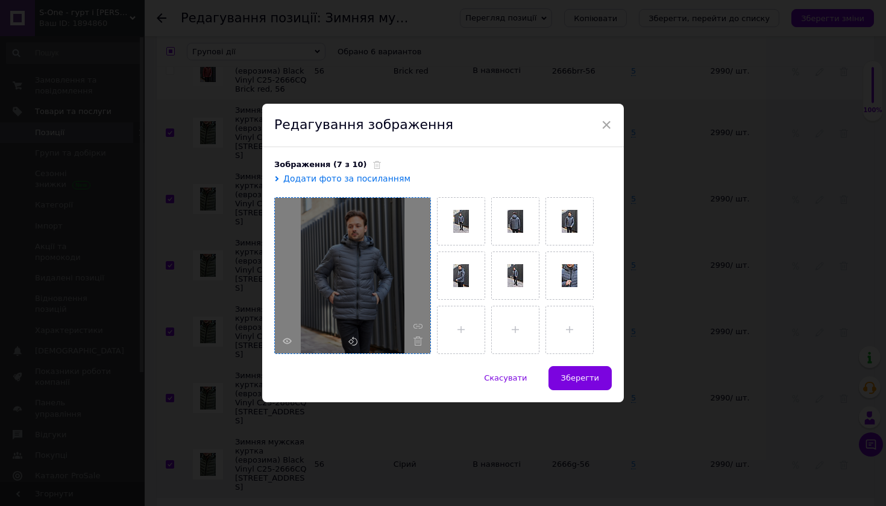
click at [586, 375] on span "Зберегти" at bounding box center [580, 377] width 38 height 9
checkbox input "false"
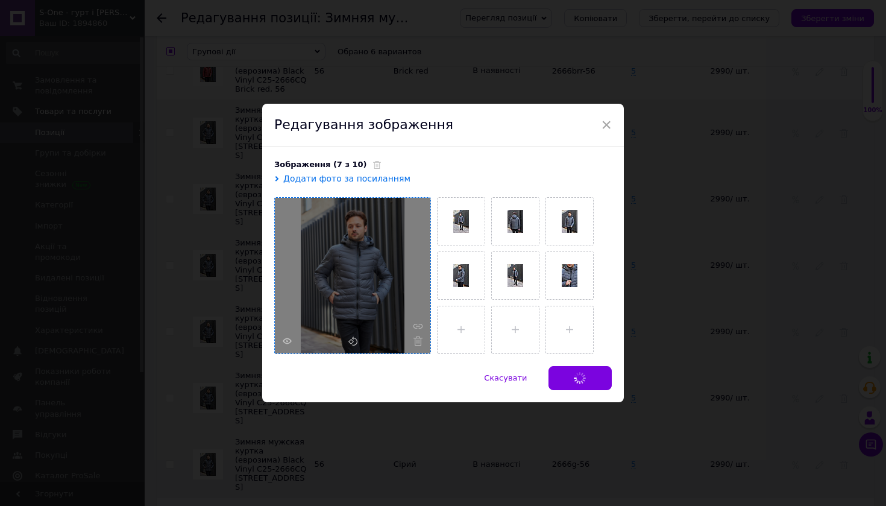
checkbox input "false"
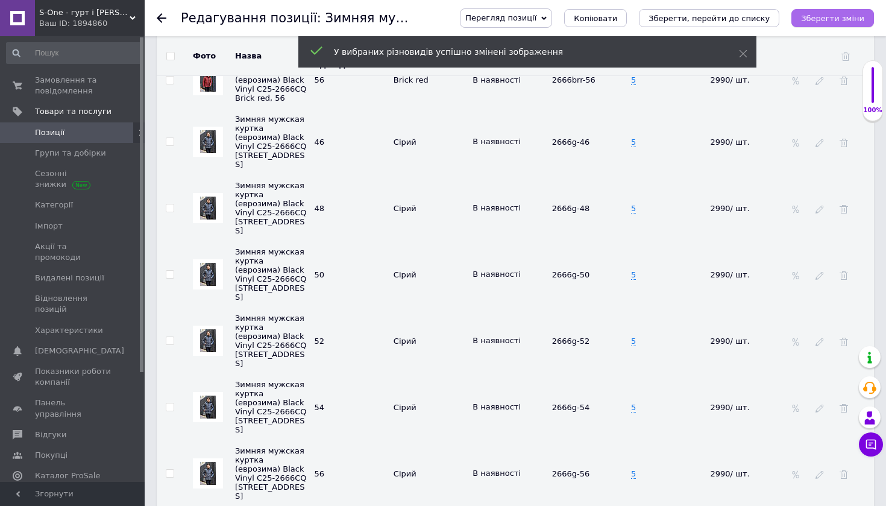
click at [839, 16] on icon "Зберегти зміни" at bounding box center [832, 18] width 63 height 9
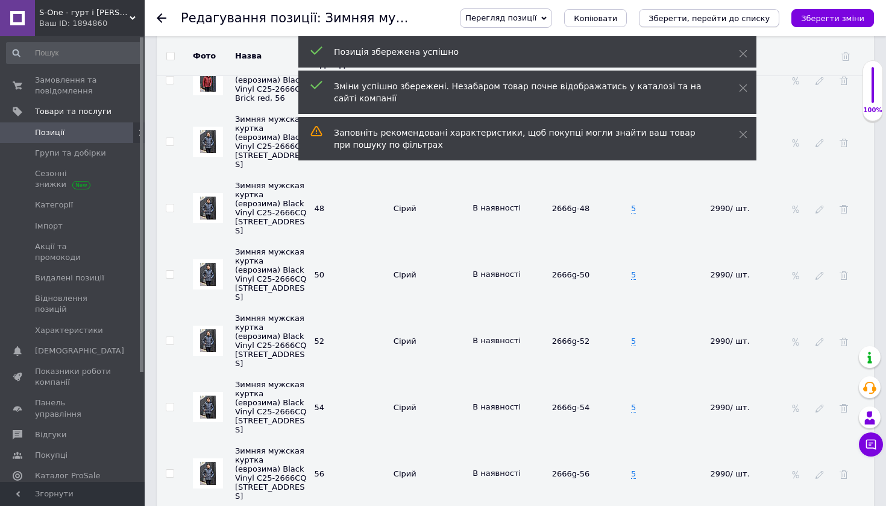
click at [742, 15] on icon "Зберегти, перейти до списку" at bounding box center [709, 18] width 121 height 9
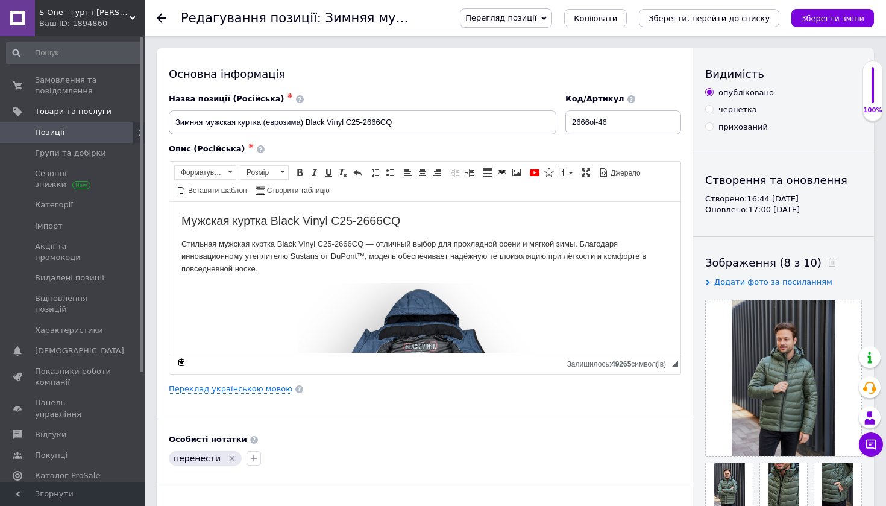
click at [163, 17] on use at bounding box center [162, 18] width 10 height 10
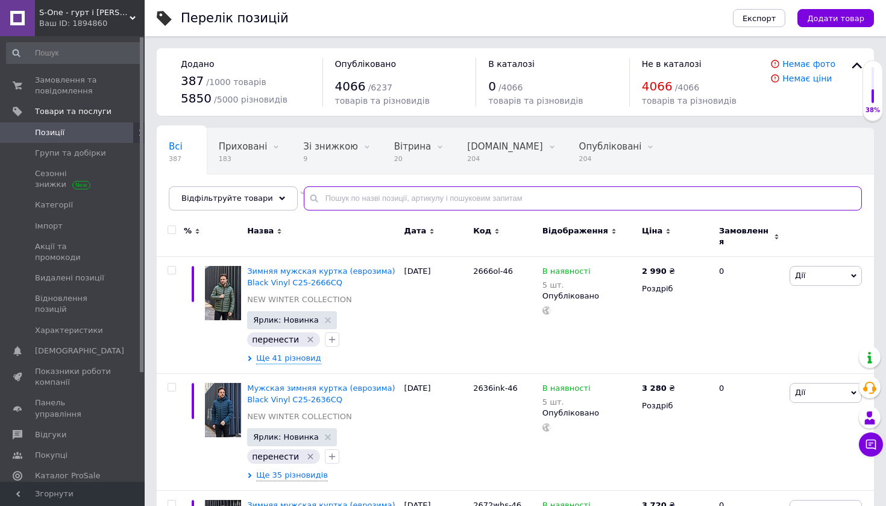
click at [370, 195] on input "text" at bounding box center [583, 198] width 558 height 24
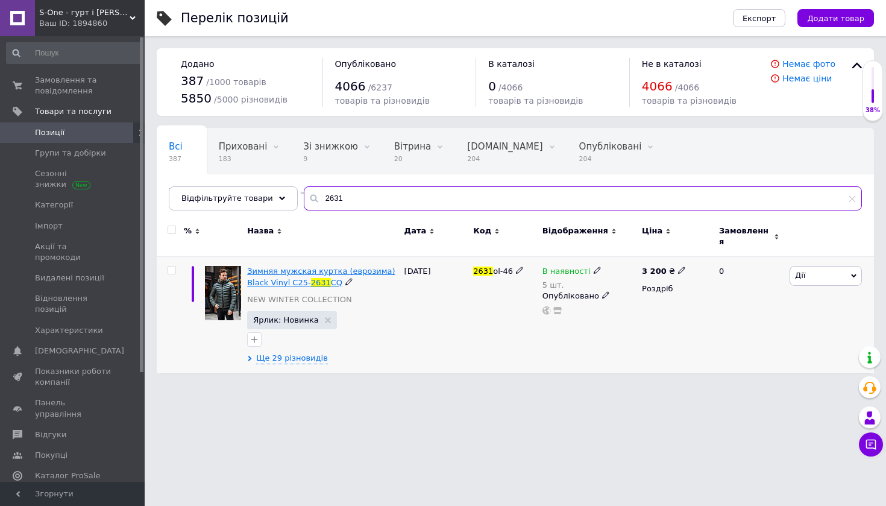
type input "2631"
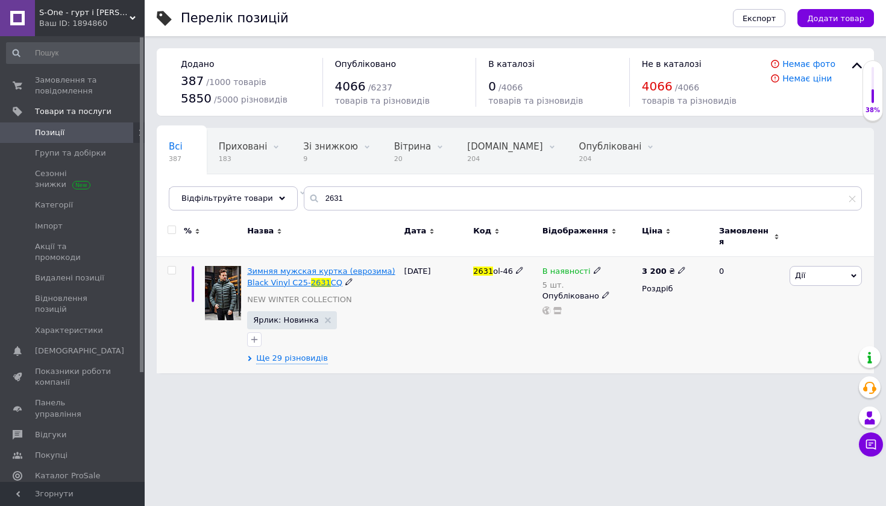
click at [333, 267] on span "Зимняя мужская куртка (еврозима) Black Vinyl C25-" at bounding box center [321, 277] width 148 height 20
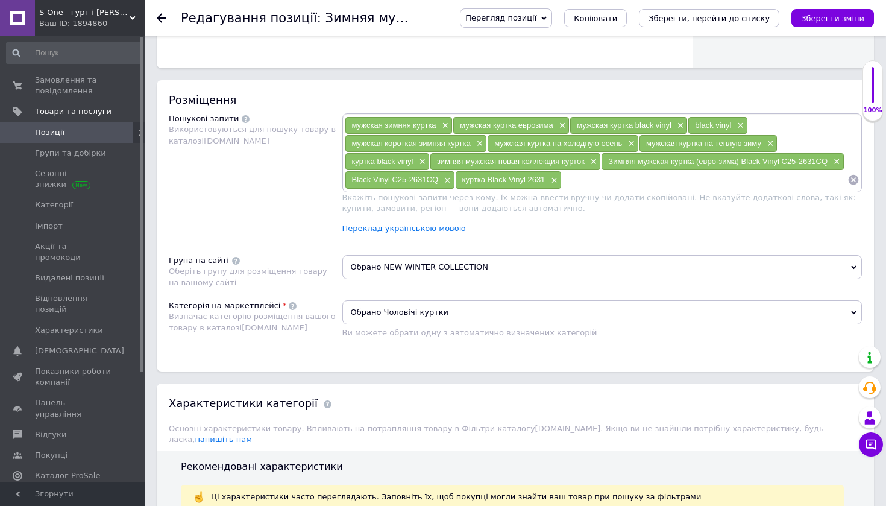
scroll to position [654, 0]
click at [412, 232] on div "мужская зимняя куртка × мужская куртка еврозима × мужская куртка black vinyl × …" at bounding box center [603, 178] width 520 height 130
click at [417, 229] on link "Переклад українською мовою" at bounding box center [405, 228] width 124 height 10
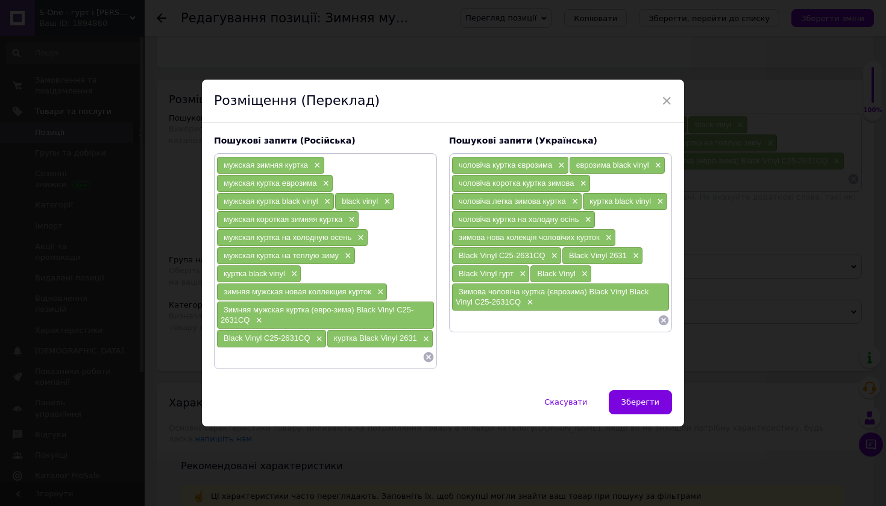
click at [531, 316] on input at bounding box center [555, 320] width 206 height 18
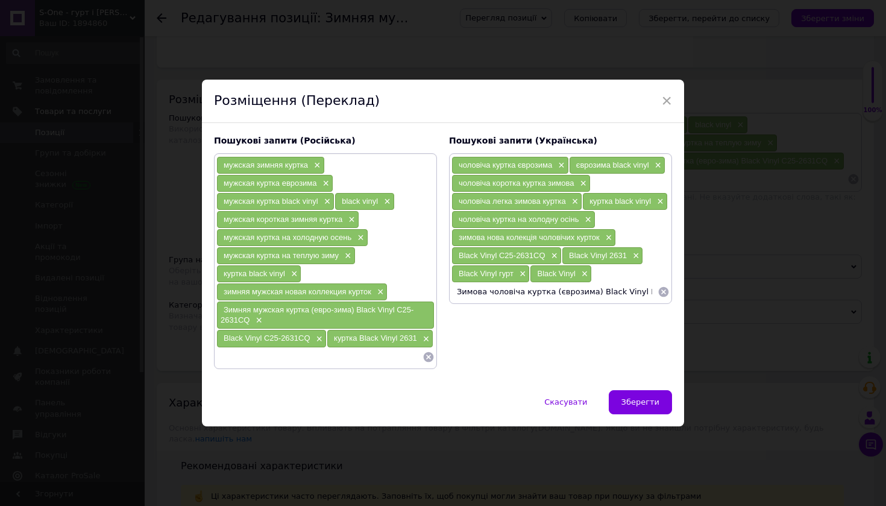
drag, startPoint x: 636, startPoint y: 291, endPoint x: 595, endPoint y: 295, distance: 41.8
click at [595, 295] on input "Зимова чоловіча куртка (єврозима) Black Vinyl Black Vinyl C25-2631CQ" at bounding box center [555, 292] width 206 height 18
type input "Зимова чоловіча куртка (єврозима) Black Vinyl C25-2631CQ"
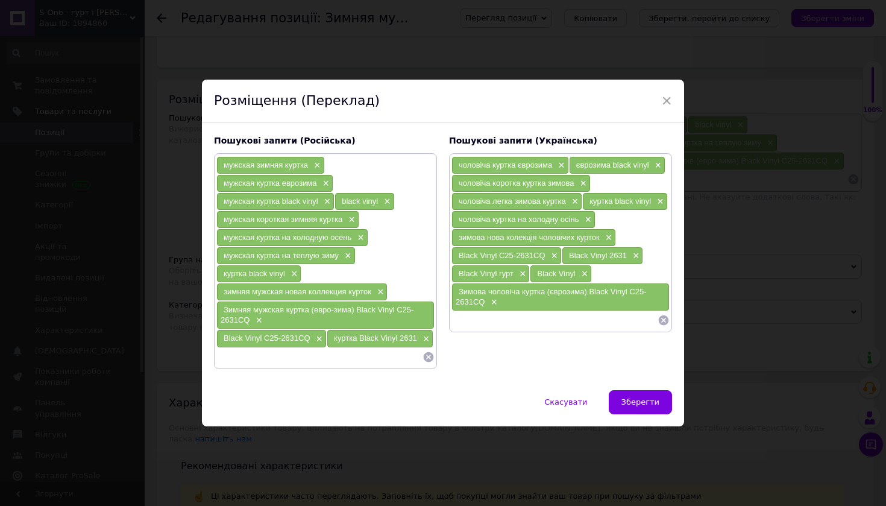
click at [637, 398] on span "Зберегти" at bounding box center [641, 401] width 38 height 9
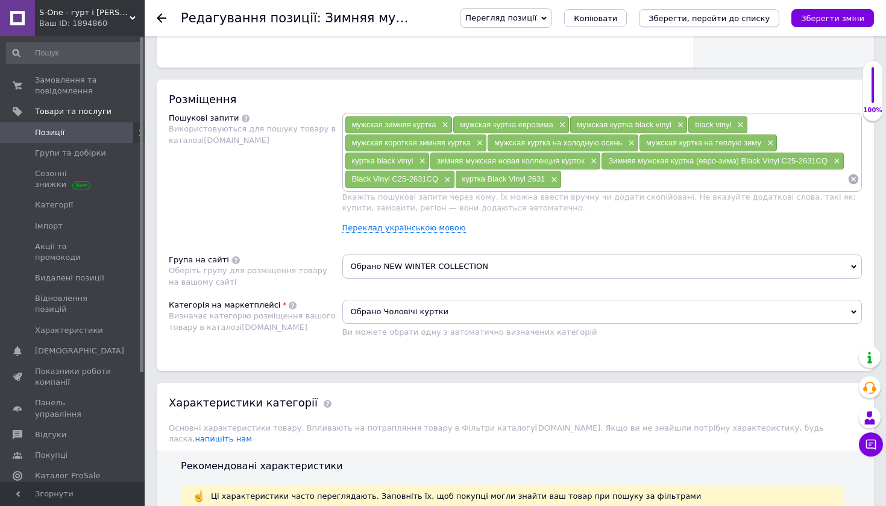
click at [725, 20] on icon "Зберегти, перейти до списку" at bounding box center [709, 18] width 121 height 9
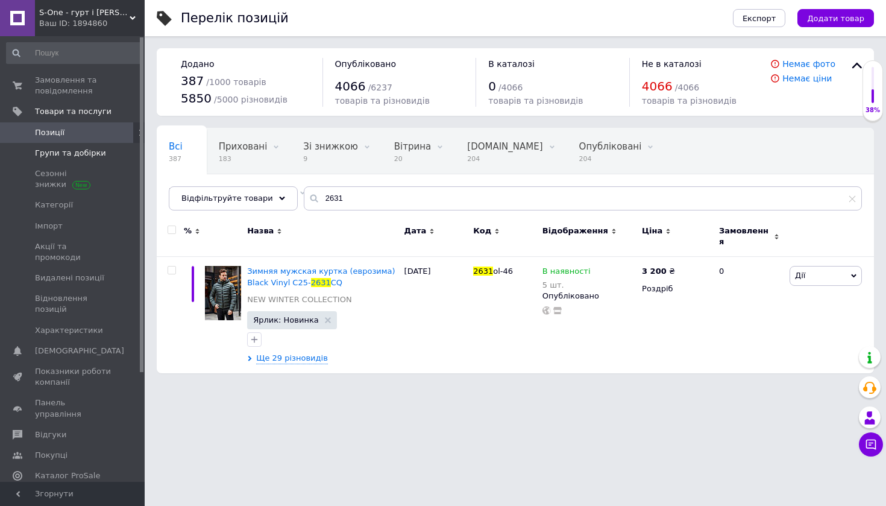
click at [73, 150] on span "Групи та добірки" at bounding box center [70, 153] width 71 height 11
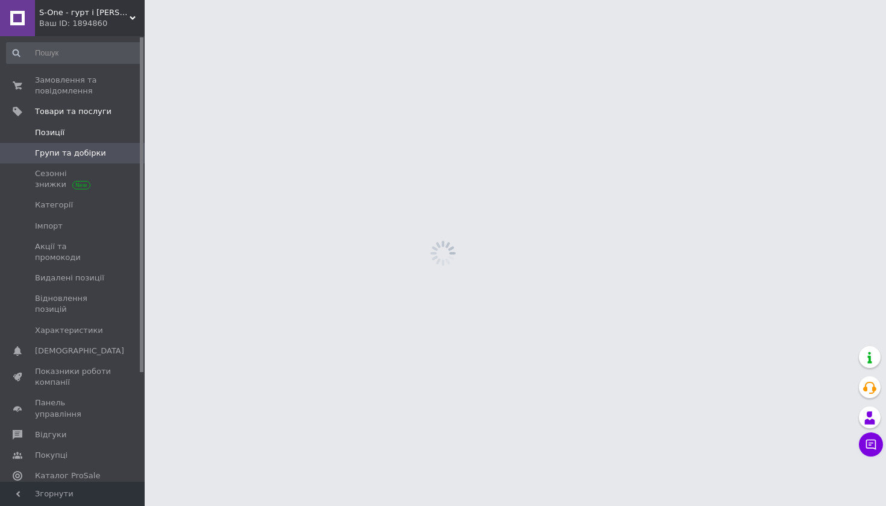
click at [67, 122] on li "Товари та послуги Позиції Групи та добірки Сезонні знижки Категорії Імпорт Акці…" at bounding box center [74, 220] width 148 height 239
click at [68, 129] on span "Позиції" at bounding box center [73, 132] width 77 height 11
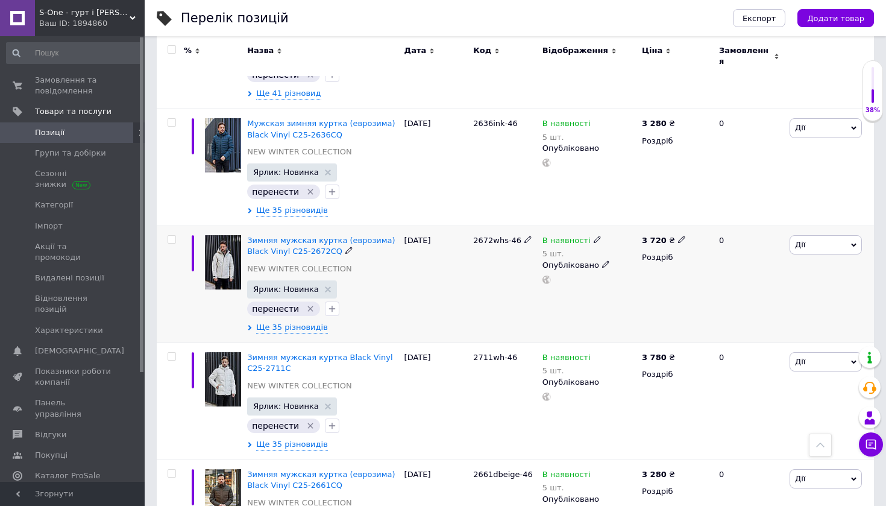
scroll to position [267, 0]
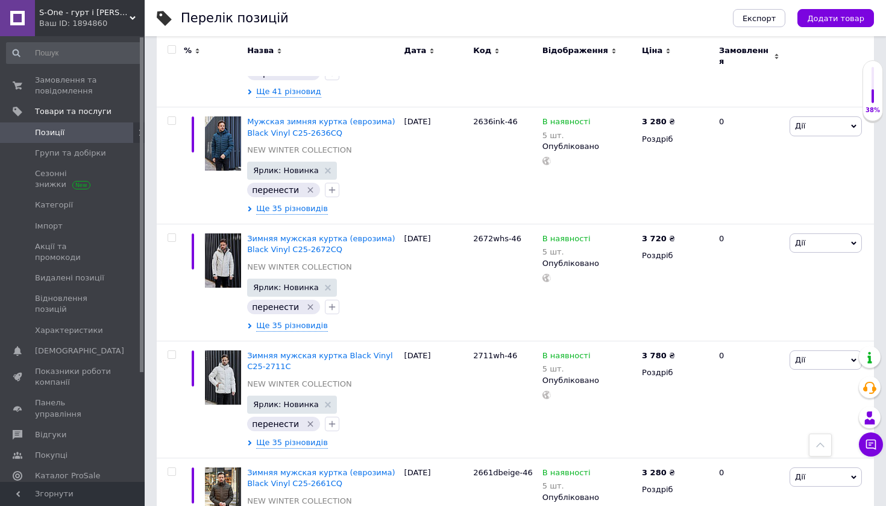
click at [74, 19] on div "Ваш ID: 1894860" at bounding box center [92, 23] width 106 height 11
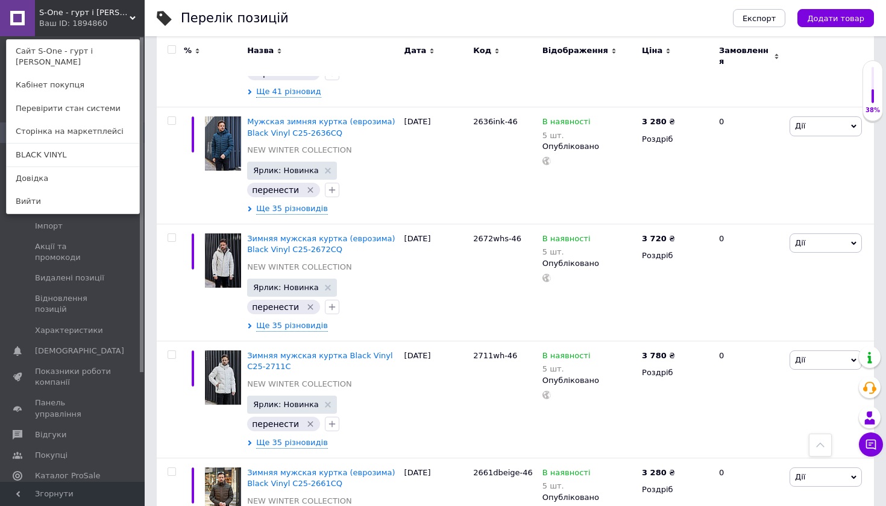
drag, startPoint x: 98, startPoint y: 18, endPoint x: 99, endPoint y: 28, distance: 9.8
click at [97, 18] on div "S-One - гурт і роздріб курток Ваш ID: 1894860 Сайт S-One - гурт і роздріб курто…" at bounding box center [72, 18] width 145 height 36
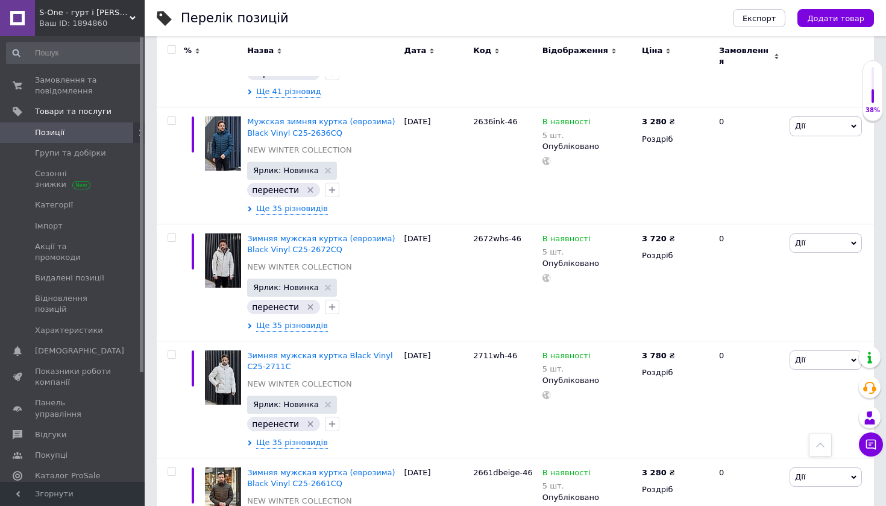
click at [74, 19] on div "Ваш ID: 1894860" at bounding box center [92, 23] width 106 height 11
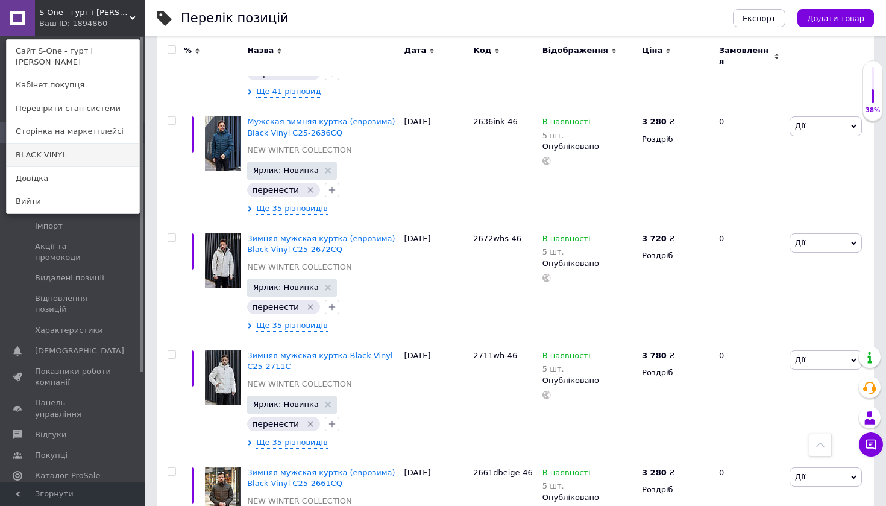
click at [83, 154] on link "BLACK VINYL" at bounding box center [73, 155] width 133 height 23
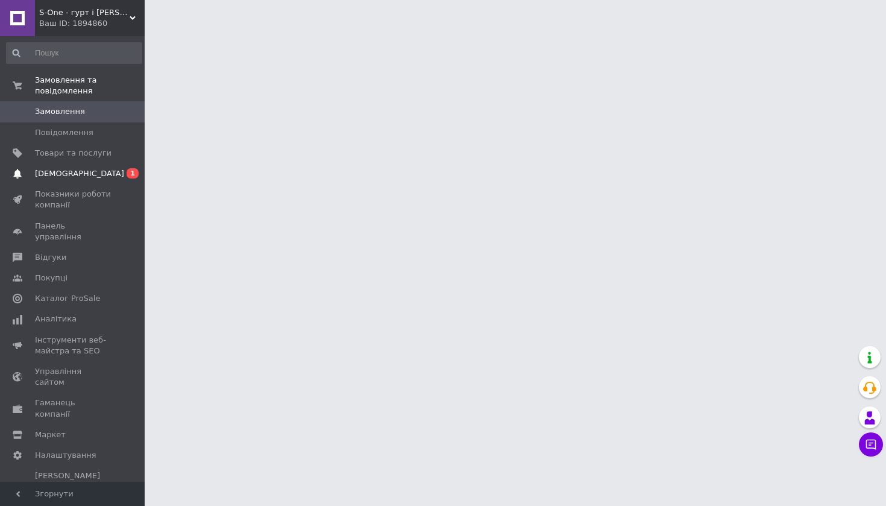
click at [74, 172] on span "[DEMOGRAPHIC_DATA]" at bounding box center [79, 173] width 89 height 11
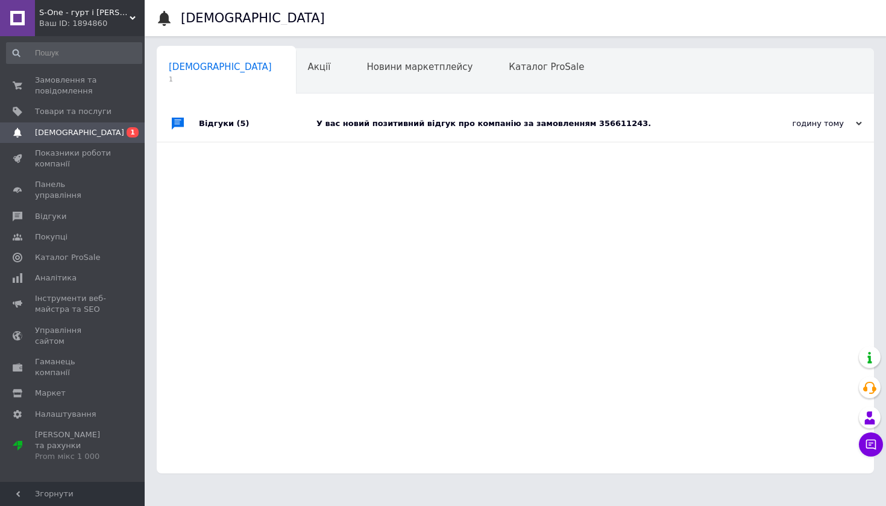
click at [402, 115] on div "У вас новий позитивний відгук про компанію за замовленням 356611243." at bounding box center [529, 124] width 425 height 36
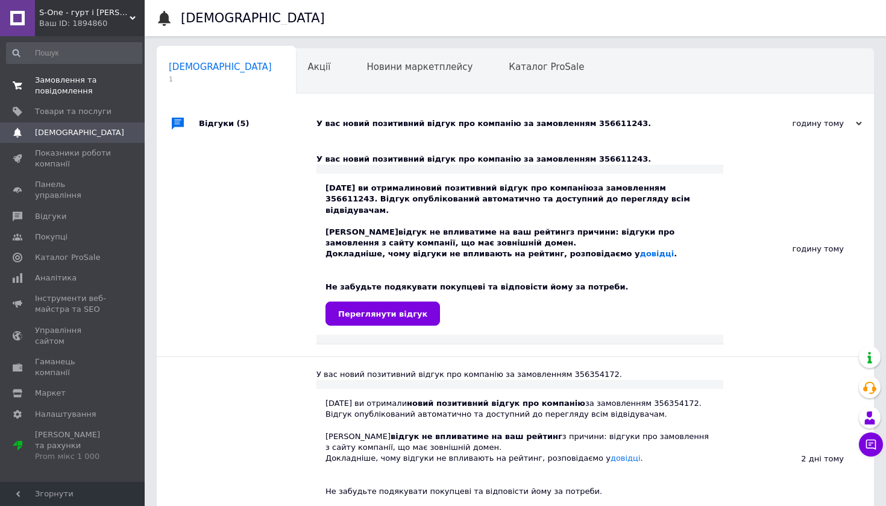
click at [51, 77] on span "Замовлення та повідомлення" at bounding box center [73, 86] width 77 height 22
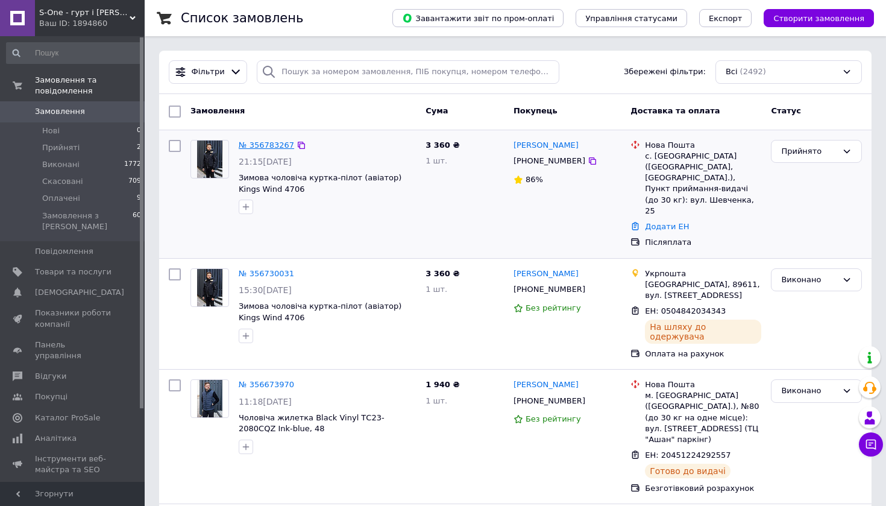
click at [269, 147] on link "№ 356783267" at bounding box center [266, 145] width 55 height 9
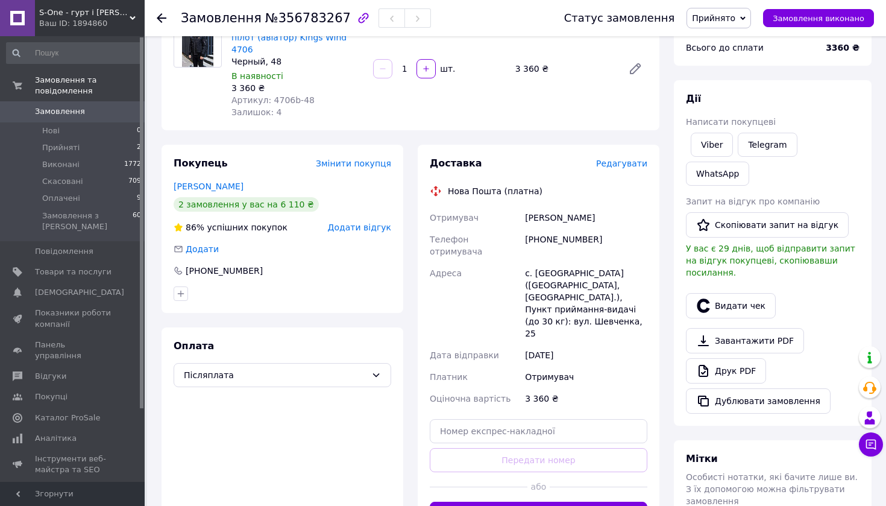
scroll to position [119, 0]
click at [302, 369] on span "Післяплата" at bounding box center [275, 375] width 183 height 13
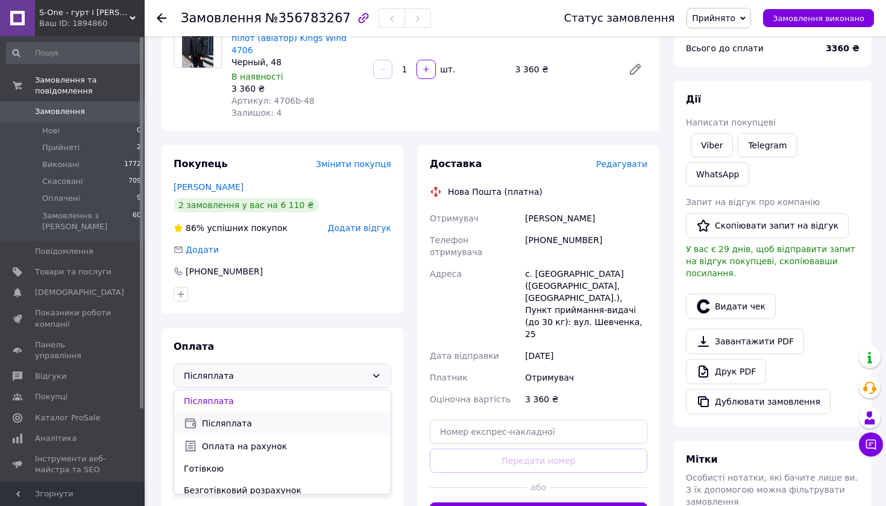
click at [269, 417] on span "Післяплата" at bounding box center [291, 423] width 179 height 12
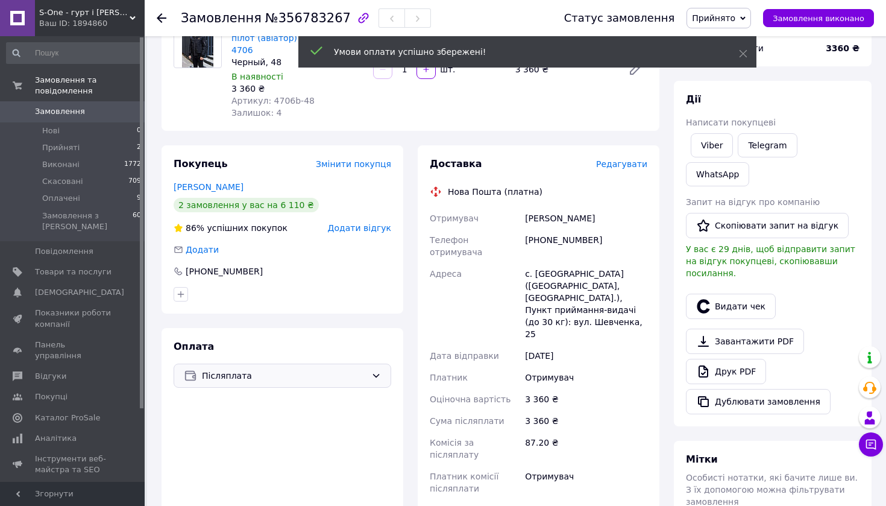
click at [634, 159] on span "Редагувати" at bounding box center [621, 164] width 51 height 10
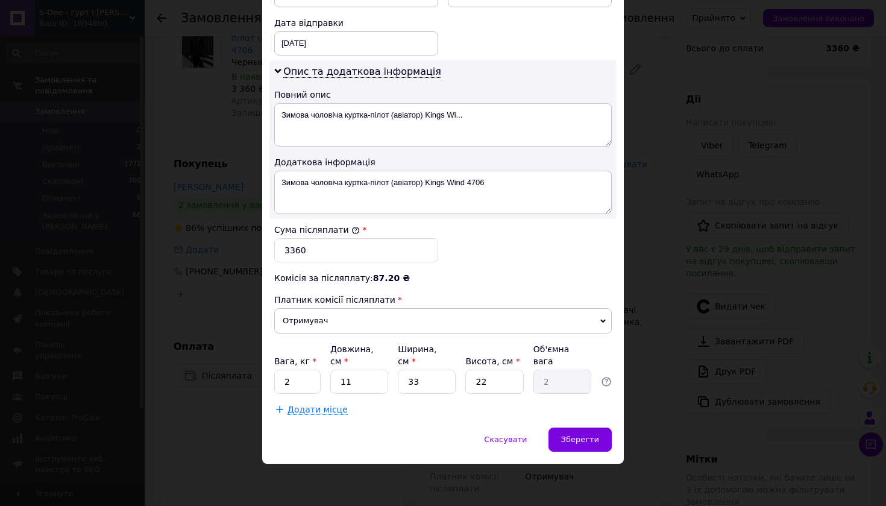
scroll to position [573, 0]
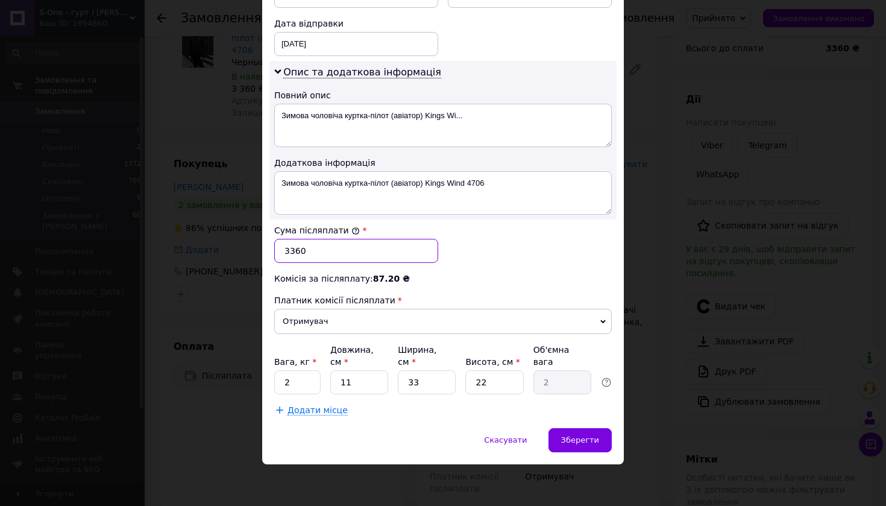
click at [289, 253] on input "3360" at bounding box center [356, 251] width 164 height 24
type input "3160"
drag, startPoint x: 289, startPoint y: 384, endPoint x: 270, endPoint y: 383, distance: 19.3
type input "5"
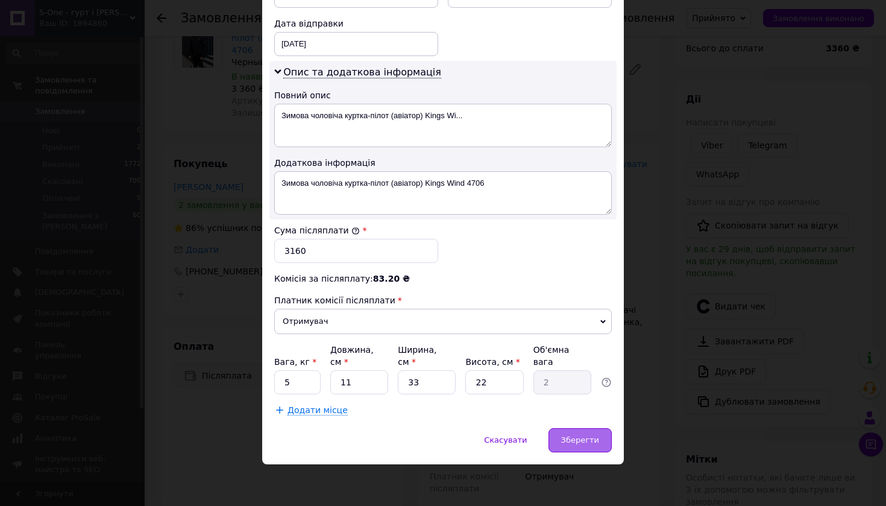
click at [576, 446] on div "Зберегти" at bounding box center [580, 440] width 63 height 24
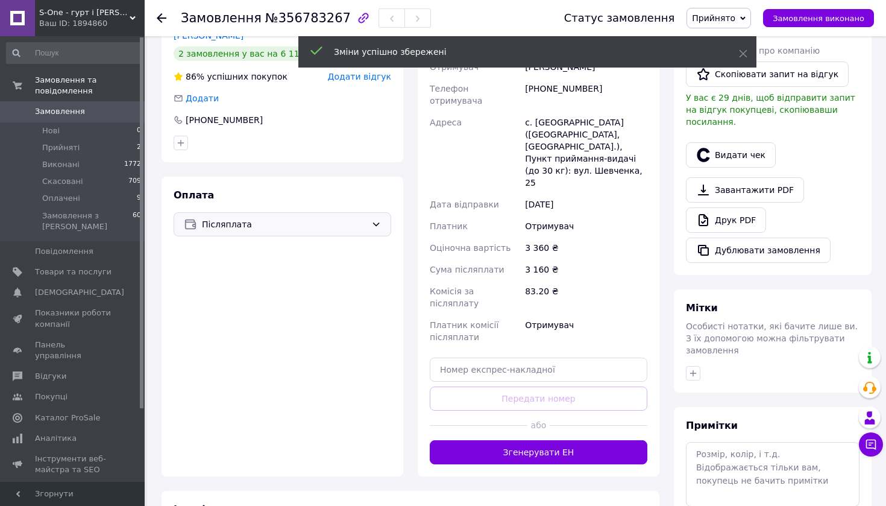
scroll to position [298, 0]
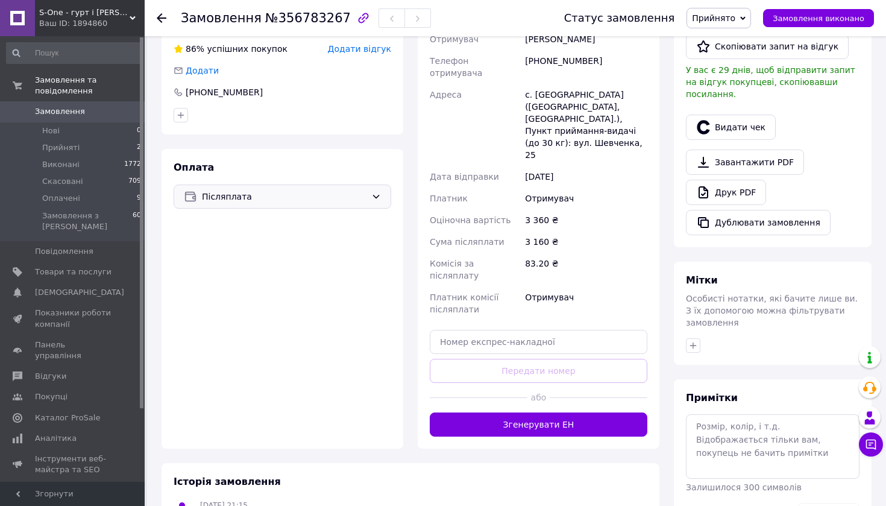
click at [545, 412] on button "Згенерувати ЕН" at bounding box center [539, 424] width 218 height 24
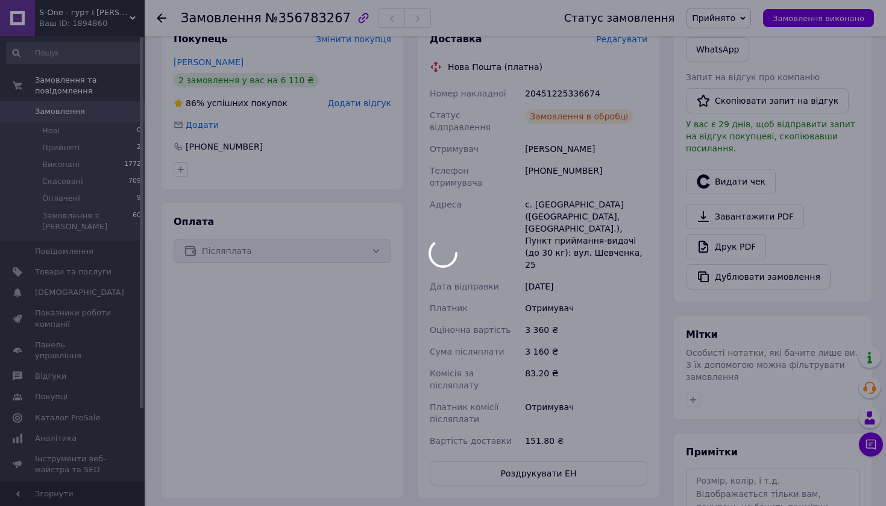
scroll to position [235, 0]
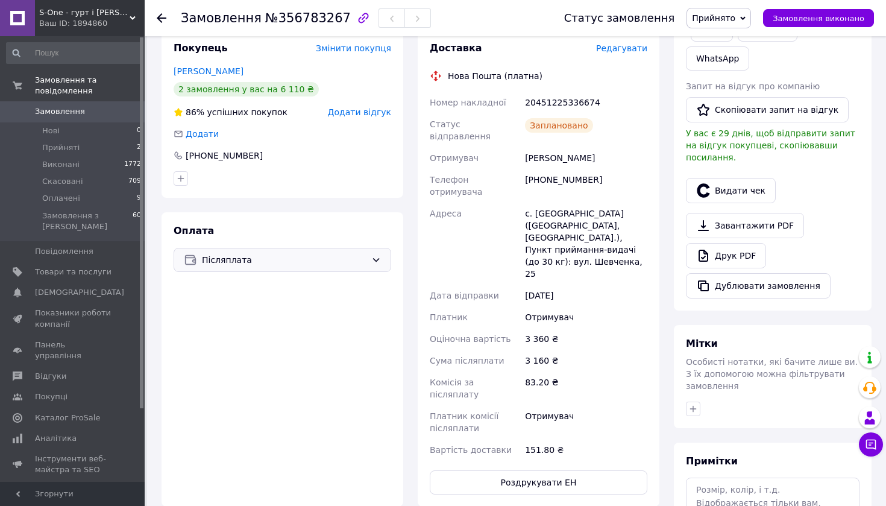
drag, startPoint x: 596, startPoint y: 135, endPoint x: 524, endPoint y: 138, distance: 72.4
click at [524, 147] on div "Мельник Андрій" at bounding box center [586, 158] width 127 height 22
copy div "Мельник Андрій"
drag, startPoint x: 598, startPoint y: 157, endPoint x: 531, endPoint y: 159, distance: 66.9
click at [531, 169] on div "+380972428528" at bounding box center [586, 186] width 127 height 34
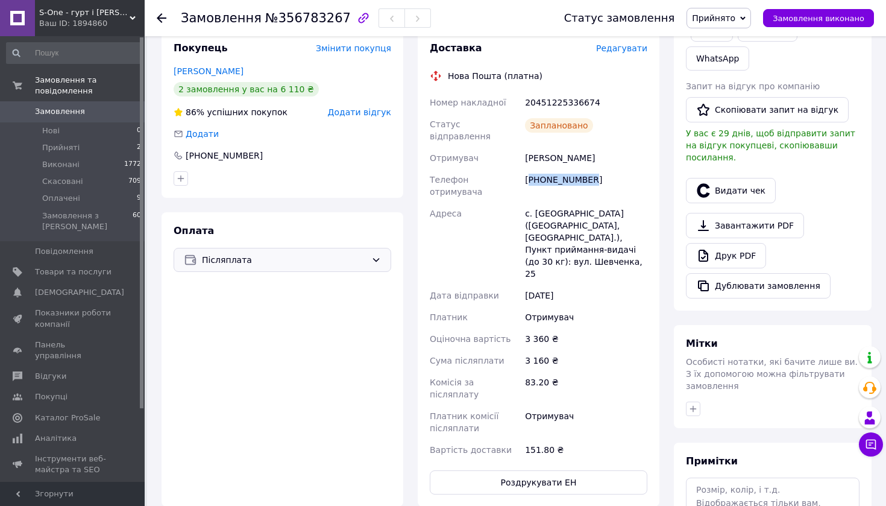
scroll to position [238, 0]
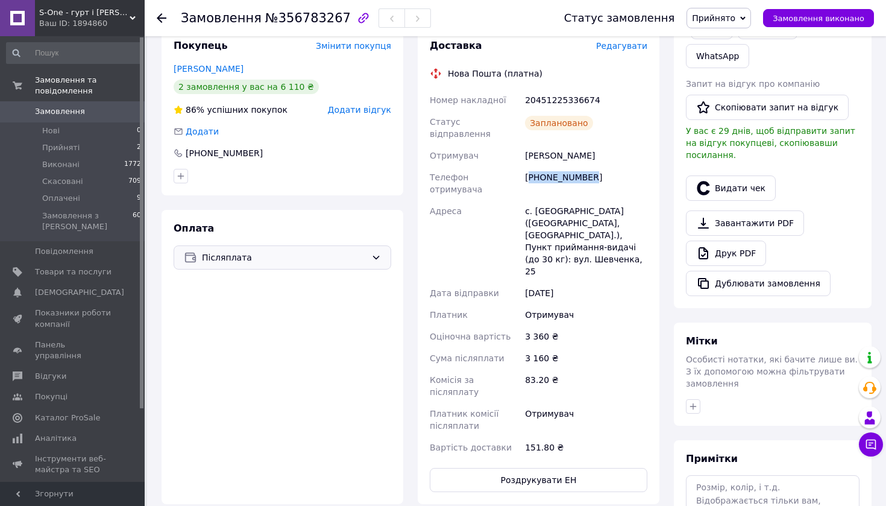
copy div "380972428528"
drag, startPoint x: 574, startPoint y: 175, endPoint x: 536, endPoint y: 175, distance: 38.0
click at [536, 200] on div "с. Соколівка (Львівська обл., Золочівський р-н.), Пункт приймання-видачі (до 30…" at bounding box center [586, 241] width 127 height 82
copy div "Соколівка"
drag, startPoint x: 602, startPoint y: 87, endPoint x: 524, endPoint y: 86, distance: 78.4
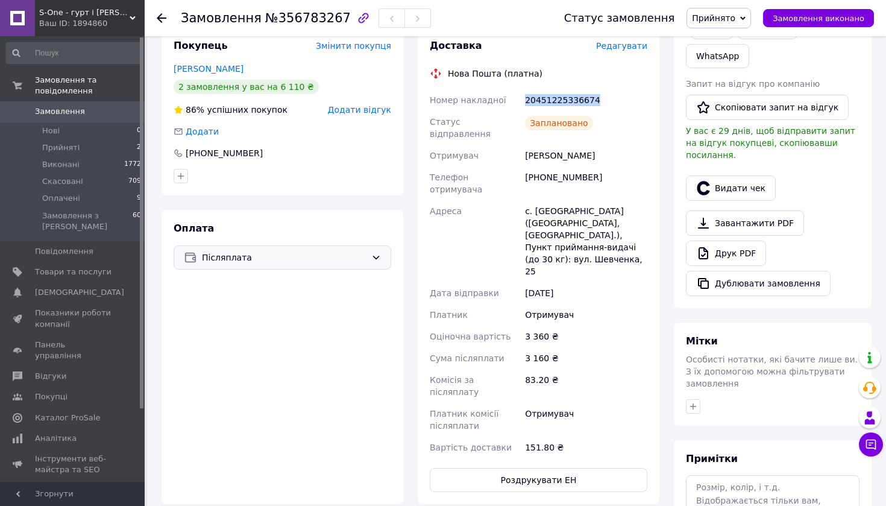
click at [524, 89] on div "20451225336674" at bounding box center [586, 100] width 127 height 22
copy div "20451225336674"
